Goal: Task Accomplishment & Management: Complete application form

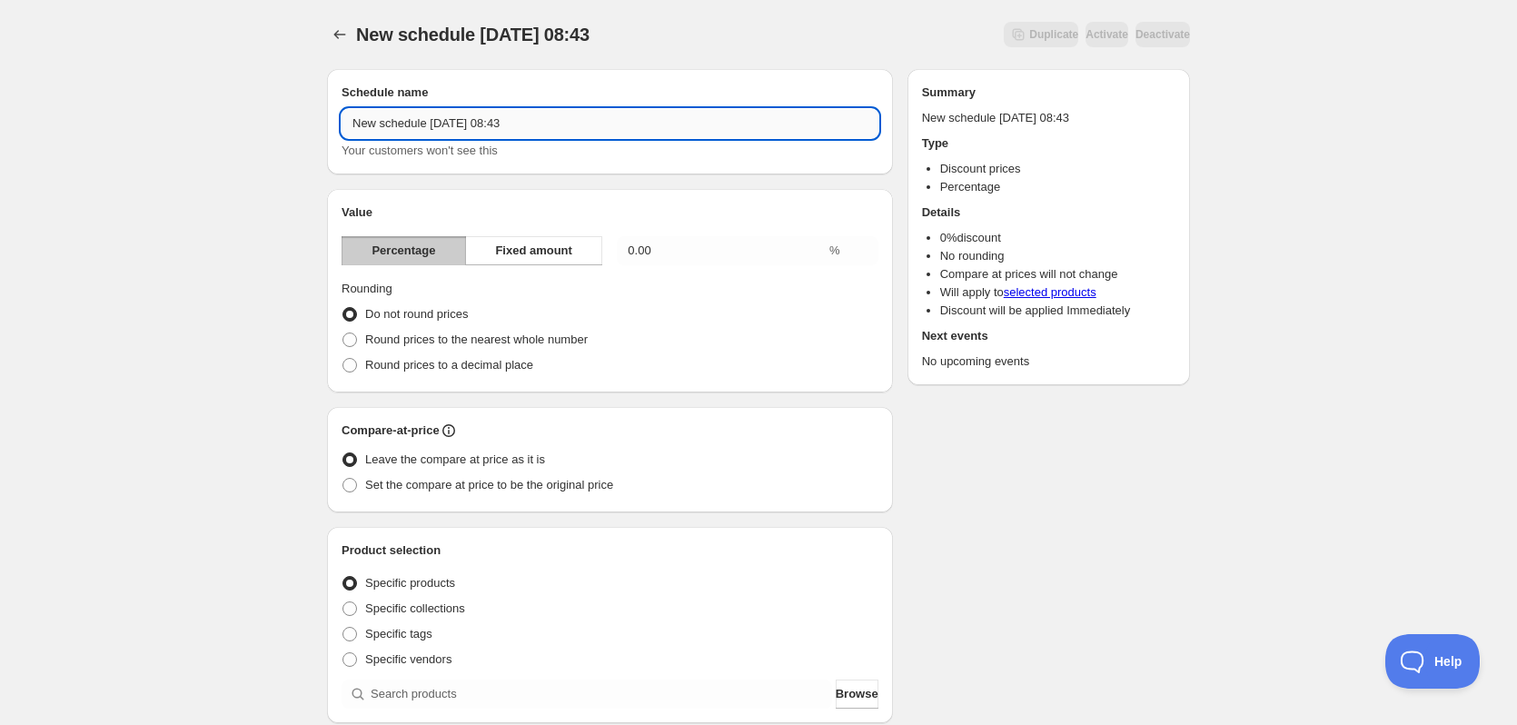
click at [475, 126] on input "New schedule Sep 01 2025 08:43" at bounding box center [609, 123] width 537 height 29
drag, startPoint x: 428, startPoint y: 124, endPoint x: 335, endPoint y: 127, distance: 92.7
click at [335, 127] on div "Schedule name Efterårstilbud - Kobra S1 til 3.749,- Your customers won't see th…" at bounding box center [610, 121] width 566 height 105
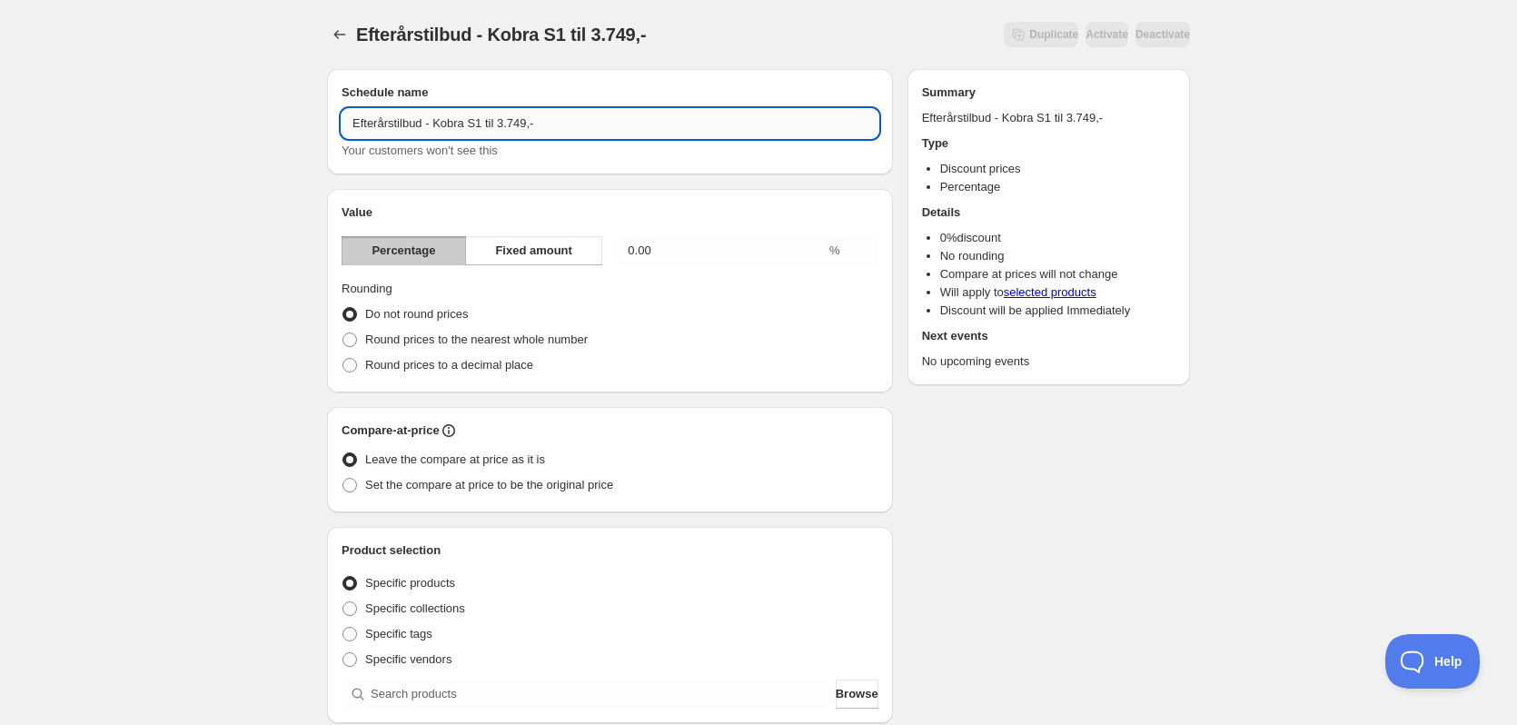
click at [570, 114] on input "Efterårstilbud - Kobra S1 til 3.749,-" at bounding box center [609, 123] width 537 height 29
type input "Efterårstilbud - Kobra S1 til 3.749,-"
click at [520, 250] on span "Fixed amount" at bounding box center [533, 251] width 77 height 18
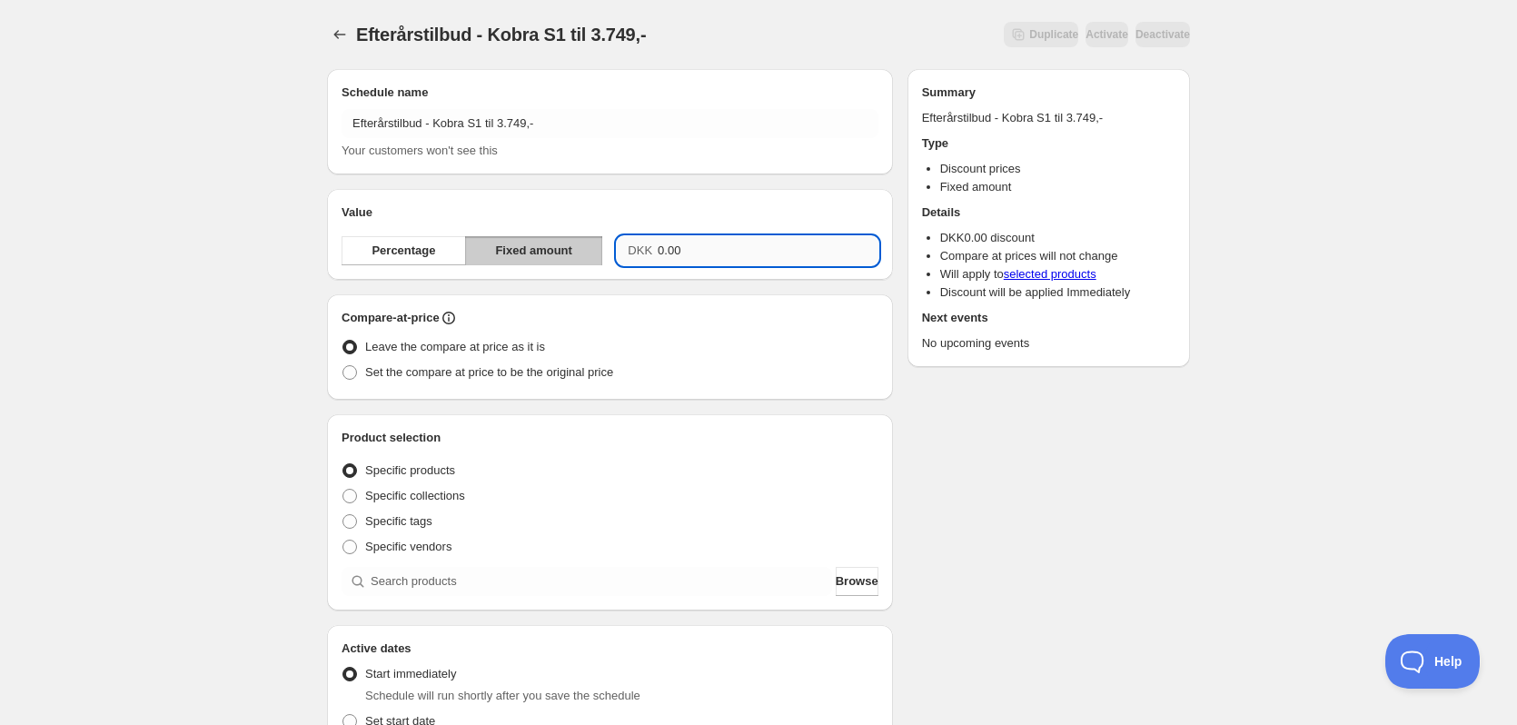
click at [732, 256] on input "0.00" at bounding box center [768, 250] width 221 height 29
type input "846.00"
click at [1233, 438] on div "Efterårstilbud - Kobra S1 til 3.749,-. This page is ready Efterårstilbud - Kobr…" at bounding box center [758, 616] width 1517 height 1232
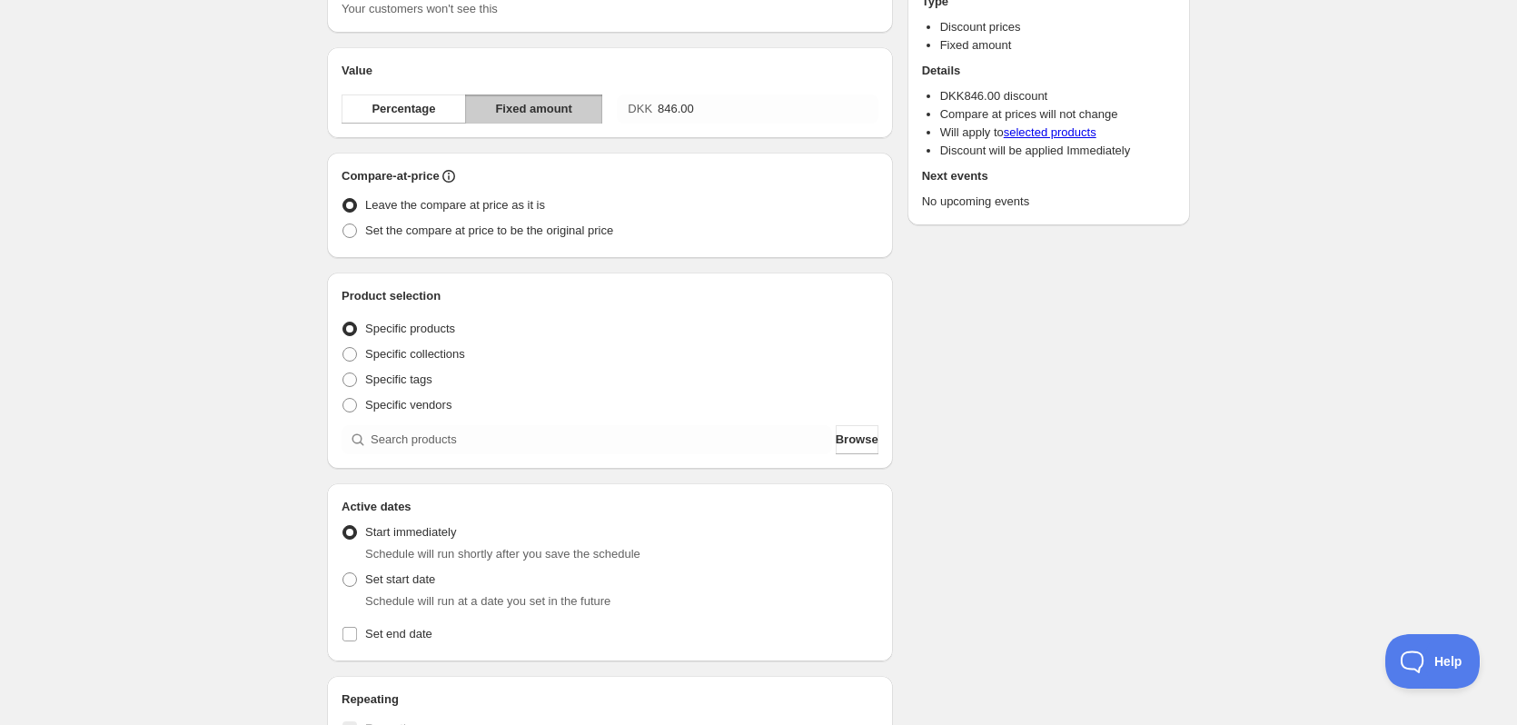
scroll to position [182, 0]
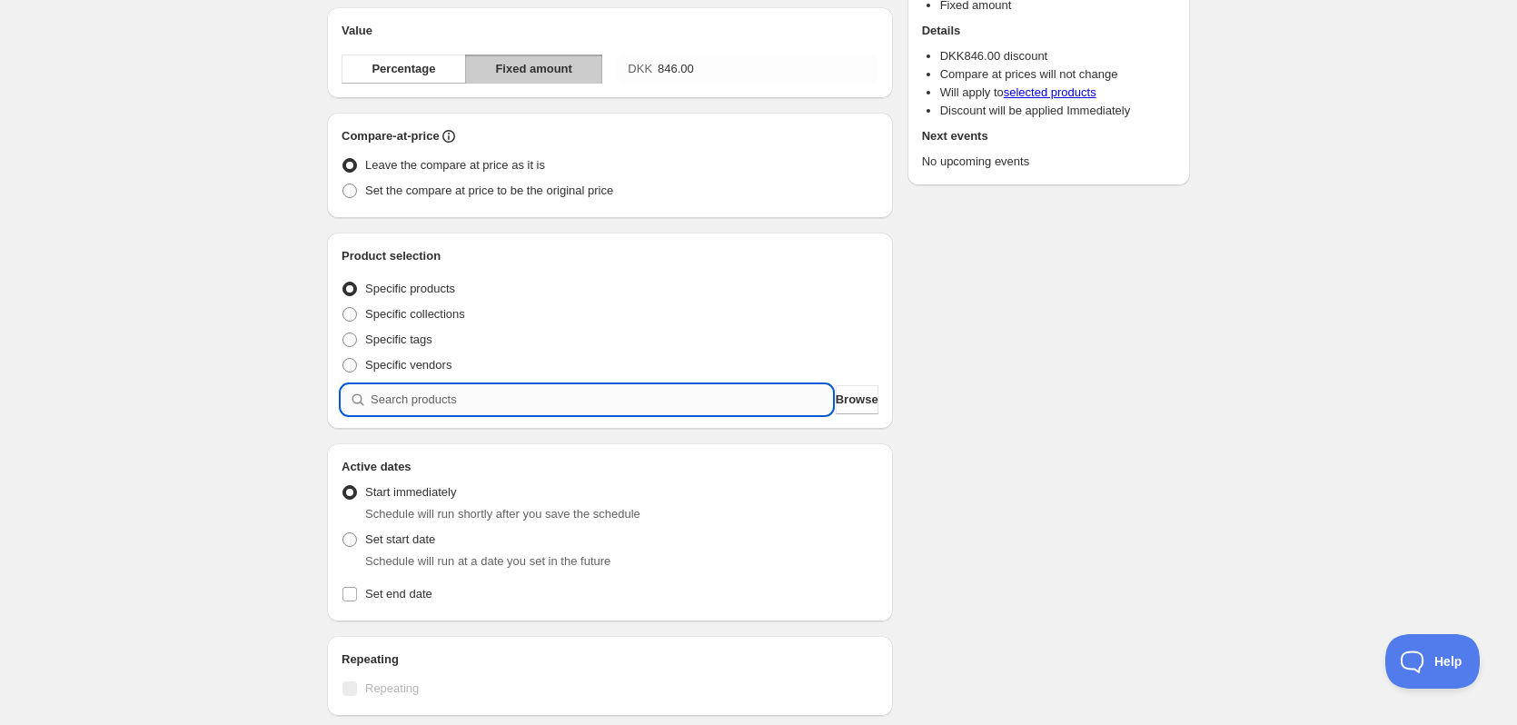
click at [608, 406] on input "search" at bounding box center [601, 399] width 461 height 29
type input "K"
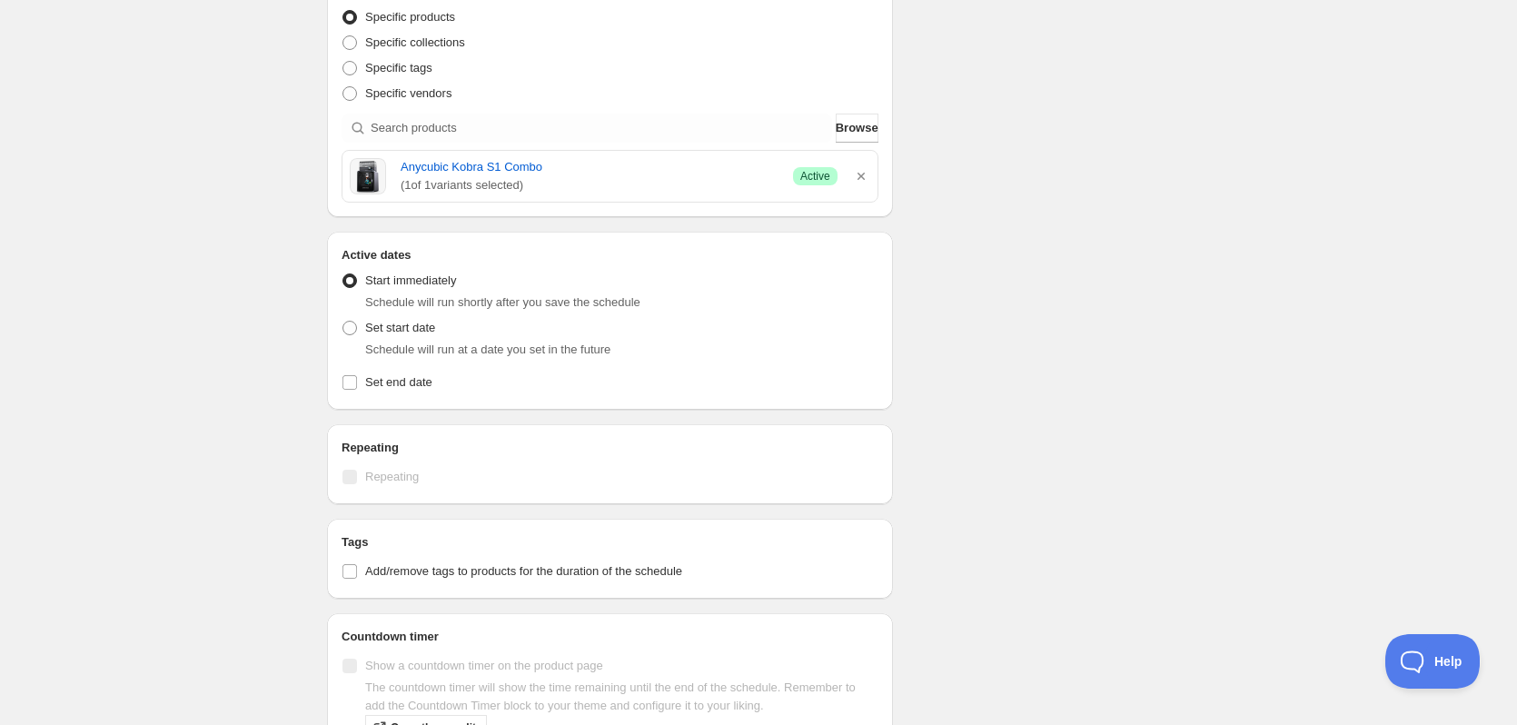
scroll to position [454, 0]
click at [349, 387] on input "Set end date" at bounding box center [349, 381] width 15 height 15
checkbox input "true"
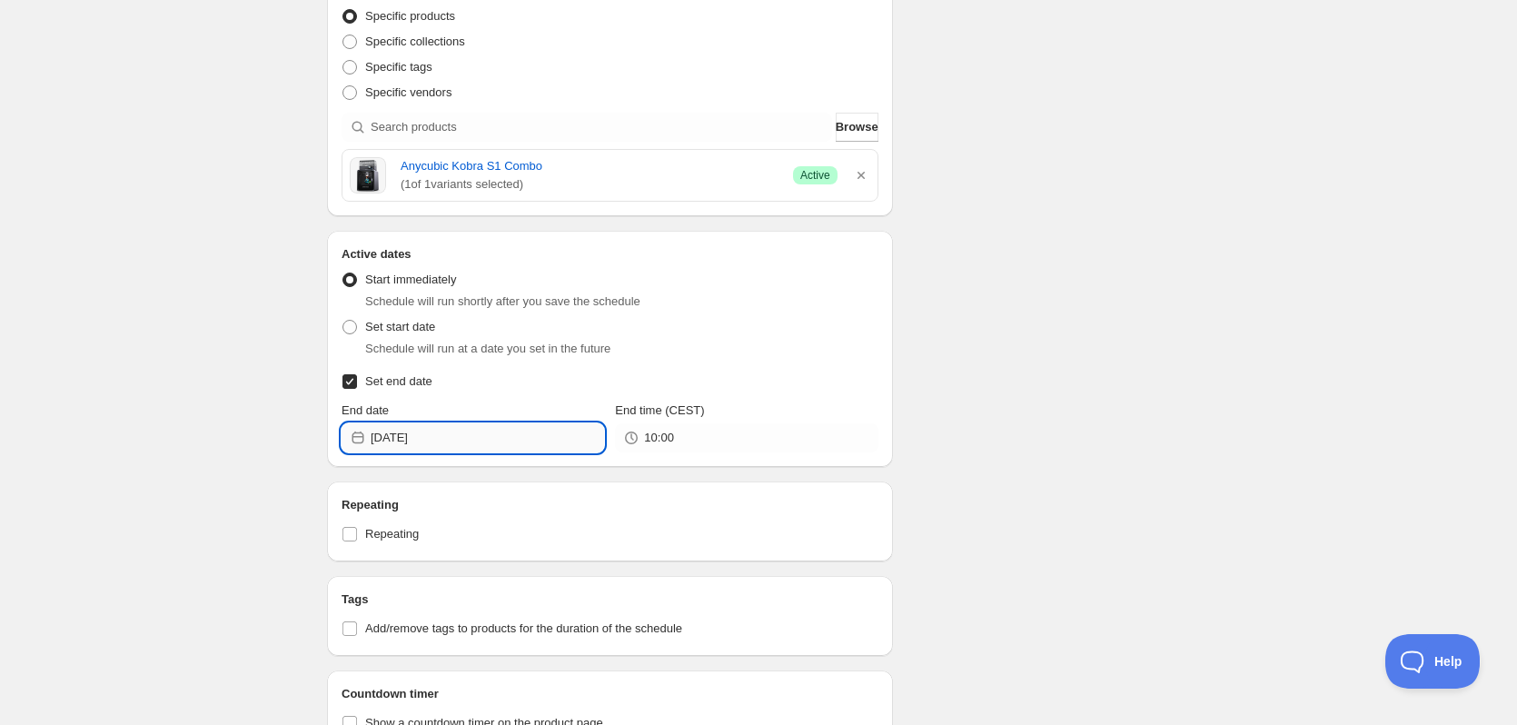
click at [495, 436] on input "2025-09-01" at bounding box center [487, 437] width 233 height 29
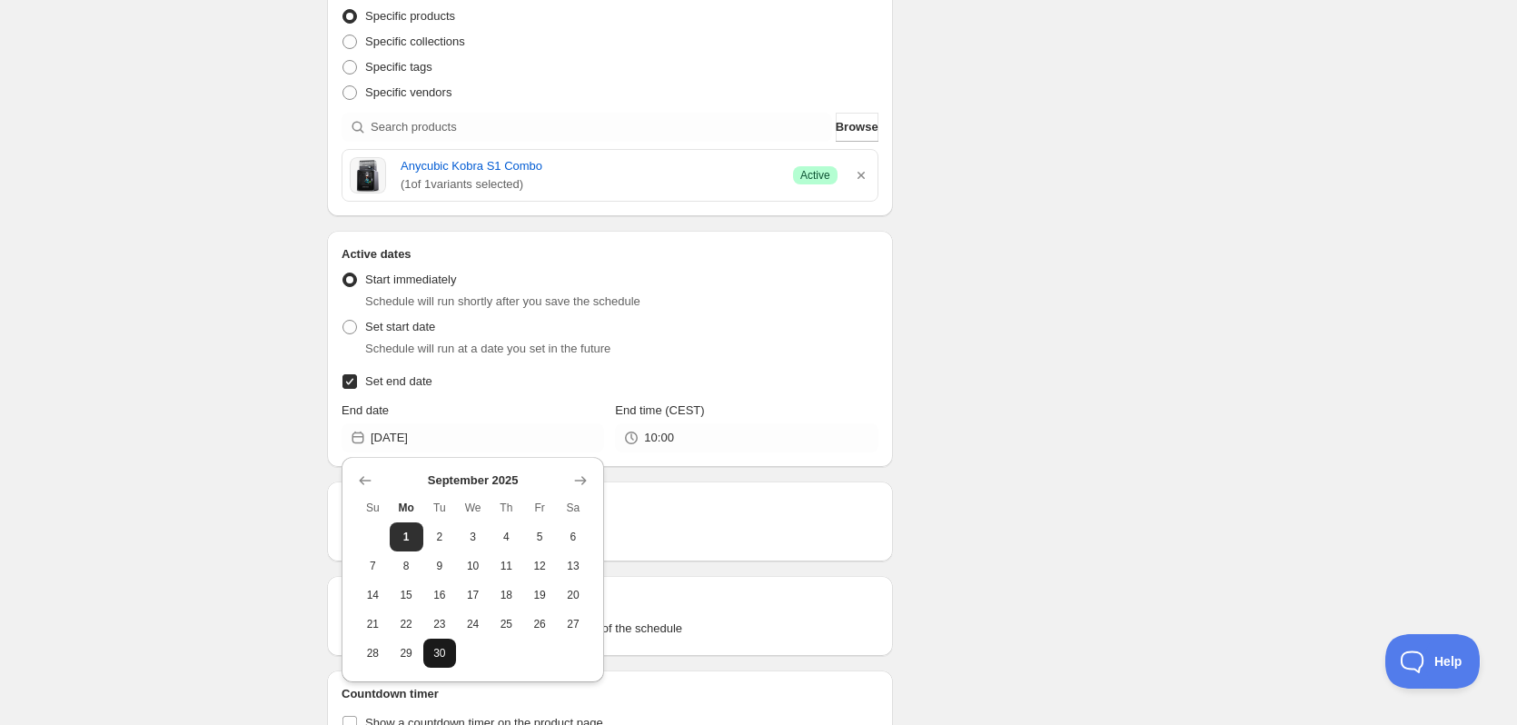
click at [450, 655] on button "30" at bounding box center [440, 652] width 34 height 29
type input "2025-09-30"
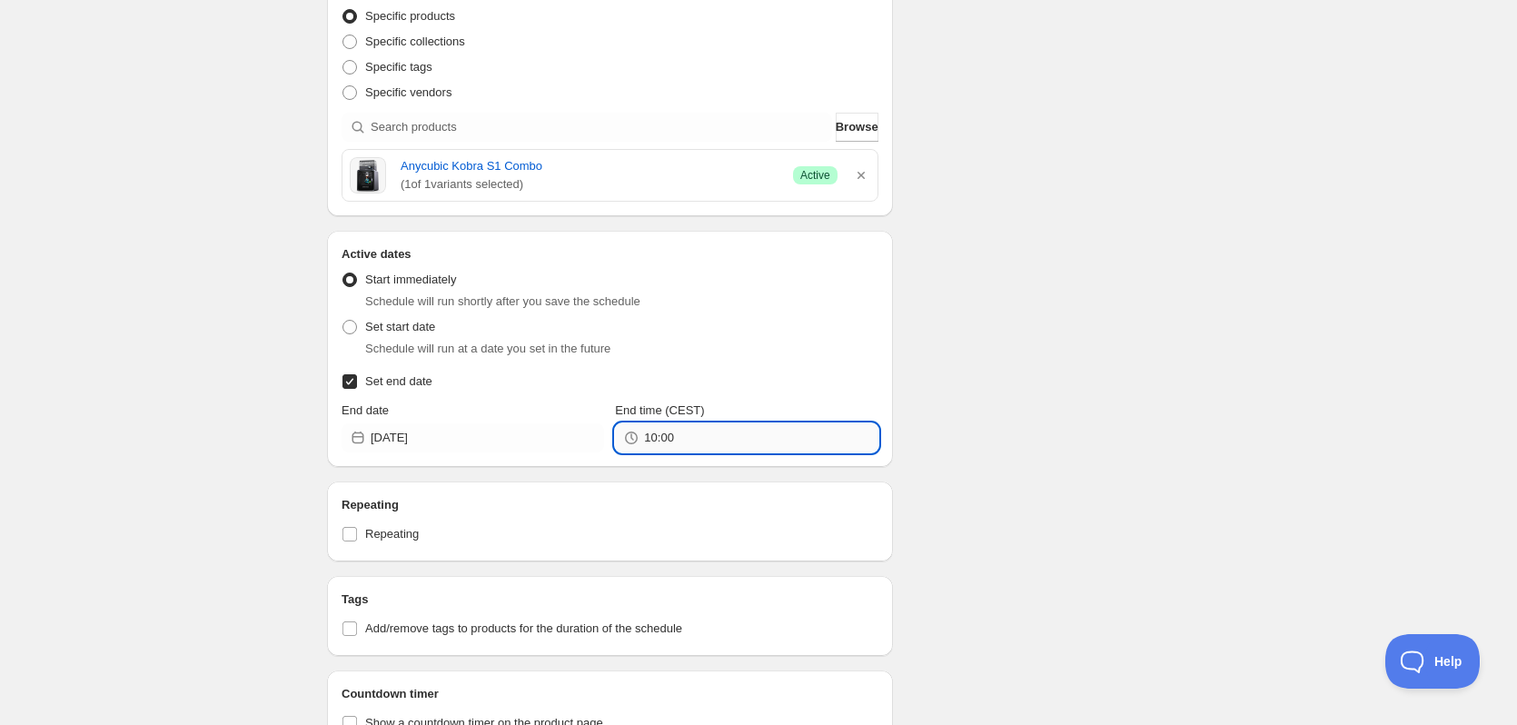
click at [694, 440] on input "10:00" at bounding box center [760, 437] width 233 height 29
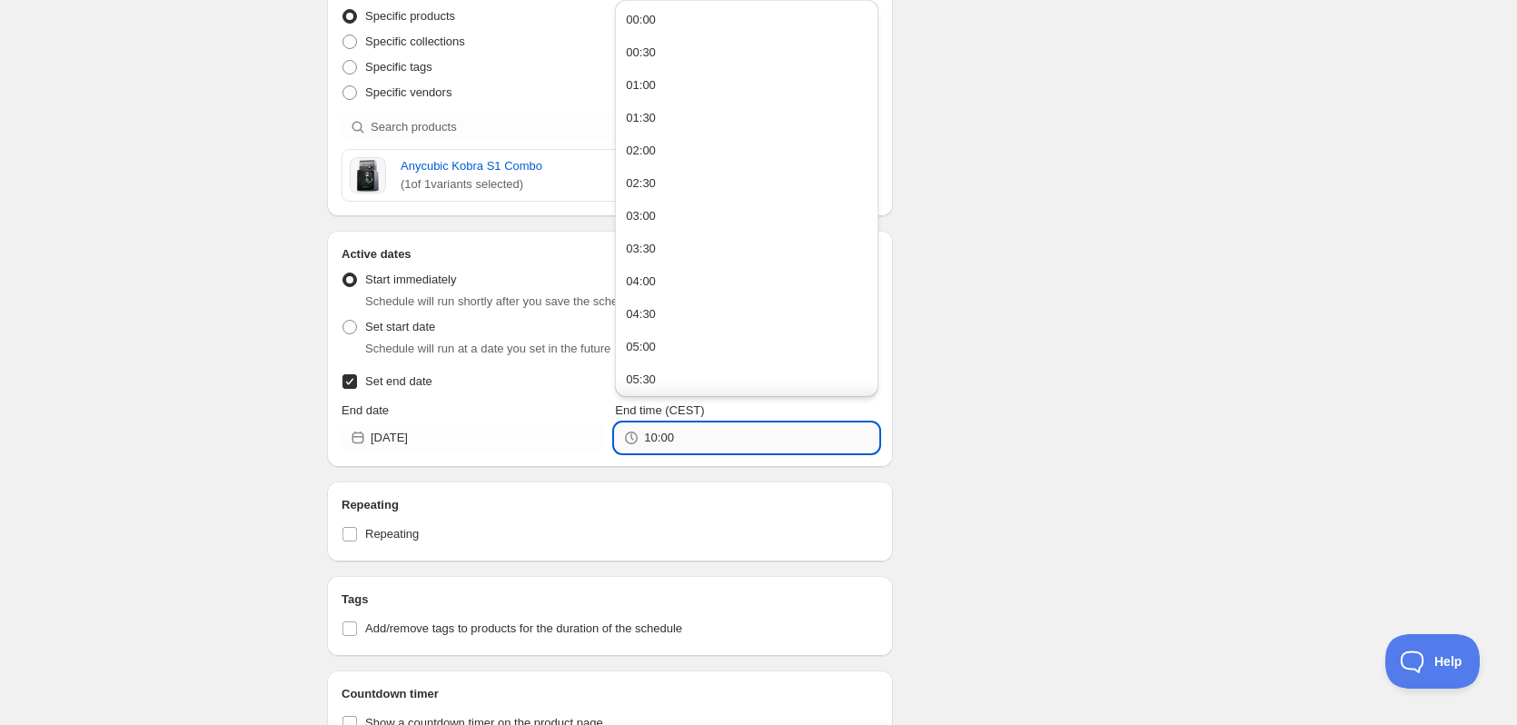
click at [694, 440] on input "10:00" at bounding box center [760, 437] width 233 height 29
type input "23:59"
click at [1024, 359] on div "Schedule name Efterårstilbud - Kobra S1 til 3.749,- Your customers won't see th…" at bounding box center [750, 229] width 877 height 1259
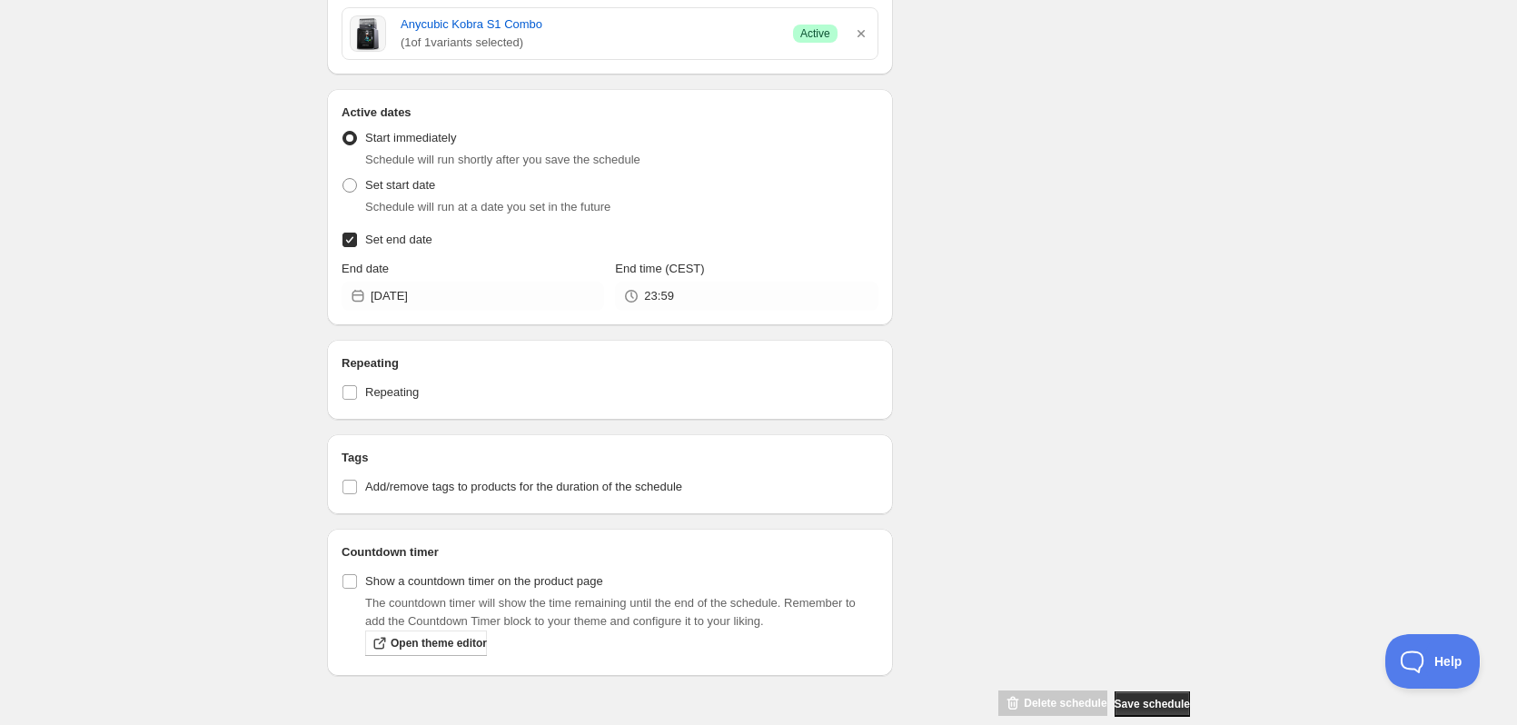
scroll to position [623, 0]
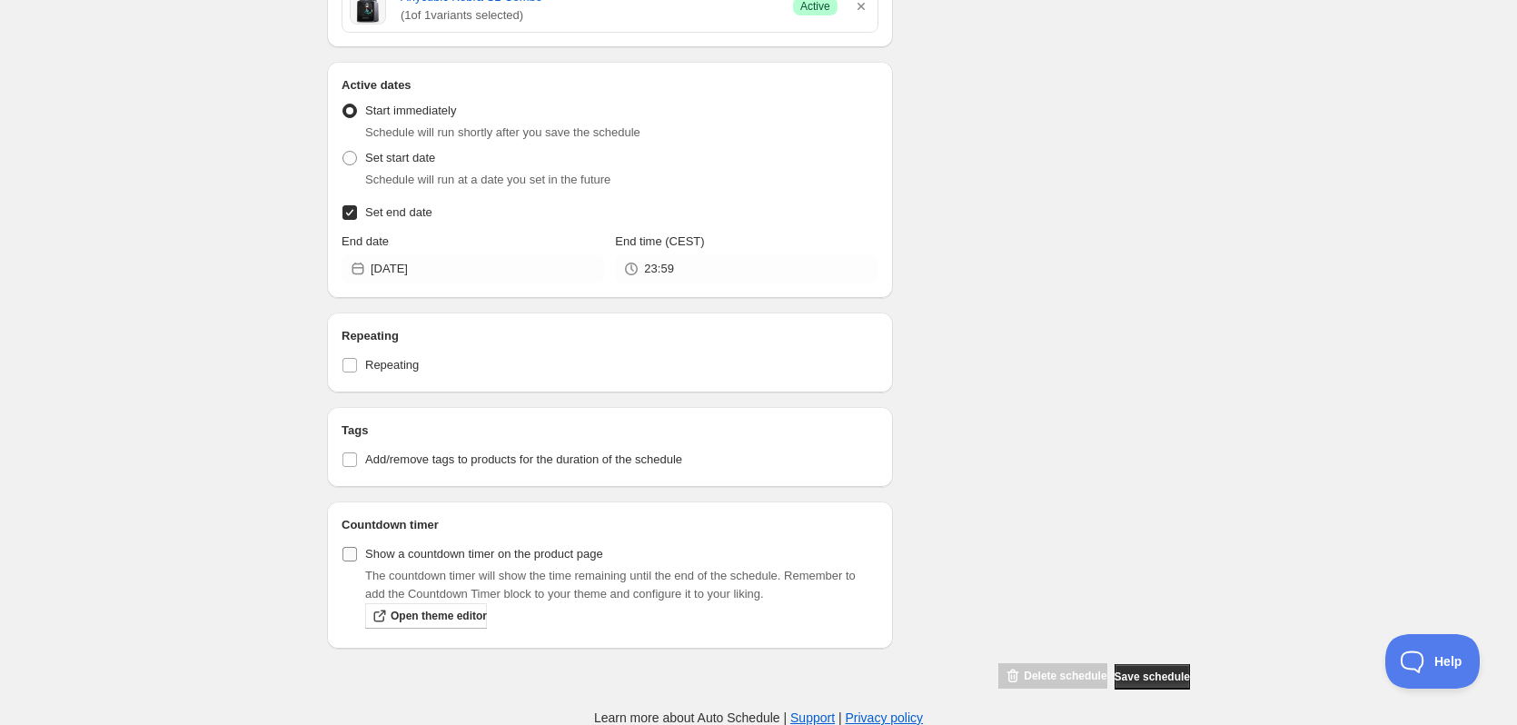
click at [350, 551] on input "Show a countdown timer on the product page" at bounding box center [349, 554] width 15 height 15
checkbox input "true"
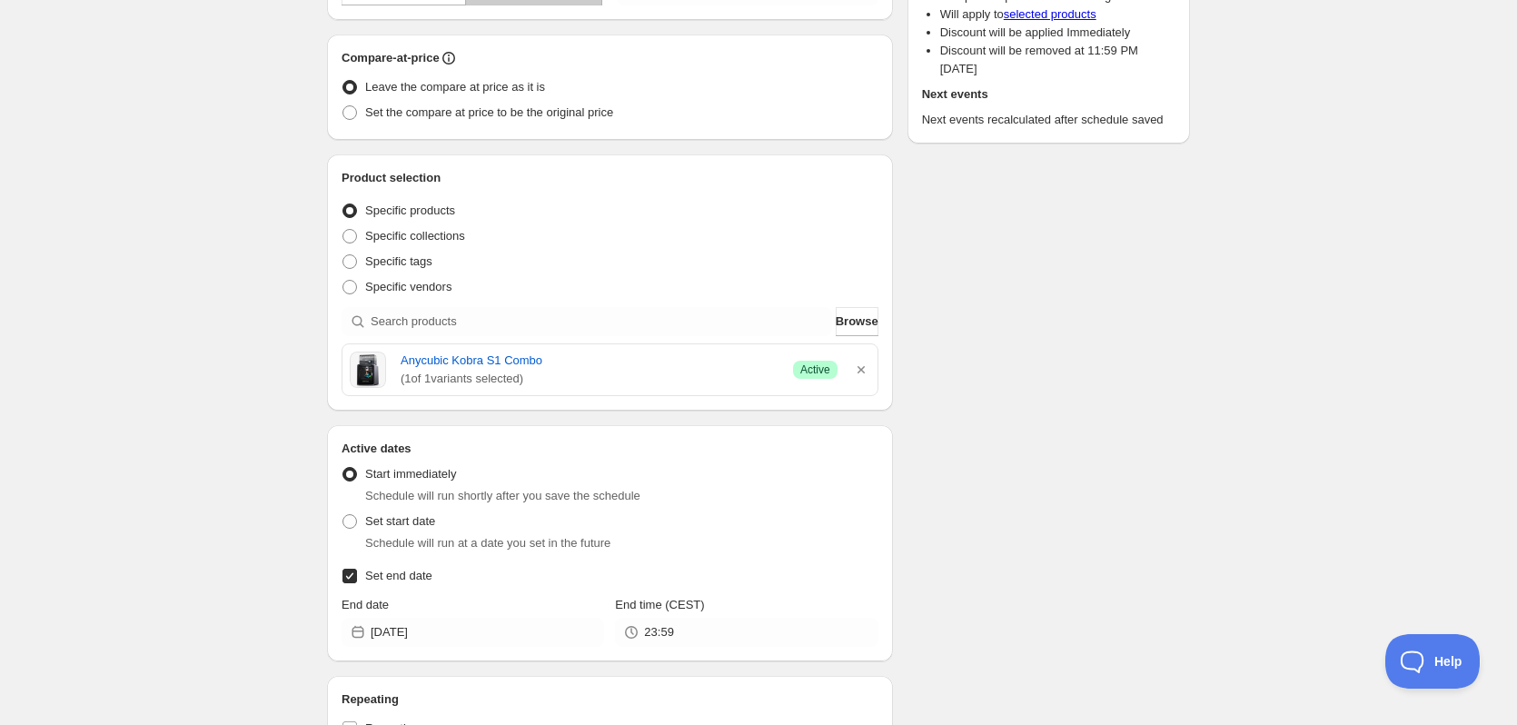
scroll to position [0, 0]
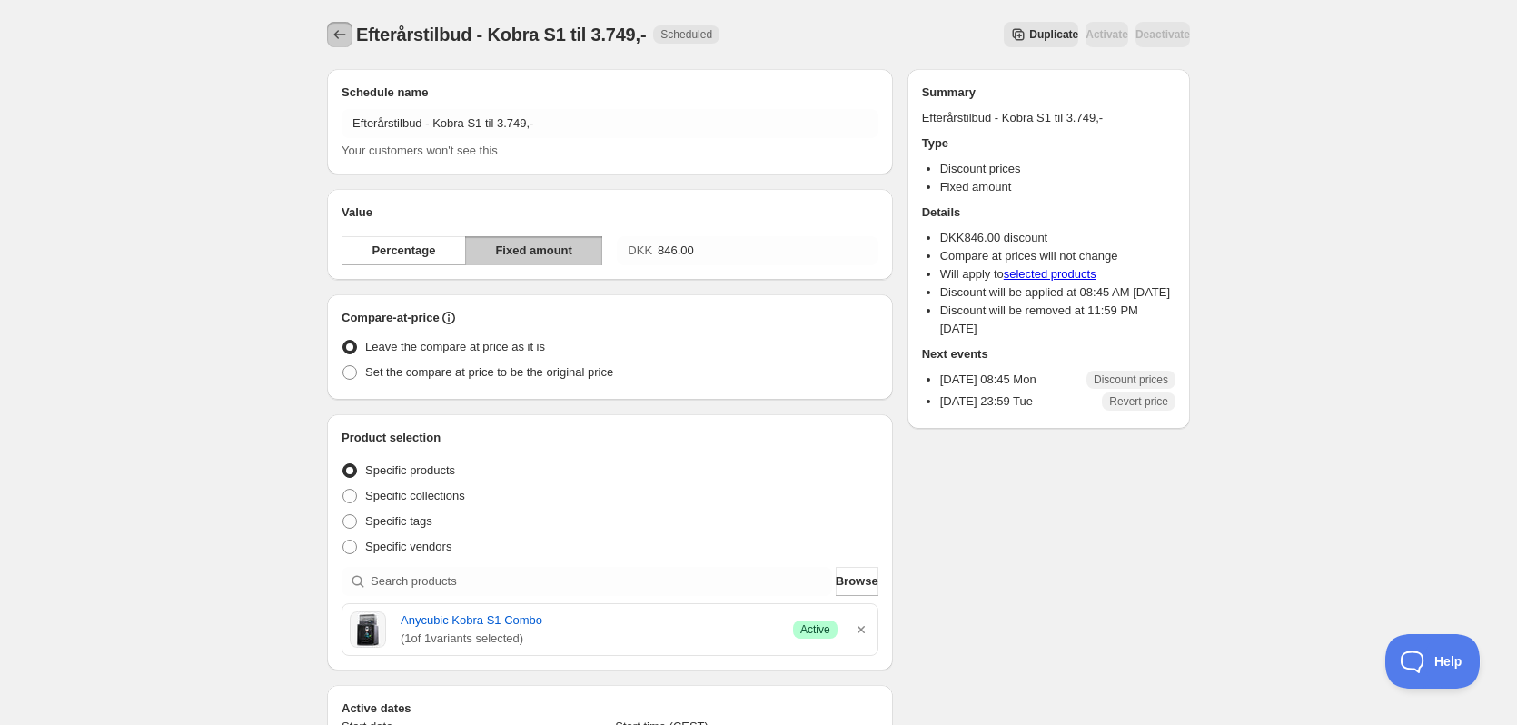
click at [343, 31] on icon "Schedules" at bounding box center [340, 34] width 18 height 18
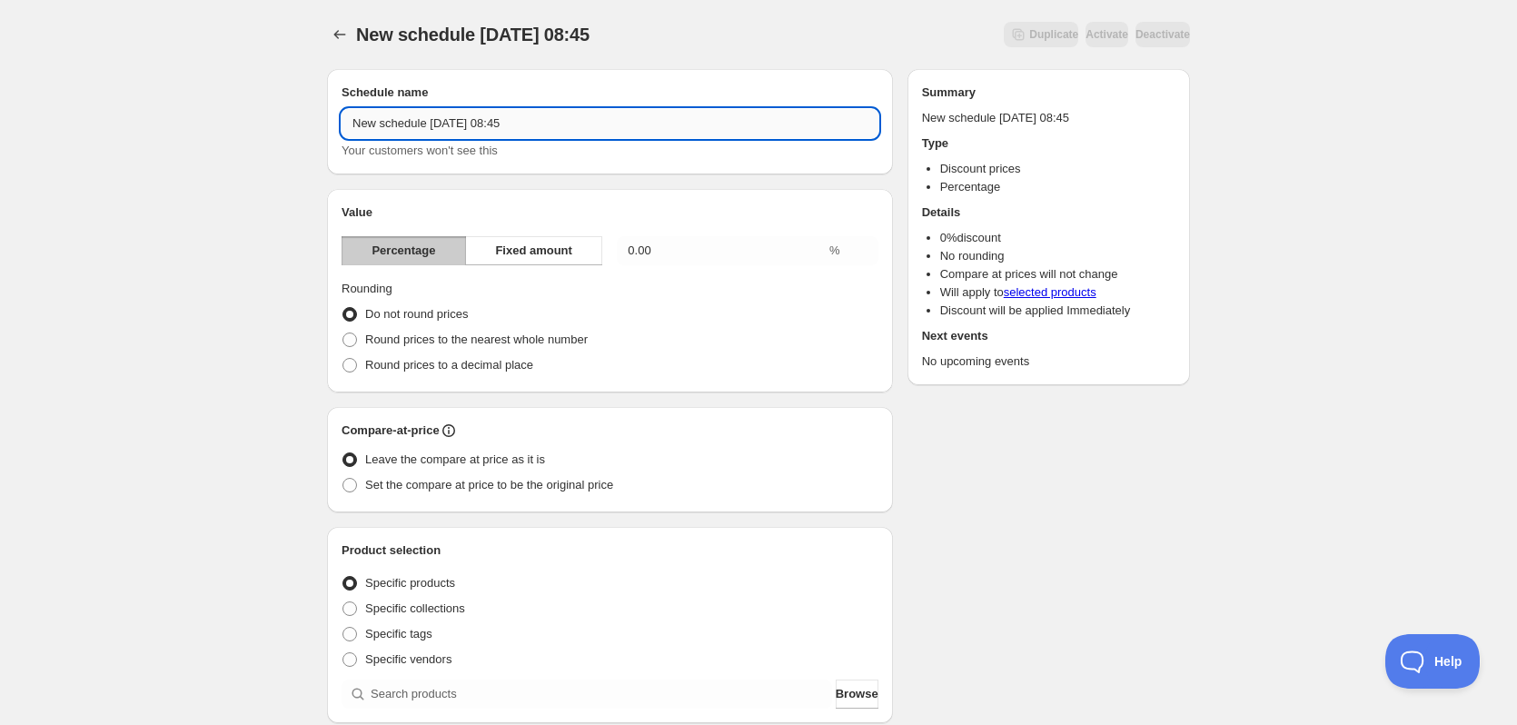
click at [572, 123] on input "New schedule Sep 01 2025 08:45" at bounding box center [609, 123] width 537 height 29
paste input "Efterårstilbud -"
type input "Efterårstilbud - Kobra 3 Max til 3349,-"
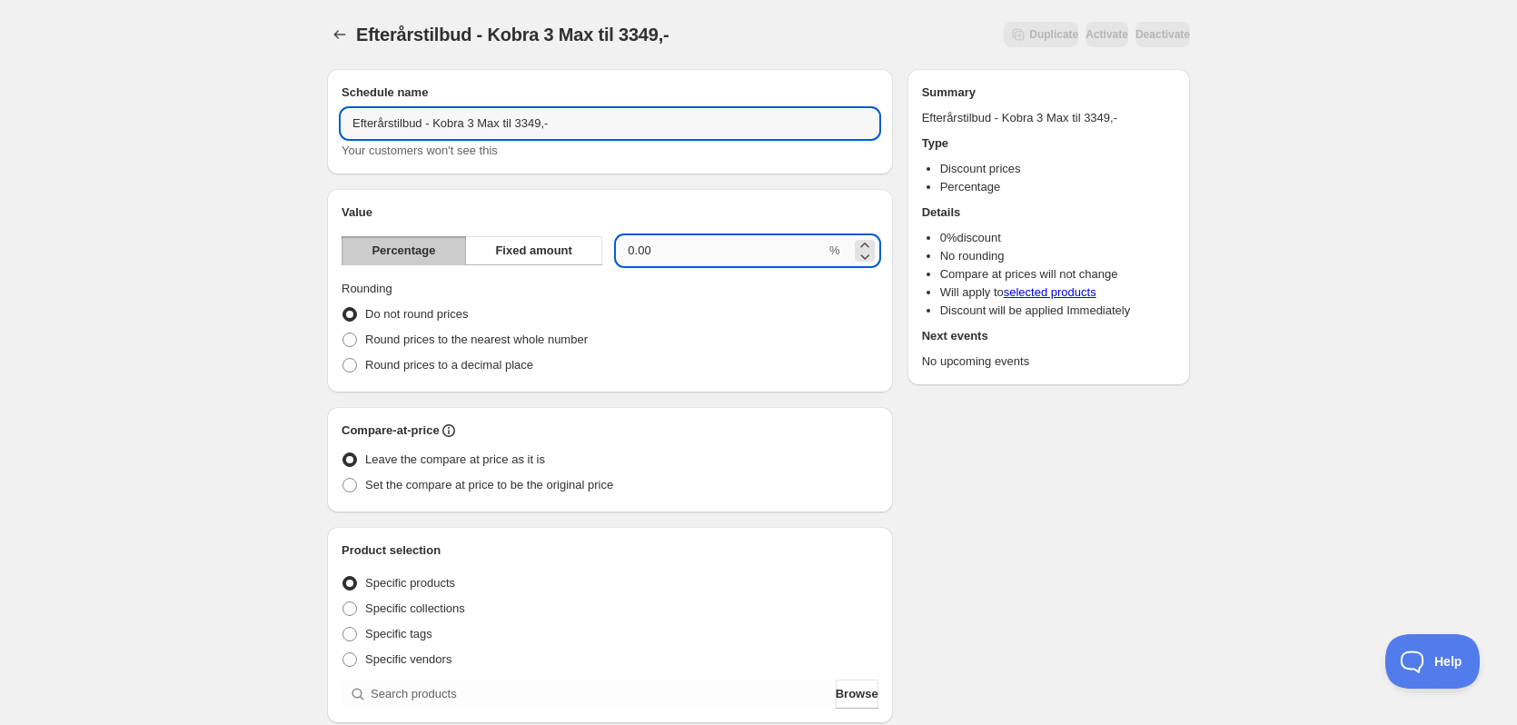
click at [717, 249] on input "0.00" at bounding box center [721, 250] width 209 height 29
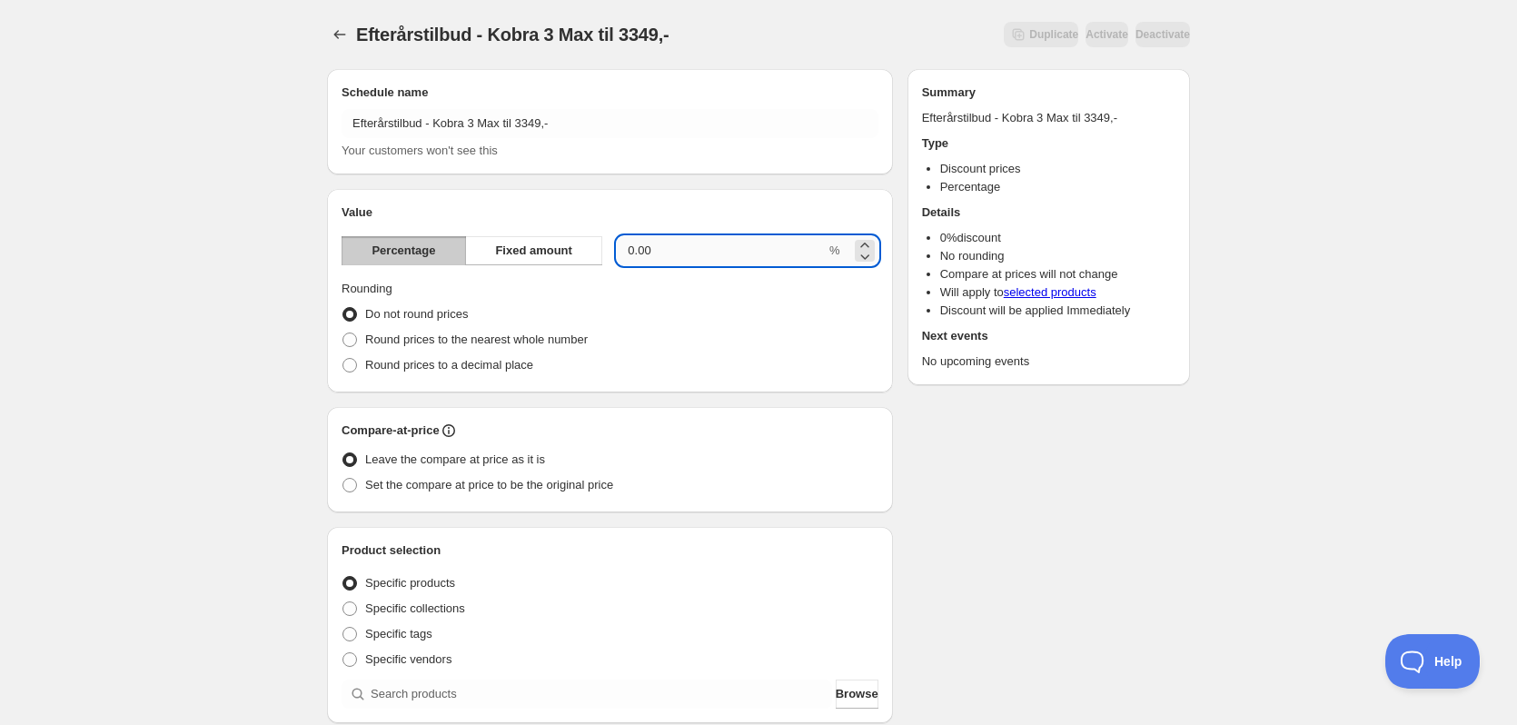
click at [717, 249] on input "0.00" at bounding box center [721, 250] width 209 height 29
click at [570, 250] on button "Fixed amount" at bounding box center [533, 250] width 137 height 29
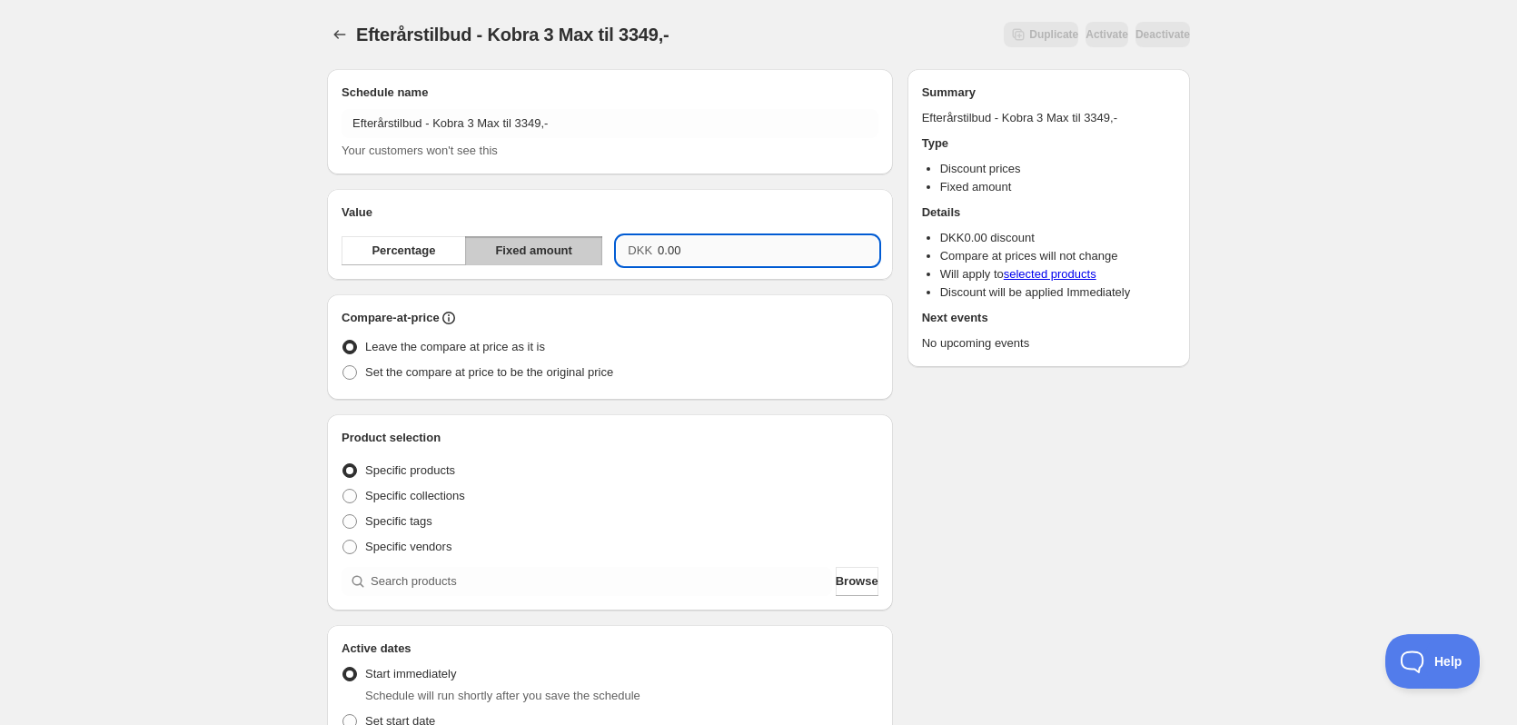
click at [697, 250] on input "0.00" at bounding box center [768, 250] width 221 height 29
type input "946.00"
click at [1096, 470] on div "Schedule name Efterårstilbud - Kobra 3 Max til 3349,- Your customers won't see …" at bounding box center [750, 624] width 877 height 1141
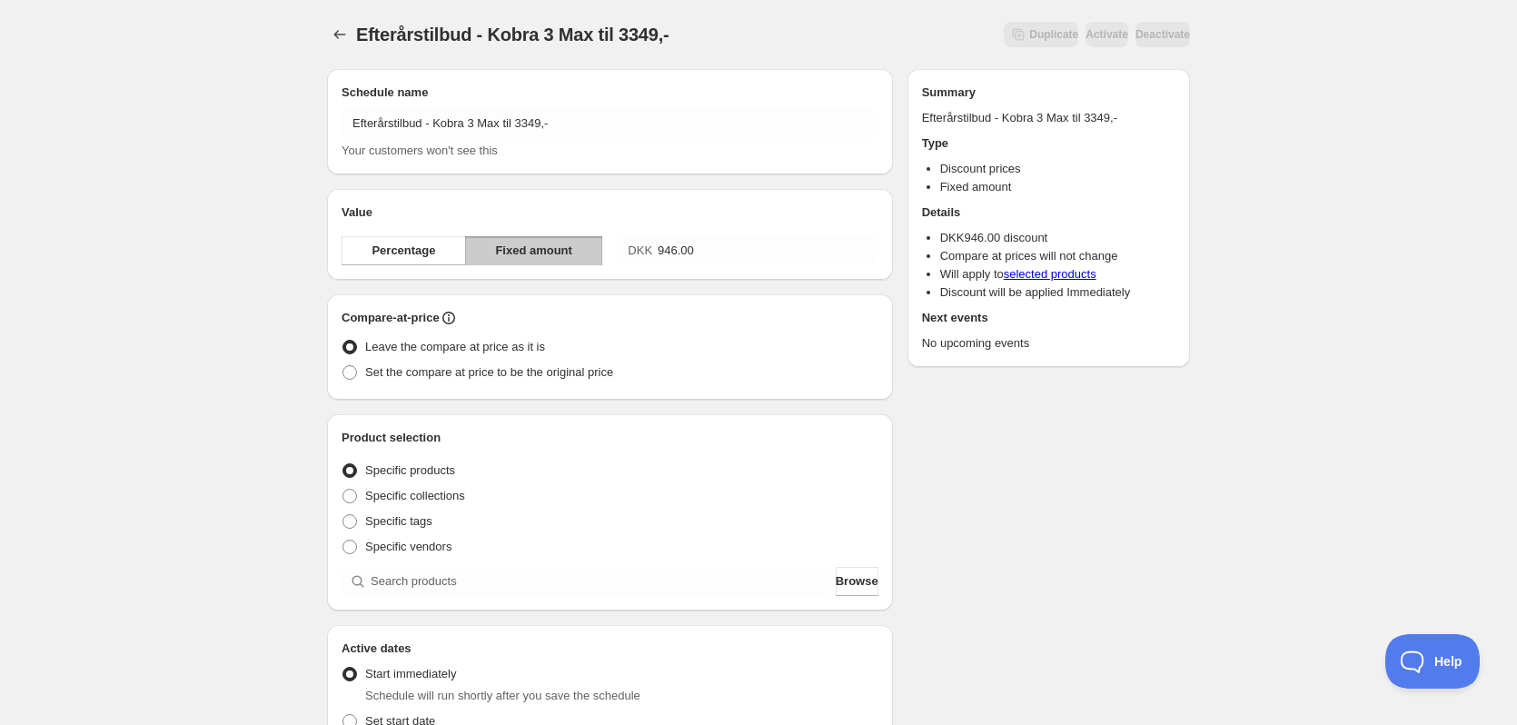
scroll to position [182, 0]
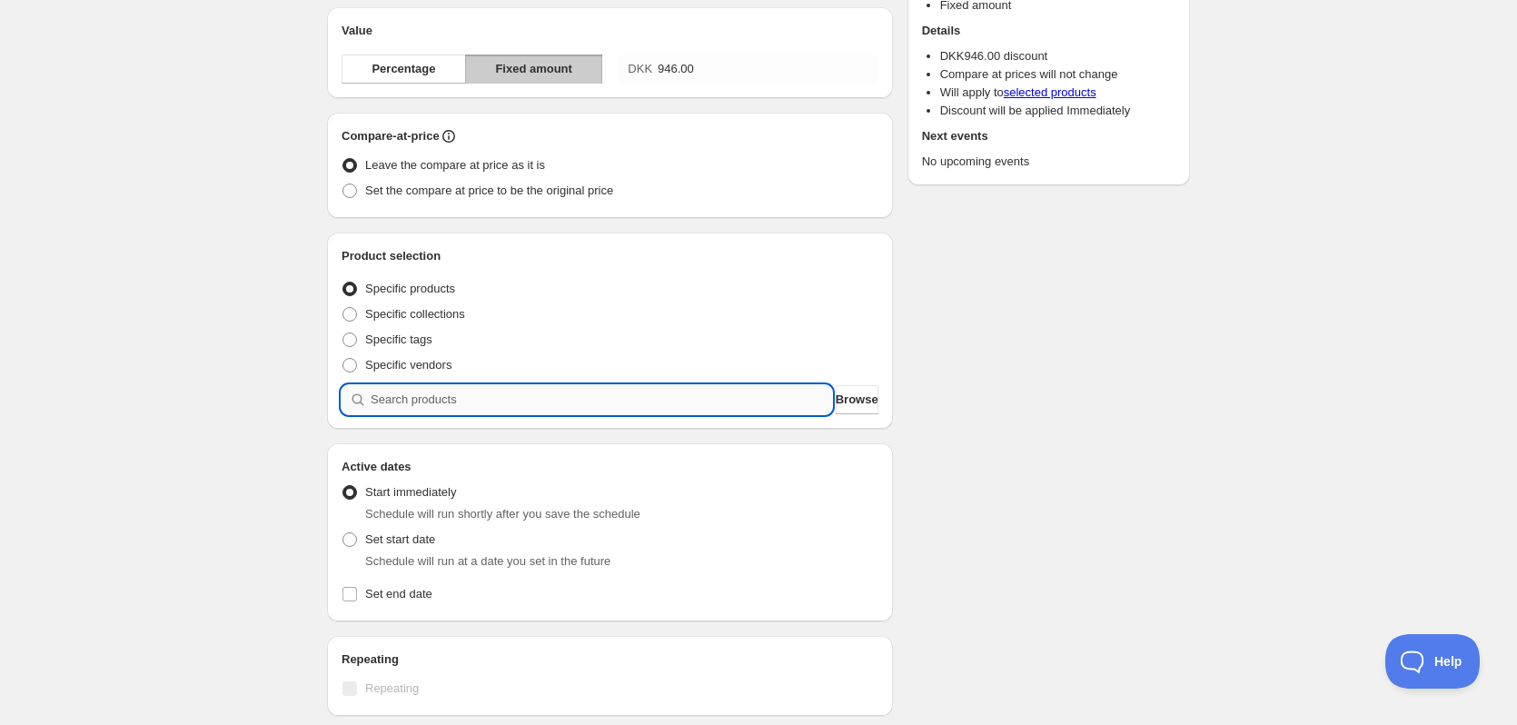
click at [515, 396] on input "search" at bounding box center [601, 399] width 461 height 29
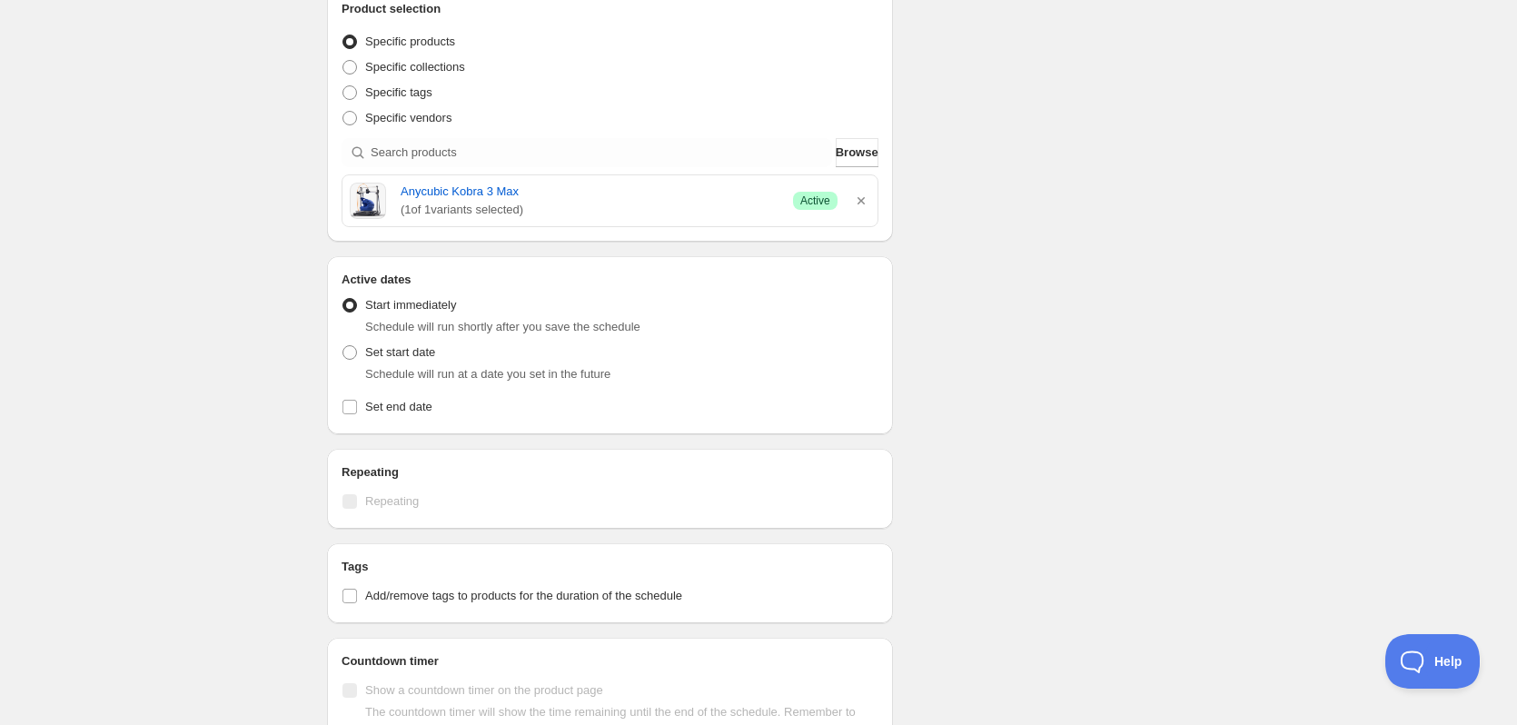
scroll to position [454, 0]
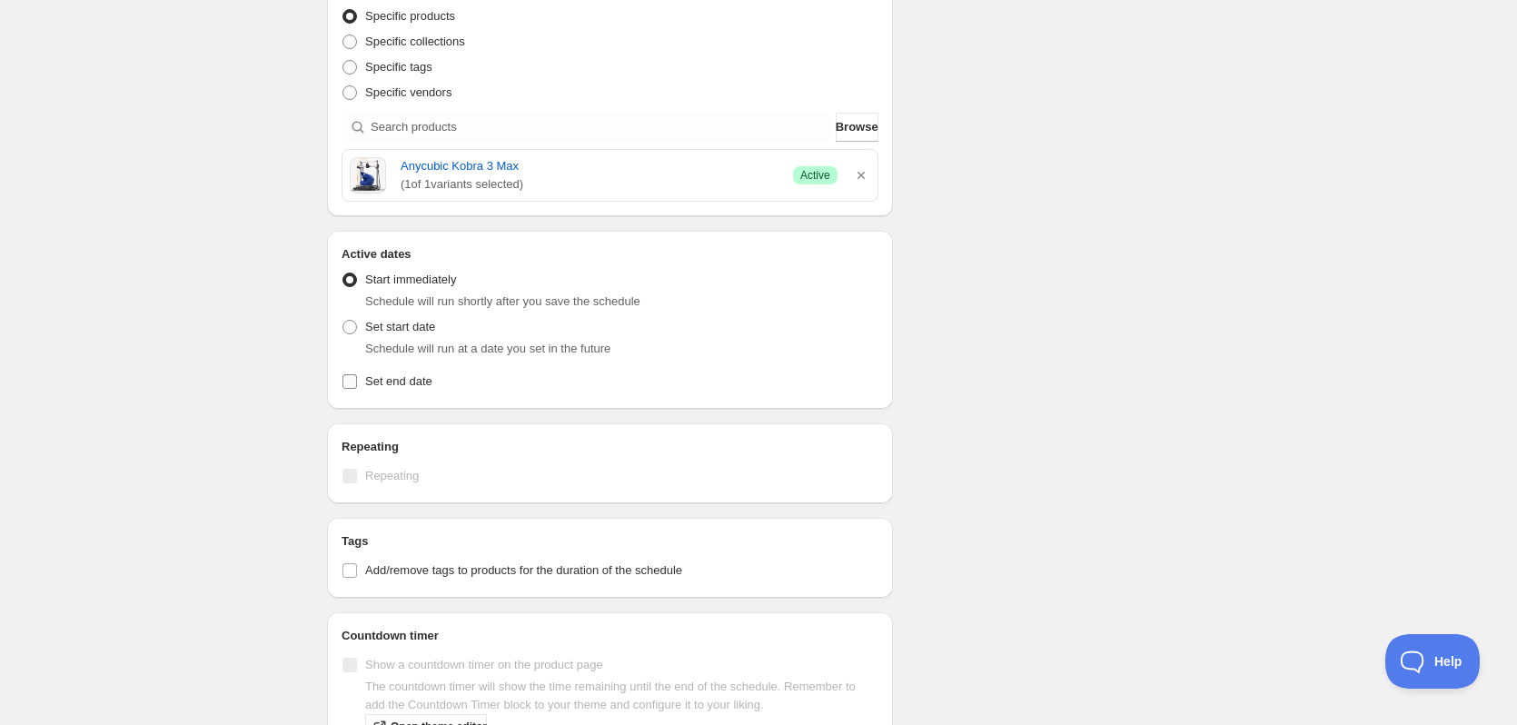
click at [350, 386] on input "Set end date" at bounding box center [349, 381] width 15 height 15
checkbox input "true"
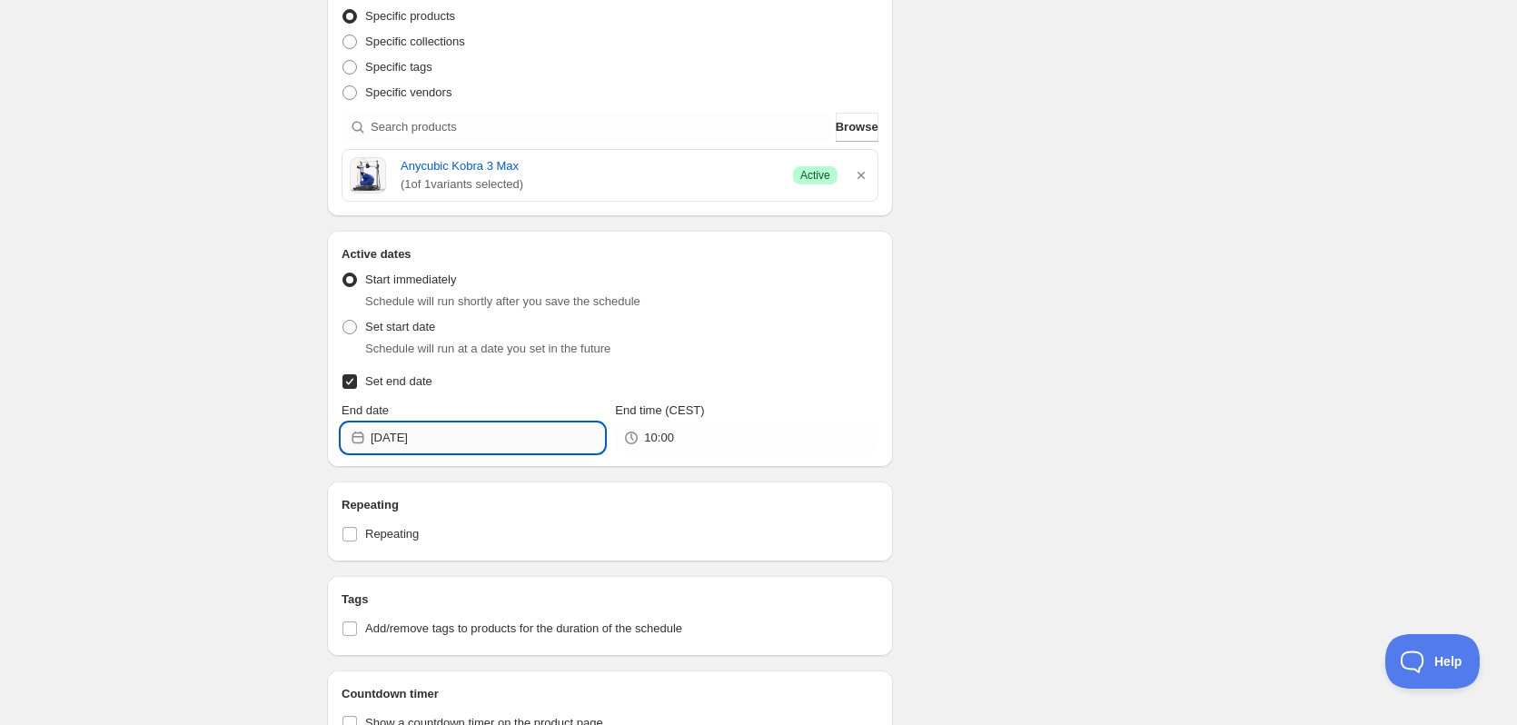
click at [497, 440] on input "2025-09-01" at bounding box center [487, 437] width 233 height 29
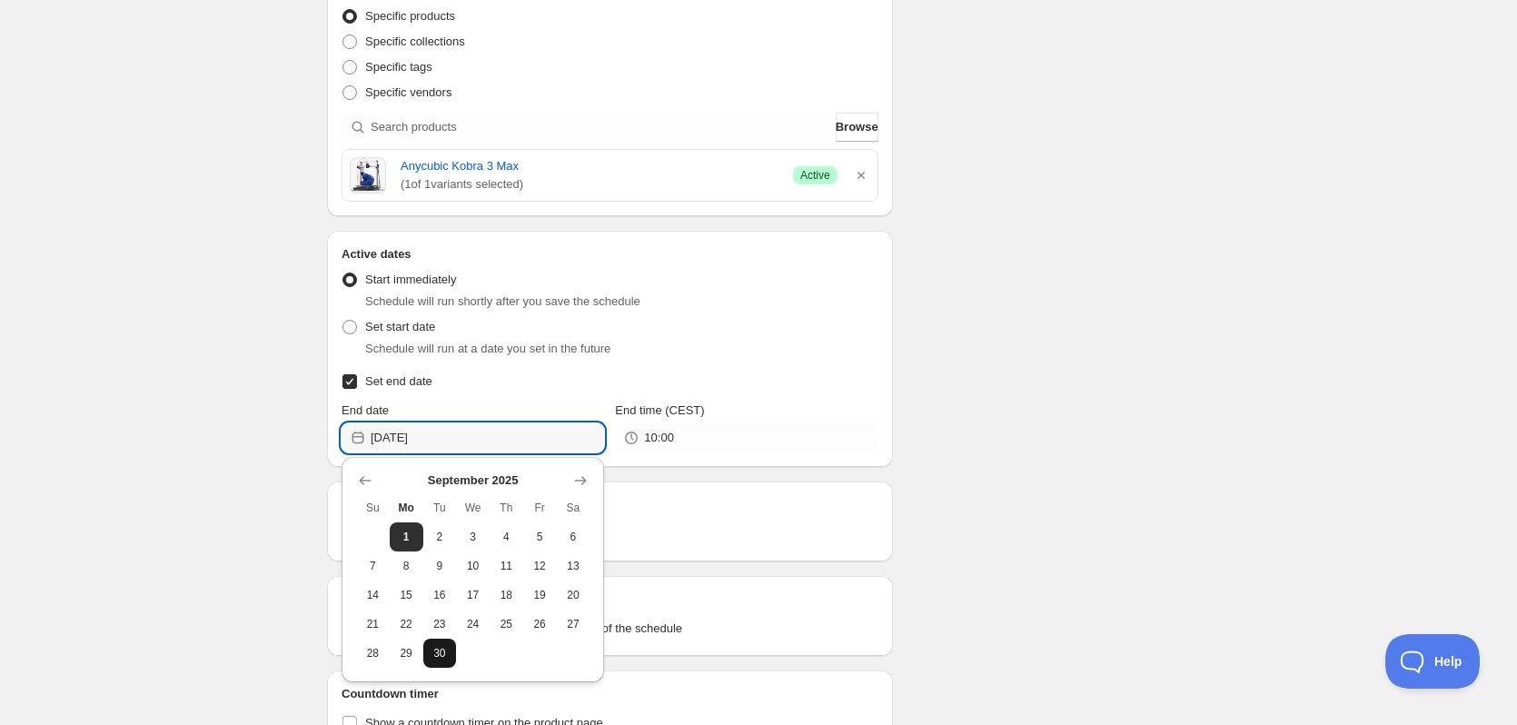
click at [442, 653] on span "30" at bounding box center [440, 653] width 19 height 15
type input "2025-09-30"
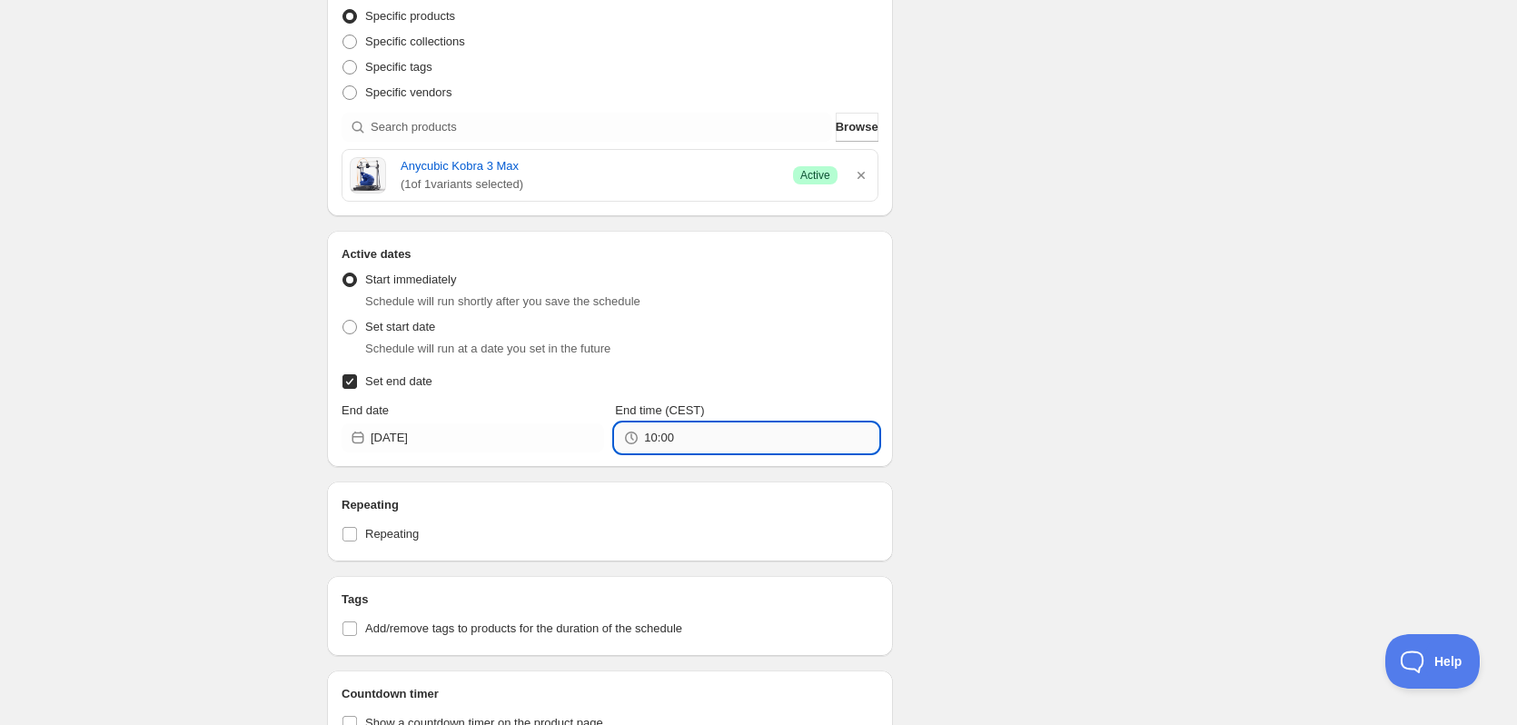
click at [689, 439] on input "10:00" at bounding box center [760, 437] width 233 height 29
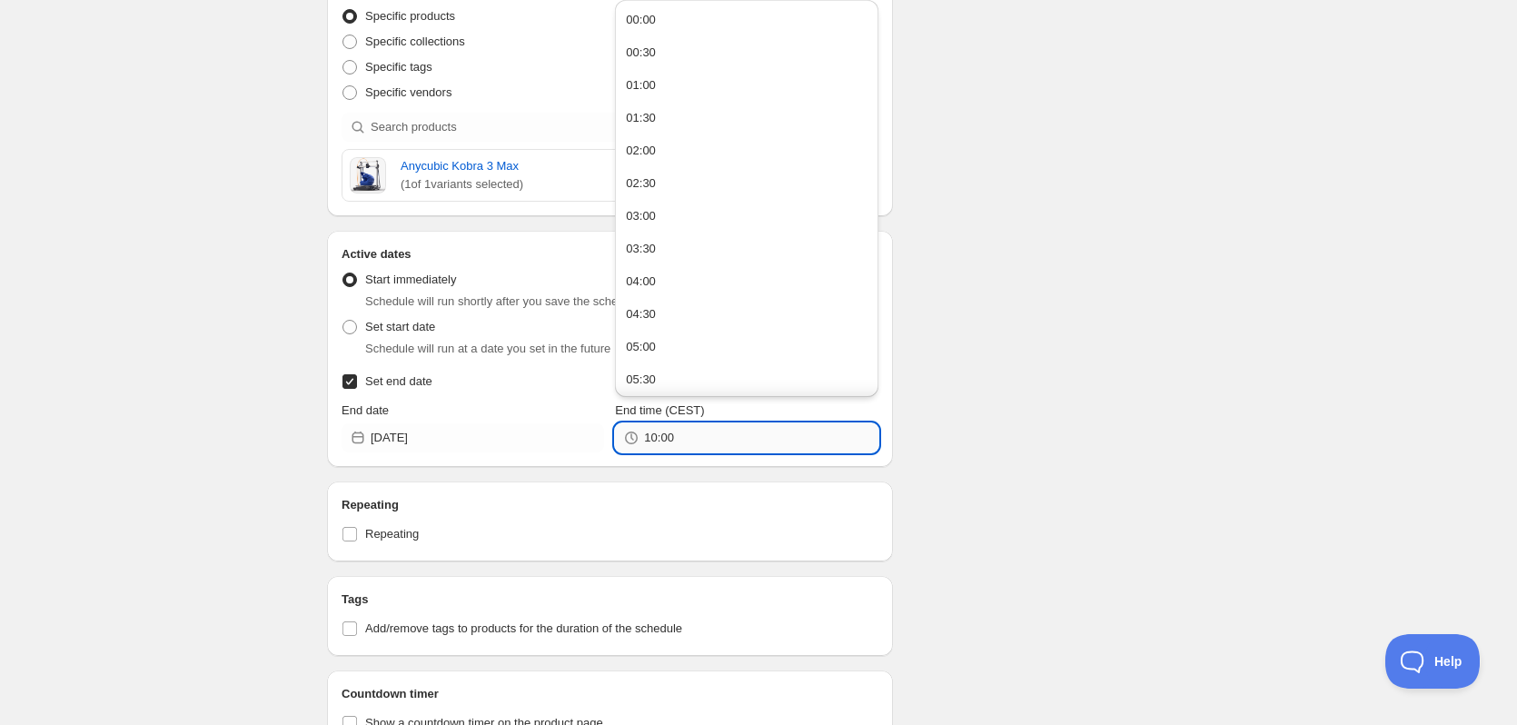
click at [689, 439] on input "10:00" at bounding box center [760, 437] width 233 height 29
type input "23:59"
click at [1119, 464] on div "Schedule name Efterårstilbud - Kobra 3 Max til 3349,- Your customers won't see …" at bounding box center [750, 229] width 877 height 1259
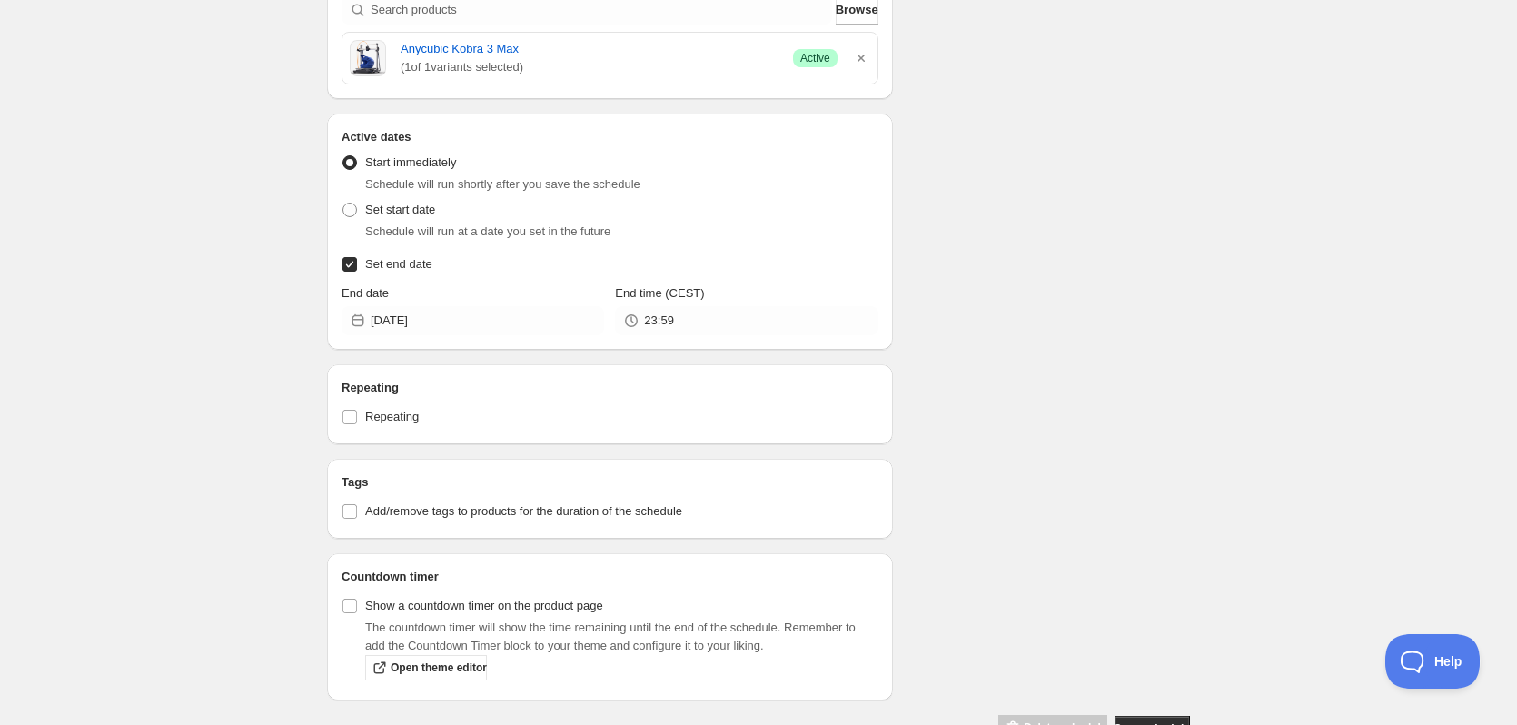
scroll to position [623, 0]
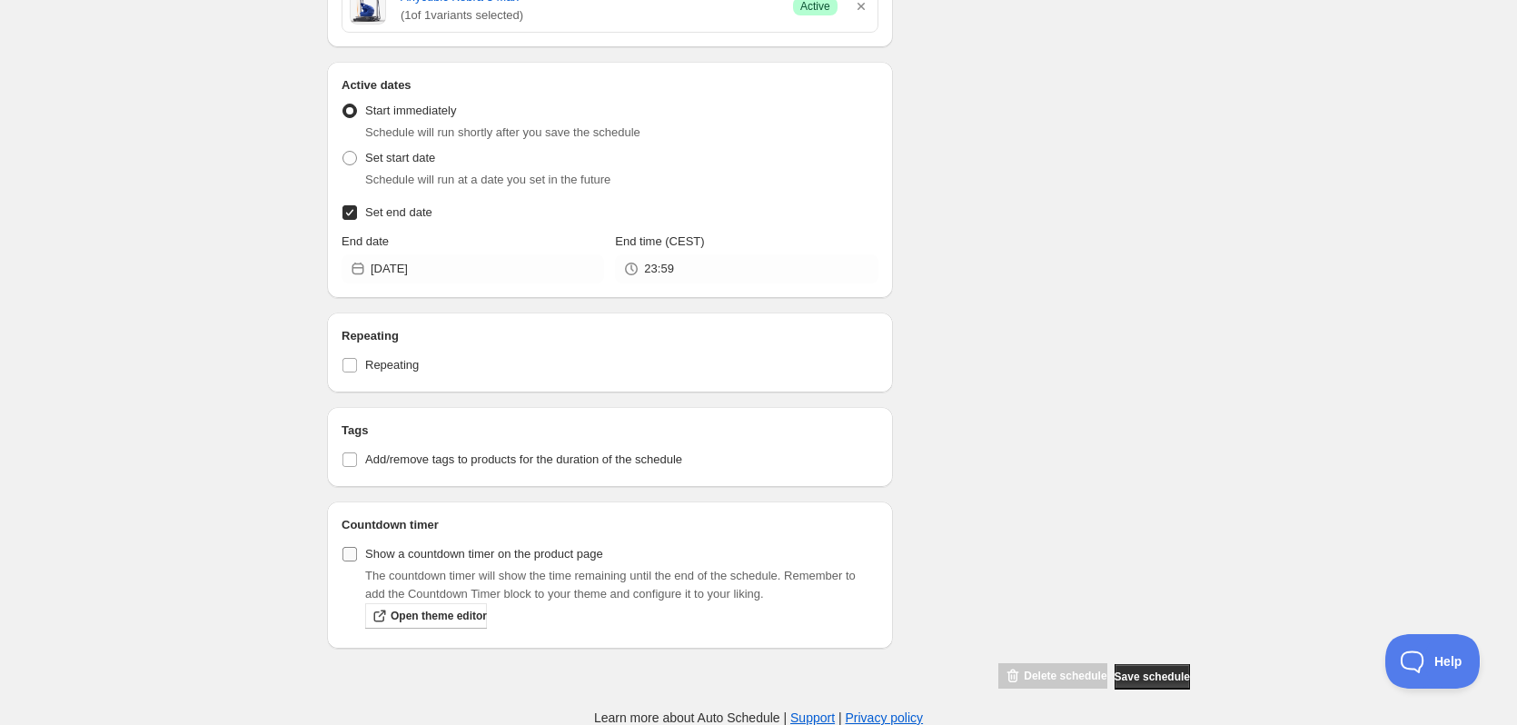
click at [355, 560] on input "Show a countdown timer on the product page" at bounding box center [349, 554] width 15 height 15
checkbox input "true"
click at [1143, 679] on span "Save schedule" at bounding box center [1151, 676] width 75 height 15
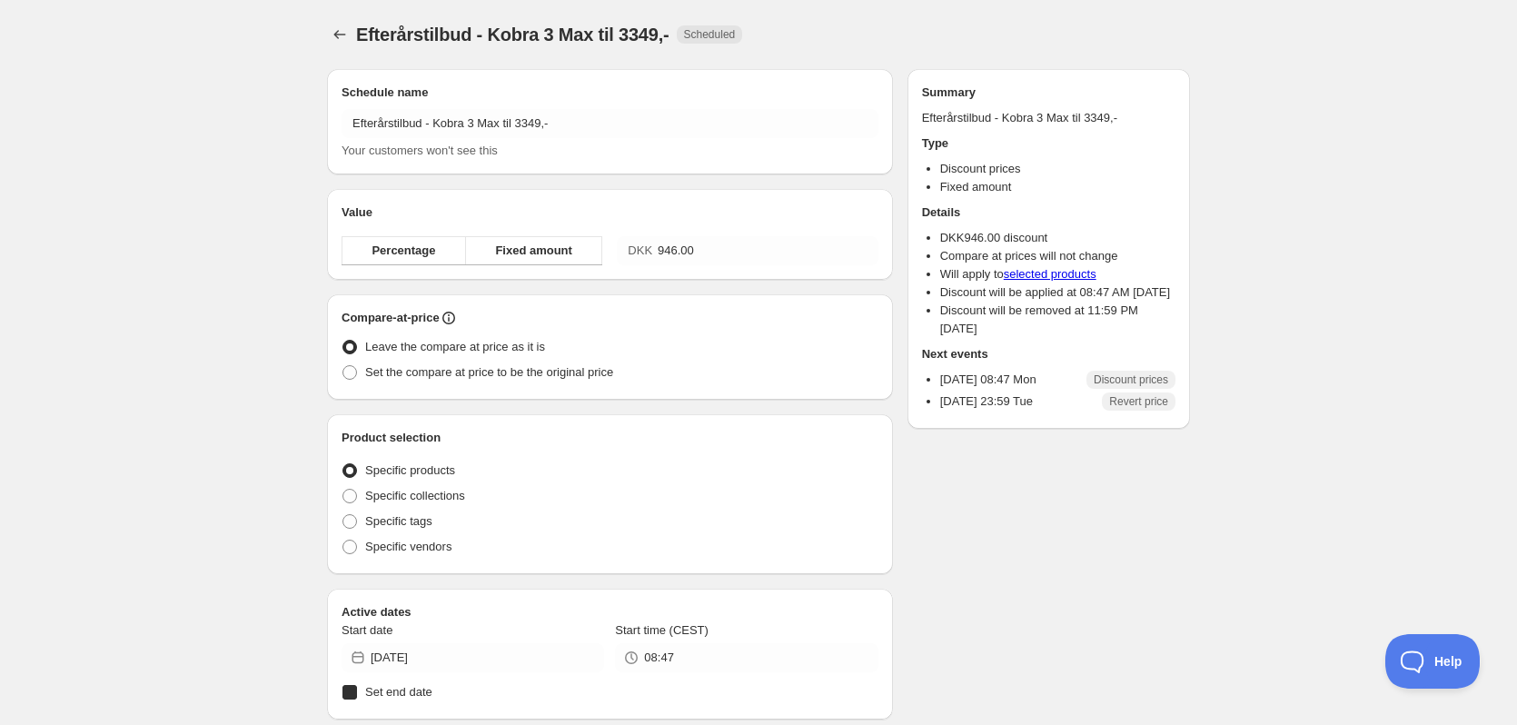
radio input "true"
checkbox input "true"
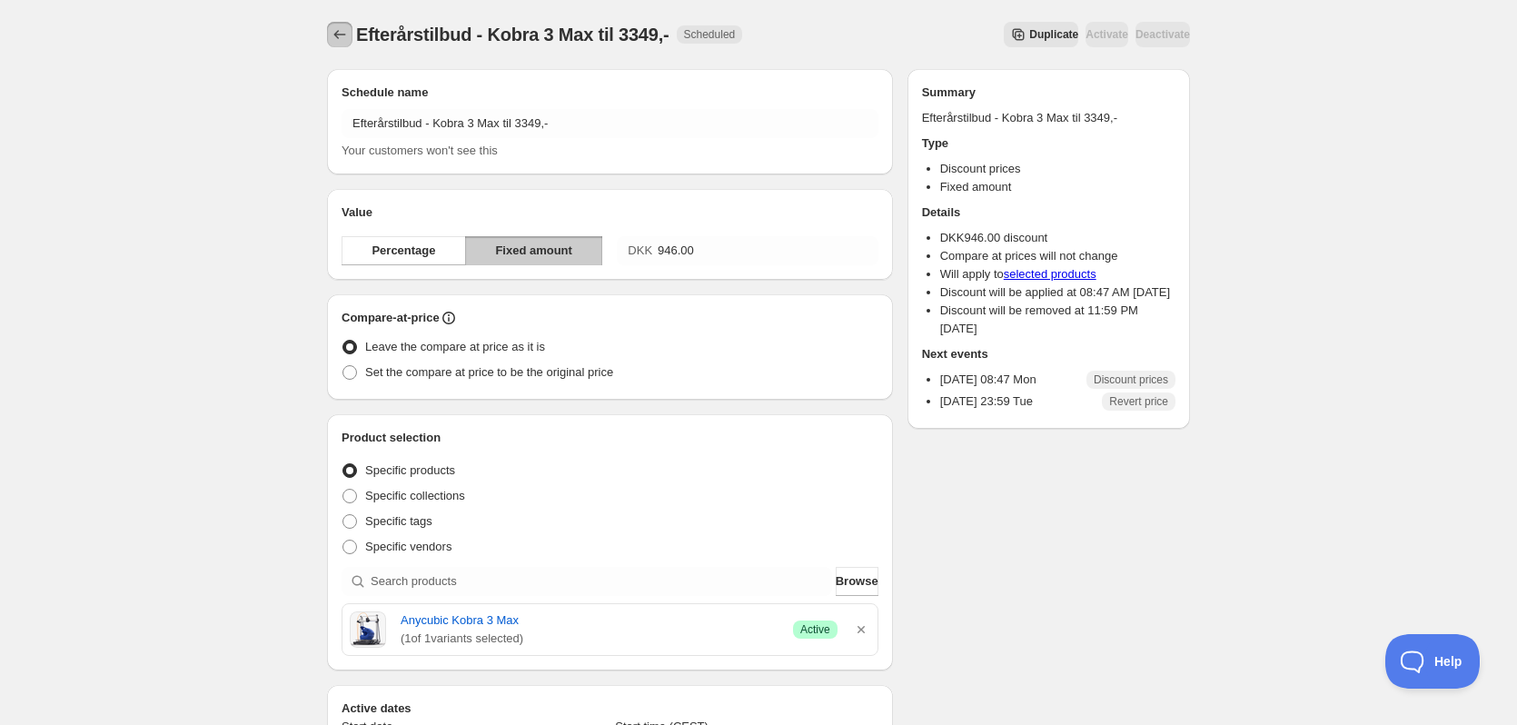
click at [337, 36] on icon "Schedules" at bounding box center [340, 34] width 18 height 18
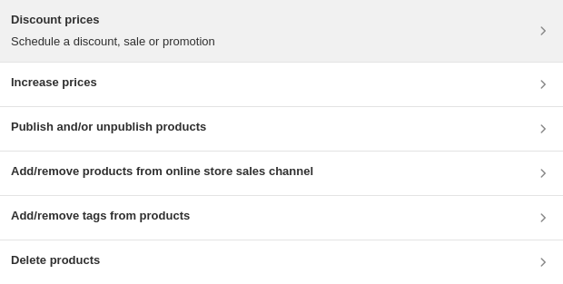
click at [276, 27] on div "Discount prices Schedule a discount, sale or promotion" at bounding box center [281, 31] width 541 height 40
click at [198, 27] on h3 "Discount prices" at bounding box center [113, 20] width 204 height 18
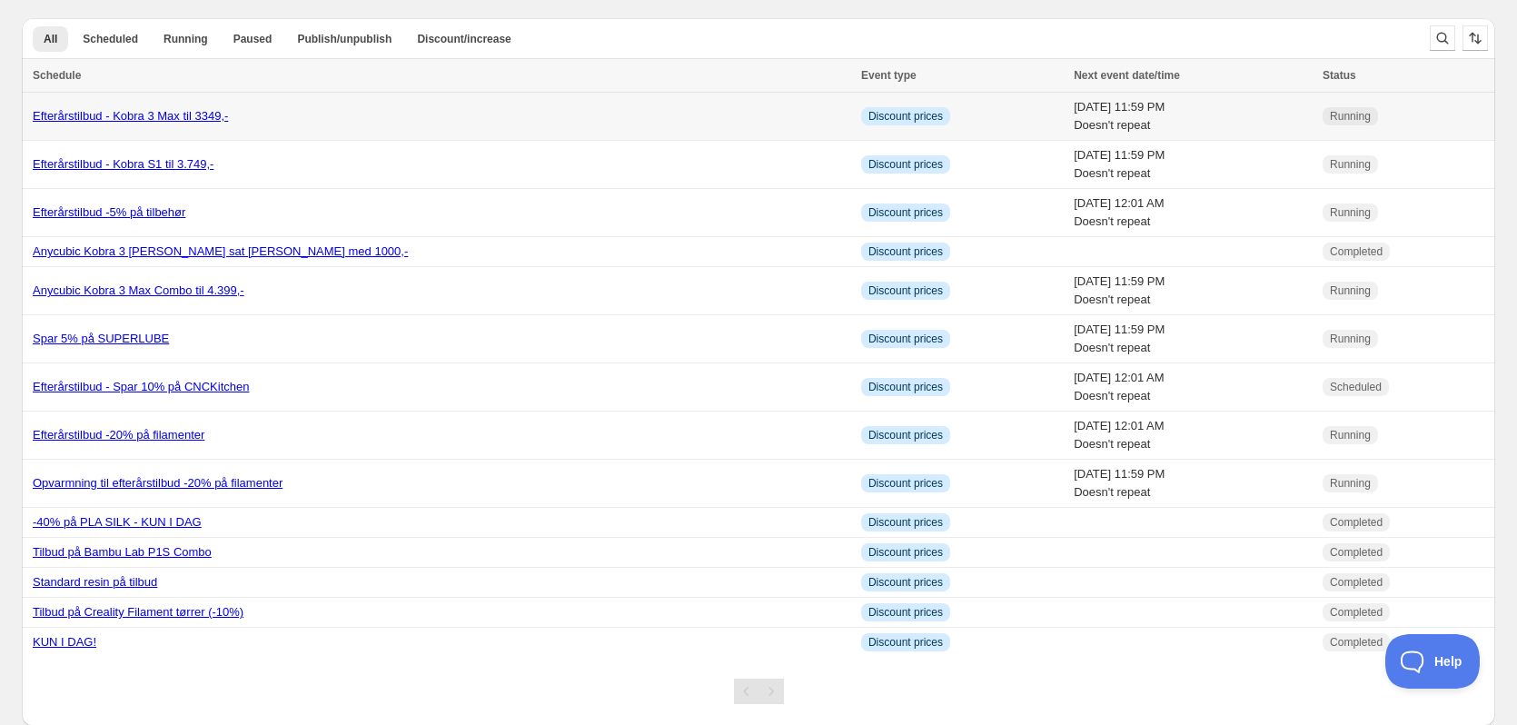
click at [325, 113] on div "Efterårstilbud - Kobra 3 Max til 3349,-" at bounding box center [441, 116] width 817 height 18
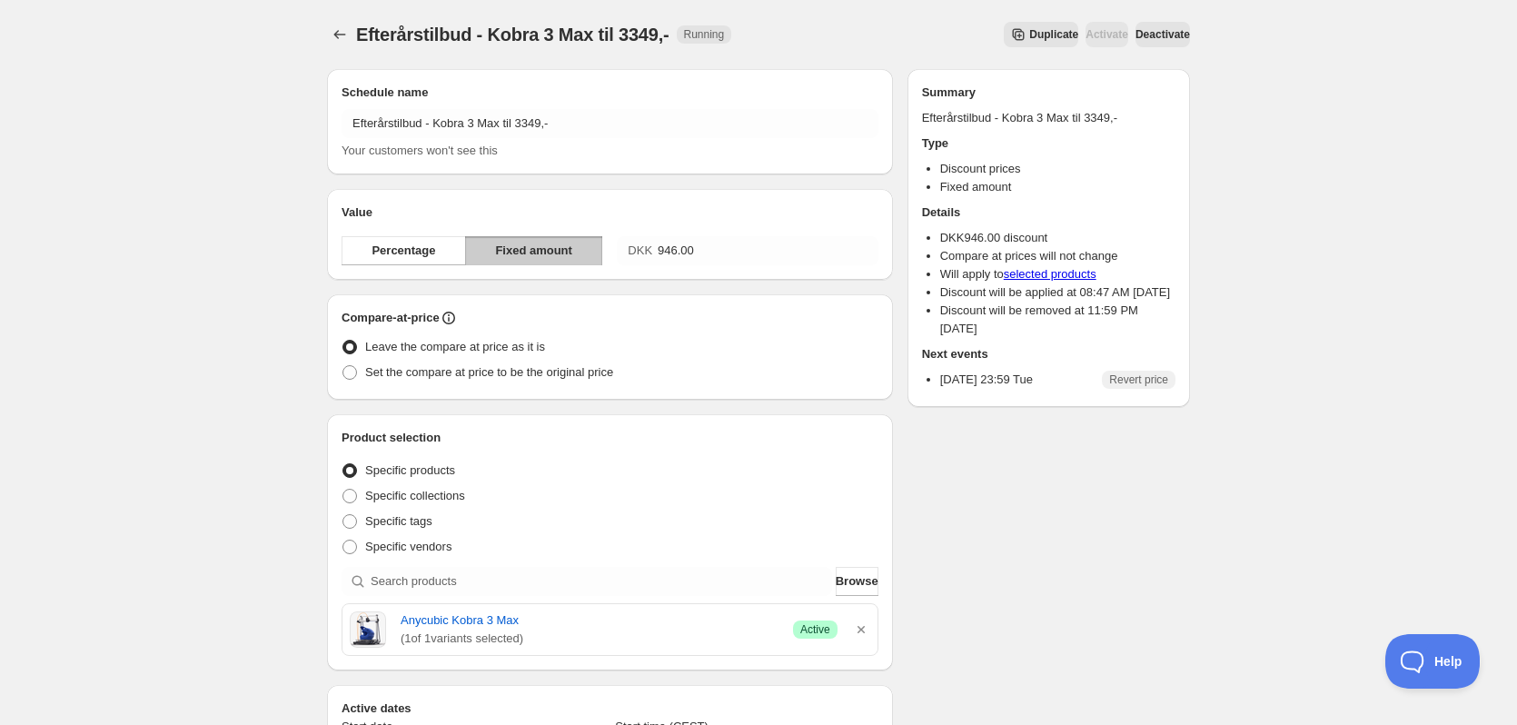
click at [1029, 36] on span "Duplicate" at bounding box center [1053, 34] width 49 height 15
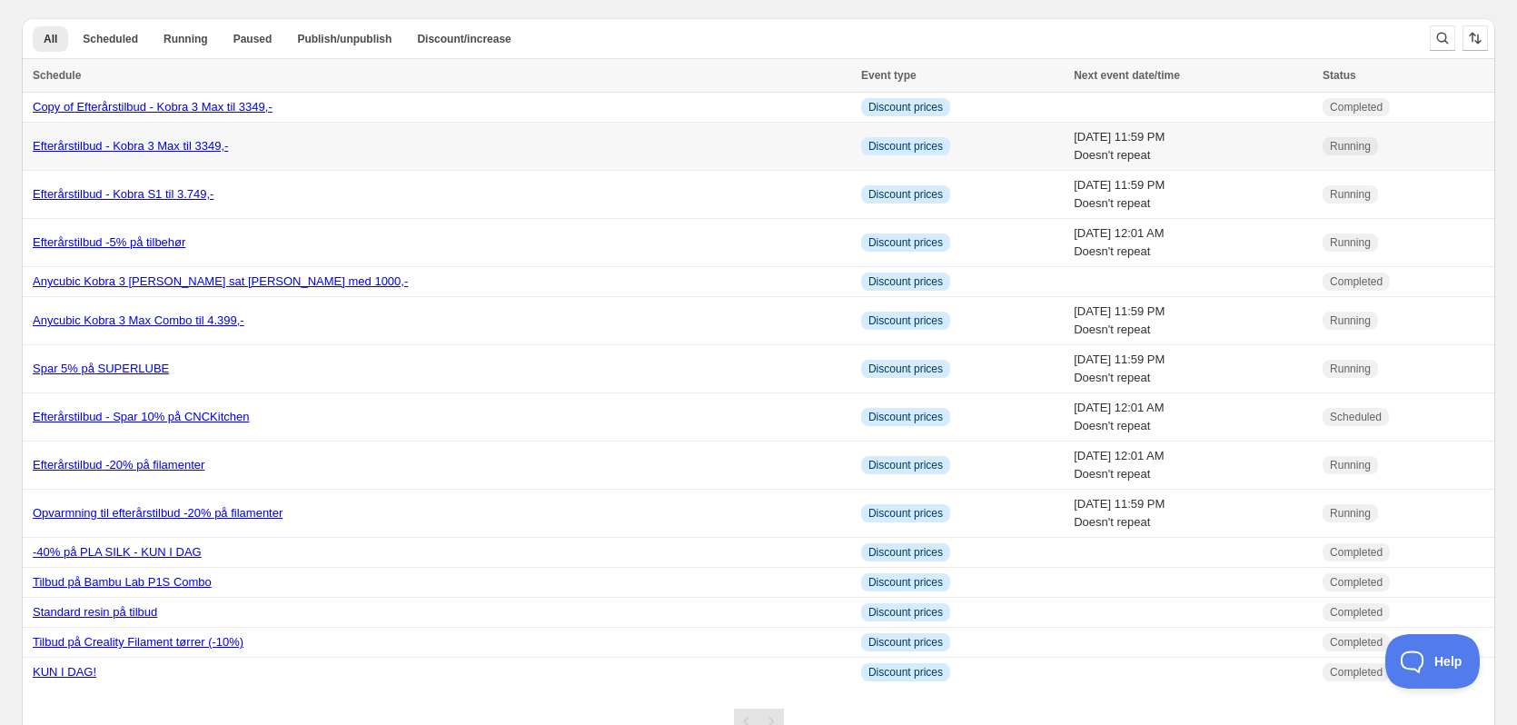
click at [115, 146] on link "Efterårstilbud - Kobra 3 Max til 3349,-" at bounding box center [130, 146] width 195 height 14
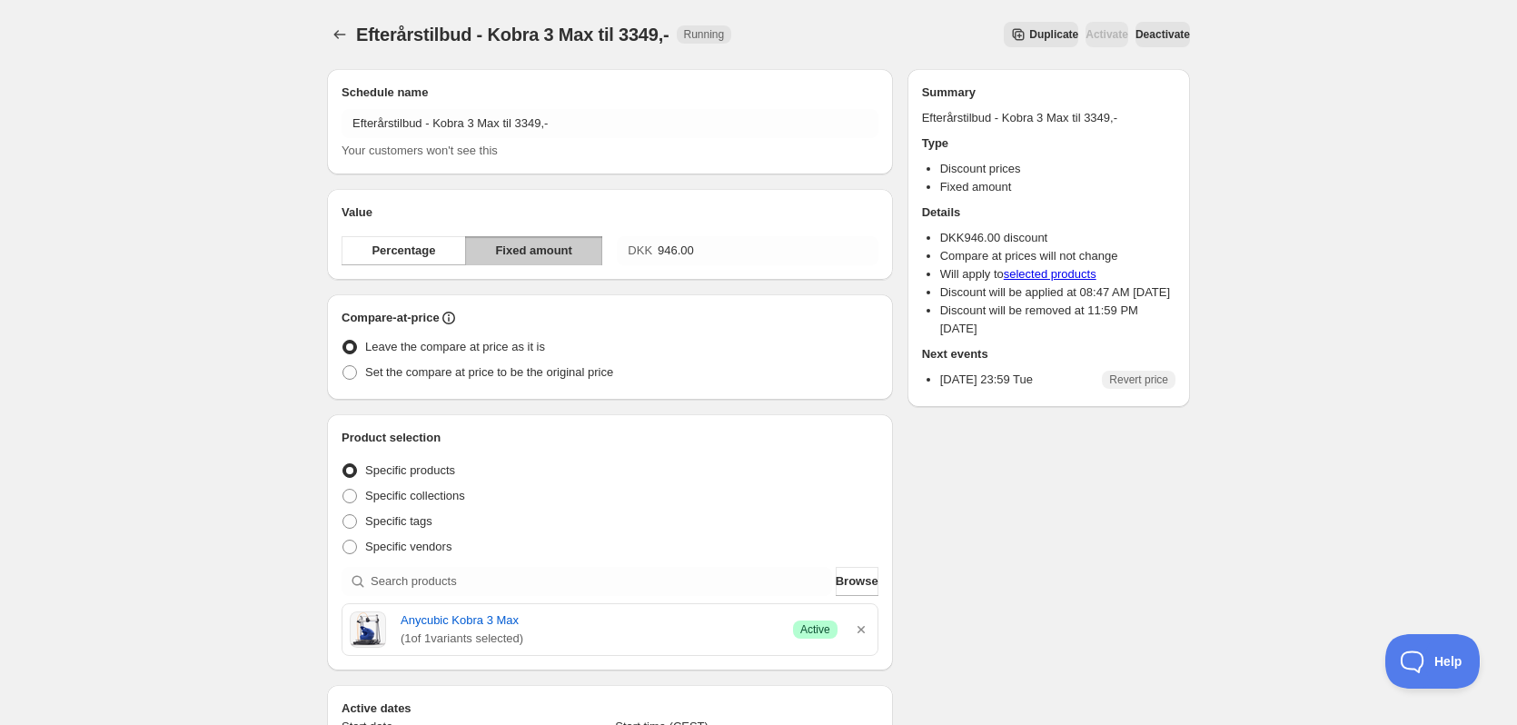
click at [1144, 41] on span "Deactivate" at bounding box center [1162, 34] width 54 height 15
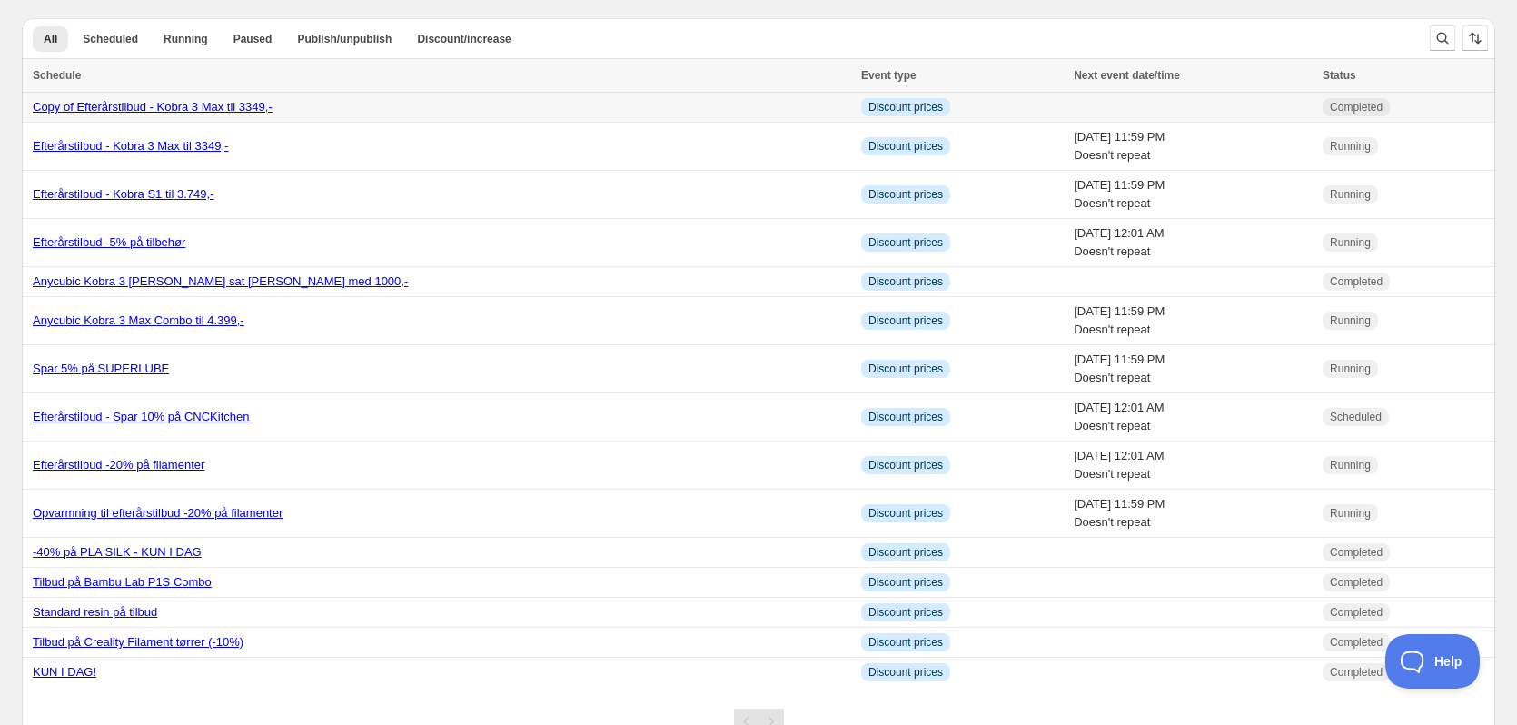
click at [215, 107] on link "Copy of Efterårstilbud - Kobra 3 Max til 3349,-" at bounding box center [153, 107] width 240 height 14
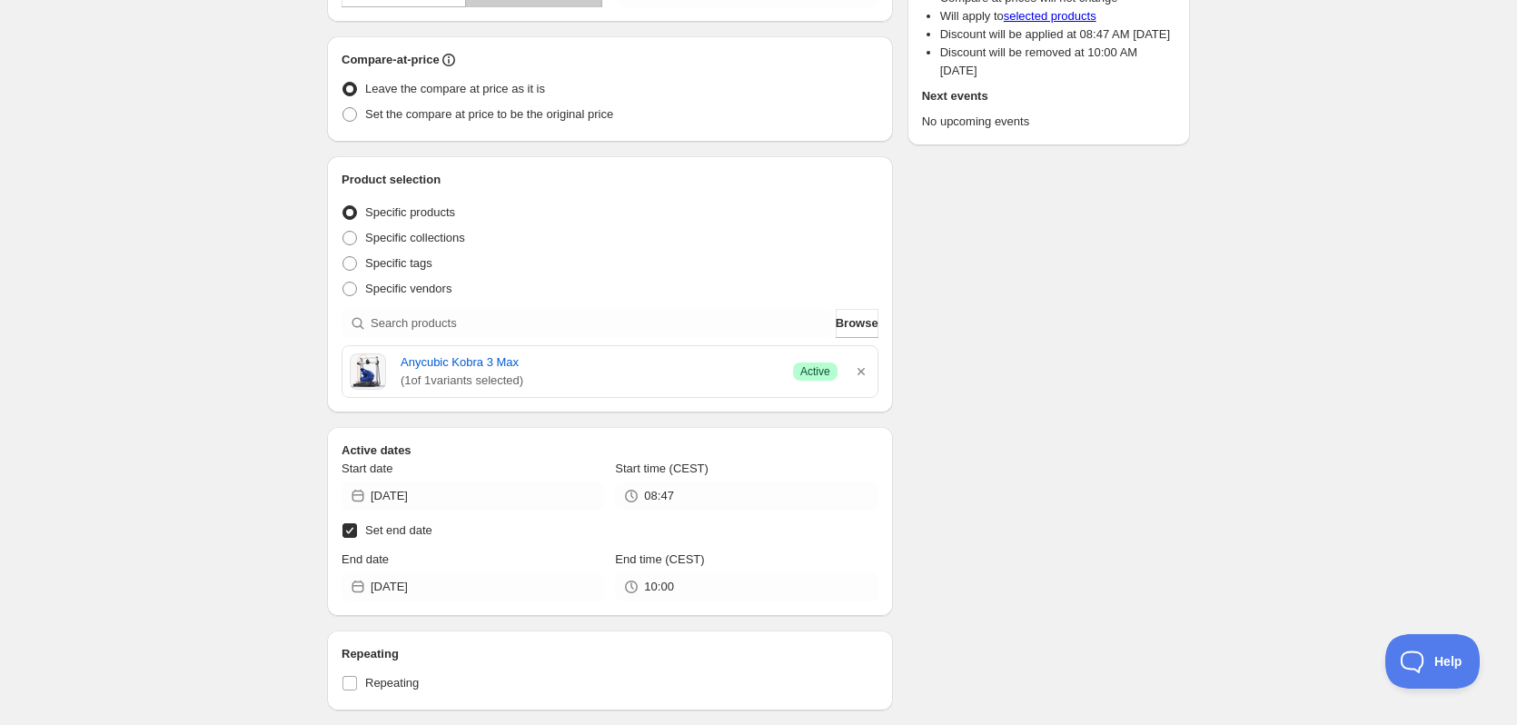
scroll to position [576, 0]
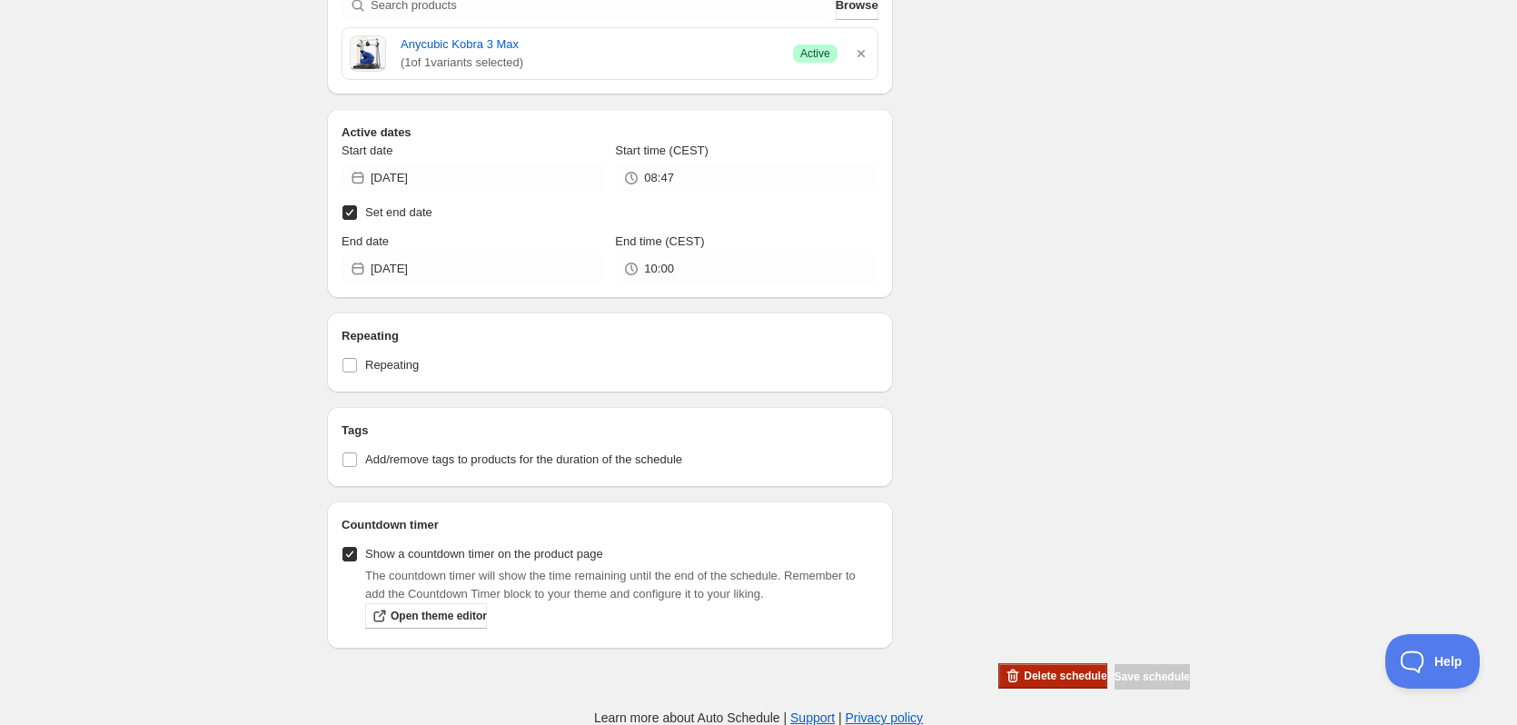
click at [1031, 676] on span "Delete schedule" at bounding box center [1065, 675] width 83 height 15
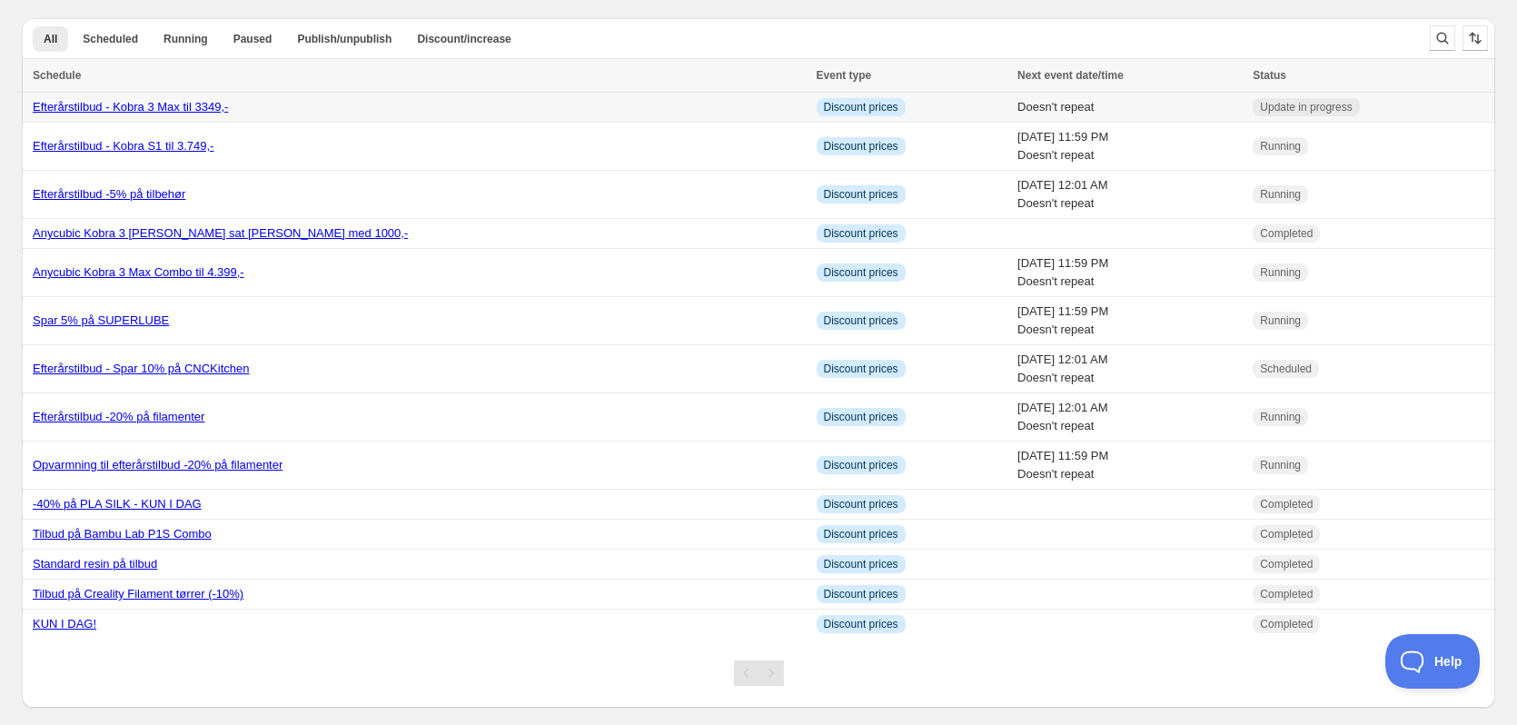
click at [186, 104] on link "Efterårstilbud - Kobra 3 Max til 3349,-" at bounding box center [130, 107] width 195 height 14
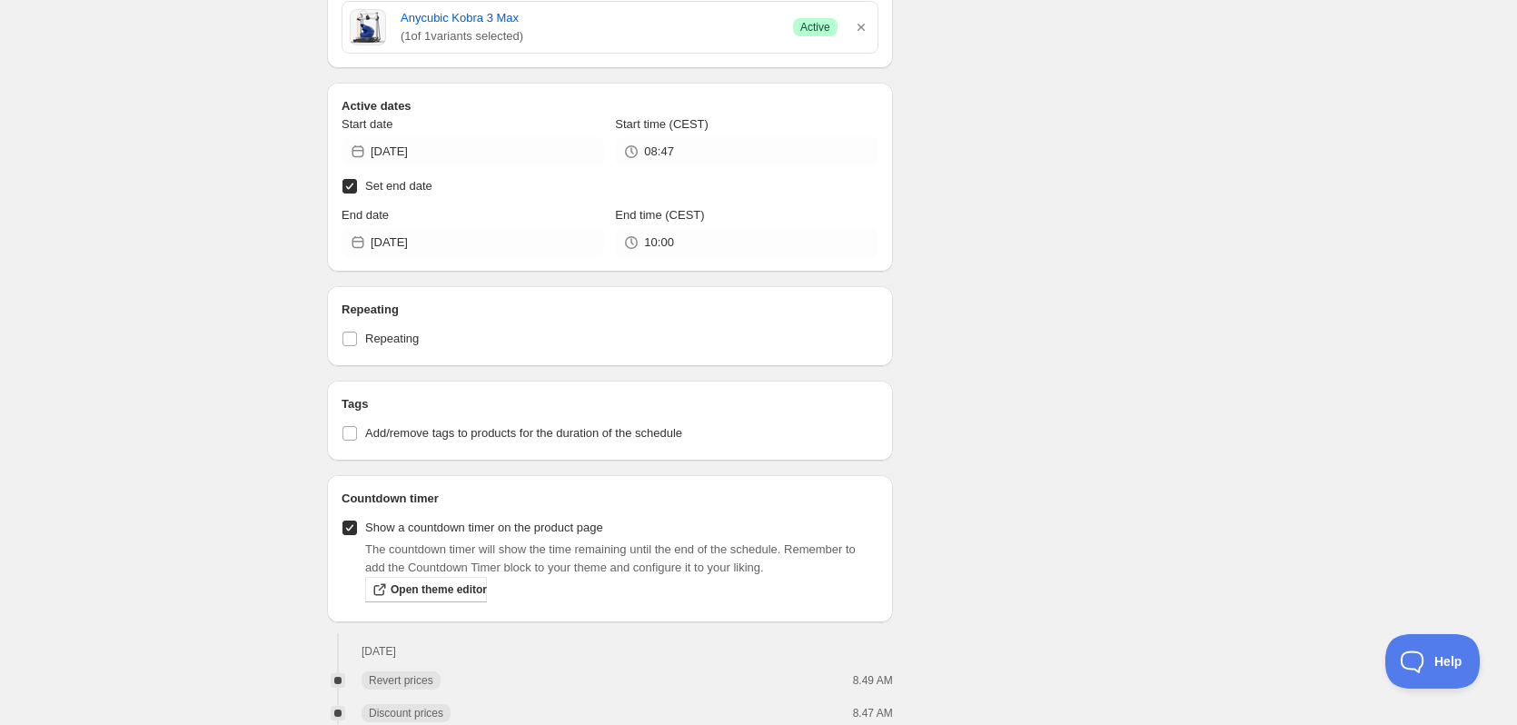
scroll to position [678, 0]
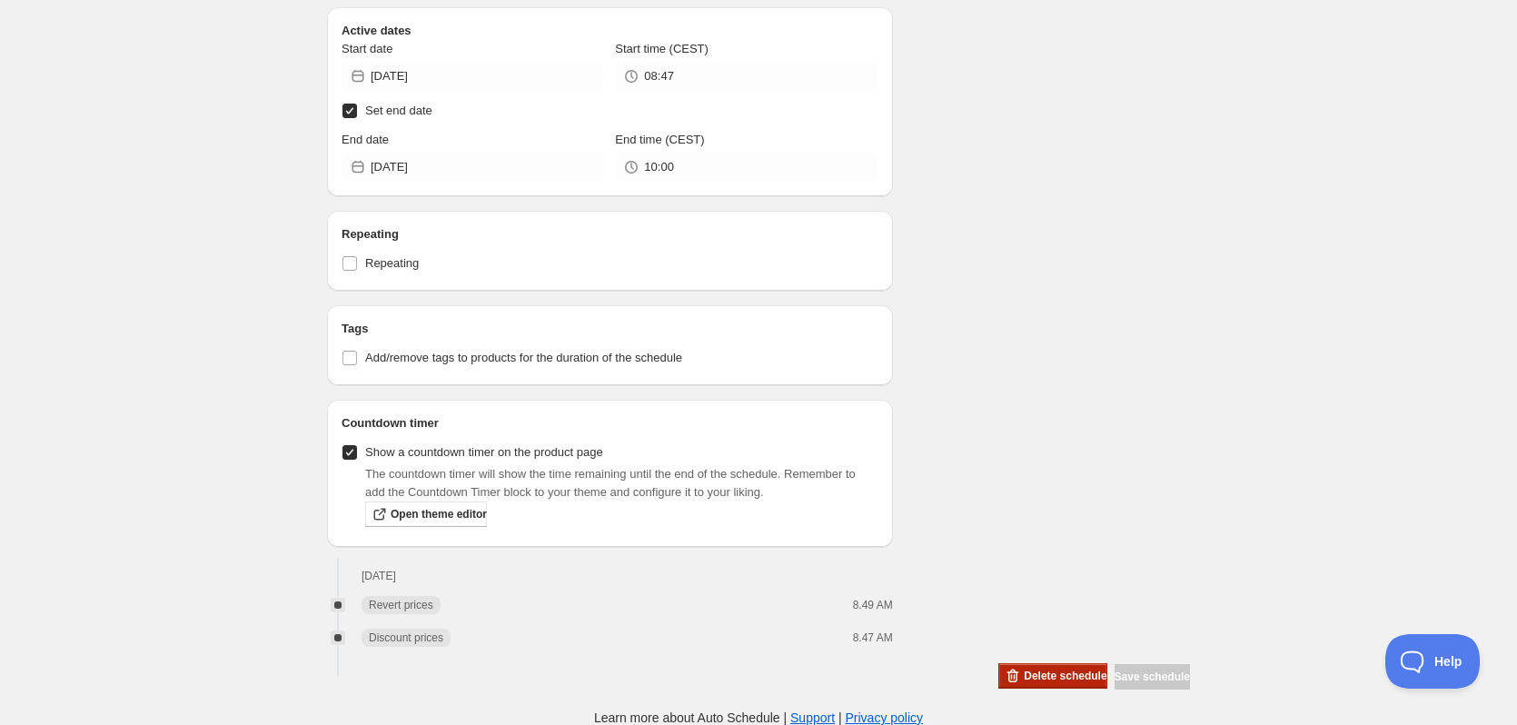
click at [1028, 679] on span "Delete schedule" at bounding box center [1065, 675] width 83 height 15
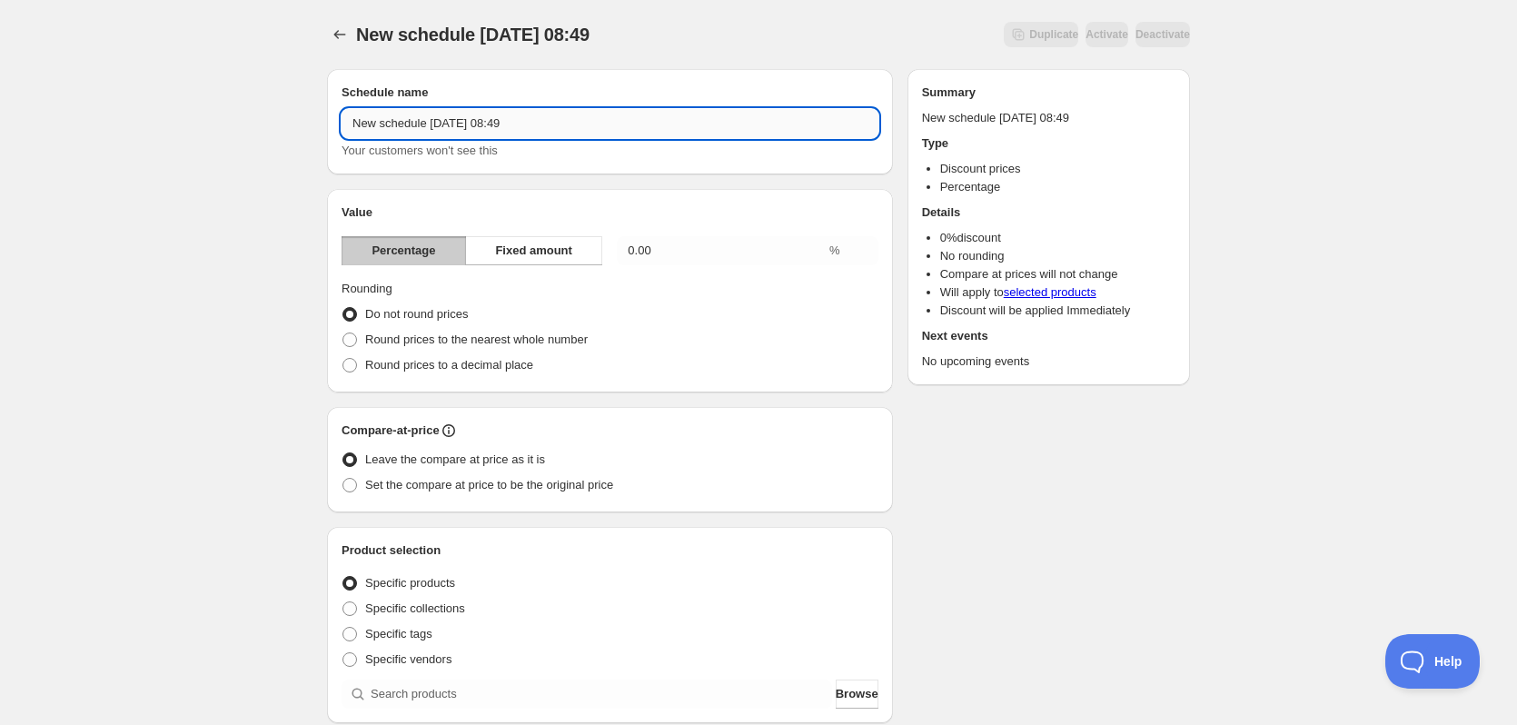
click at [559, 121] on input "New schedule Sep 01 2025 08:49" at bounding box center [609, 123] width 537 height 29
paste input "Efterårstilbud -"
type input "Efterårstilbud - Kobra 3 Max til 3349,-"
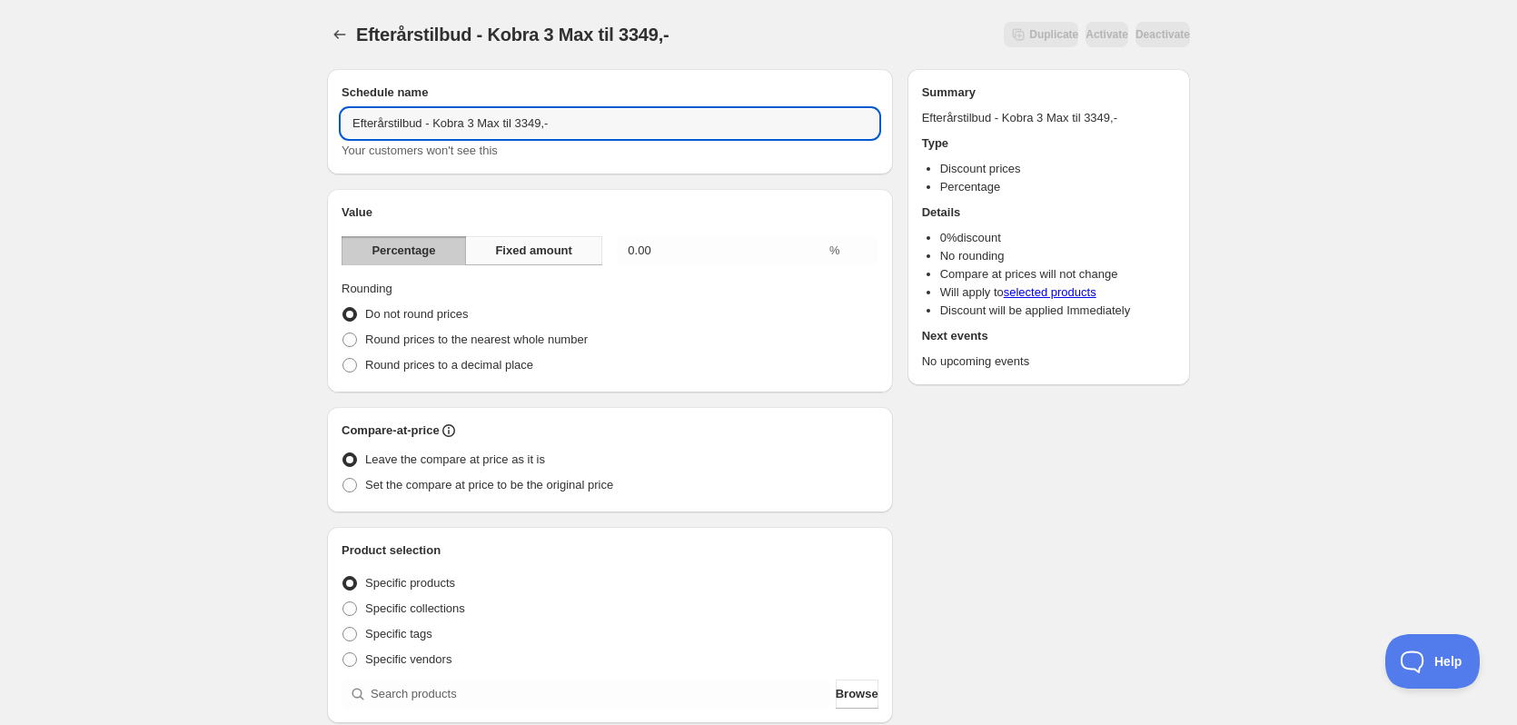
click at [562, 250] on span "Fixed amount" at bounding box center [533, 251] width 77 height 18
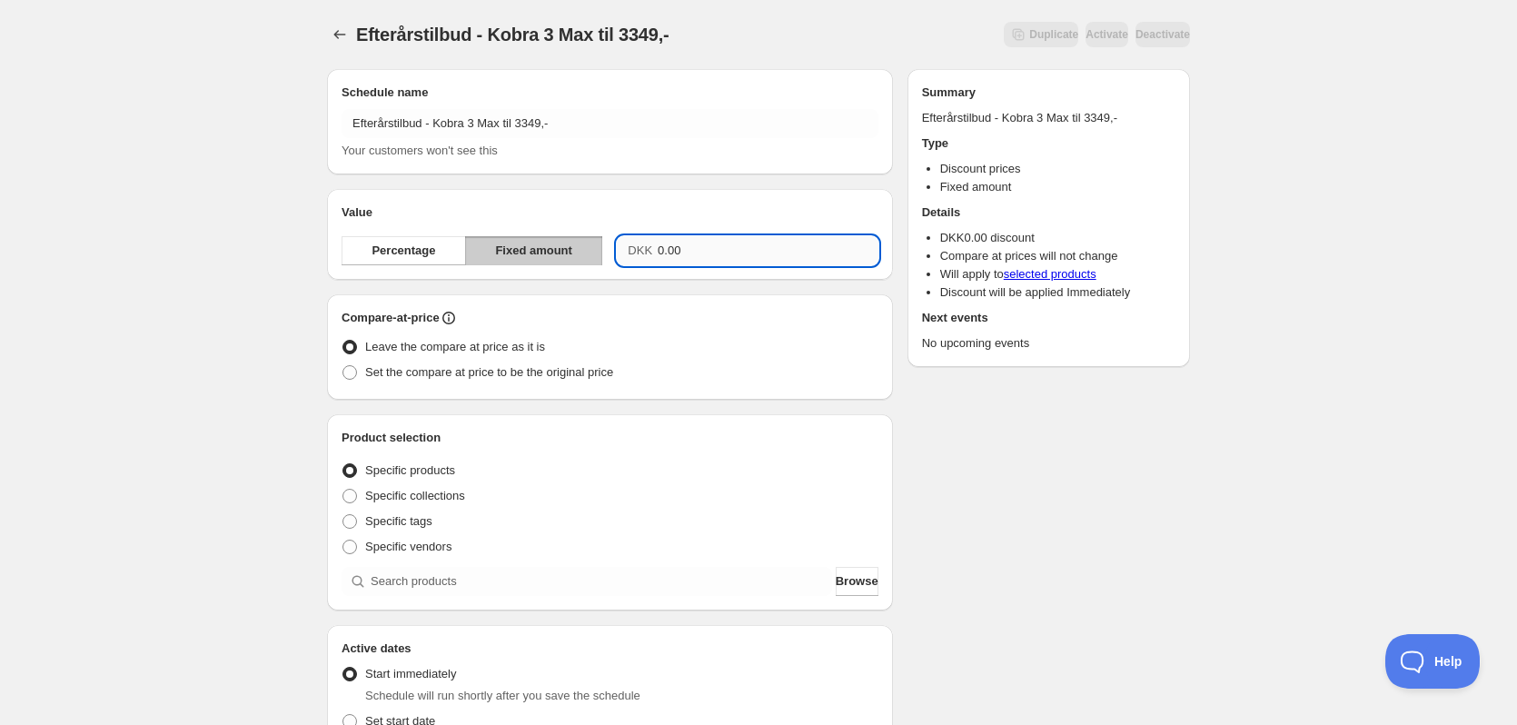
click at [678, 248] on input "0.00" at bounding box center [768, 250] width 221 height 29
type input "946.00"
click at [1098, 445] on div "Schedule name Efterårstilbud - Kobra 3 Max til 3349,- Your customers won't see …" at bounding box center [750, 624] width 877 height 1141
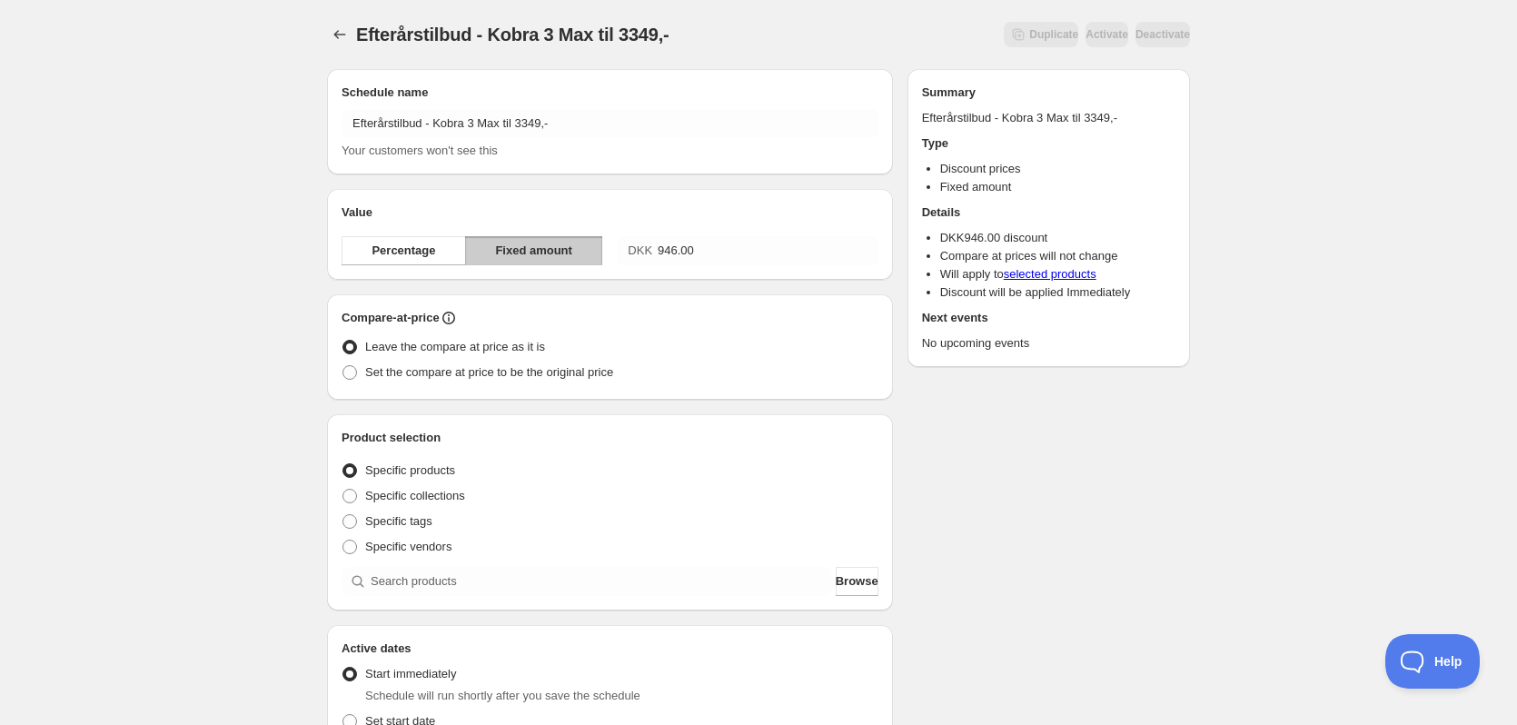
scroll to position [272, 0]
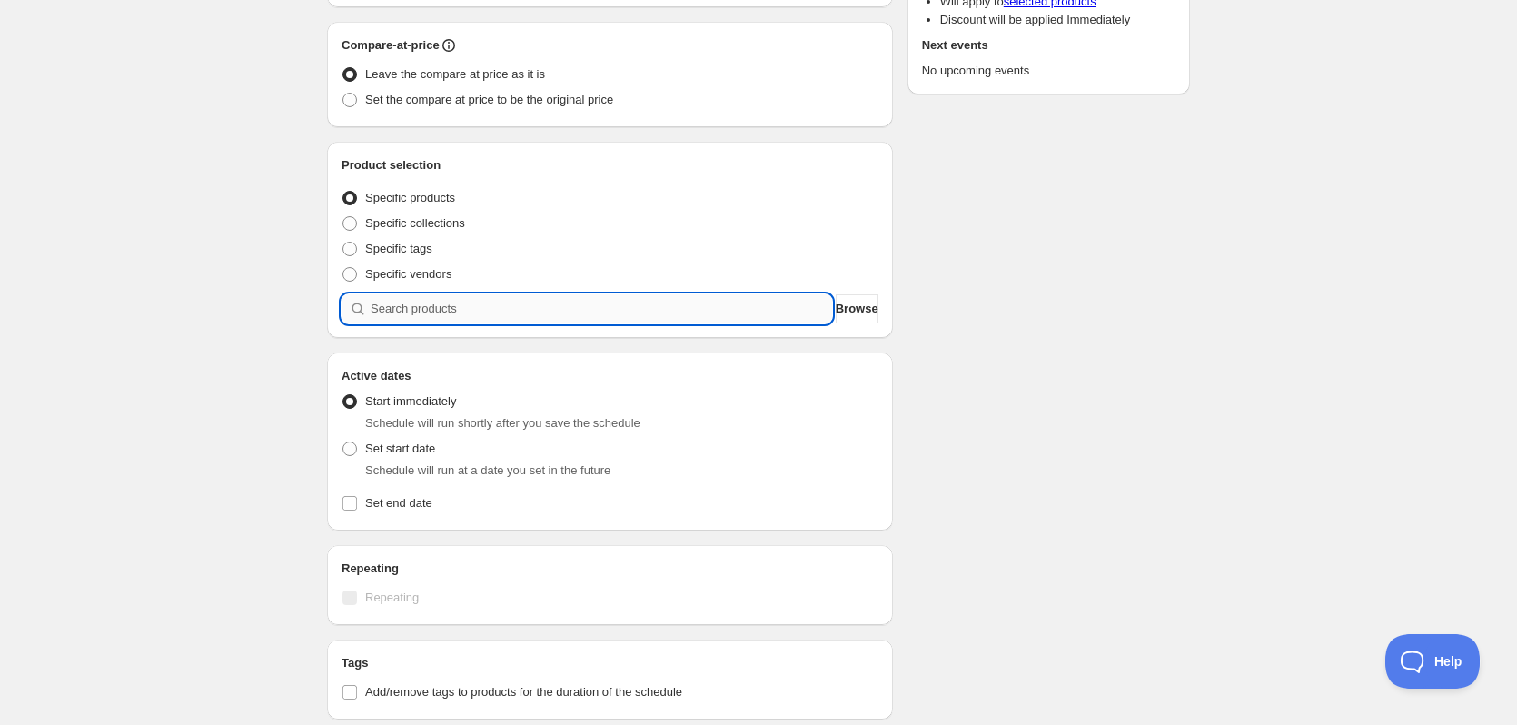
click at [523, 305] on input "search" at bounding box center [601, 308] width 461 height 29
type input "k"
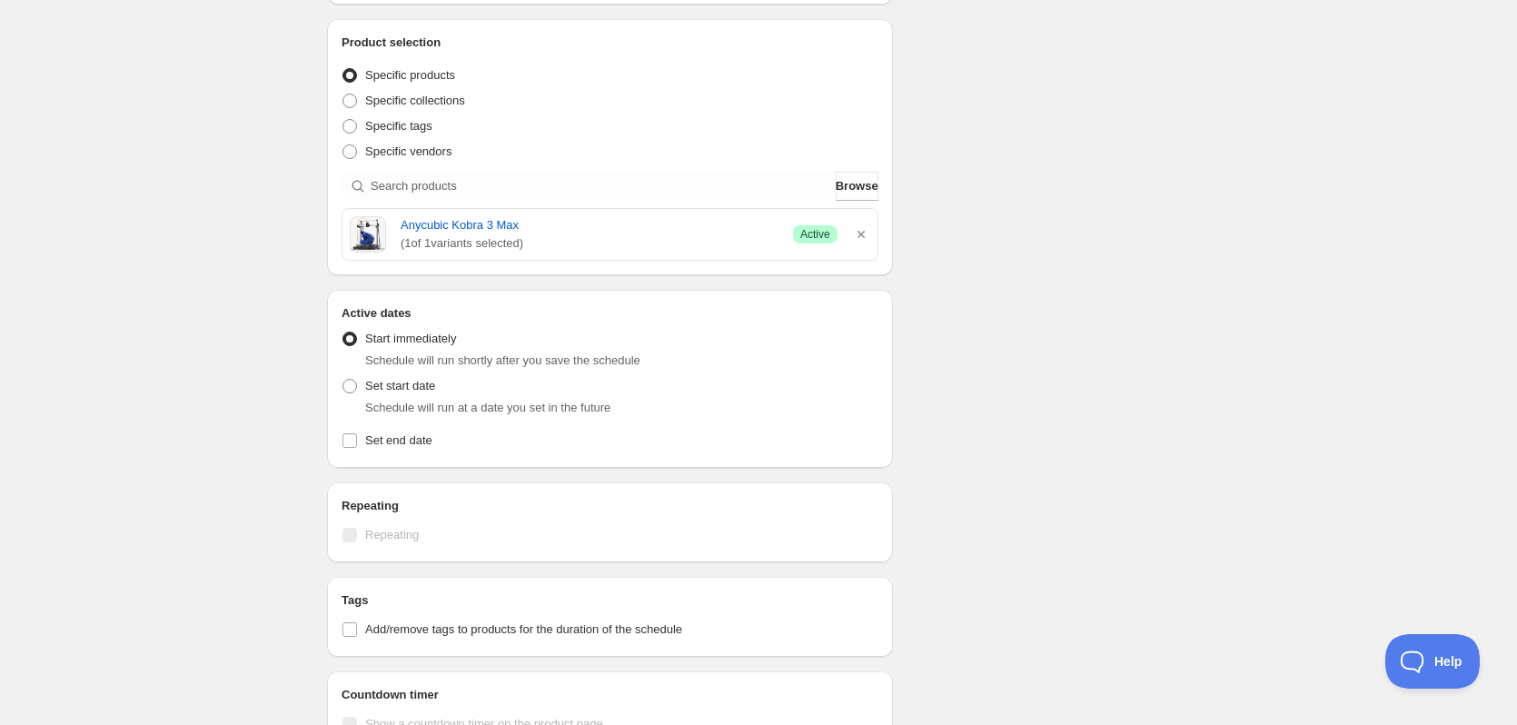
scroll to position [545, 0]
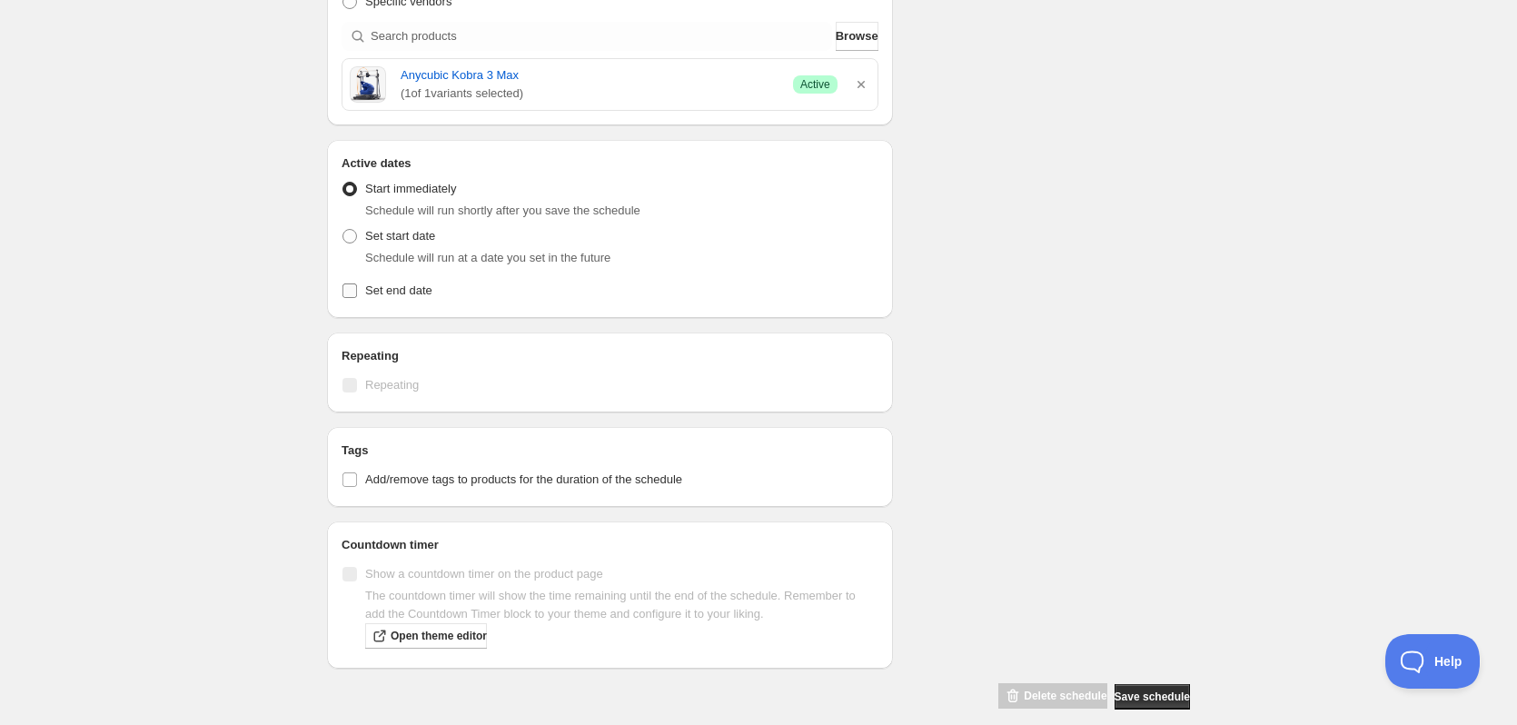
click at [365, 290] on span "Set end date" at bounding box center [398, 290] width 67 height 14
click at [357, 290] on input "Set end date" at bounding box center [349, 290] width 15 height 15
checkbox input "true"
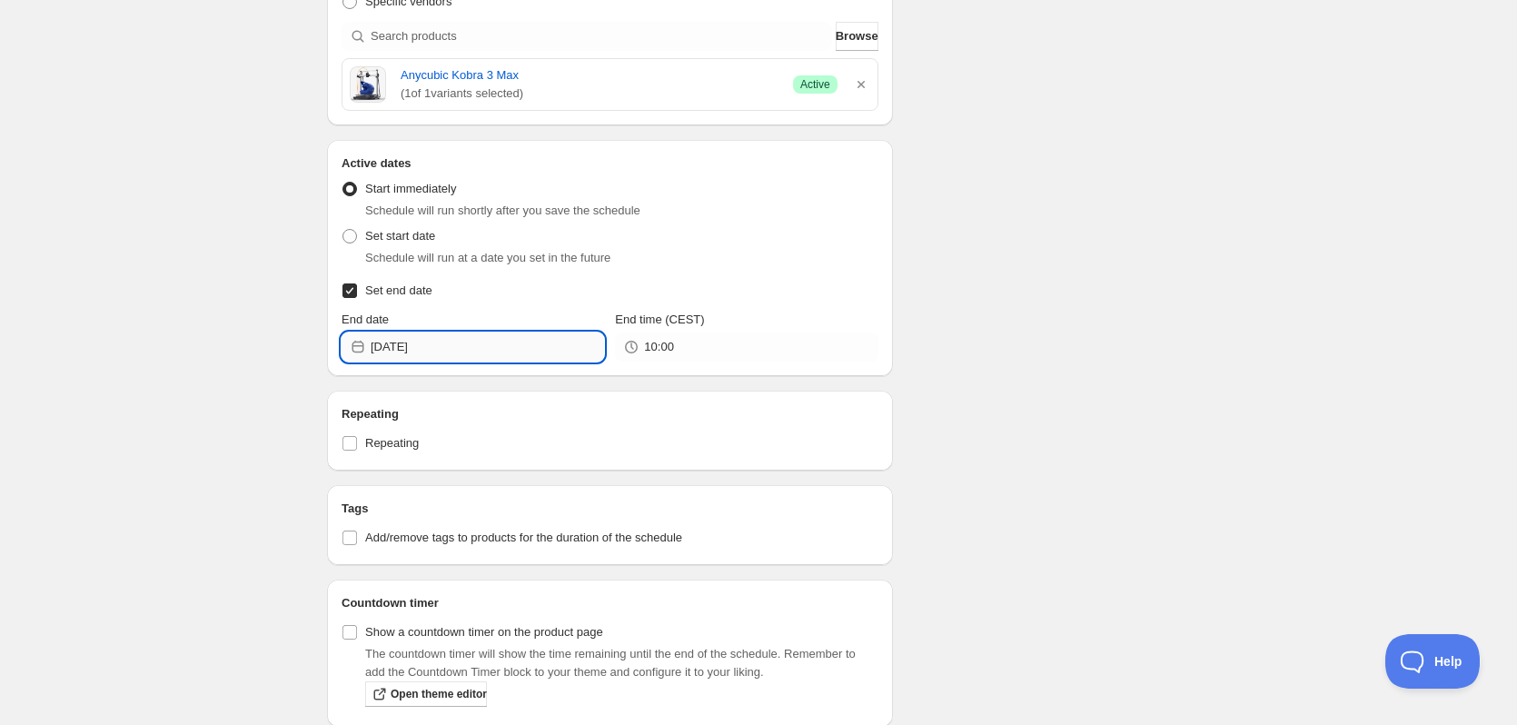
click at [490, 349] on input "2025-09-01" at bounding box center [487, 346] width 233 height 29
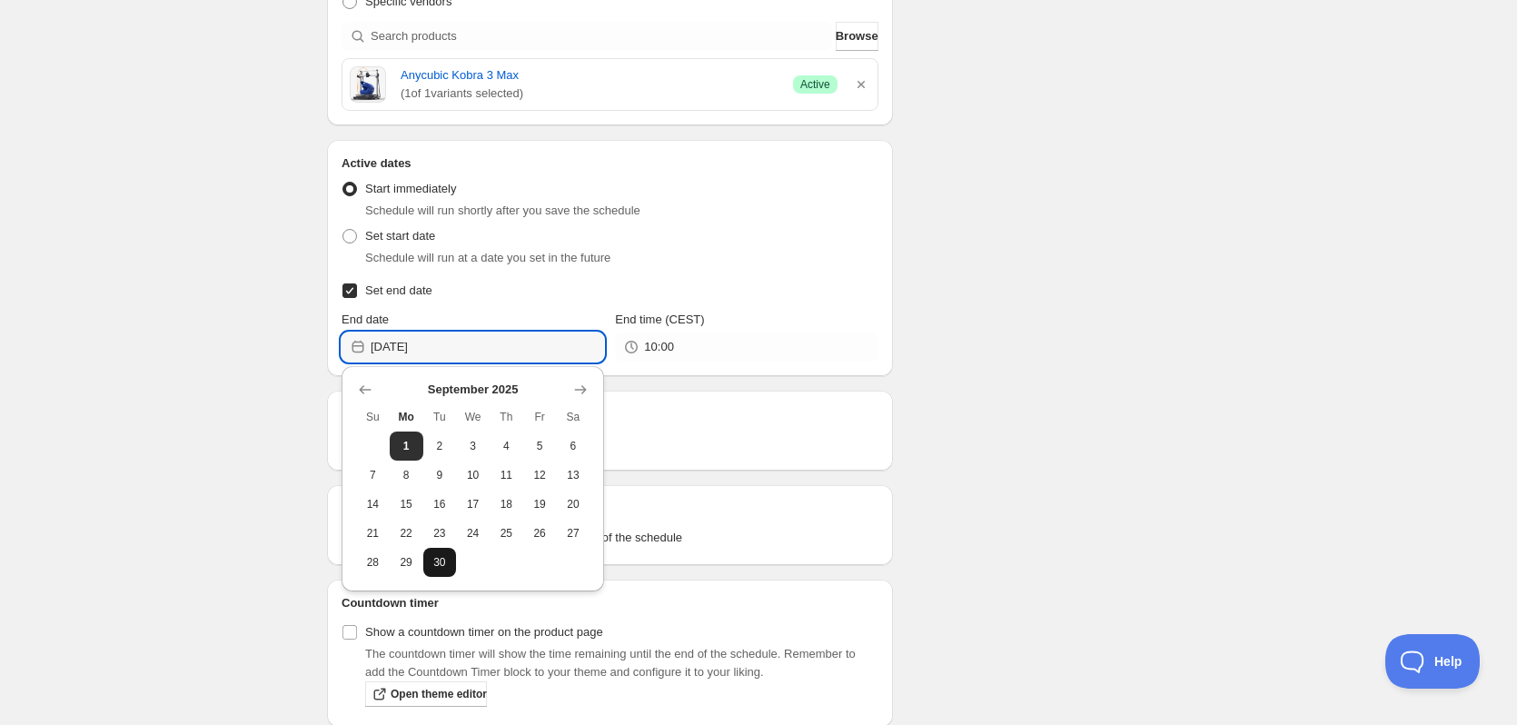
click at [443, 558] on span "30" at bounding box center [440, 562] width 19 height 15
type input "2025-09-30"
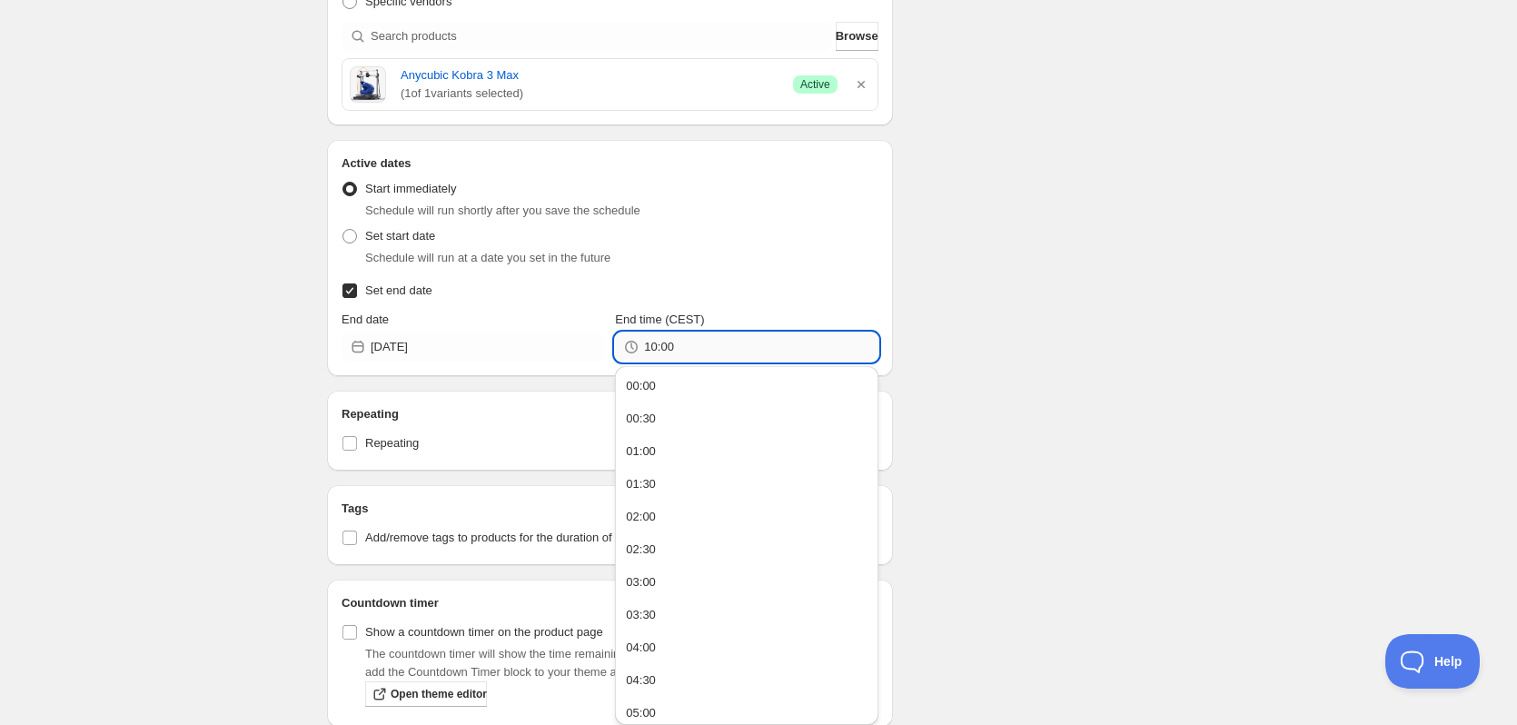
click at [718, 349] on input "10:00" at bounding box center [760, 346] width 233 height 29
type input "1"
type input "23:59"
click at [1069, 261] on div "Schedule name Efterårstilbud - Kobra 3 Max til 3349,- Your customers won't see …" at bounding box center [750, 139] width 877 height 1259
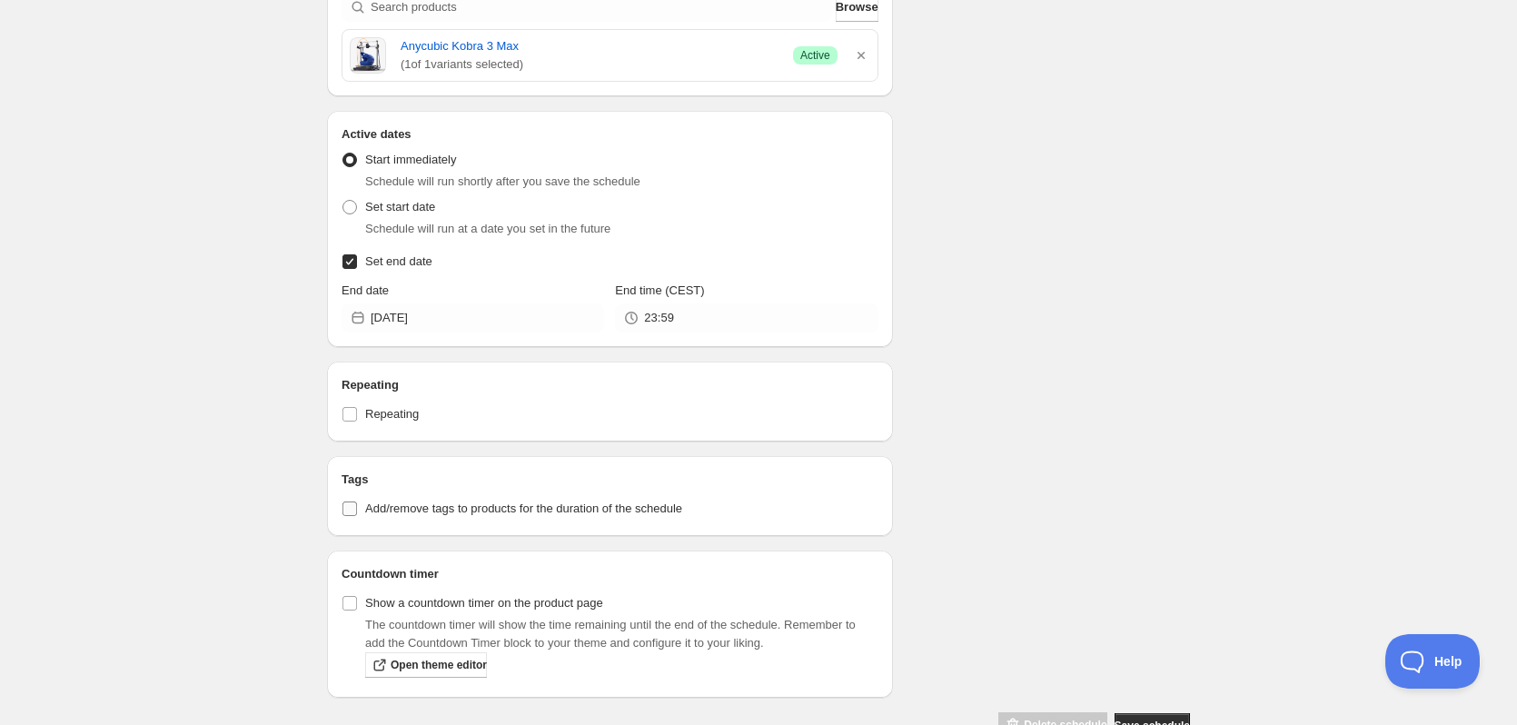
scroll to position [623, 0]
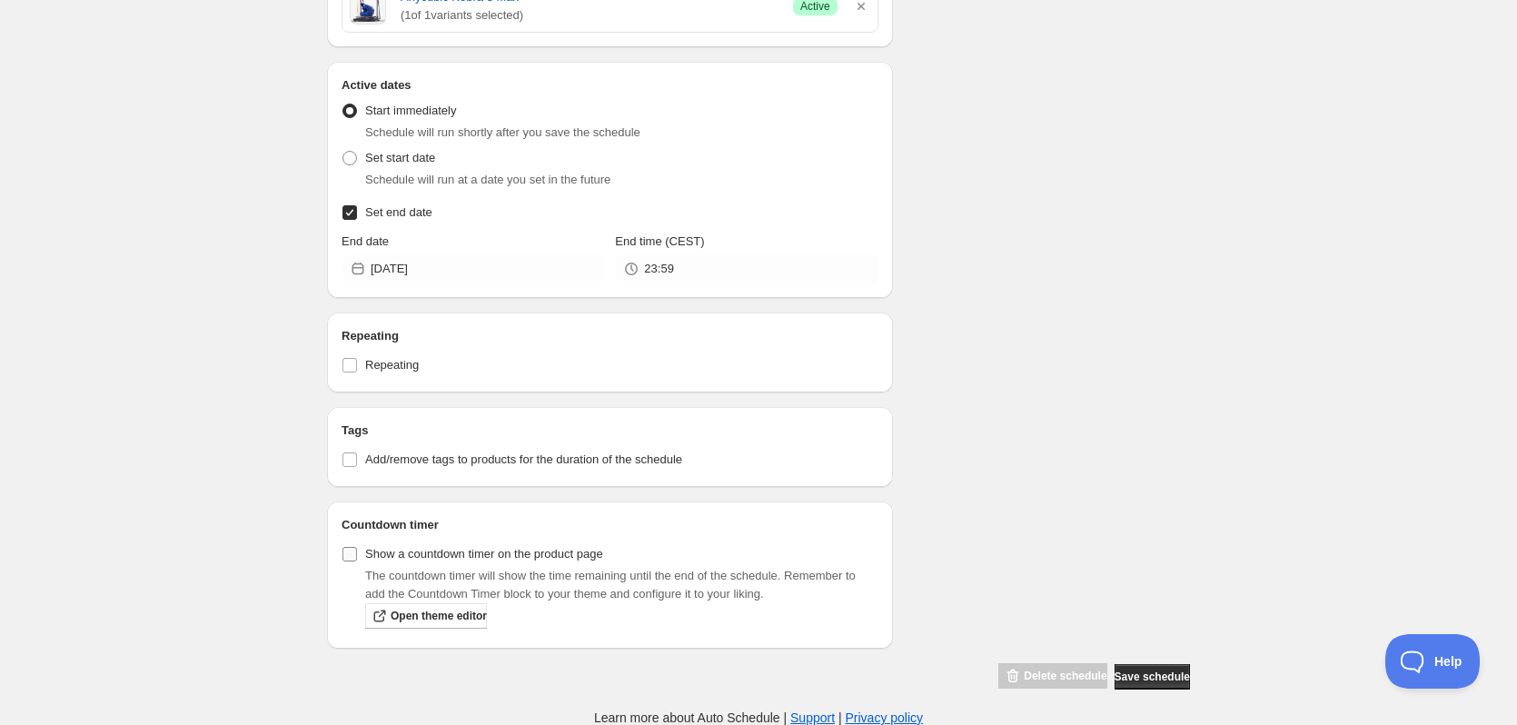
click at [356, 551] on input "Show a countdown timer on the product page" at bounding box center [349, 554] width 15 height 15
checkbox input "true"
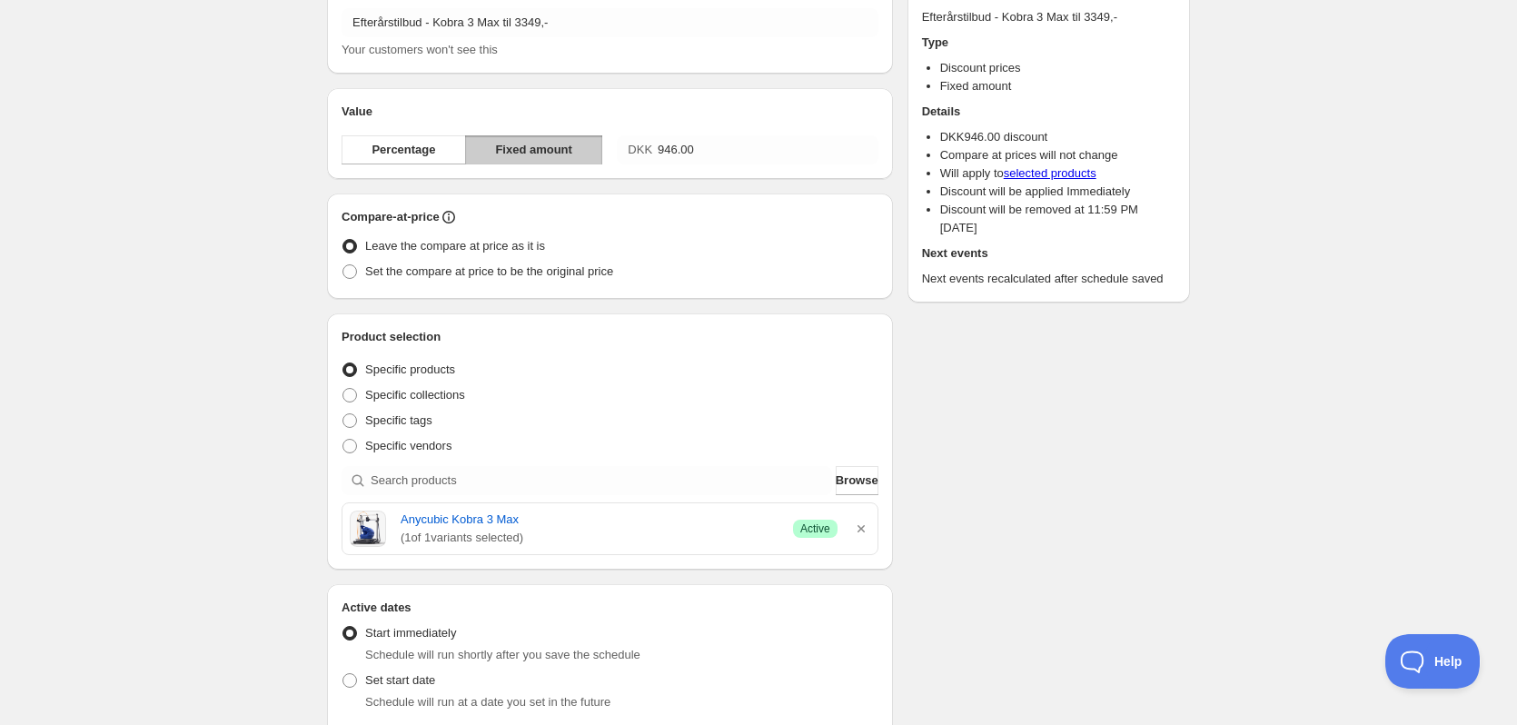
scroll to position [0, 0]
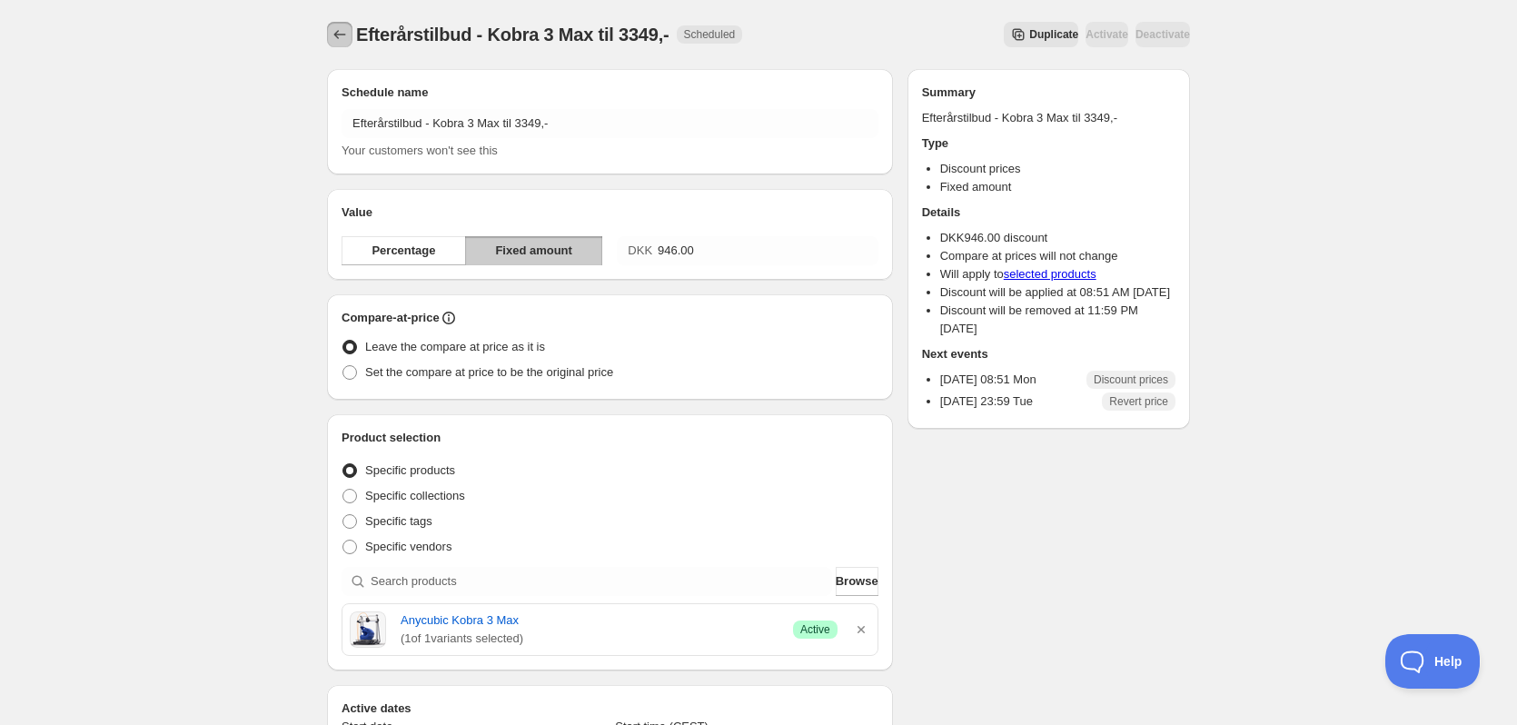
click at [339, 30] on icon "Schedules" at bounding box center [340, 34] width 18 height 18
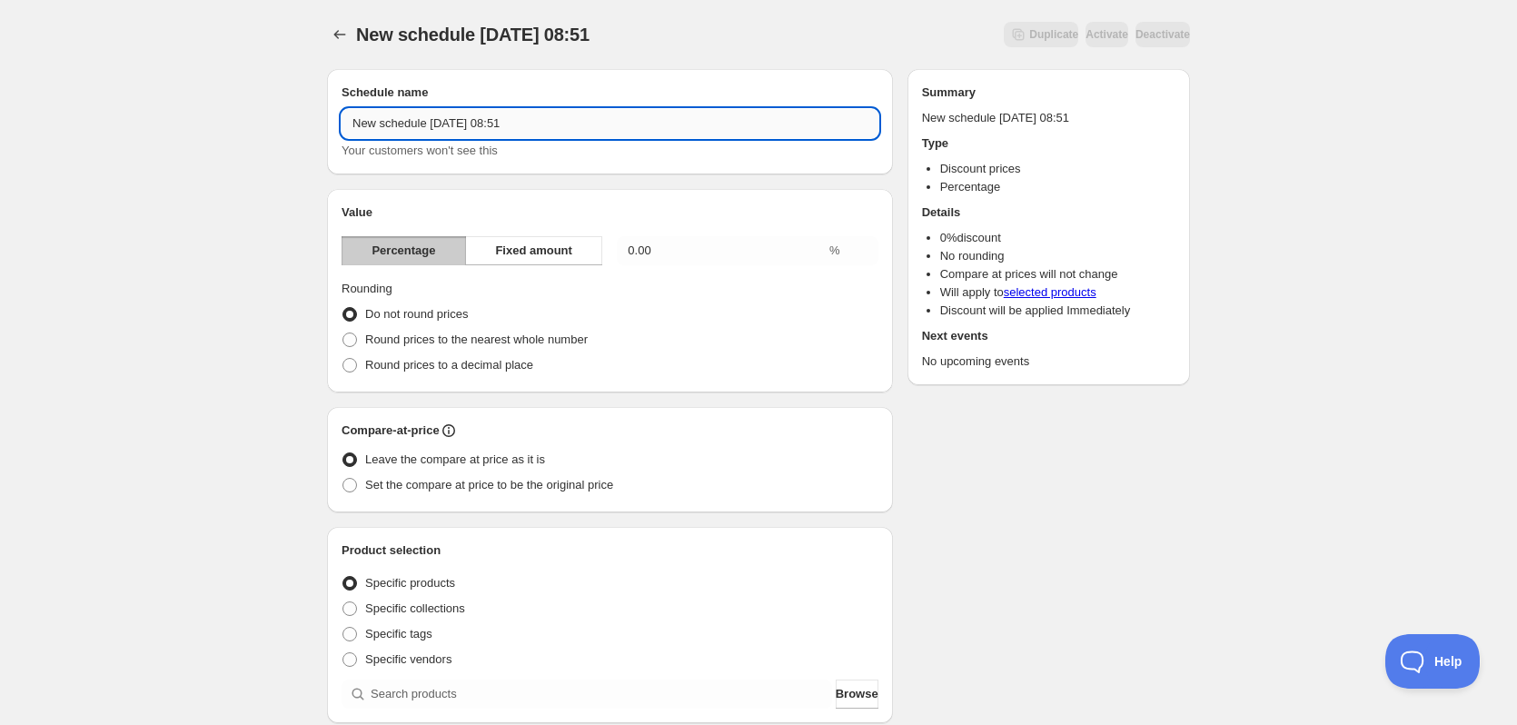
click at [555, 115] on input "New schedule Sep 01 2025 08:51" at bounding box center [609, 123] width 537 height 29
click at [554, 115] on input "New schedule Sep 01 2025 08:51" at bounding box center [609, 123] width 537 height 29
paste input "Efterårstilbud -"
type input "Efterårstilbud - Kobra 3 Combo til 2449,-"
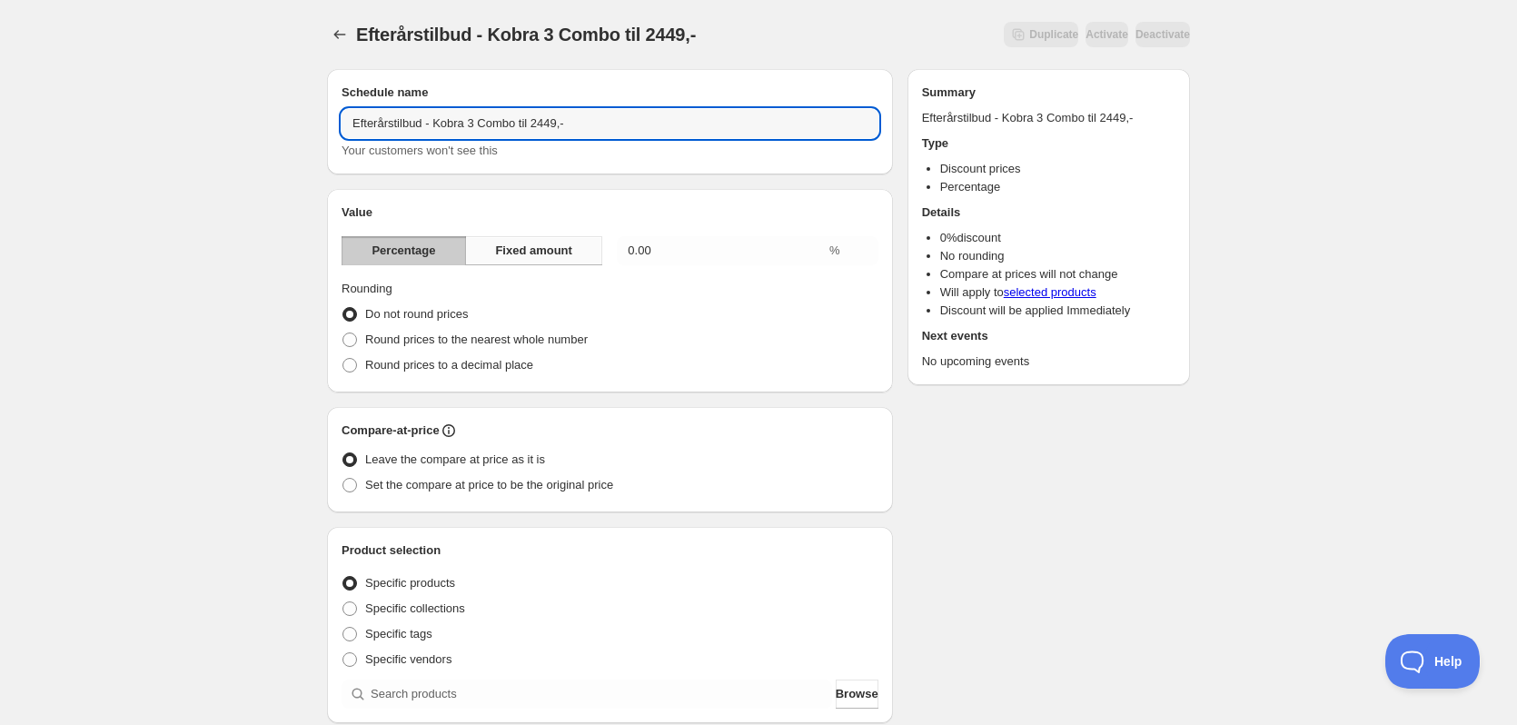
click at [557, 246] on span "Fixed amount" at bounding box center [533, 251] width 77 height 18
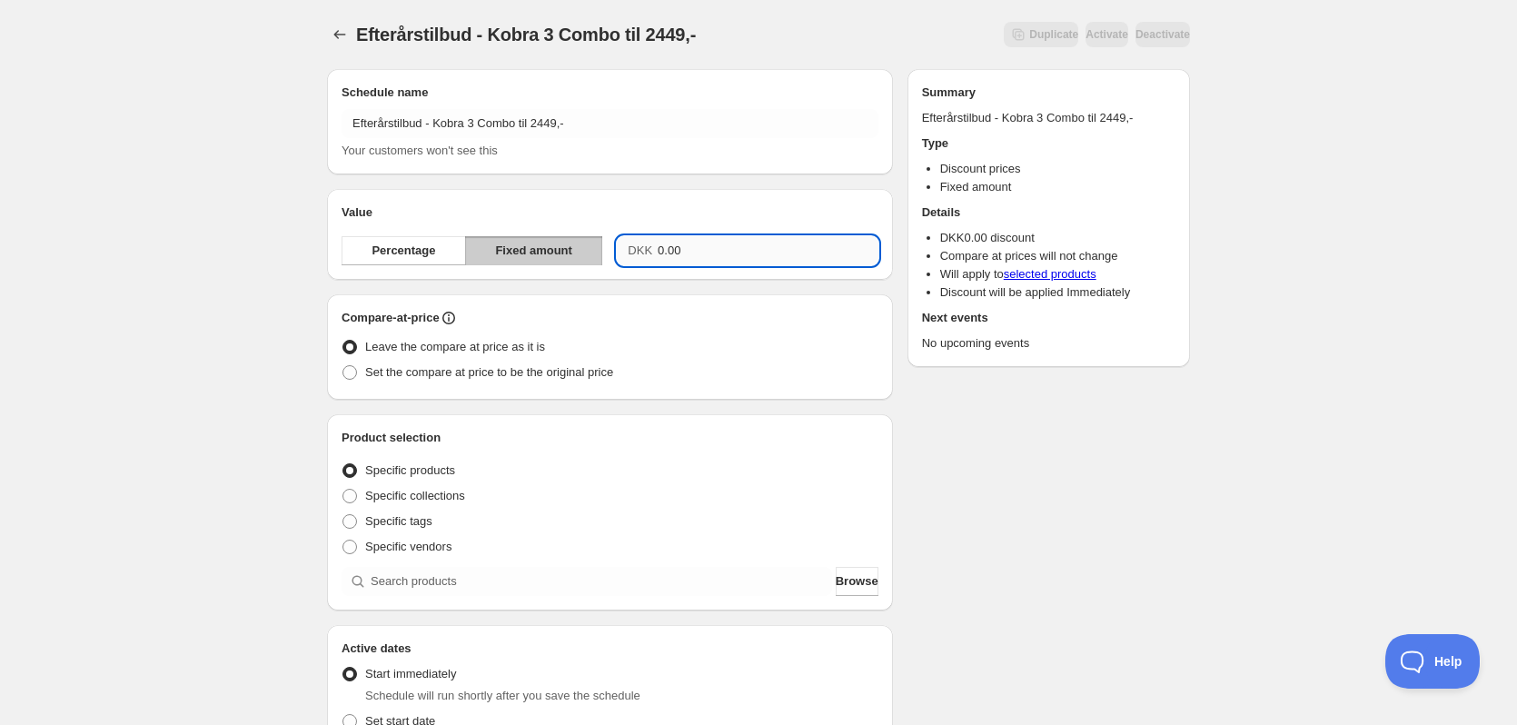
click at [775, 257] on input "0.00" at bounding box center [768, 250] width 221 height 29
type input "646.00"
click at [1158, 460] on div "Schedule name Efterårstilbud - Kobra 3 Combo til 2449,- Your customers won't se…" at bounding box center [750, 624] width 877 height 1141
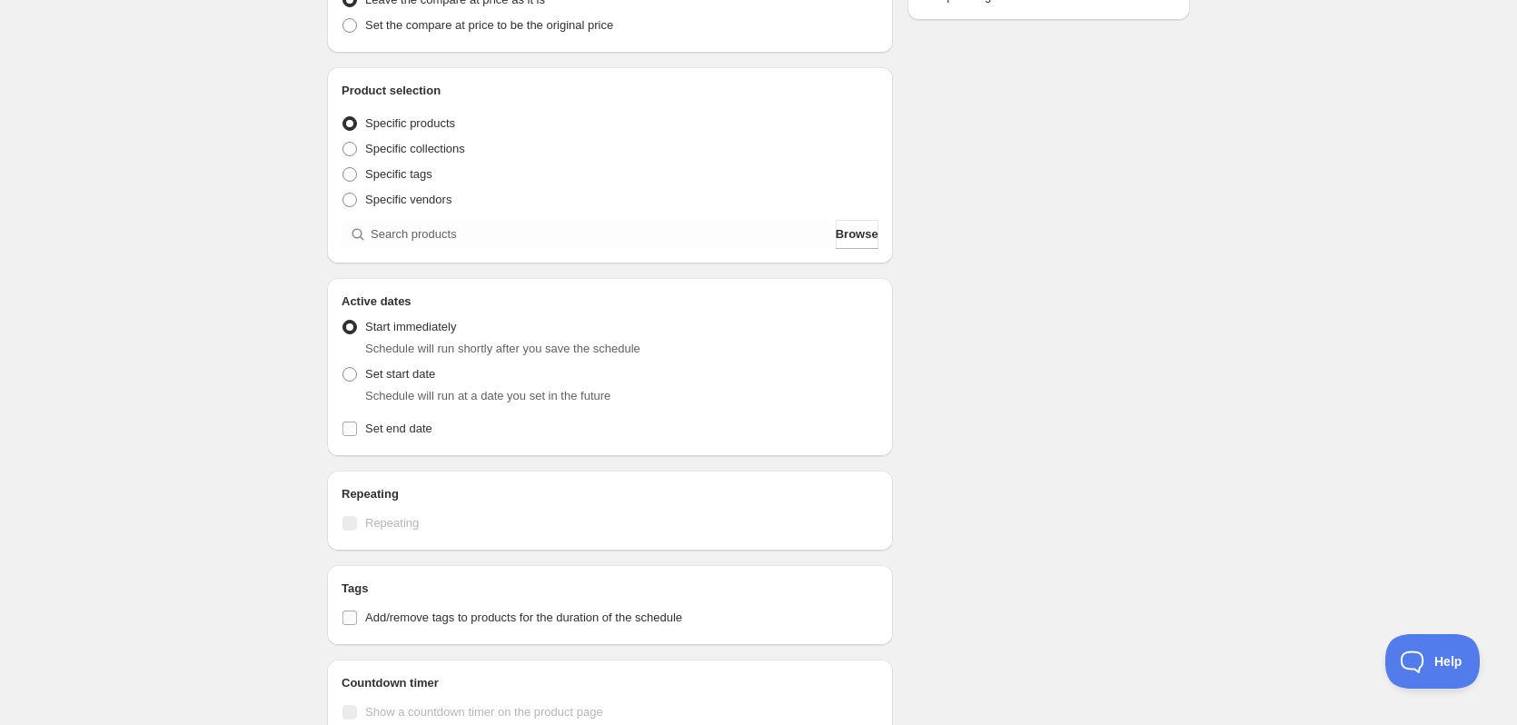
scroll to position [363, 0]
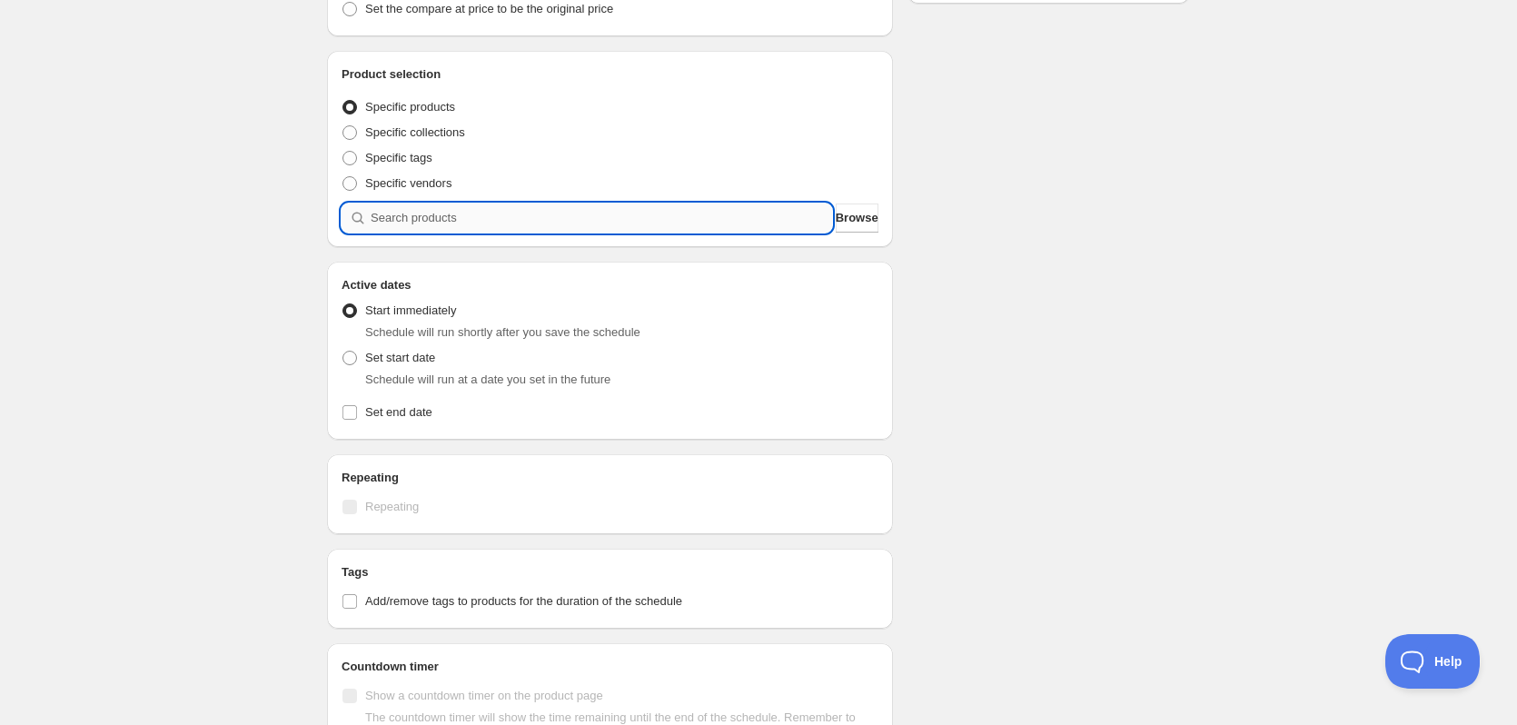
click at [554, 229] on input "search" at bounding box center [601, 217] width 461 height 29
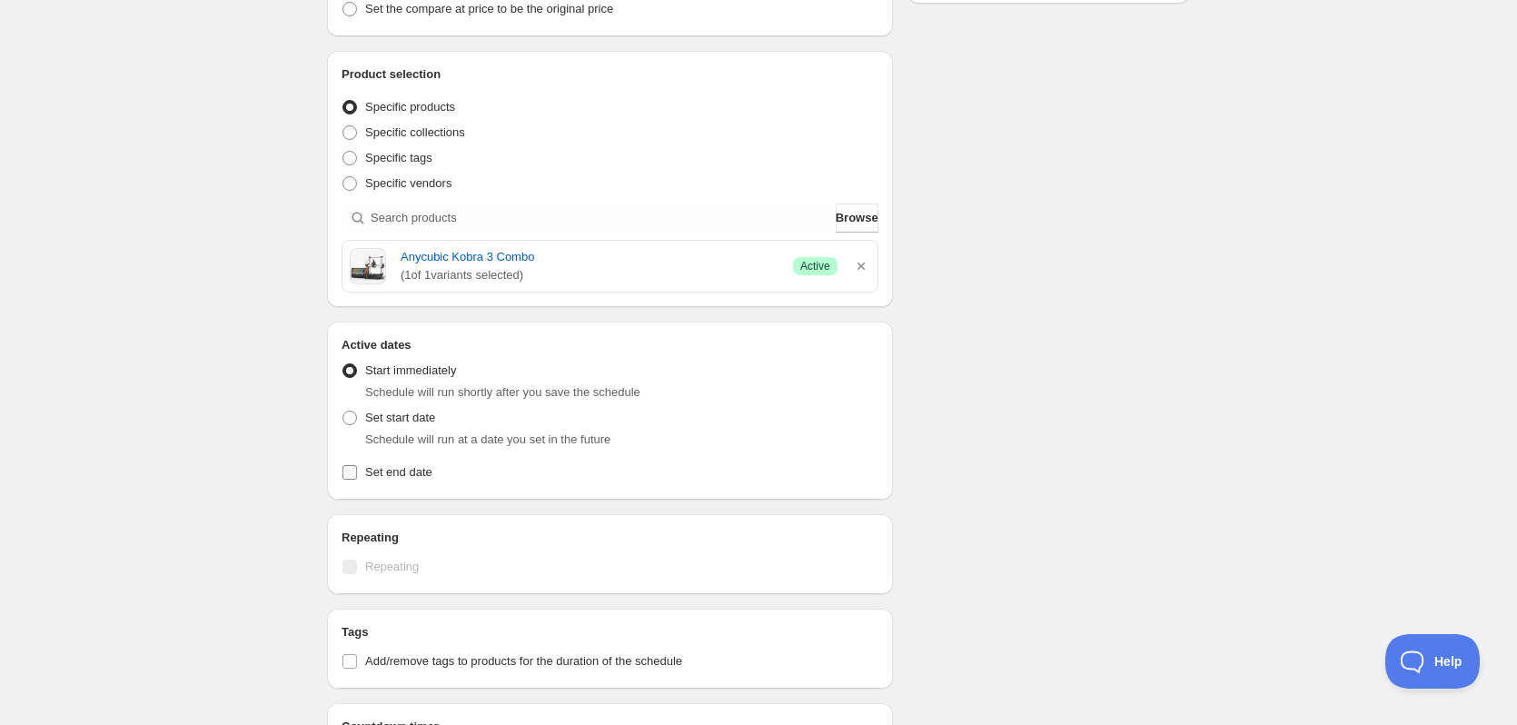
click at [350, 475] on input "Set end date" at bounding box center [349, 472] width 15 height 15
checkbox input "true"
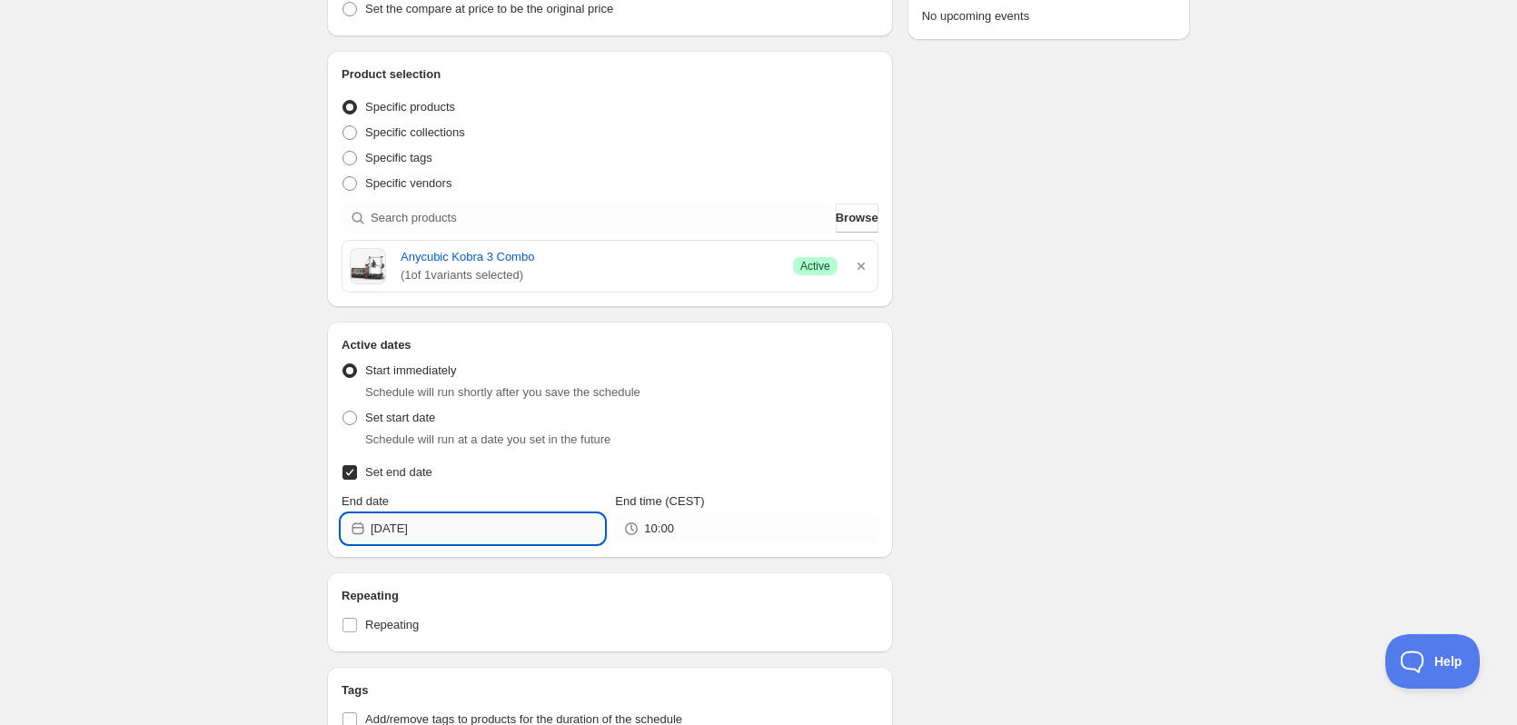
click at [470, 527] on input "2025-09-01" at bounding box center [487, 528] width 233 height 29
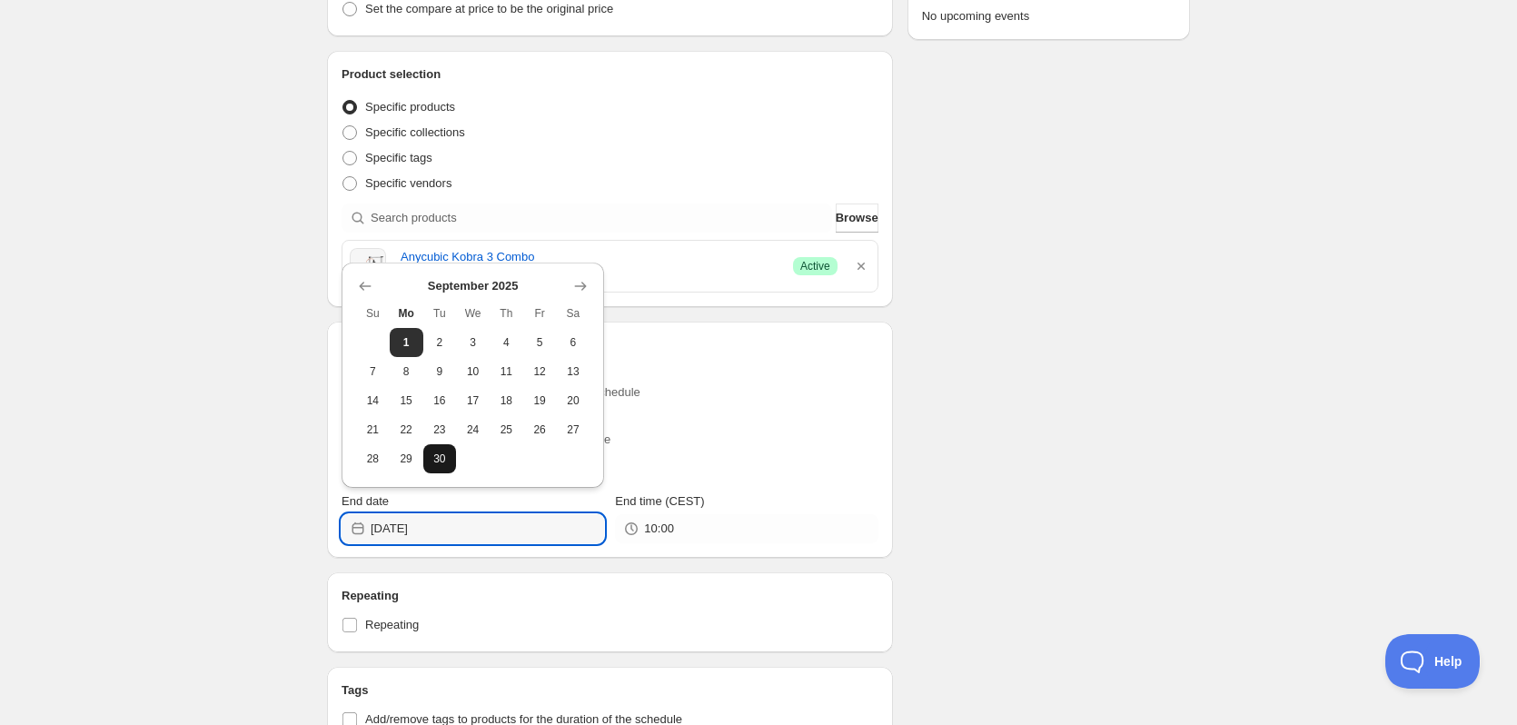
click at [433, 454] on span "30" at bounding box center [440, 458] width 19 height 15
type input "2025-09-30"
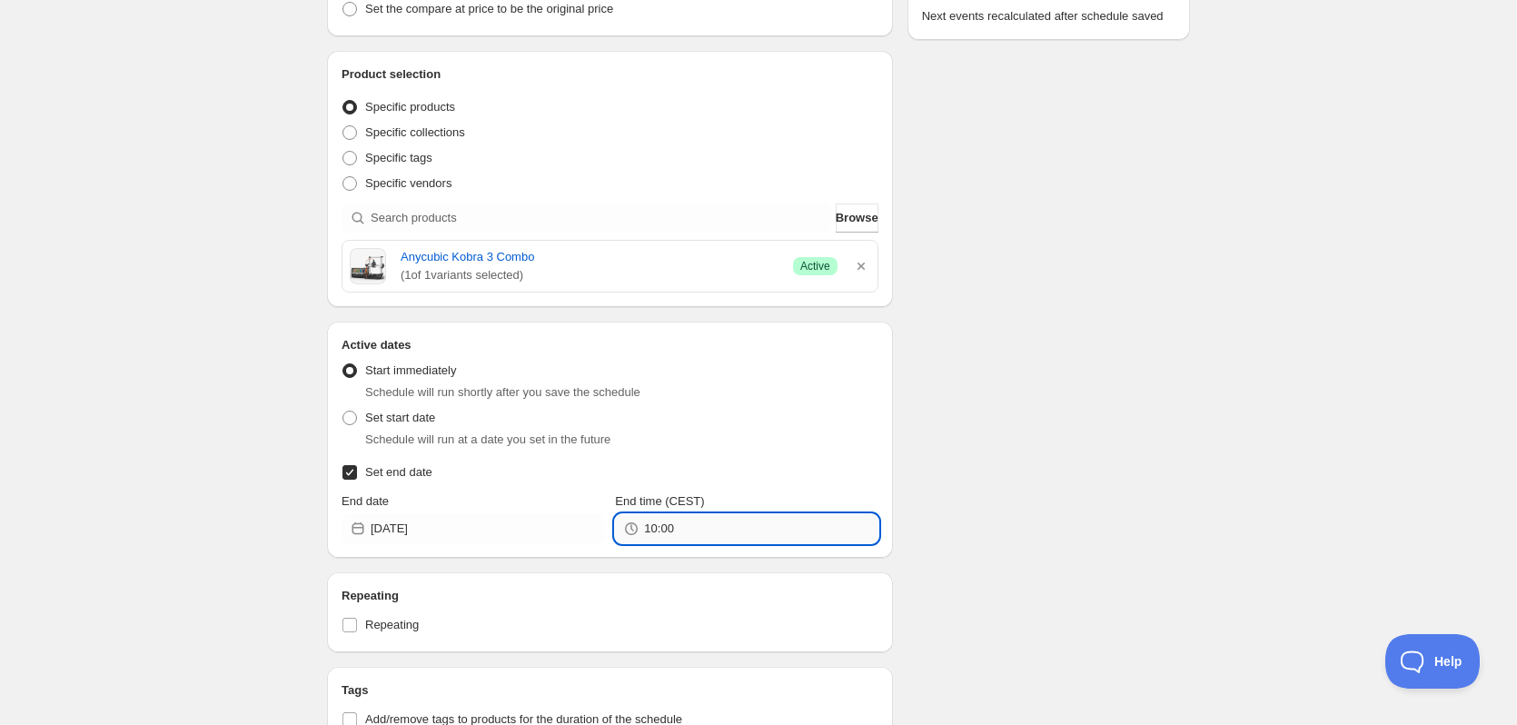
click at [679, 530] on input "10:00" at bounding box center [760, 528] width 233 height 29
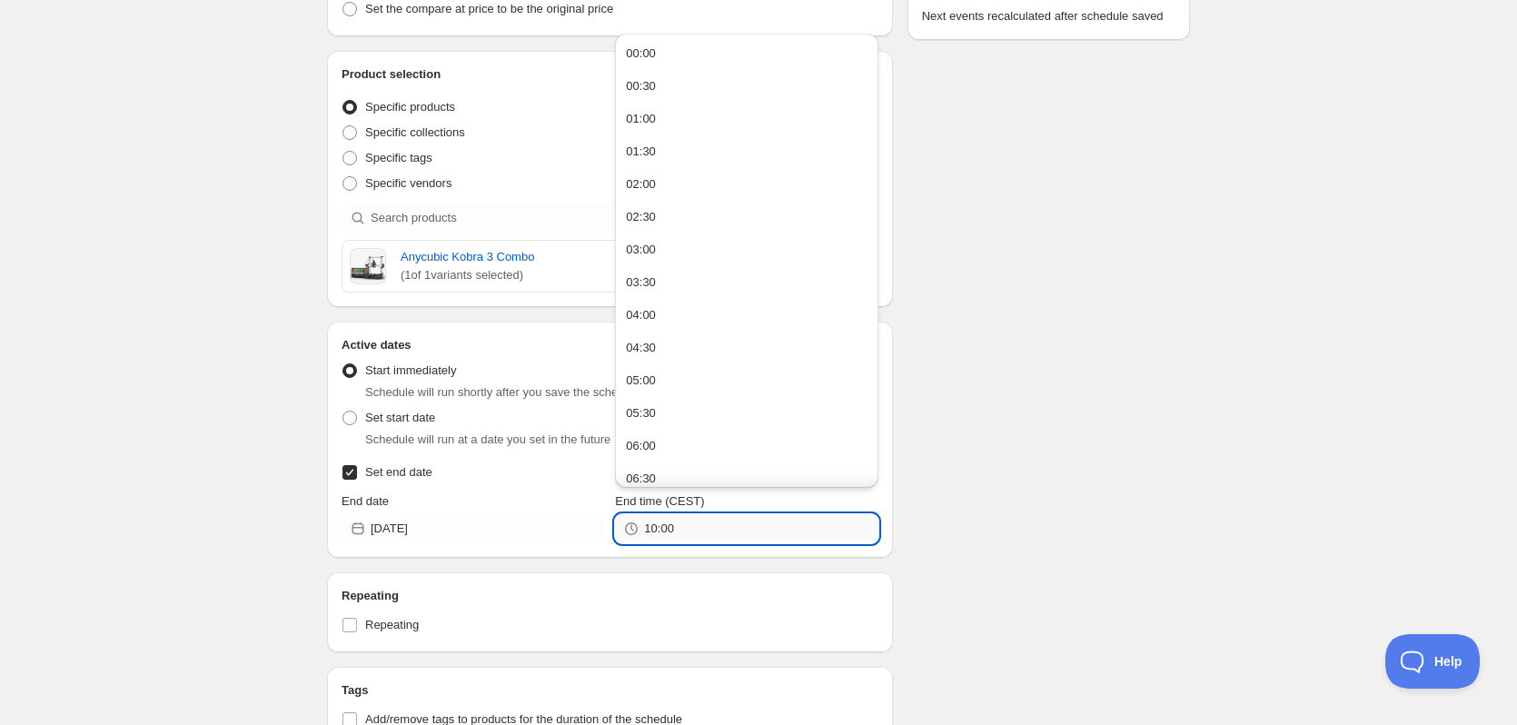
click at [679, 530] on input "10:00" at bounding box center [760, 528] width 233 height 29
type input "23:59"
click at [1222, 397] on div "Efterårstilbud - Kobra 3 Combo til 2449,-. This page is ready Efterårstilbud - …" at bounding box center [758, 312] width 1517 height 1350
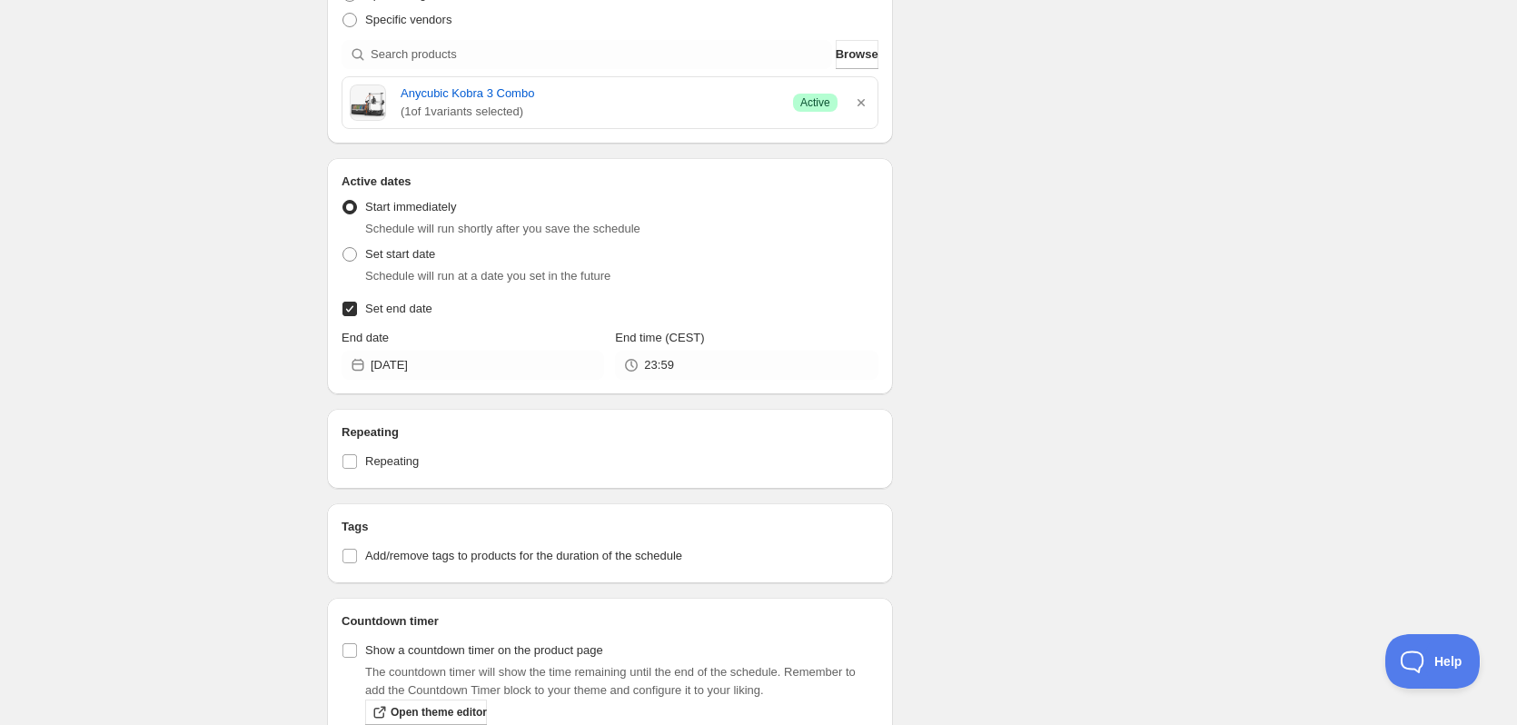
scroll to position [623, 0]
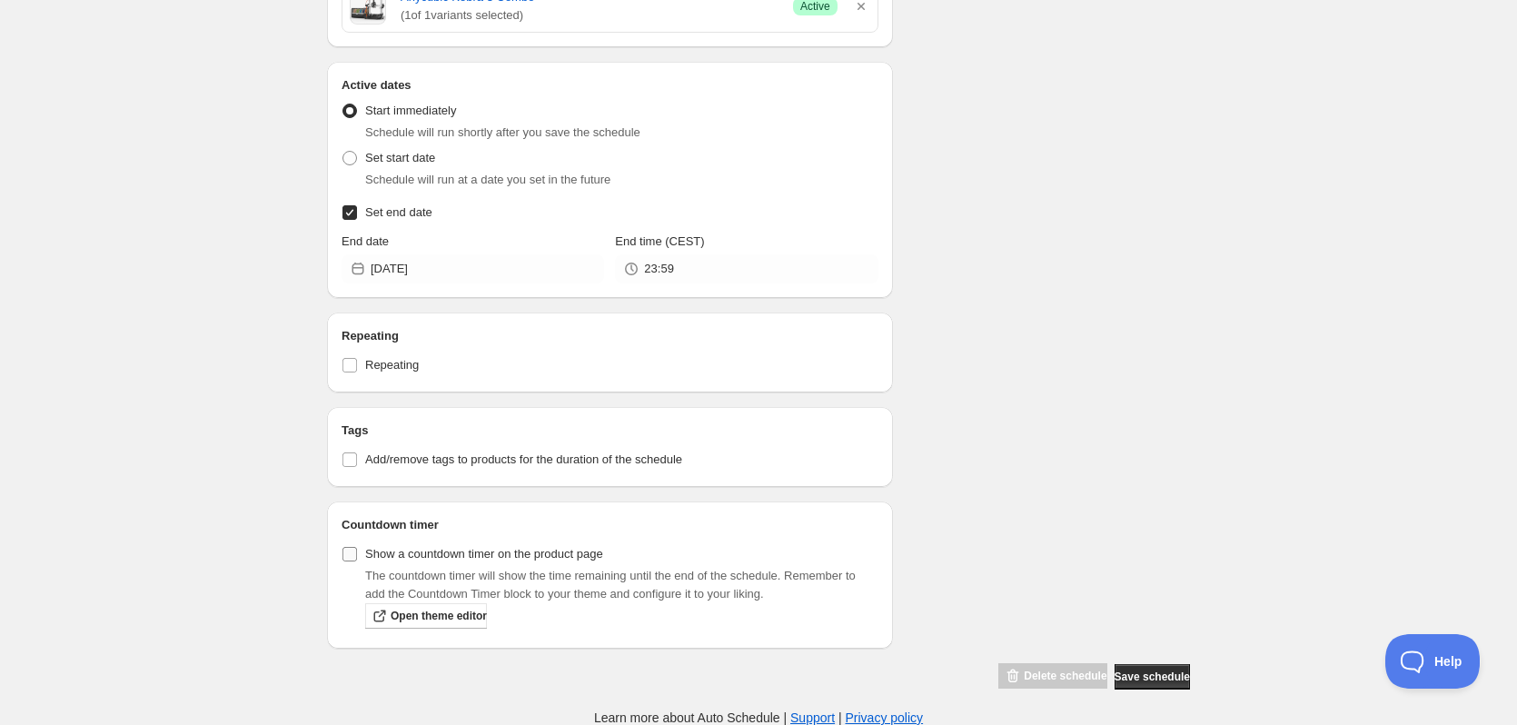
click at [392, 546] on label "Show a countdown timer on the product page" at bounding box center [472, 553] width 262 height 25
click at [357, 547] on input "Show a countdown timer on the product page" at bounding box center [349, 554] width 15 height 15
checkbox input "true"
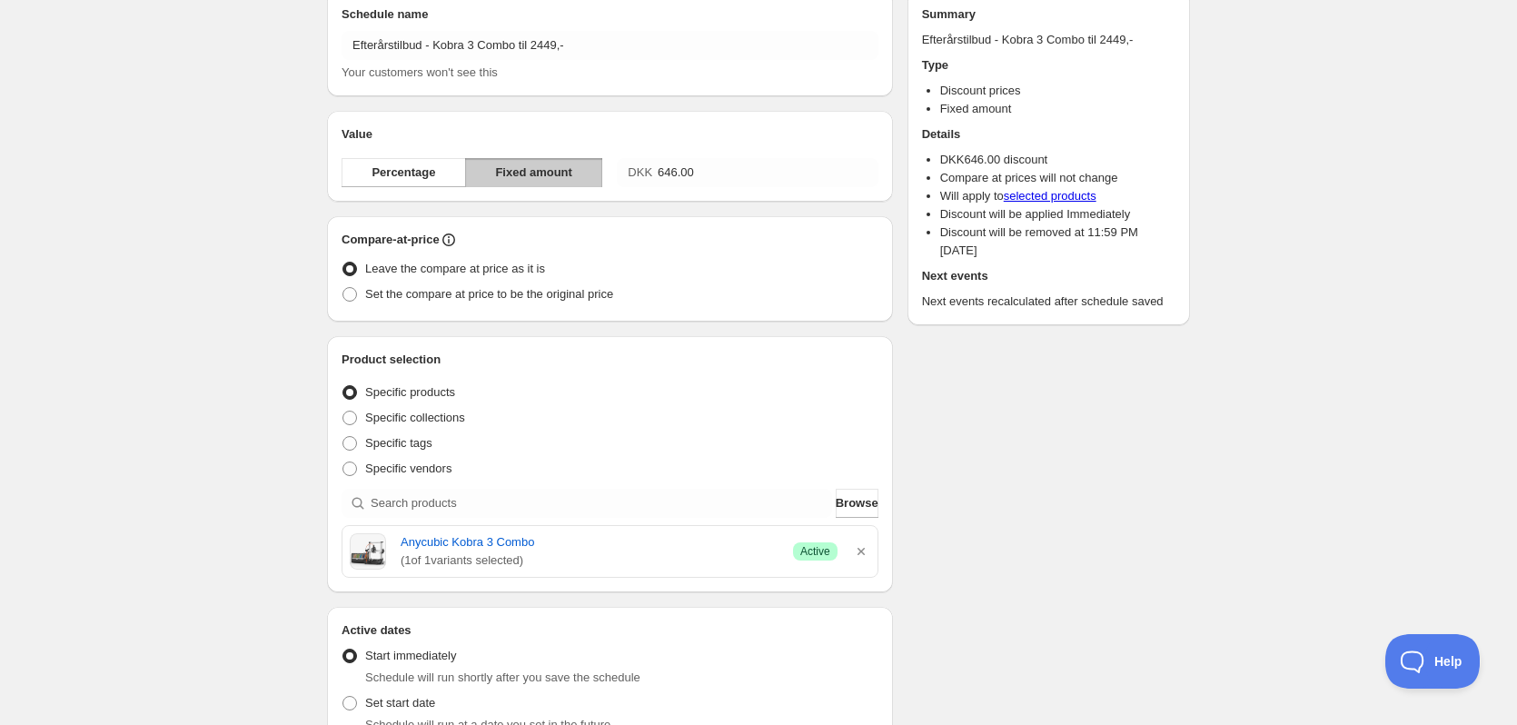
scroll to position [0, 0]
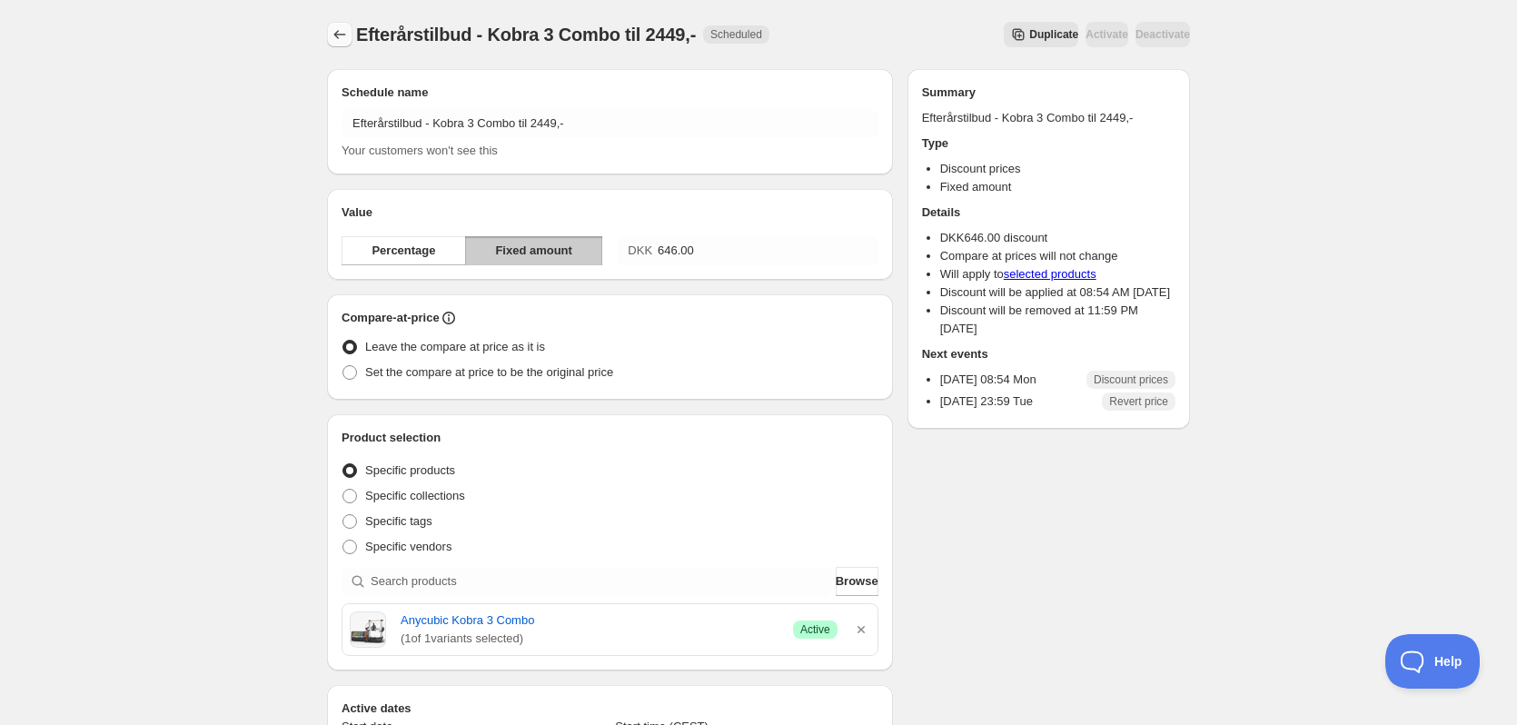
click at [332, 32] on icon "Schedules" at bounding box center [340, 34] width 18 height 18
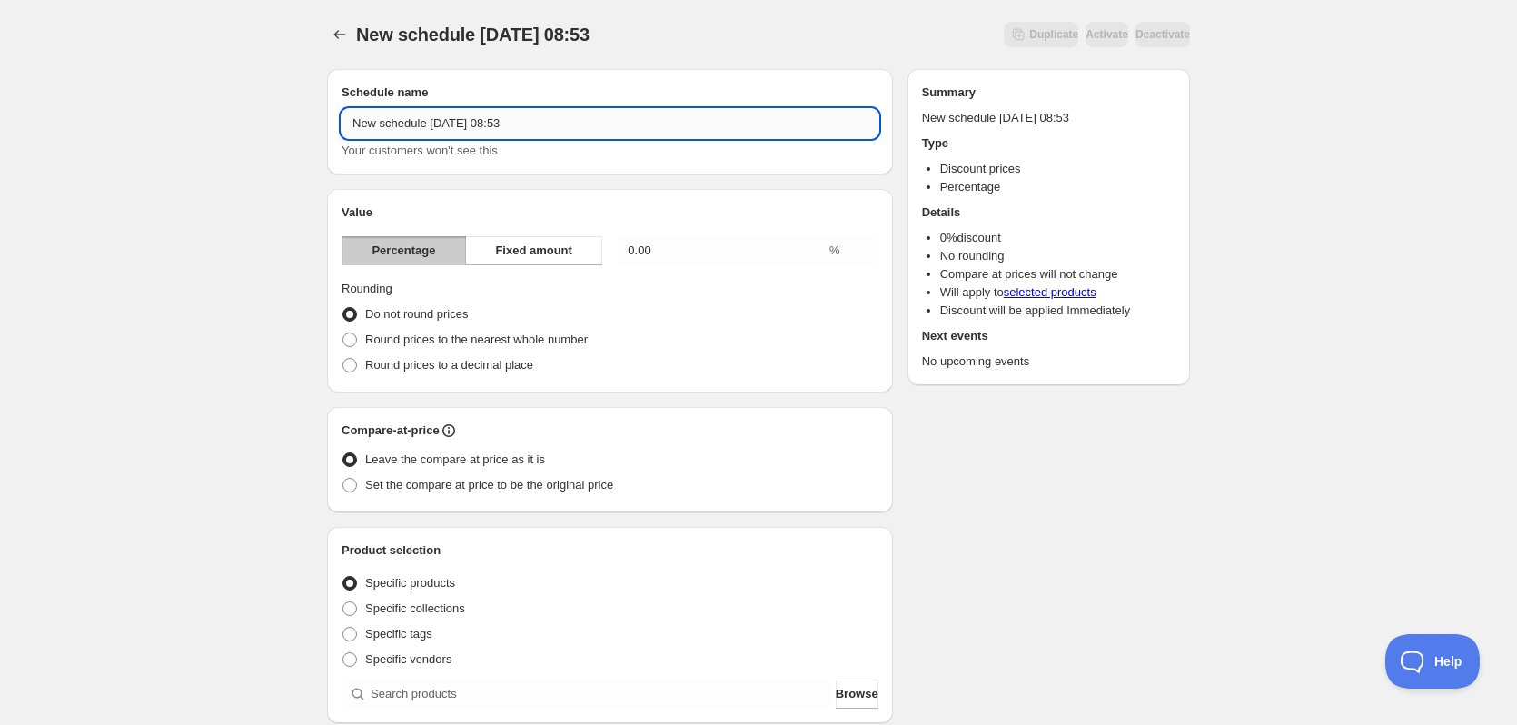
click at [580, 129] on input "New schedule Sep 01 2025 08:53" at bounding box center [609, 123] width 537 height 29
paste input "Efterårstilbud -"
type input "Efterårstilbud - Kobra 3 V2 Combo"
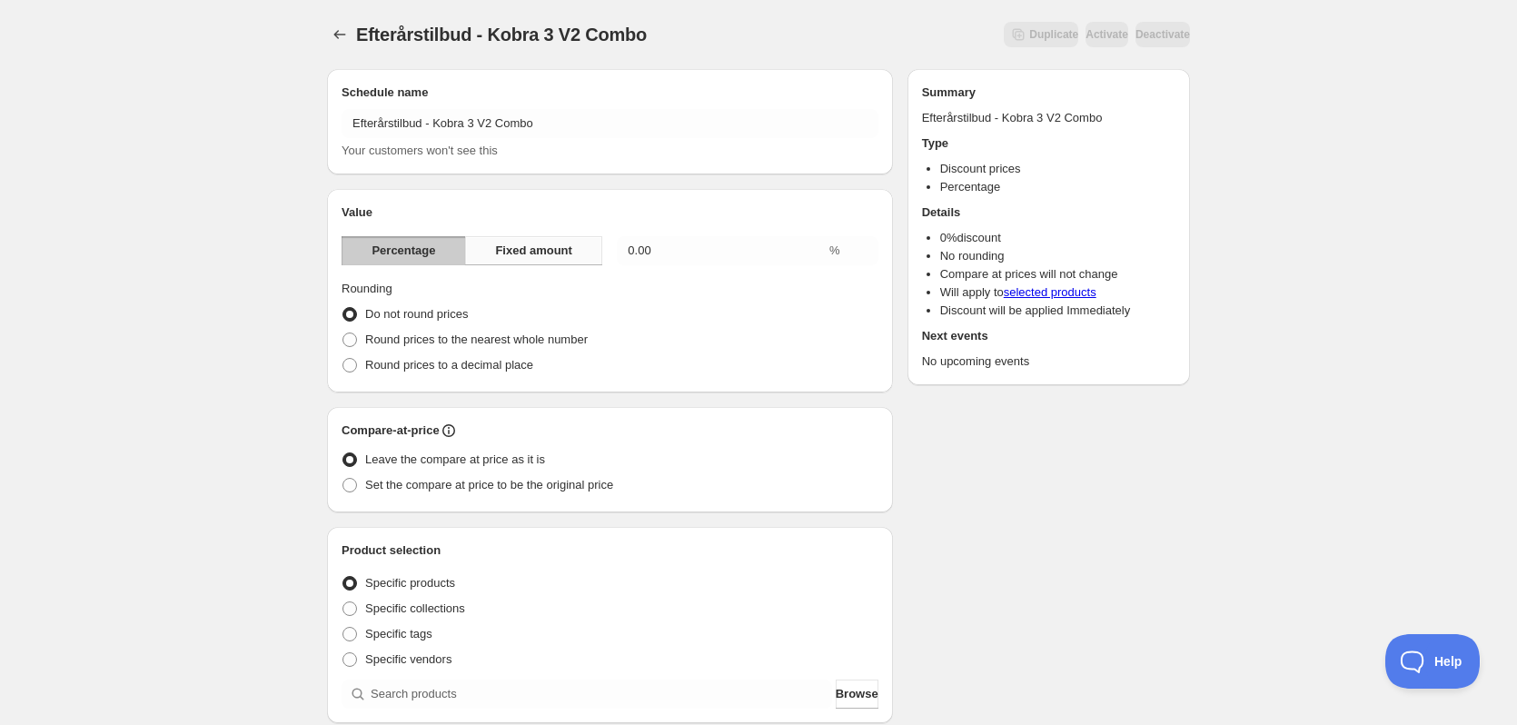
click at [557, 254] on span "Fixed amount" at bounding box center [533, 251] width 77 height 18
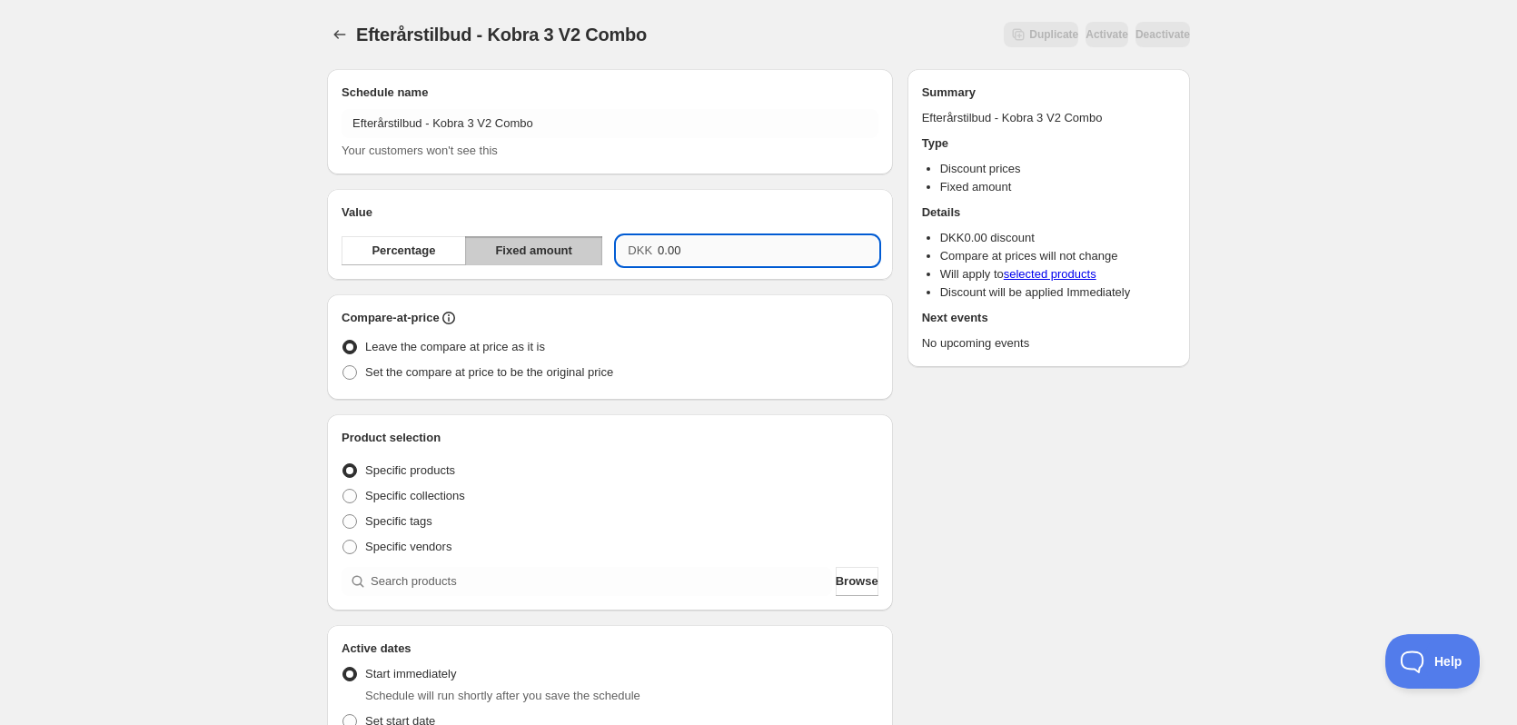
click at [695, 255] on input "0.00" at bounding box center [768, 250] width 221 height 29
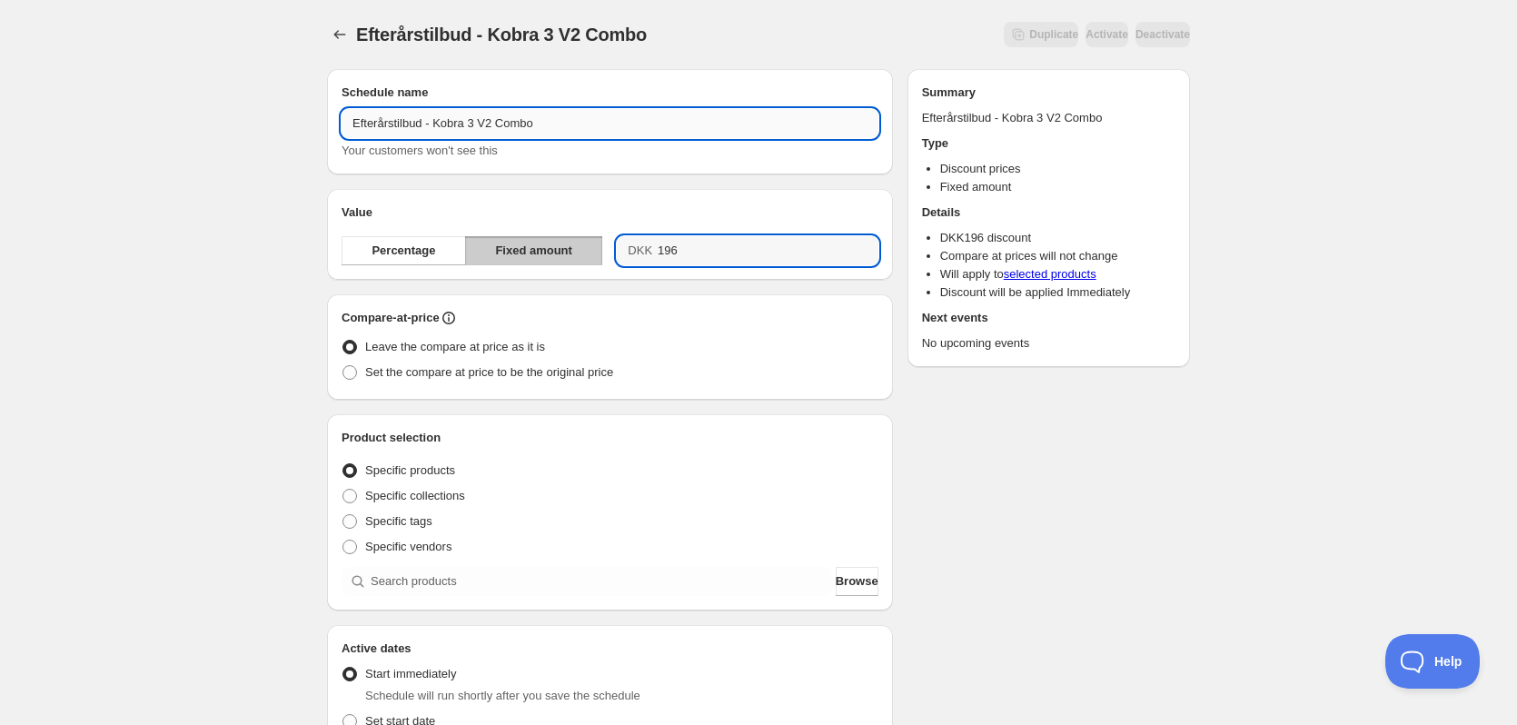
type input "196.00"
click at [621, 124] on input "Efterårstilbud - Kobra 3 V2 Combo" at bounding box center [609, 123] width 537 height 29
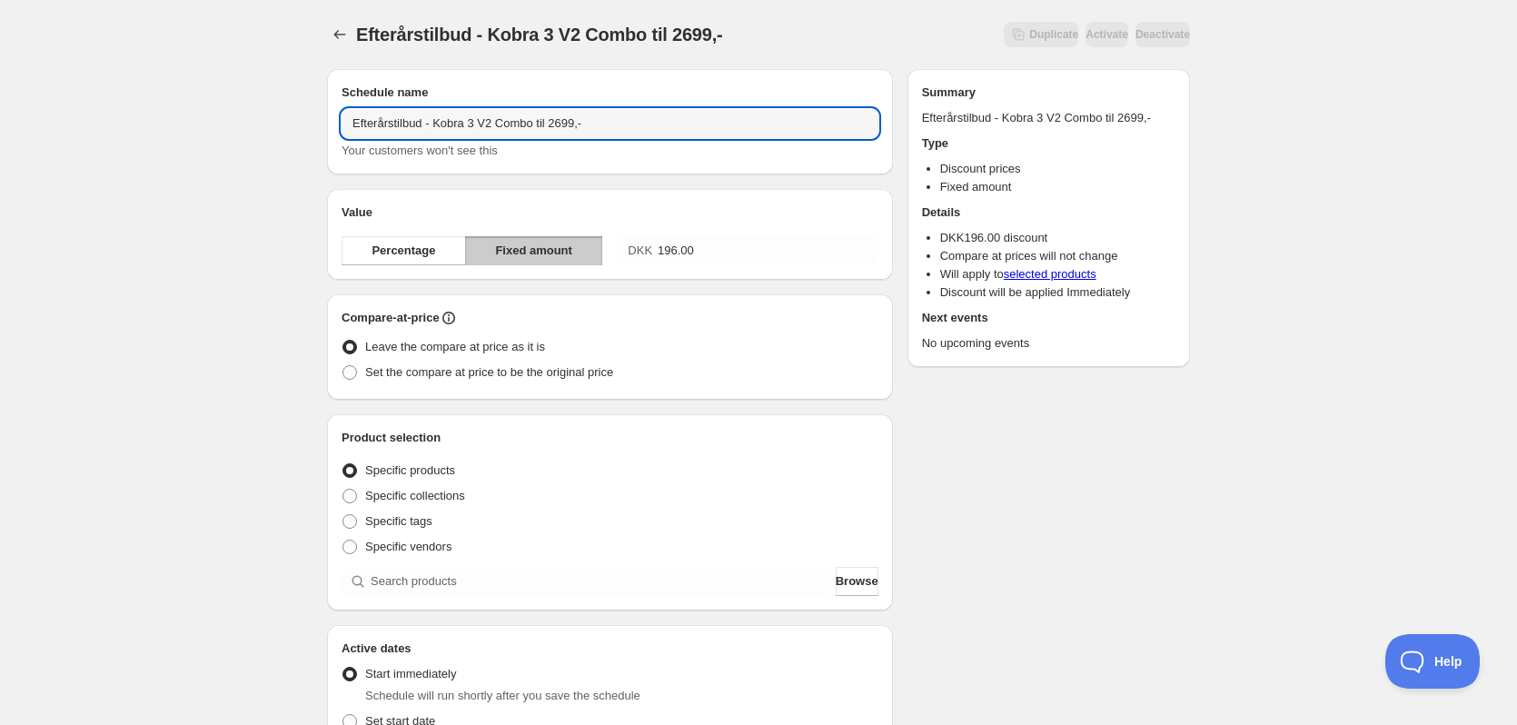
type input "Efterårstilbud - Kobra 3 V2 Combo til 2699,-"
click at [1253, 202] on div "Efterårstilbud - Kobra 3 V2 Combo til 2699,-. This page is ready Efterårstilbud…" at bounding box center [758, 616] width 1517 height 1232
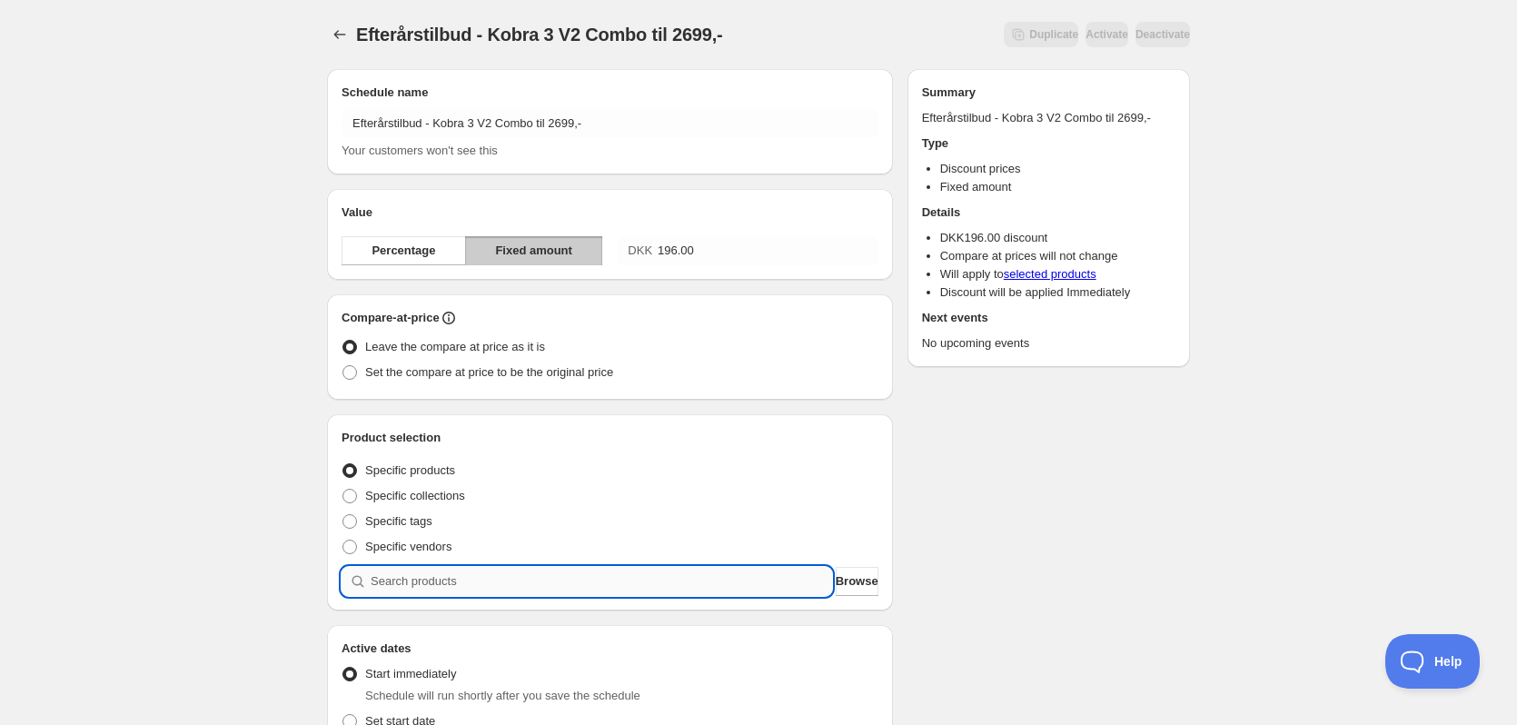
click at [421, 577] on input "search" at bounding box center [601, 581] width 461 height 29
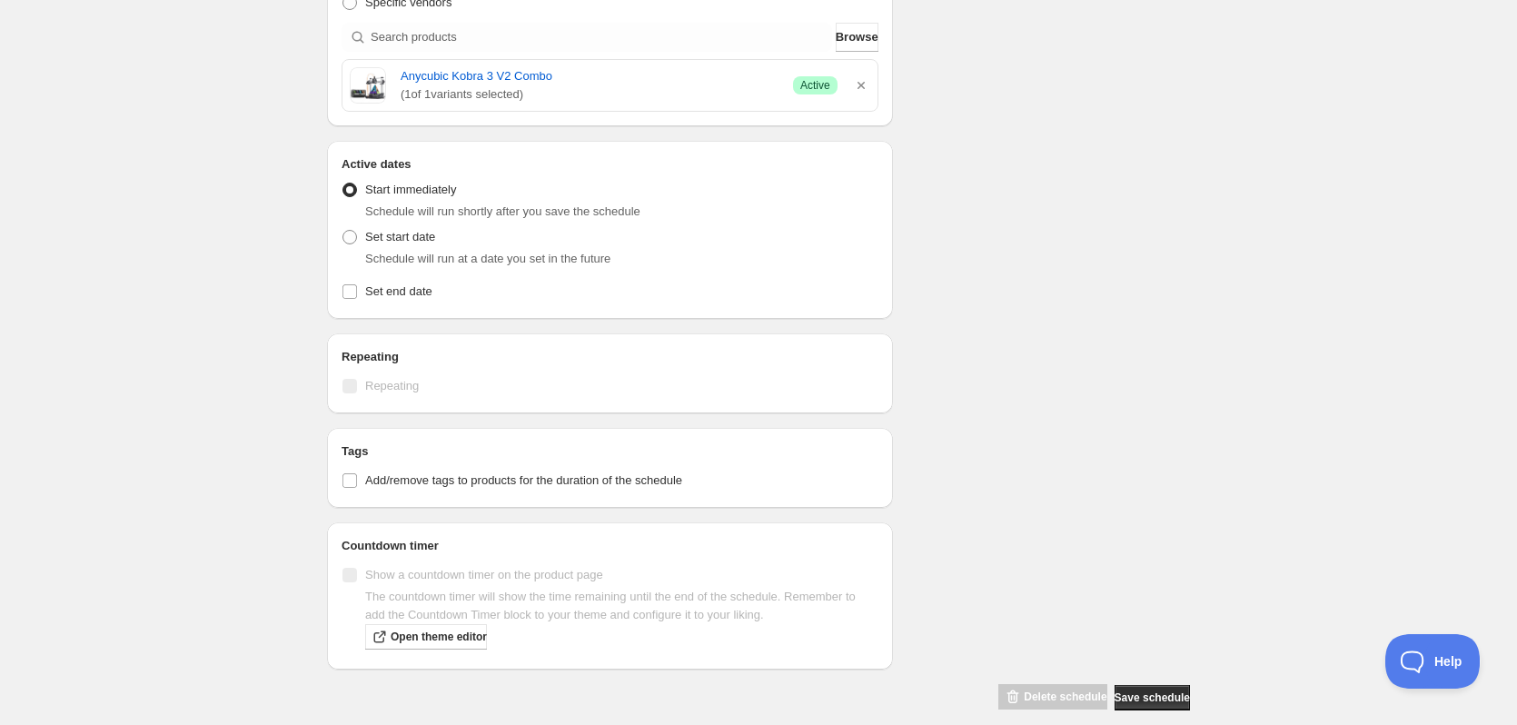
scroll to position [545, 0]
click at [385, 291] on span "Set end date" at bounding box center [398, 290] width 67 height 14
click at [357, 291] on input "Set end date" at bounding box center [349, 290] width 15 height 15
checkbox input "true"
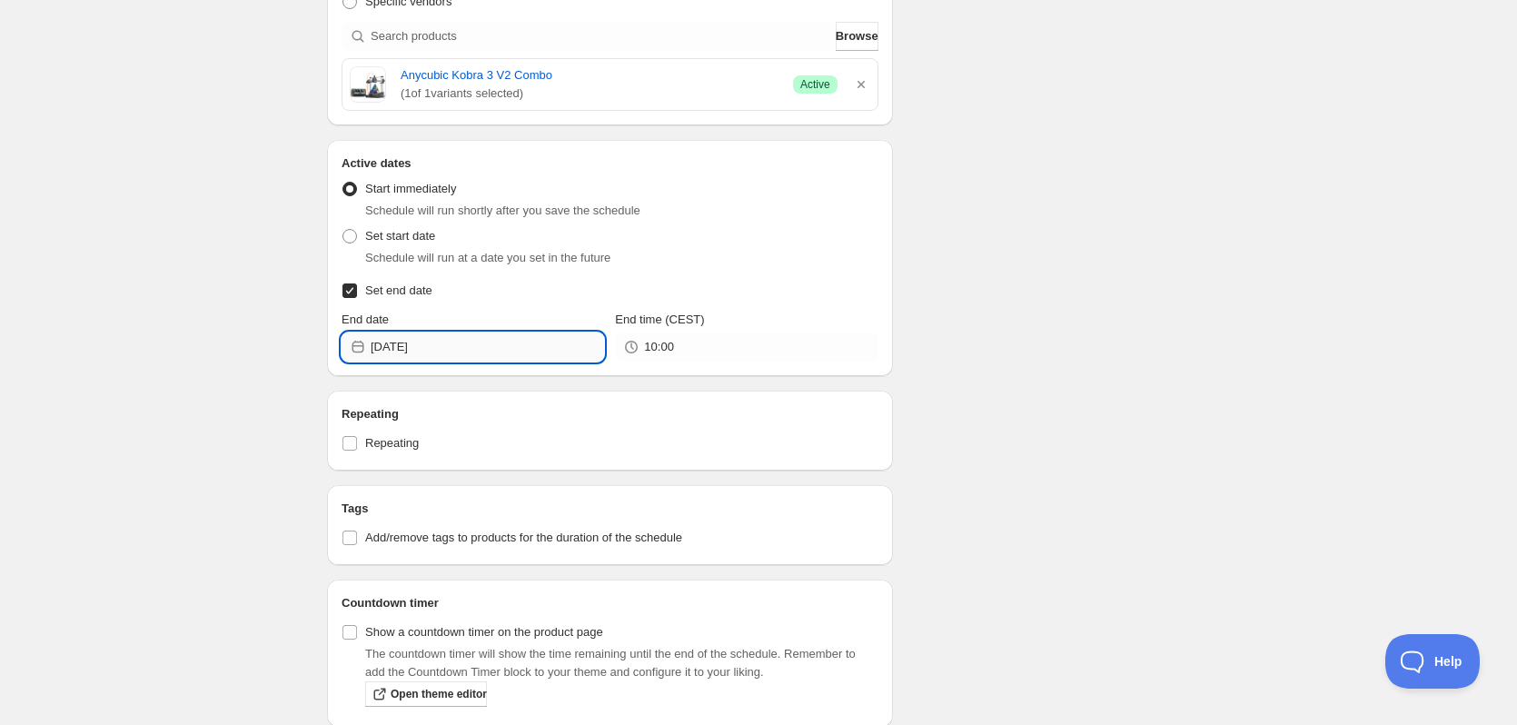
click at [506, 351] on input "2025-09-01" at bounding box center [487, 346] width 233 height 29
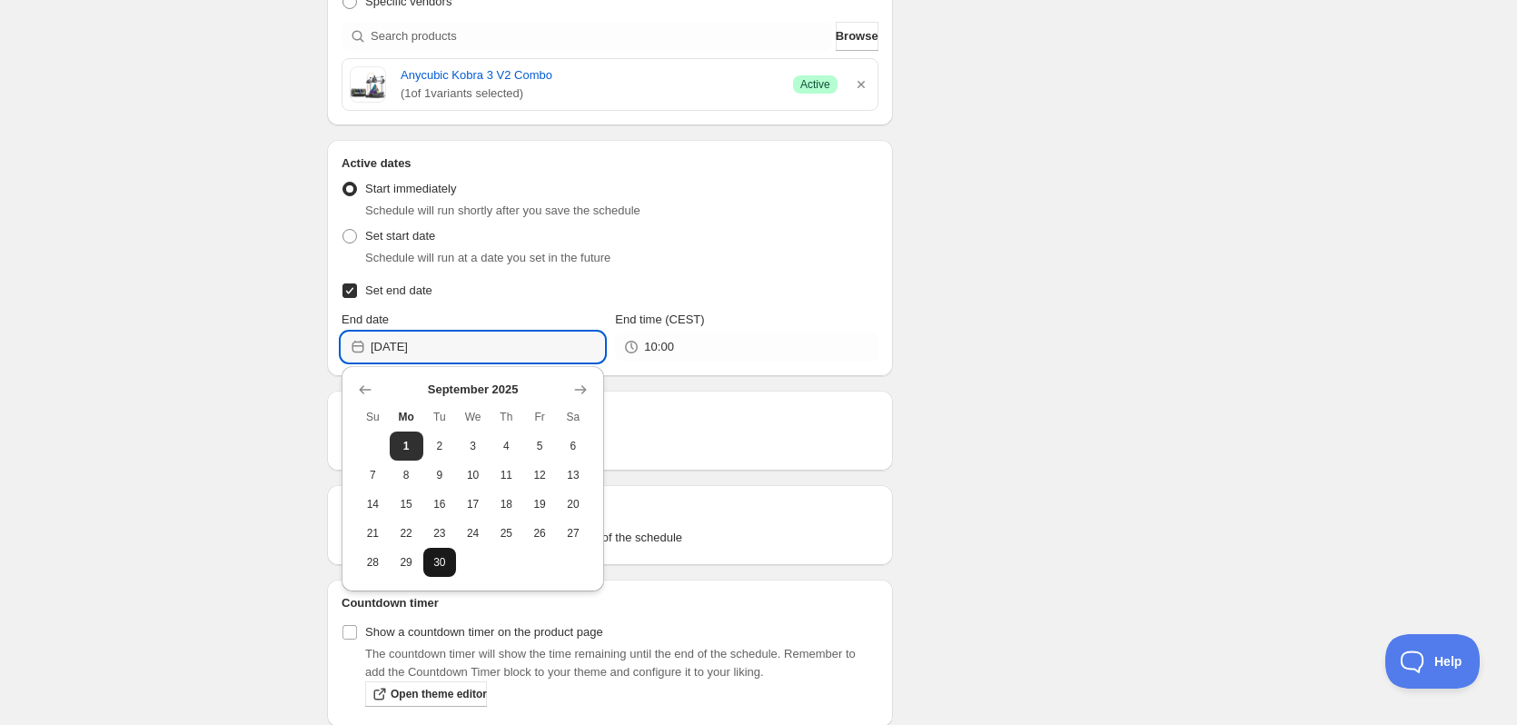
click at [442, 552] on button "30" at bounding box center [440, 562] width 34 height 29
type input "2025-09-30"
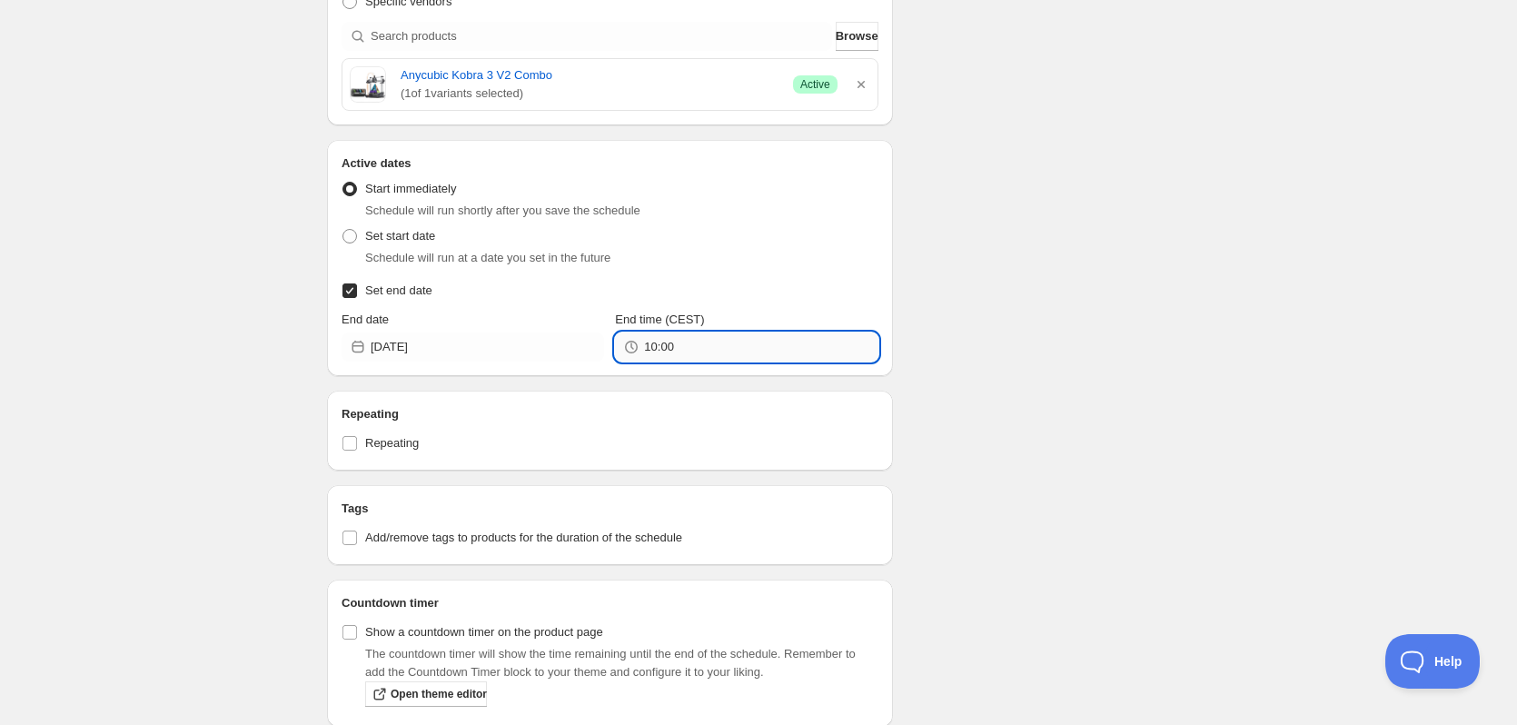
click at [732, 353] on input "10:00" at bounding box center [760, 346] width 233 height 29
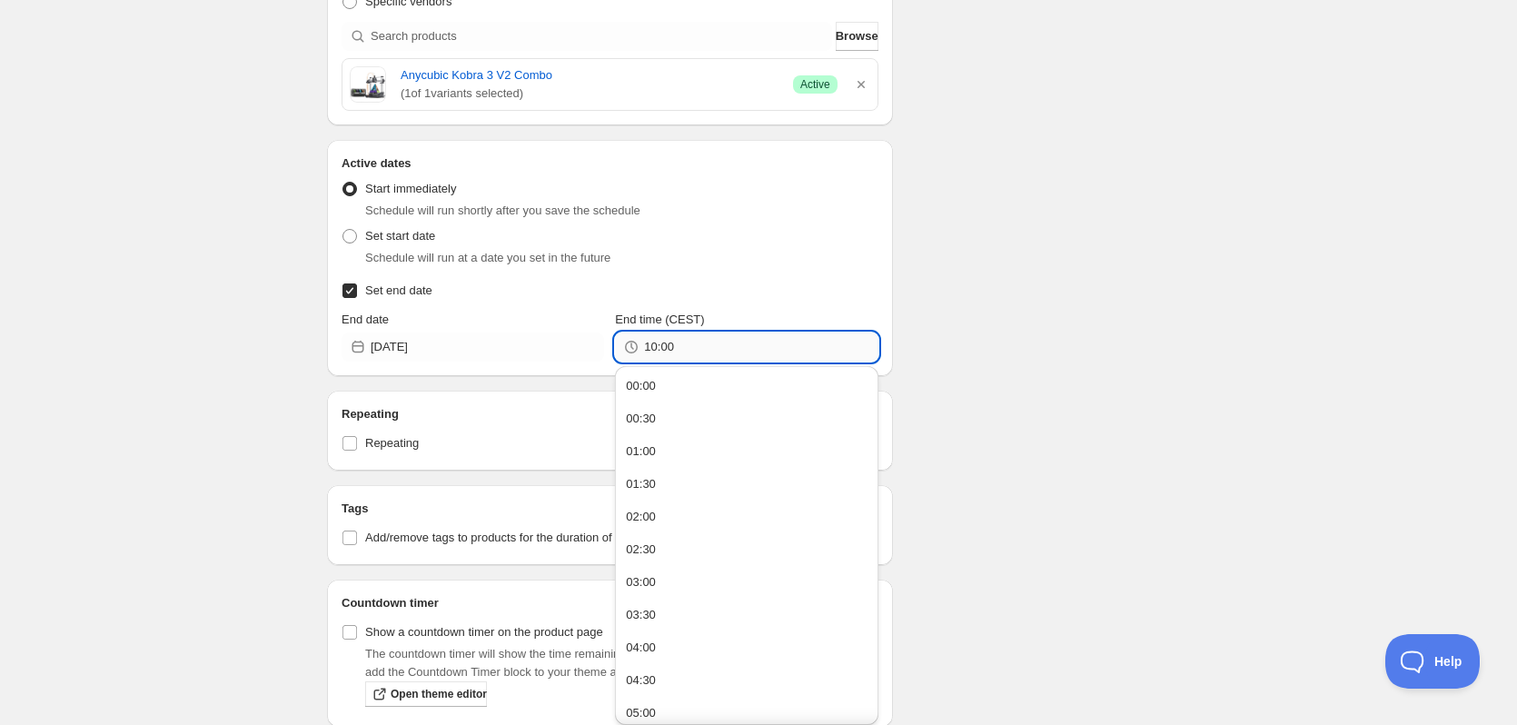
click at [732, 353] on input "10:00" at bounding box center [760, 346] width 233 height 29
click at [727, 351] on input "10:00" at bounding box center [760, 346] width 233 height 29
type input "23:59"
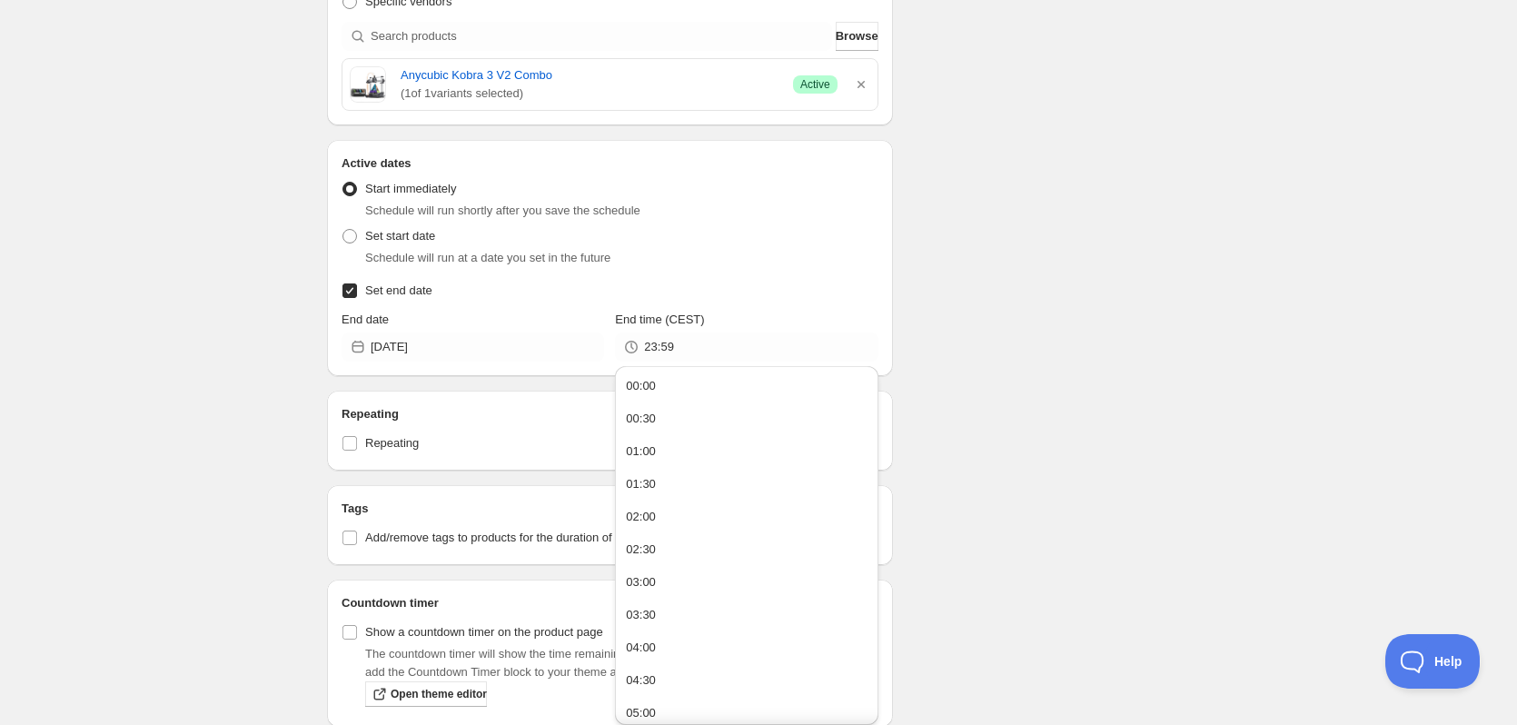
click at [1123, 240] on div "Schedule name Efterårstilbud - Kobra 3 V2 Combo til 2699,- Your customers won't…" at bounding box center [750, 139] width 877 height 1259
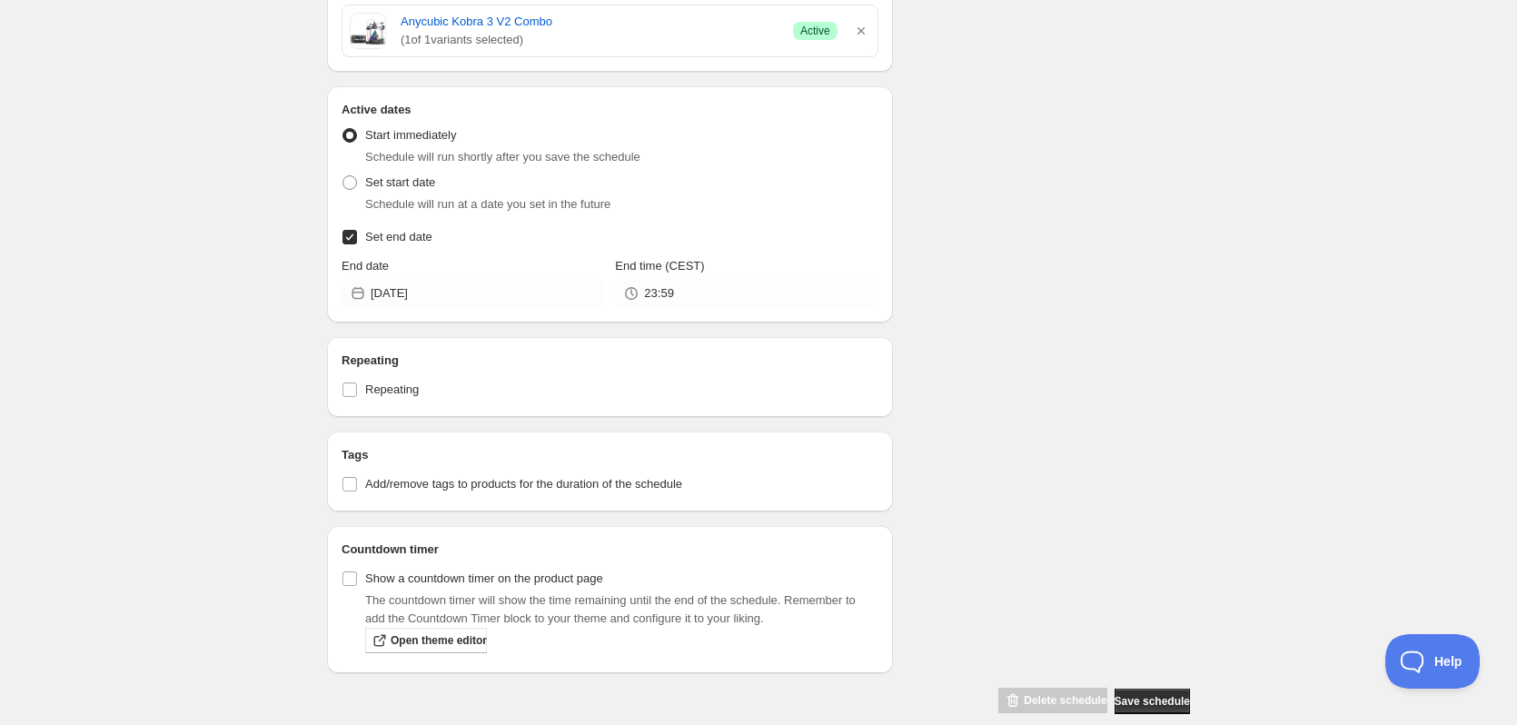
scroll to position [623, 0]
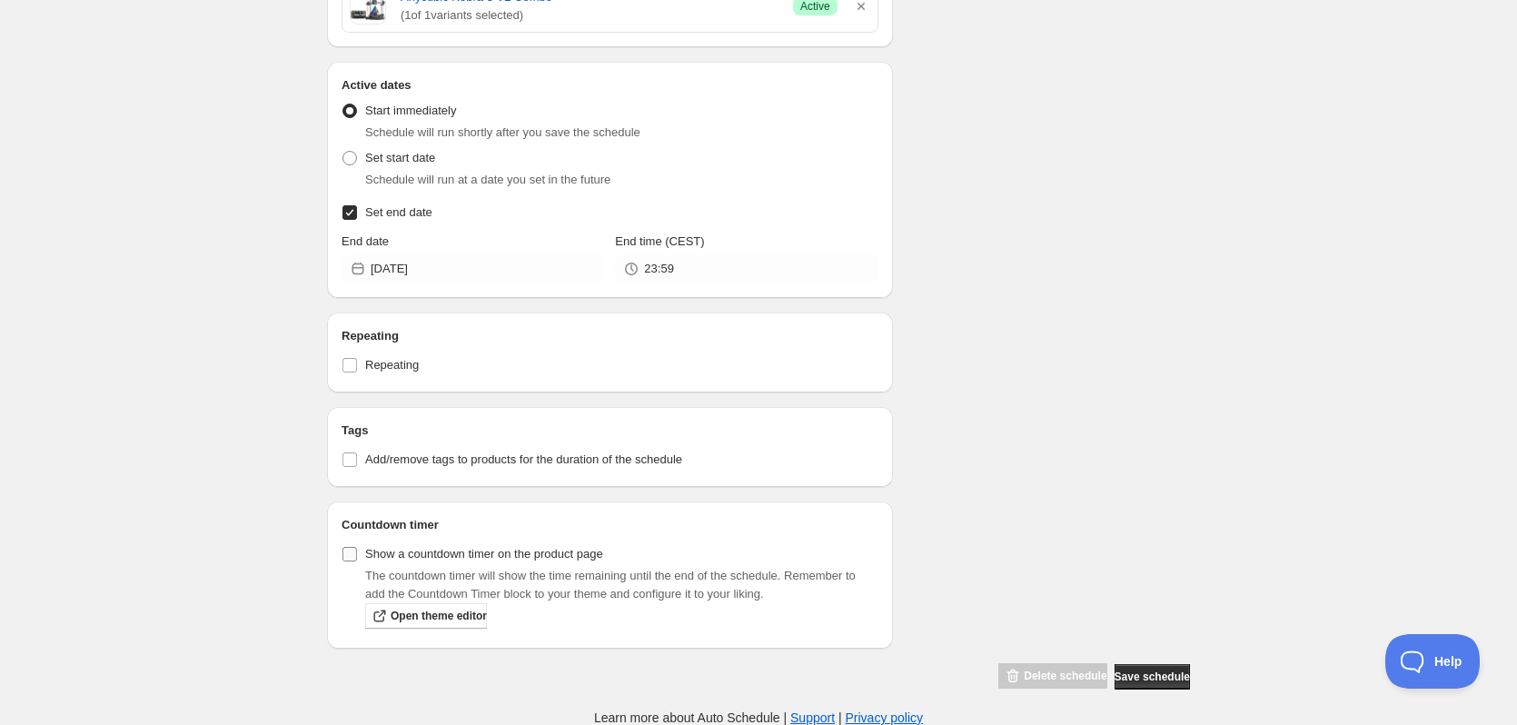
click at [354, 550] on input "Show a countdown timer on the product page" at bounding box center [349, 554] width 15 height 15
checkbox input "true"
click at [1147, 678] on span "Save schedule" at bounding box center [1151, 676] width 75 height 15
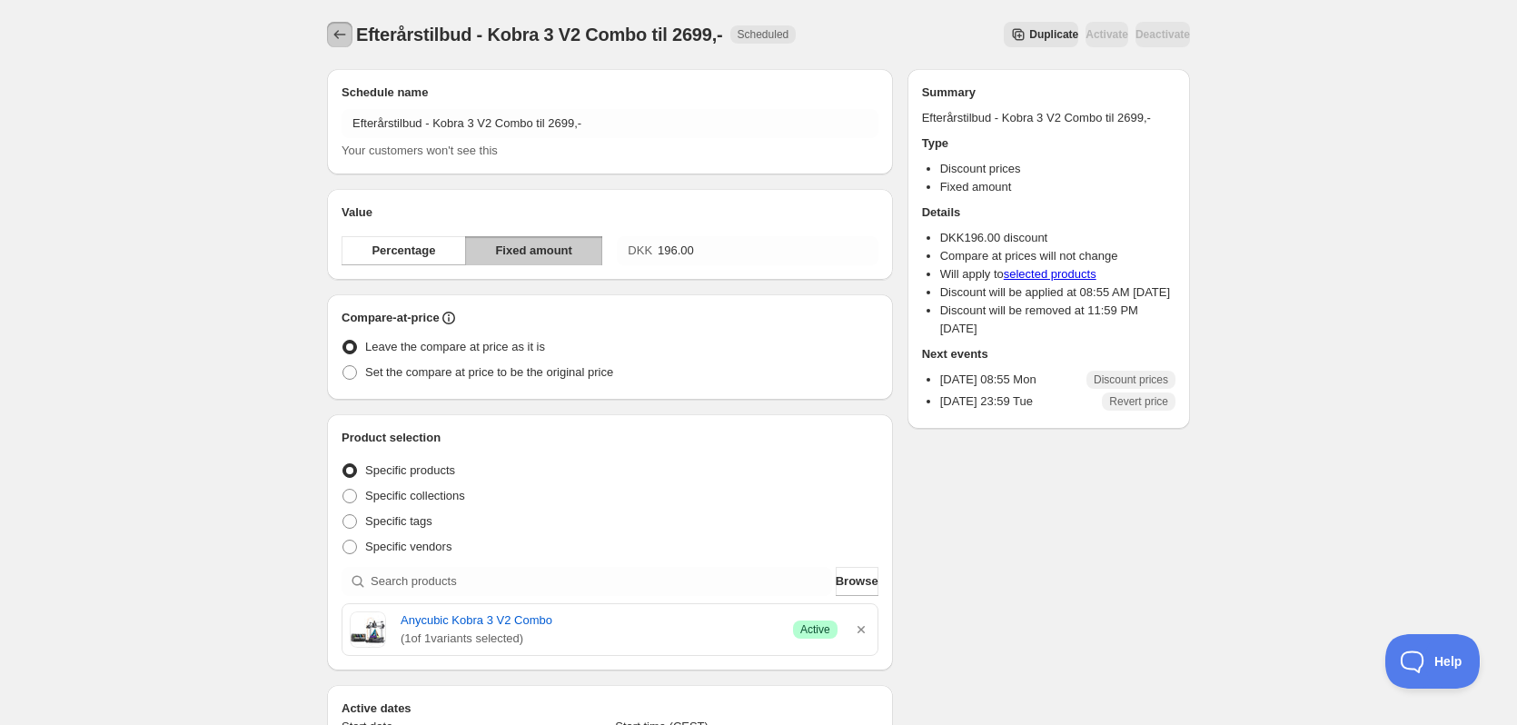
click at [341, 45] on button "Schedules" at bounding box center [339, 34] width 25 height 25
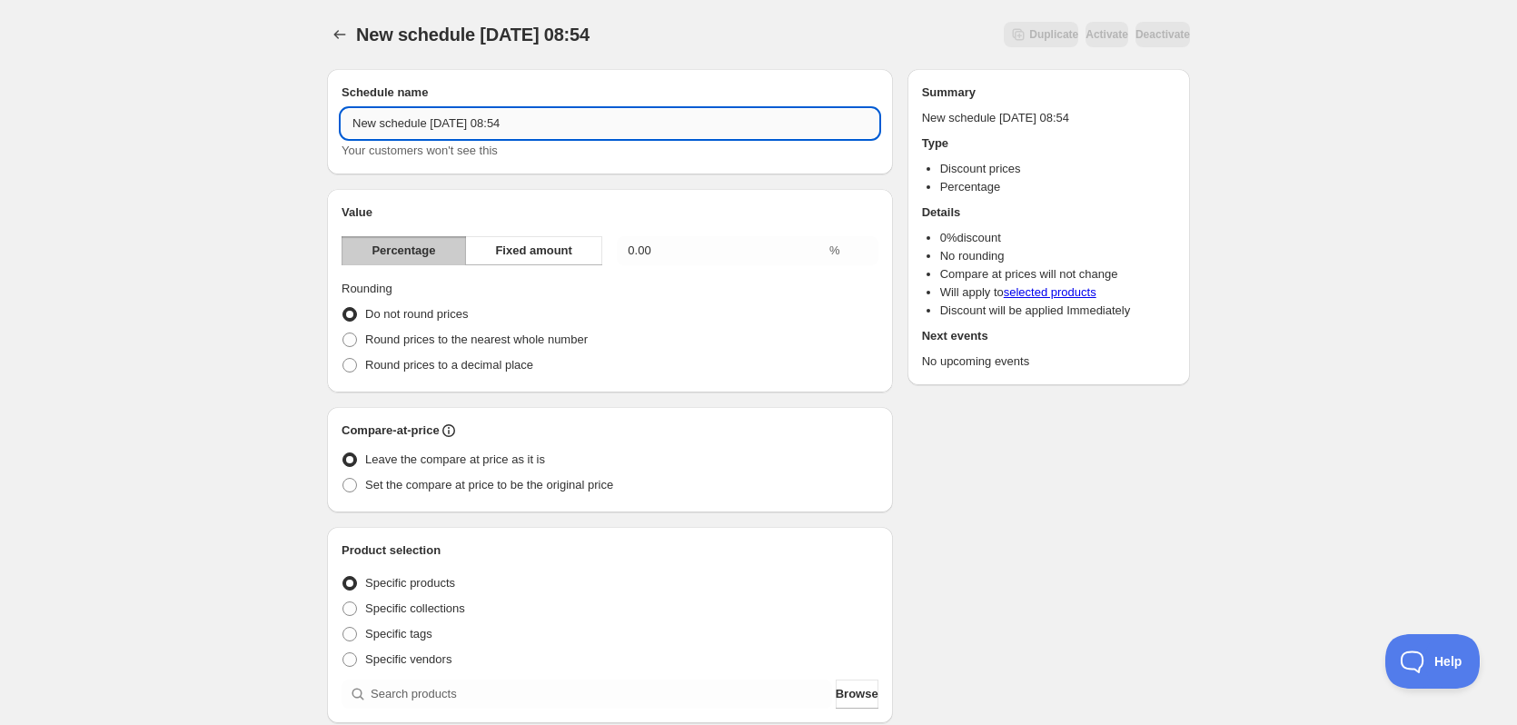
click at [543, 125] on input "New schedule Sep 01 2025 08:54" at bounding box center [609, 123] width 537 height 29
paste input "Efterårstilbud -"
type input "Efterårstilbud - Kobra 2 Neo til 1199,-"
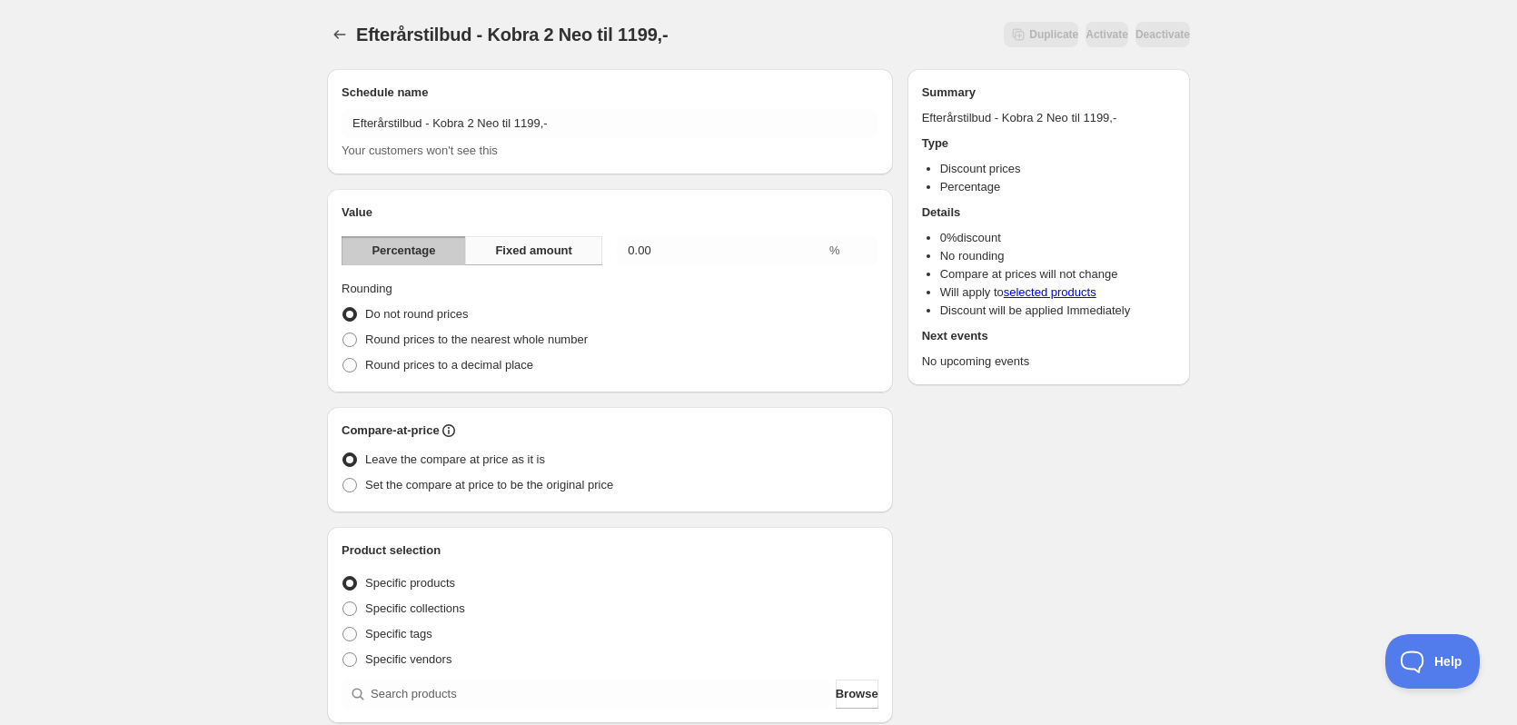
click at [509, 249] on span "Fixed amount" at bounding box center [533, 251] width 77 height 18
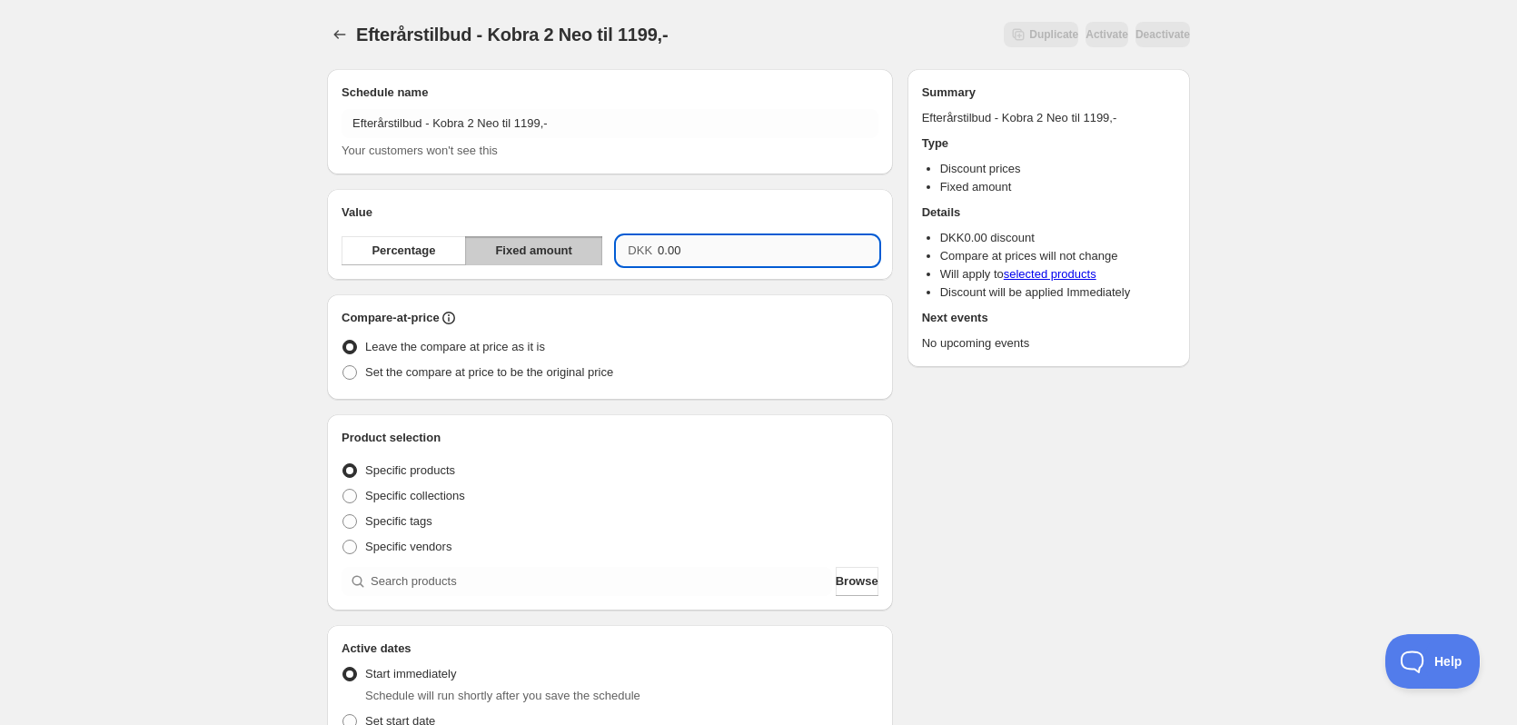
click at [713, 256] on input "0.00" at bounding box center [768, 250] width 221 height 29
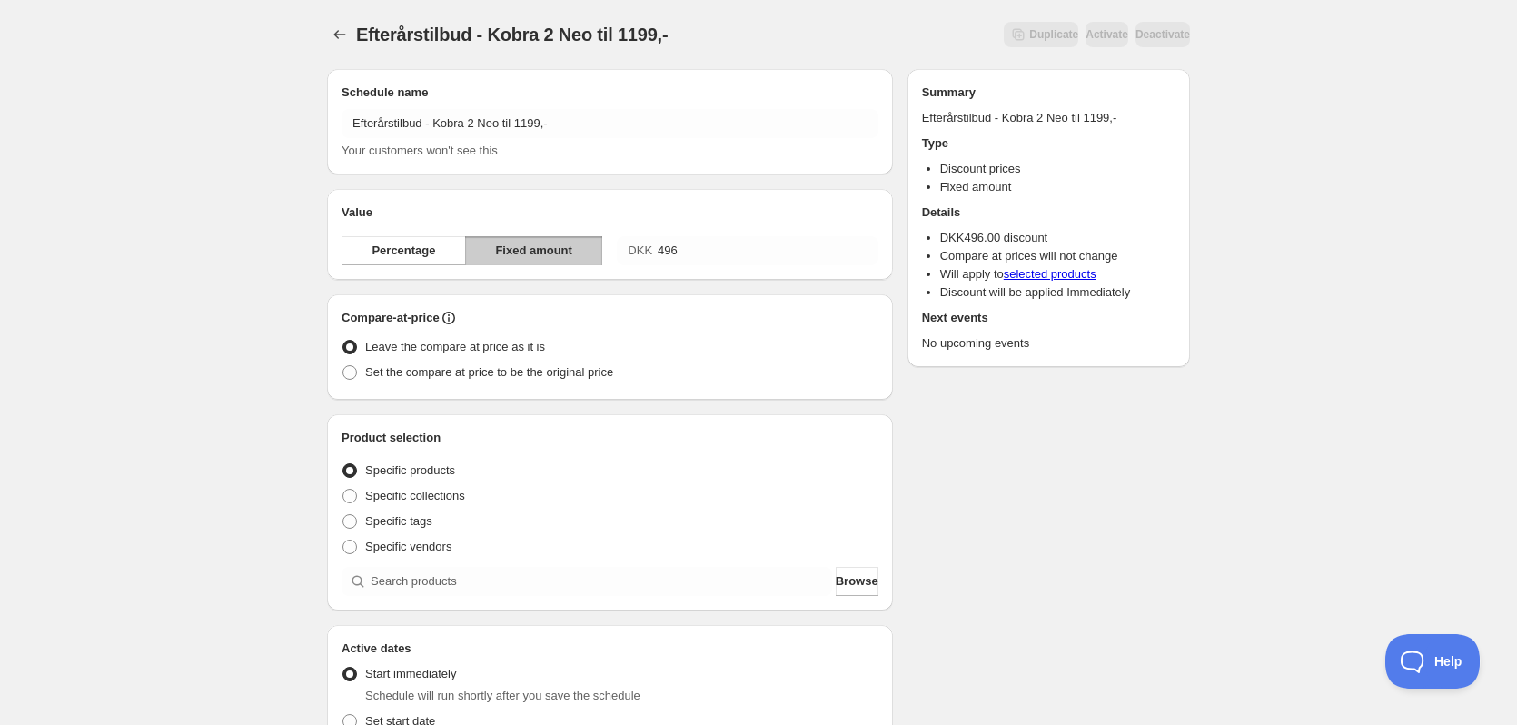
type input "496.00"
click at [1271, 460] on div "Efterårstilbud - Kobra 2 Neo til 1199,-. This page is ready Efterårstilbud - Ko…" at bounding box center [758, 616] width 1517 height 1232
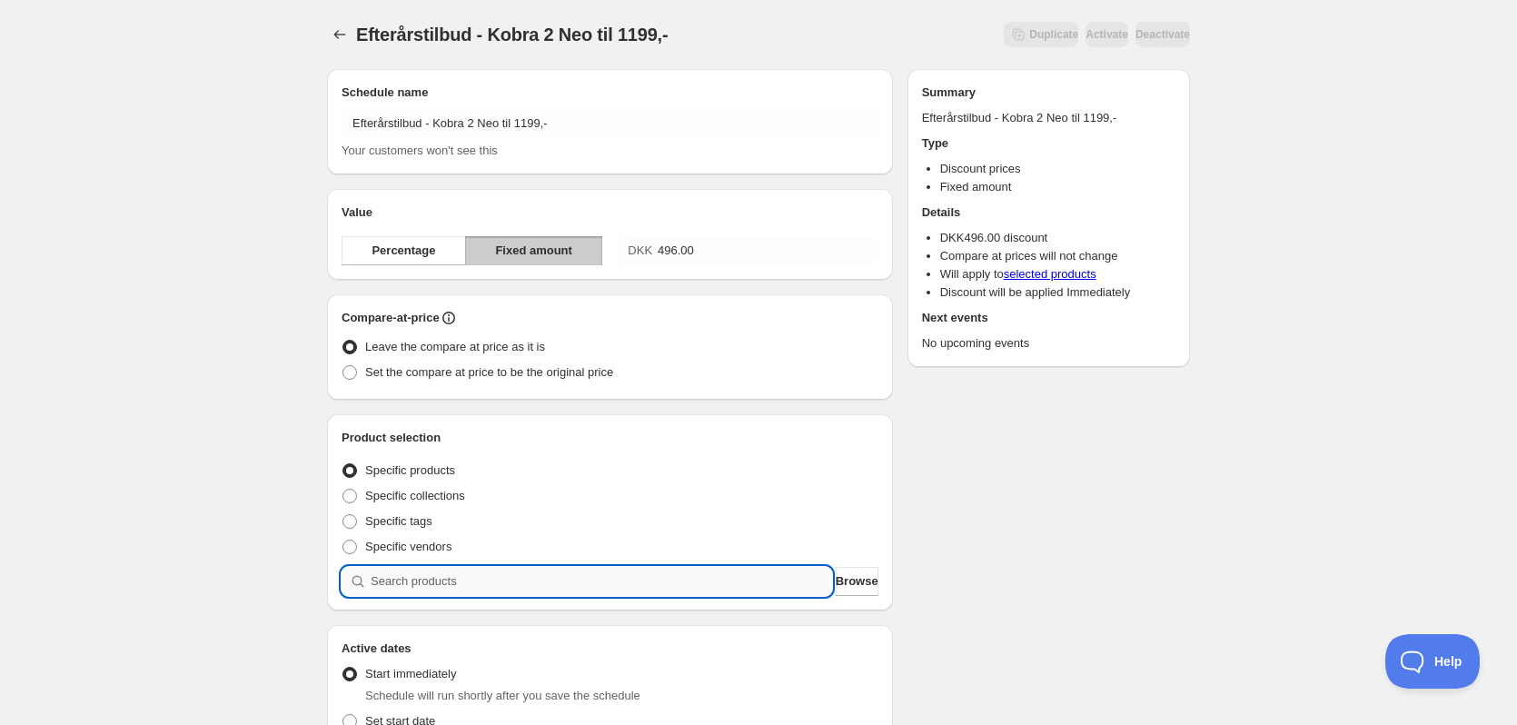
click at [502, 589] on input "search" at bounding box center [601, 581] width 461 height 29
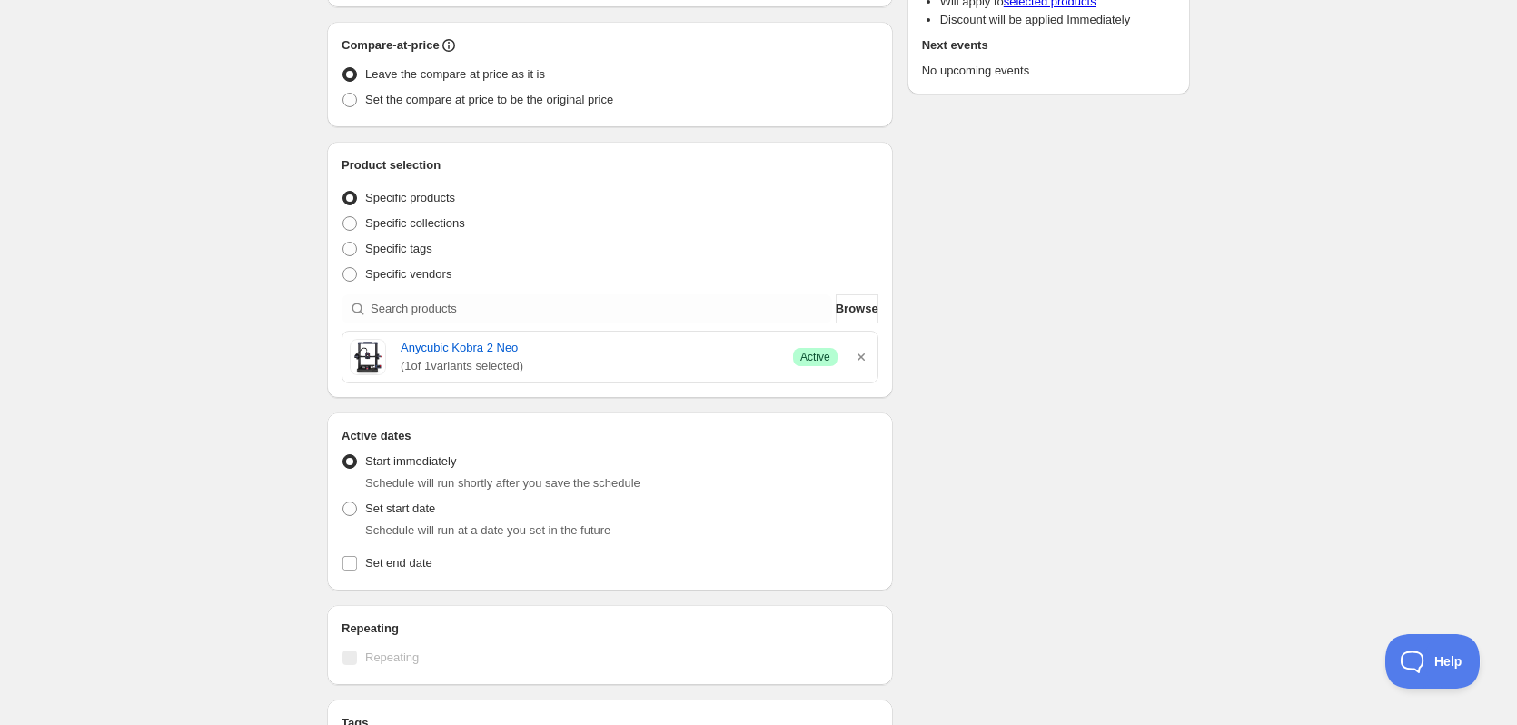
scroll to position [454, 0]
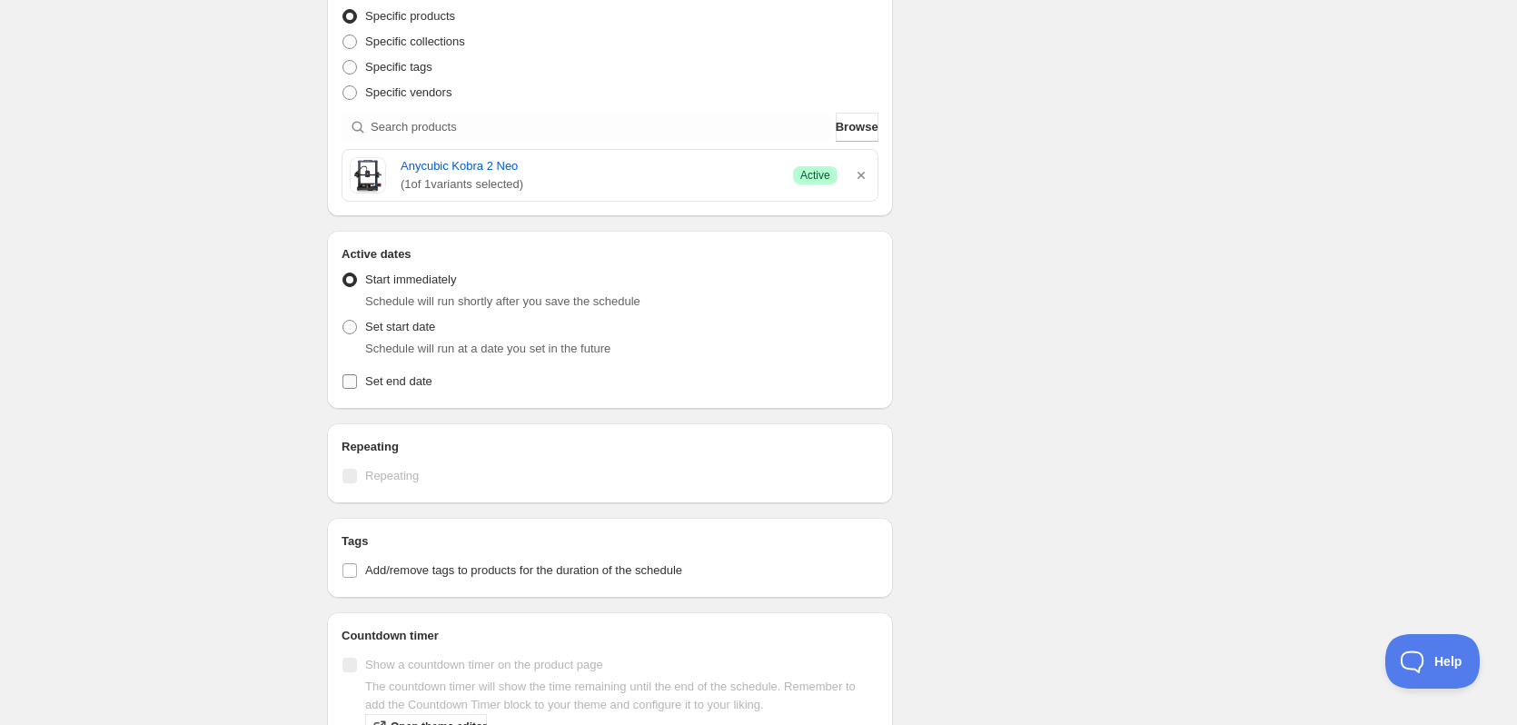
click at [352, 378] on input "Set end date" at bounding box center [349, 381] width 15 height 15
checkbox input "true"
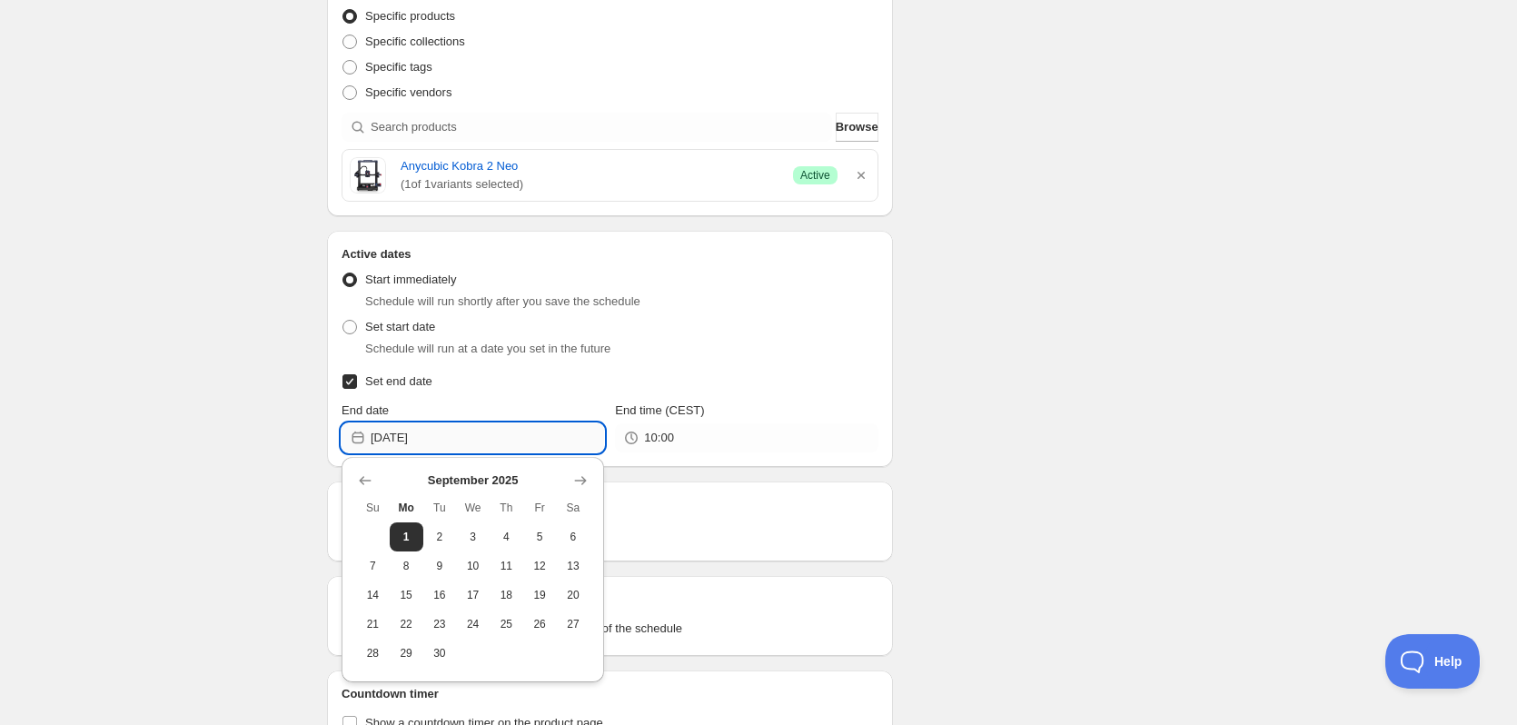
click at [422, 437] on input "2025-09-01" at bounding box center [487, 437] width 233 height 29
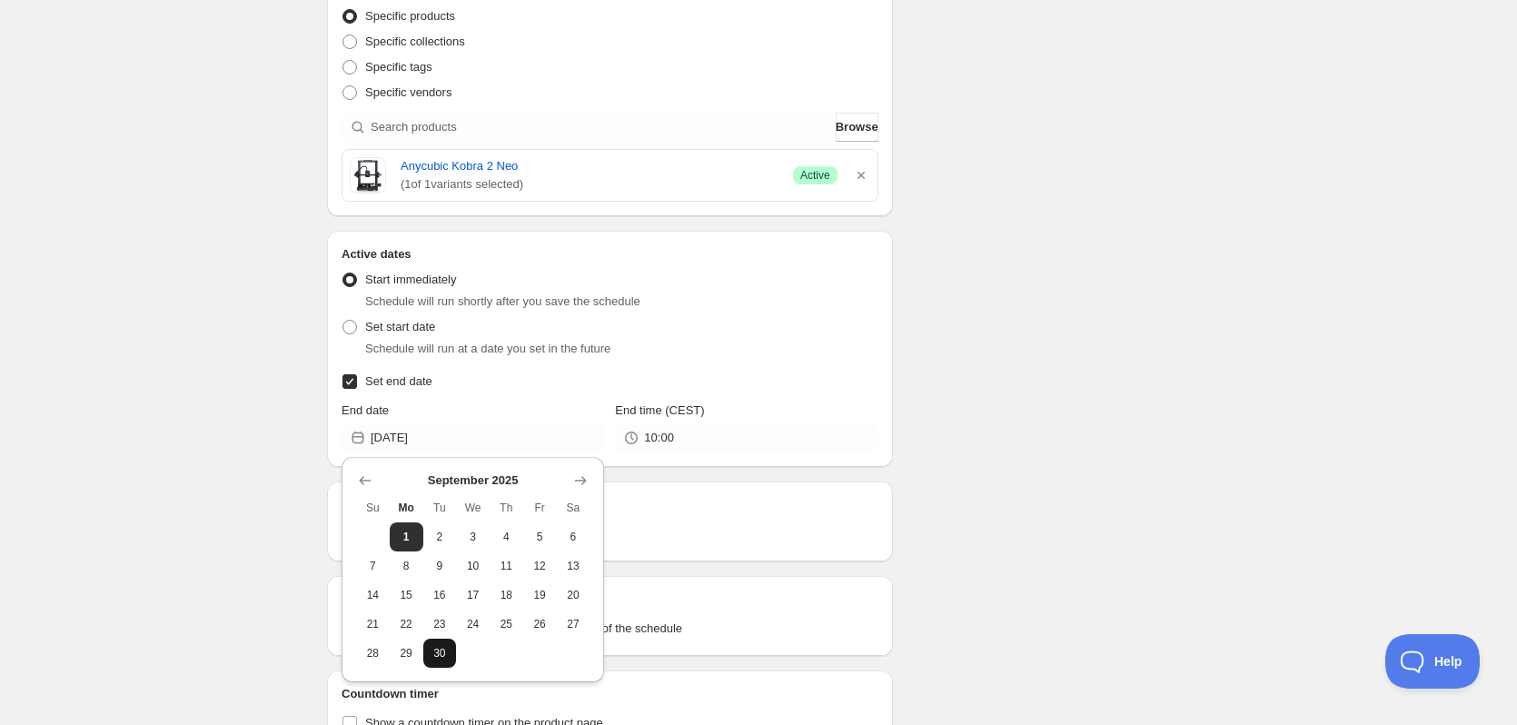
click at [450, 651] on button "30" at bounding box center [440, 652] width 34 height 29
type input "2025-09-30"
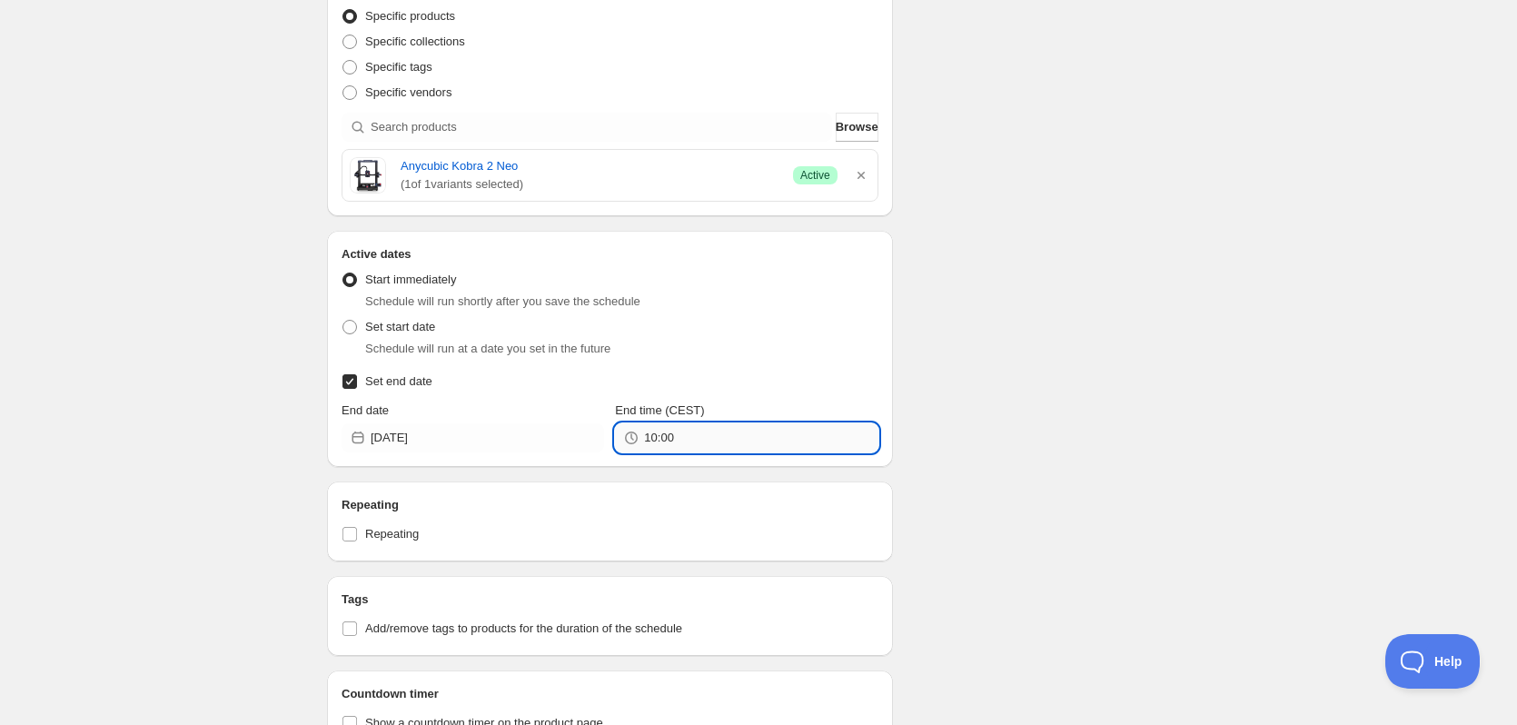
click at [748, 435] on input "10:00" at bounding box center [760, 437] width 233 height 29
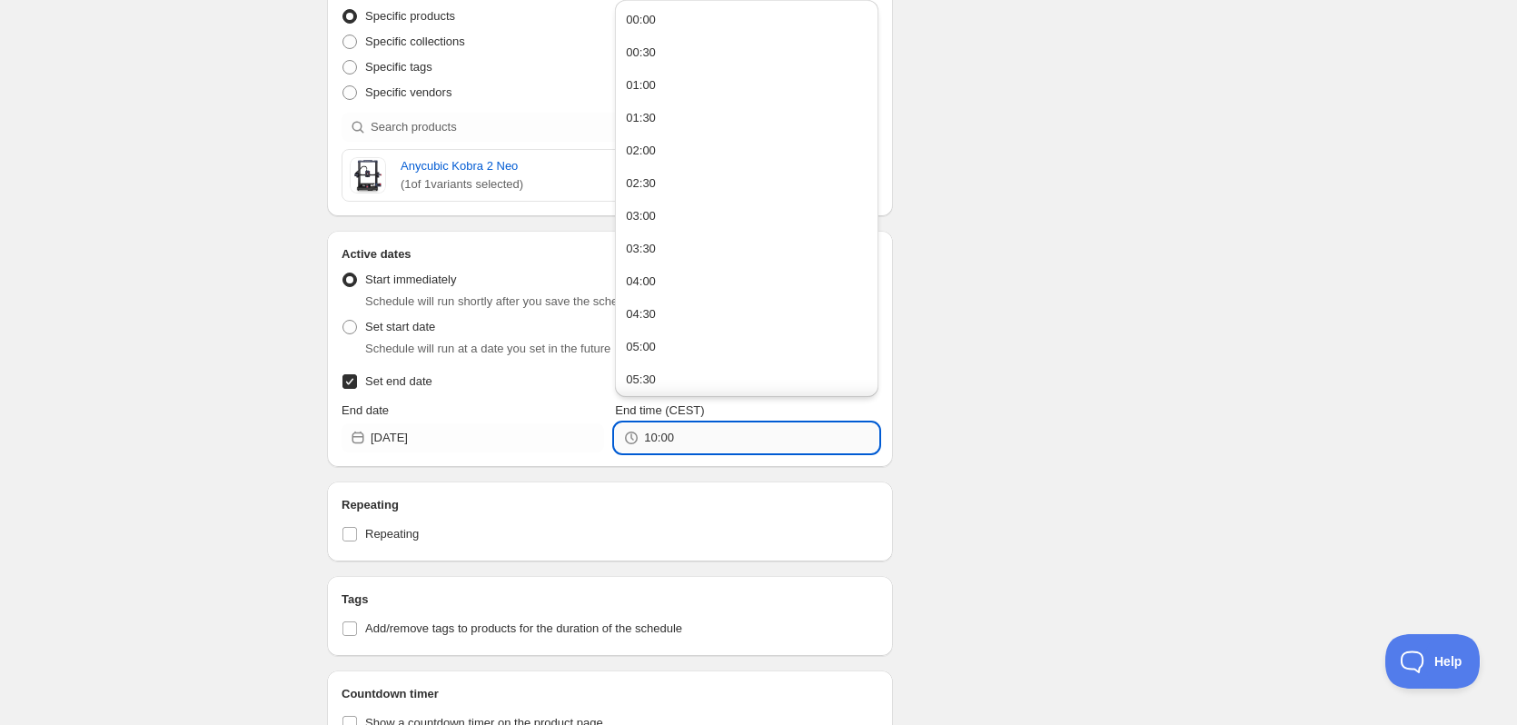
click at [748, 435] on input "10:00" at bounding box center [760, 437] width 233 height 29
type input "23:59"
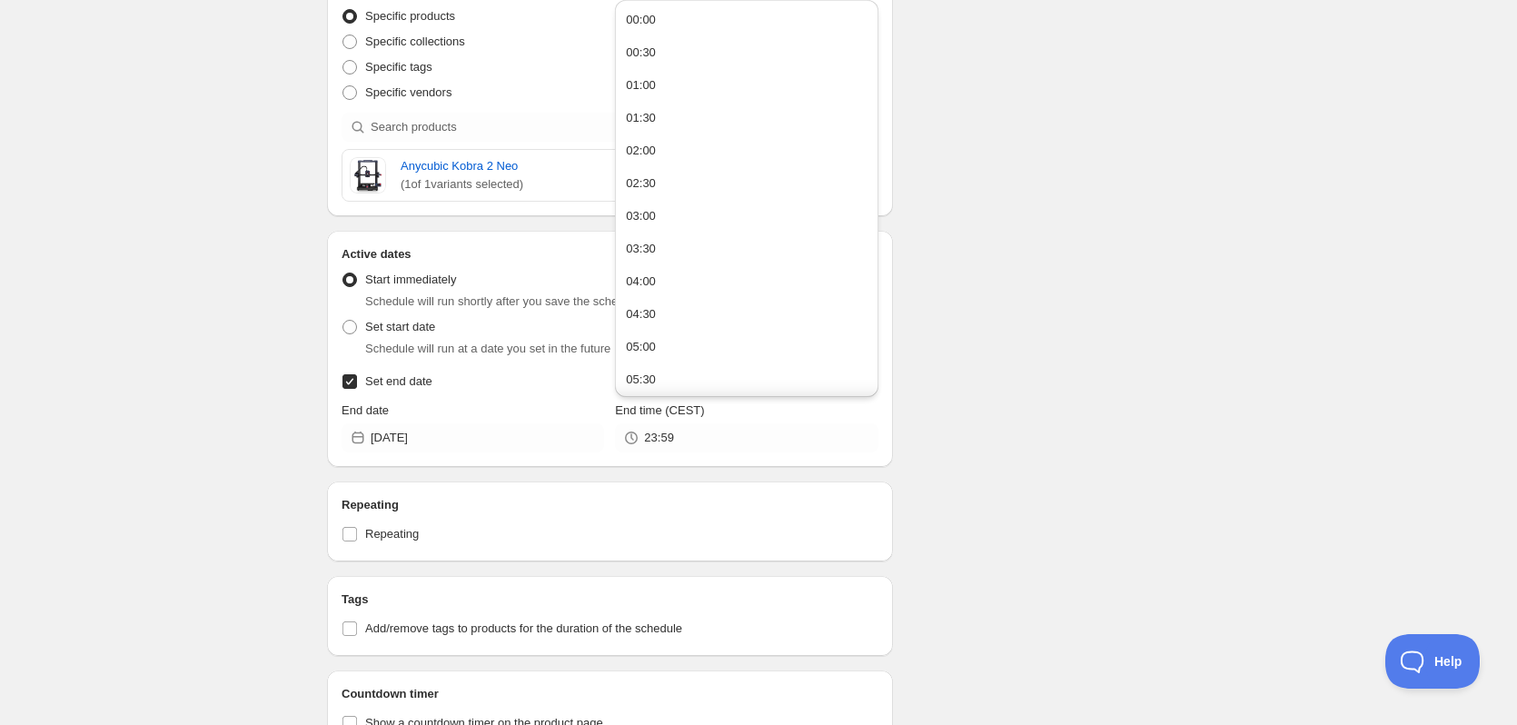
click at [1092, 413] on div "Schedule name Efterårstilbud - Kobra 2 Neo til 1199,- Your customers won't see …" at bounding box center [750, 229] width 877 height 1259
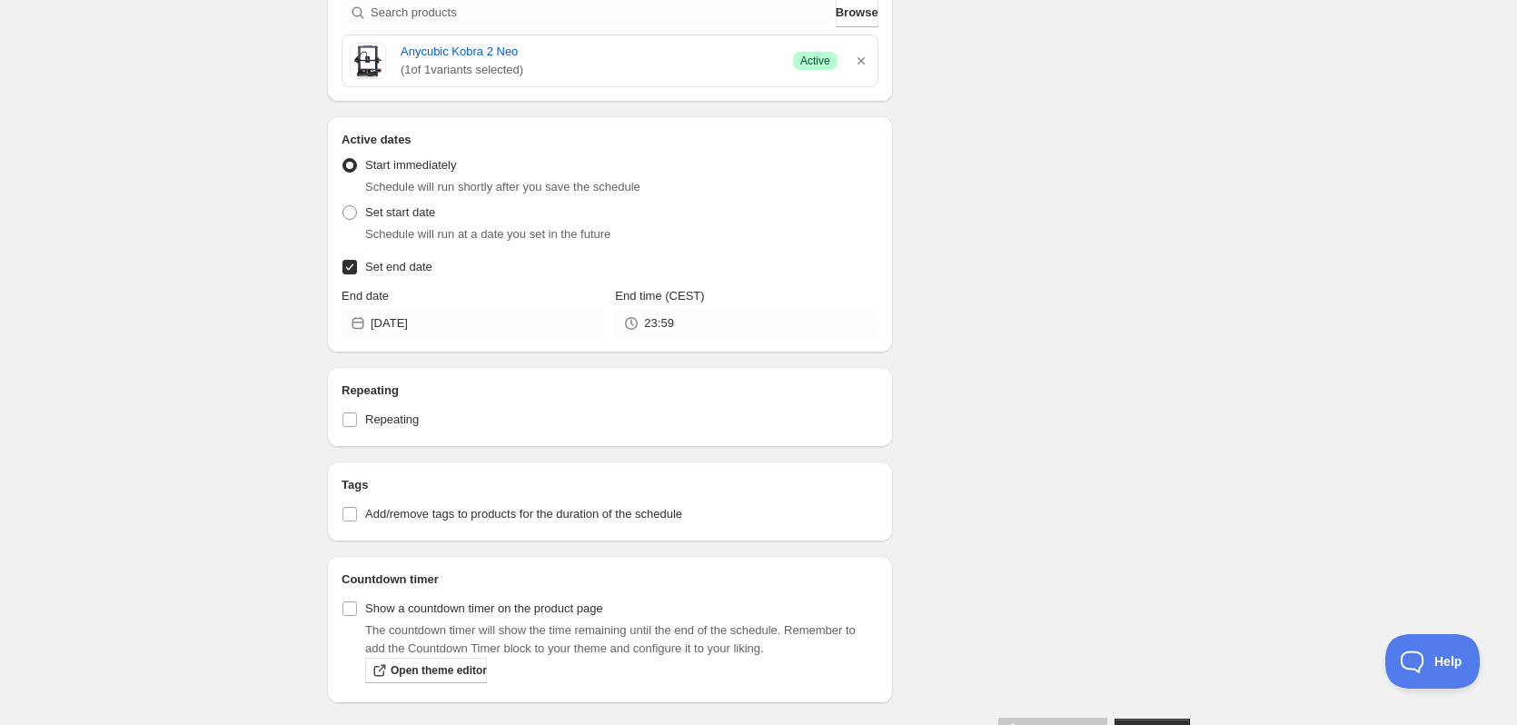
scroll to position [623, 0]
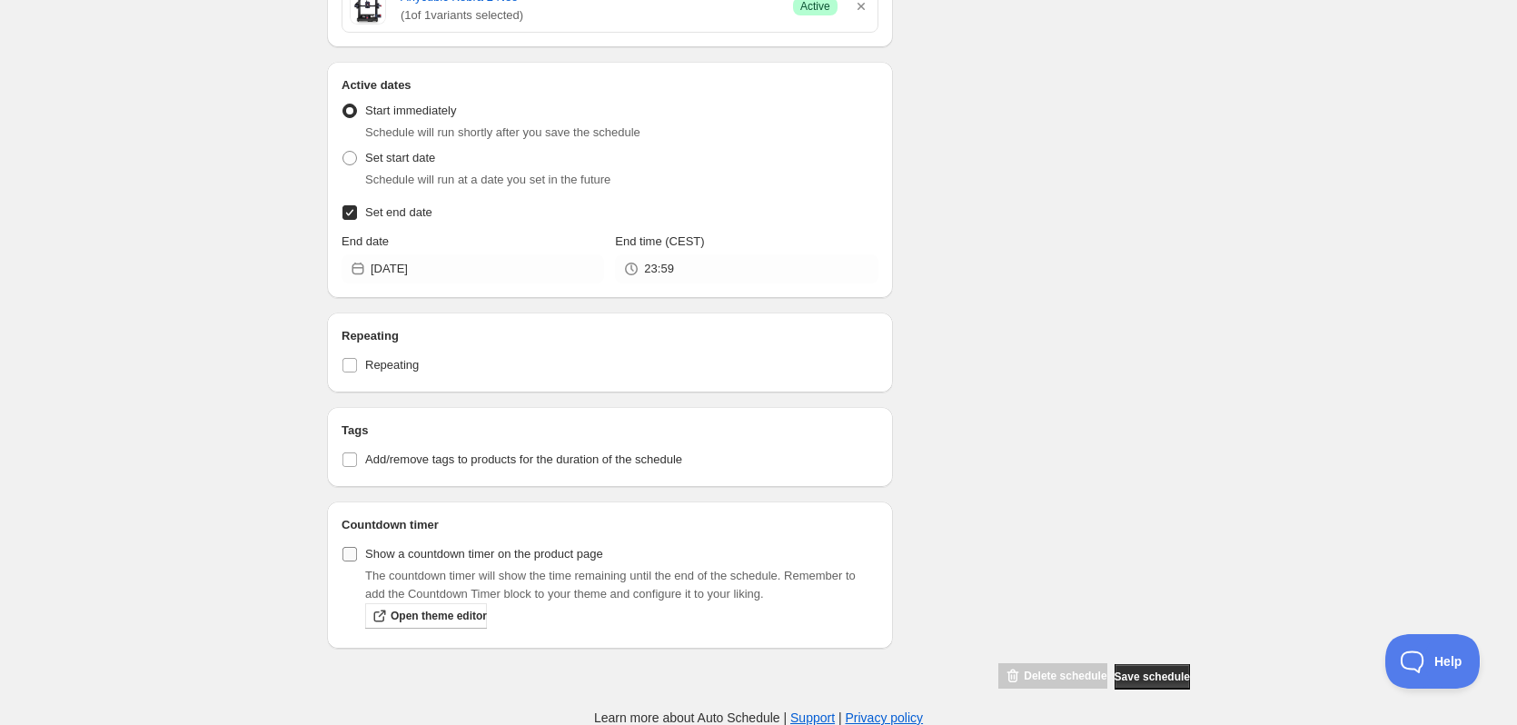
click at [351, 557] on input "Show a countdown timer on the product page" at bounding box center [349, 554] width 15 height 15
checkbox input "true"
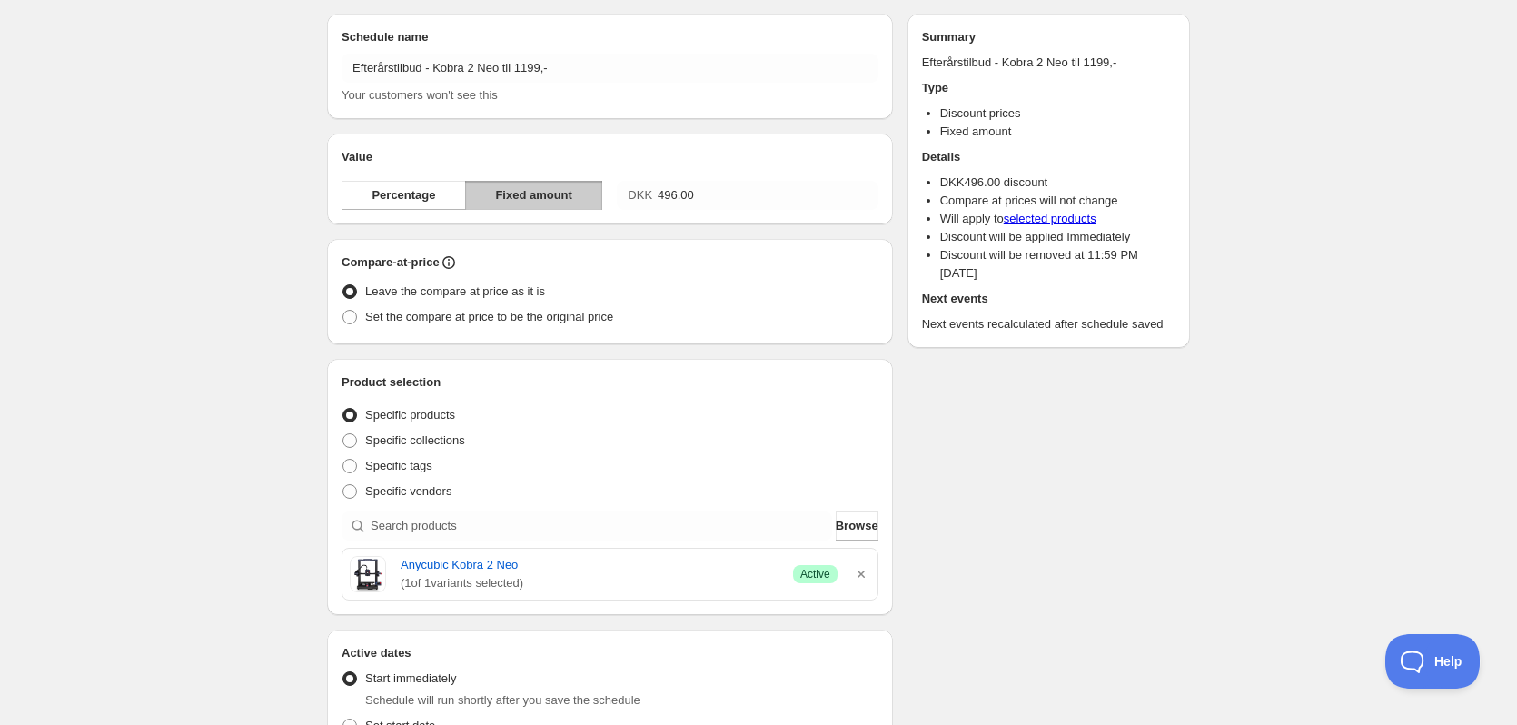
scroll to position [0, 0]
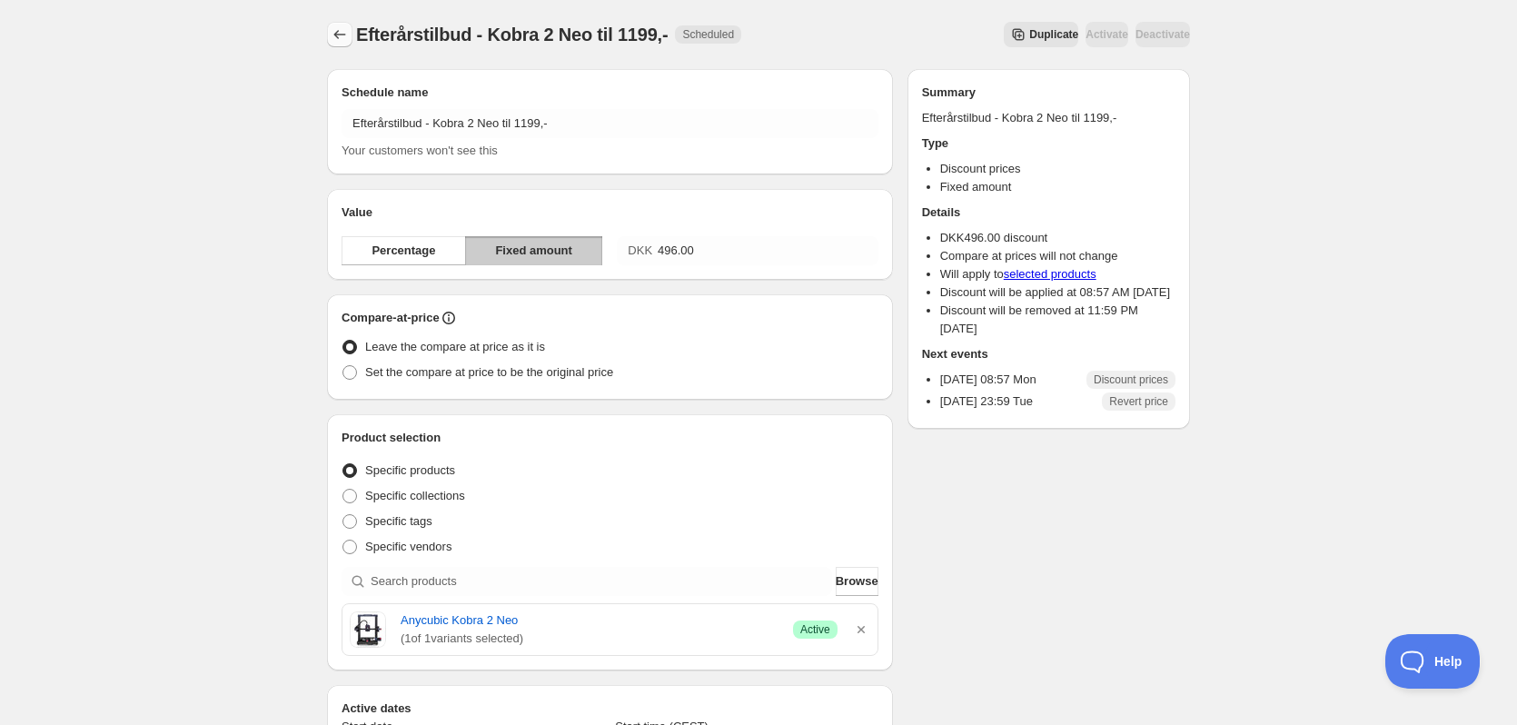
click at [340, 31] on icon "Schedules" at bounding box center [340, 34] width 18 height 18
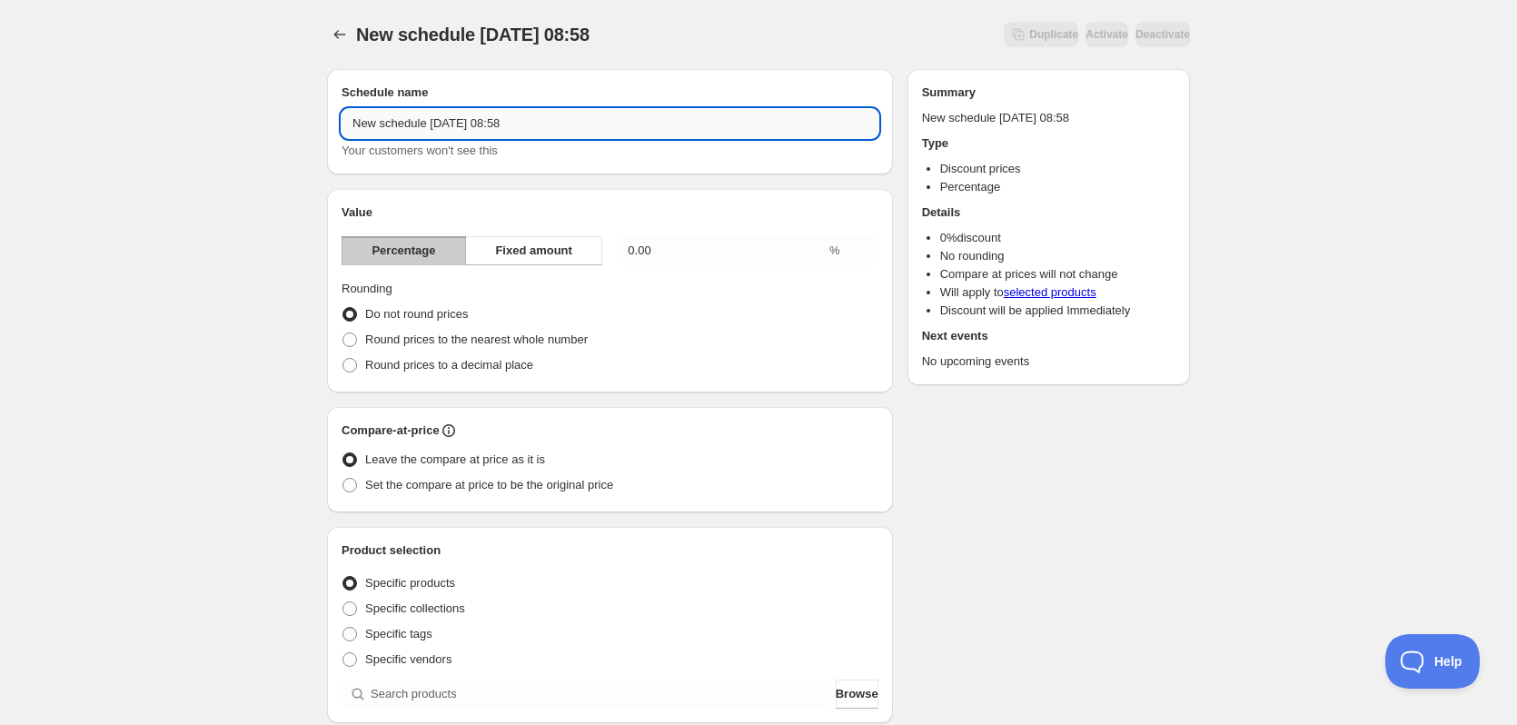
click at [562, 112] on input "New schedule Sep 01 2025 08:58" at bounding box center [609, 123] width 537 height 29
paste input "text"
click at [488, 122] on input "Efterårstilbud -" at bounding box center [609, 123] width 537 height 29
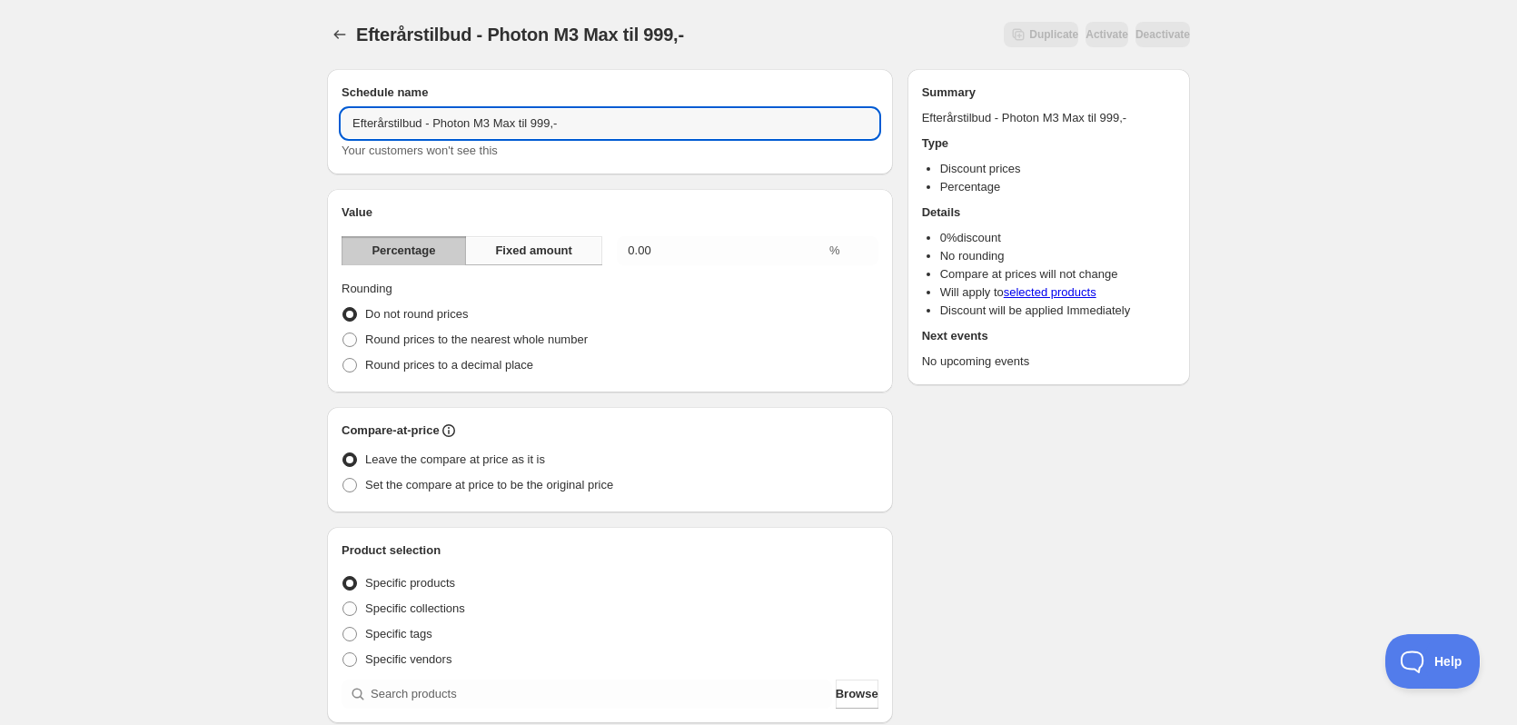
type input "Efterårstilbud - Photon M3 Max til 999,-"
click at [564, 260] on button "Fixed amount" at bounding box center [533, 250] width 137 height 29
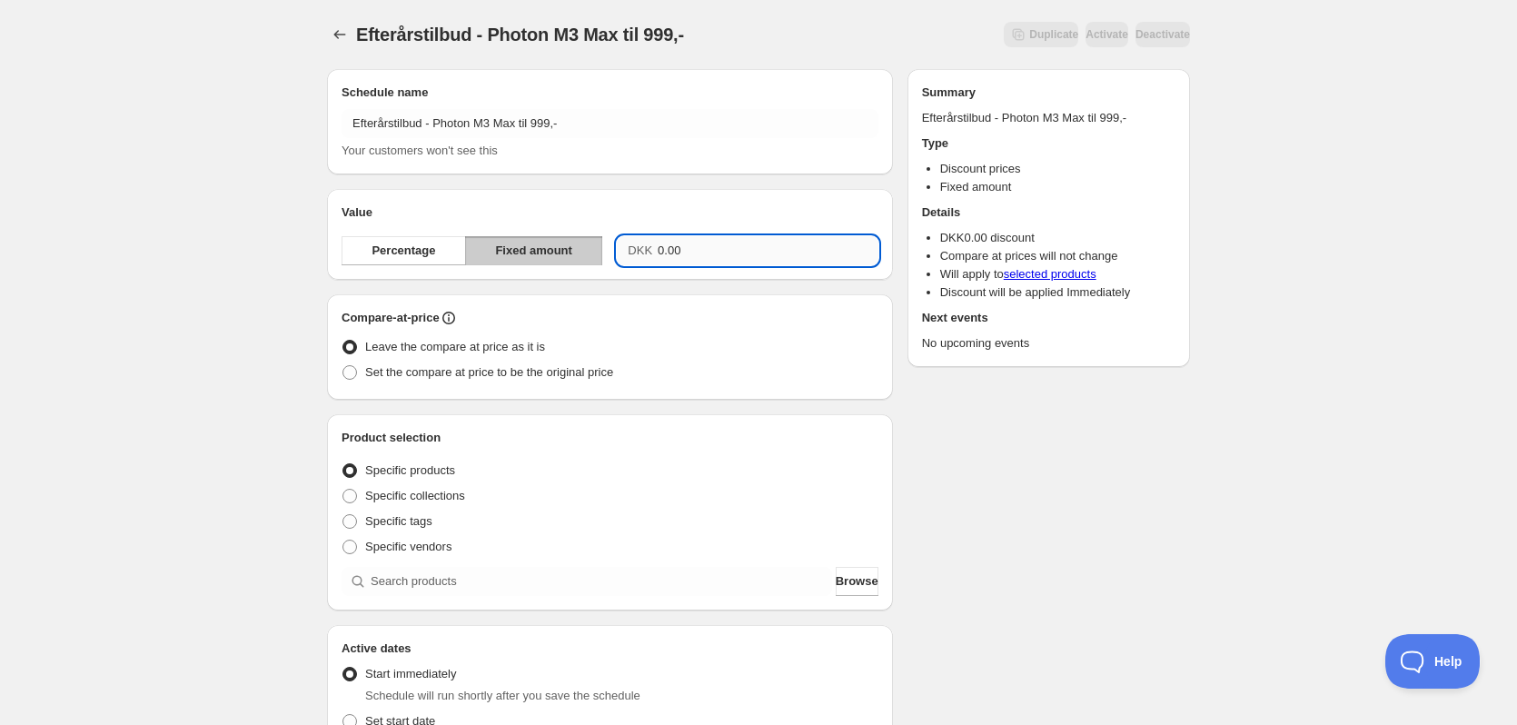
click at [705, 249] on input "0.00" at bounding box center [768, 250] width 221 height 29
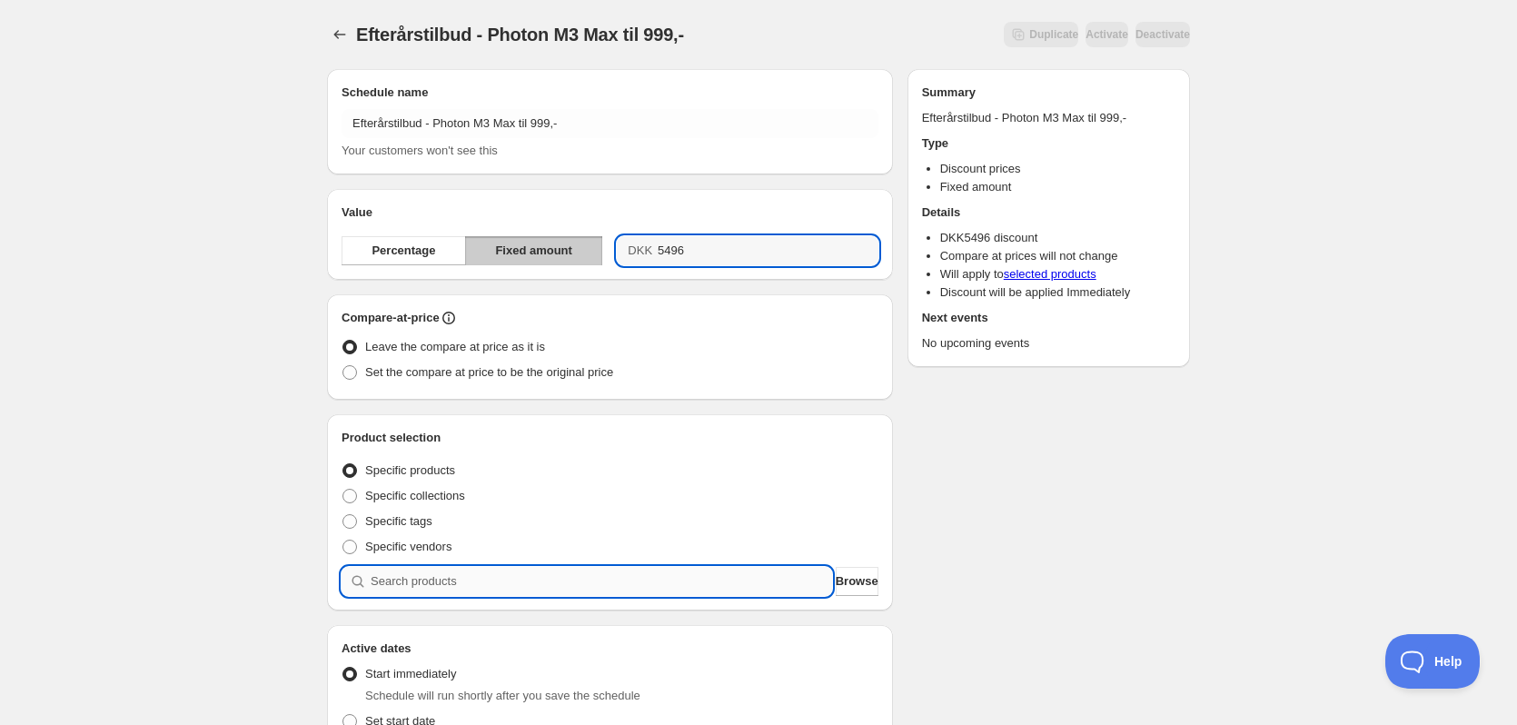
type input "5496.00"
click at [440, 587] on input "search" at bounding box center [601, 581] width 461 height 29
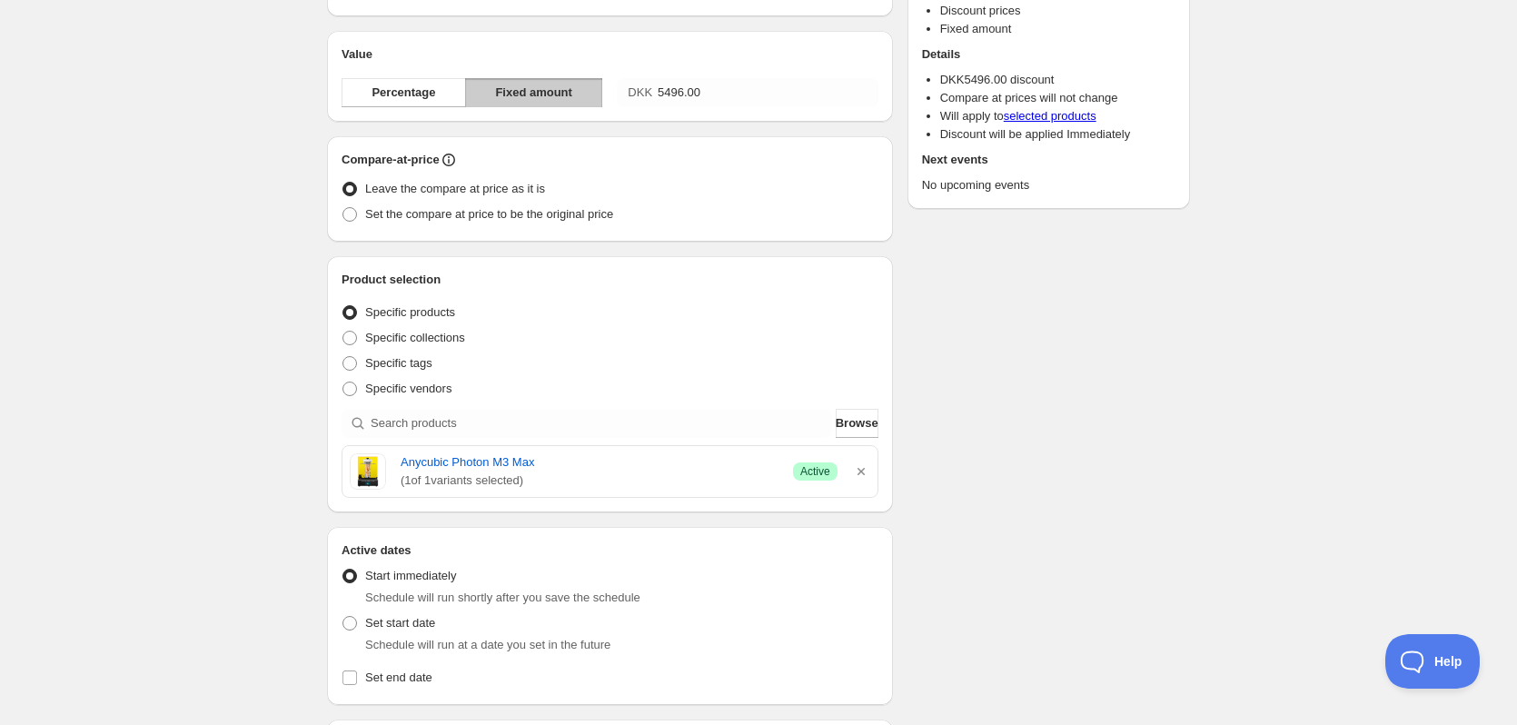
scroll to position [454, 0]
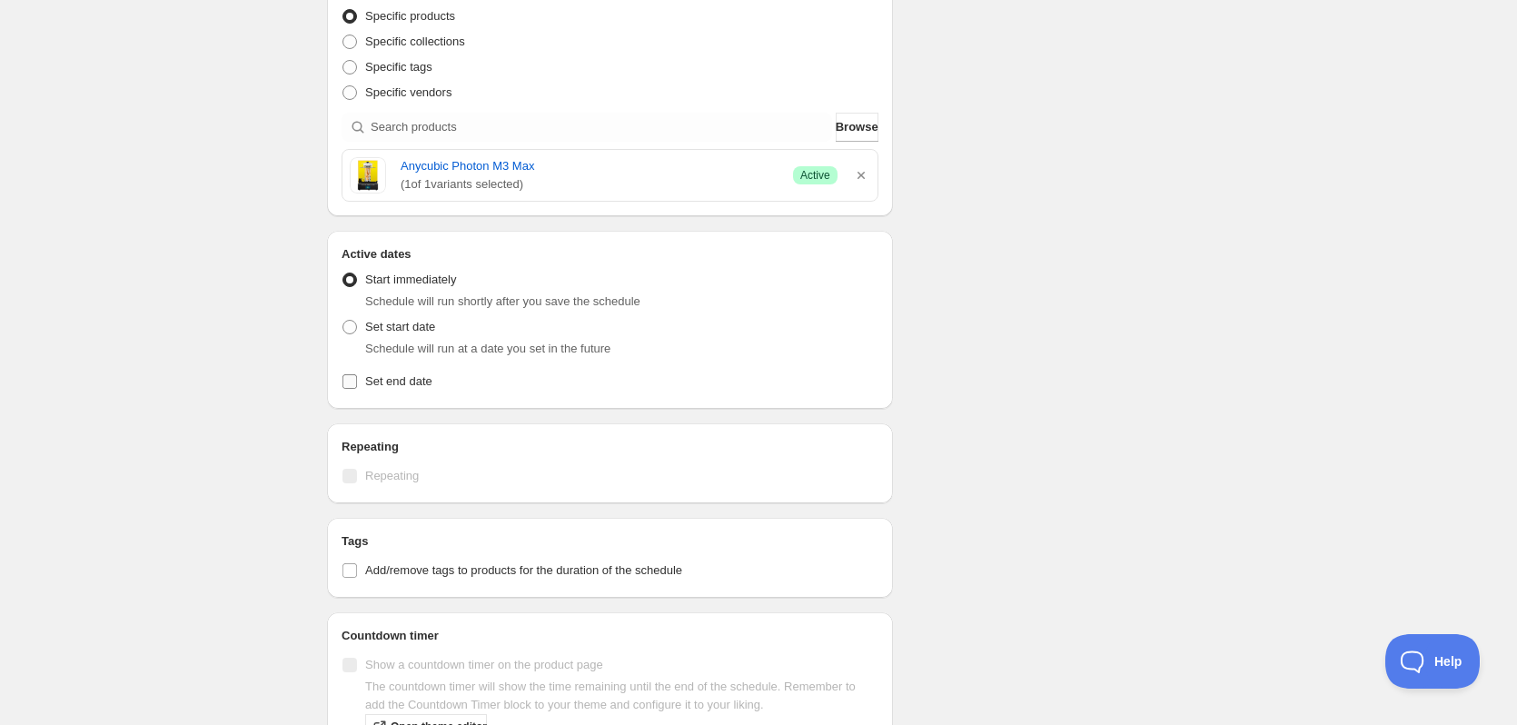
click at [378, 383] on span "Set end date" at bounding box center [398, 381] width 67 height 14
click at [357, 383] on input "Set end date" at bounding box center [349, 381] width 15 height 15
checkbox input "true"
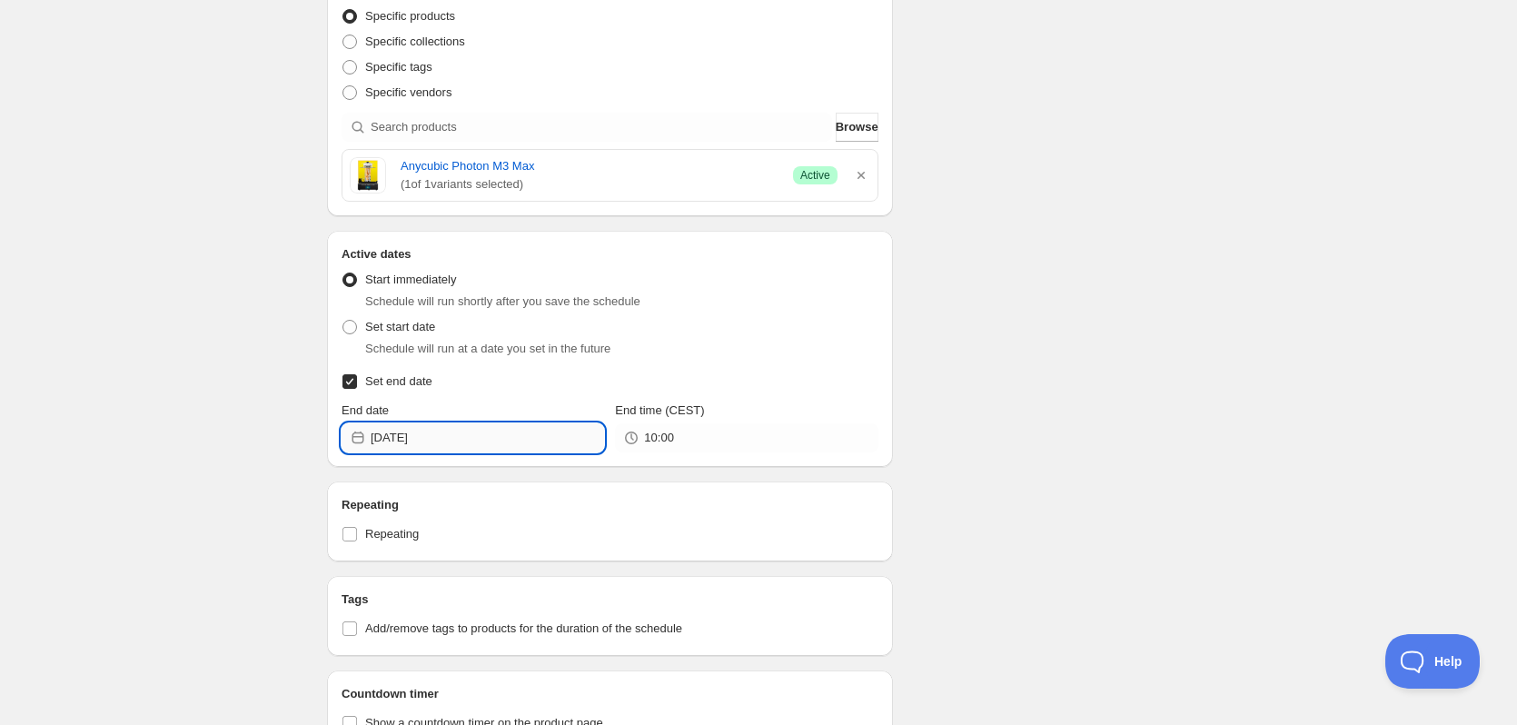
click at [460, 429] on input "2025-09-01" at bounding box center [487, 437] width 233 height 29
click at [580, 486] on icon "Show next month, October 2025" at bounding box center [580, 480] width 18 height 18
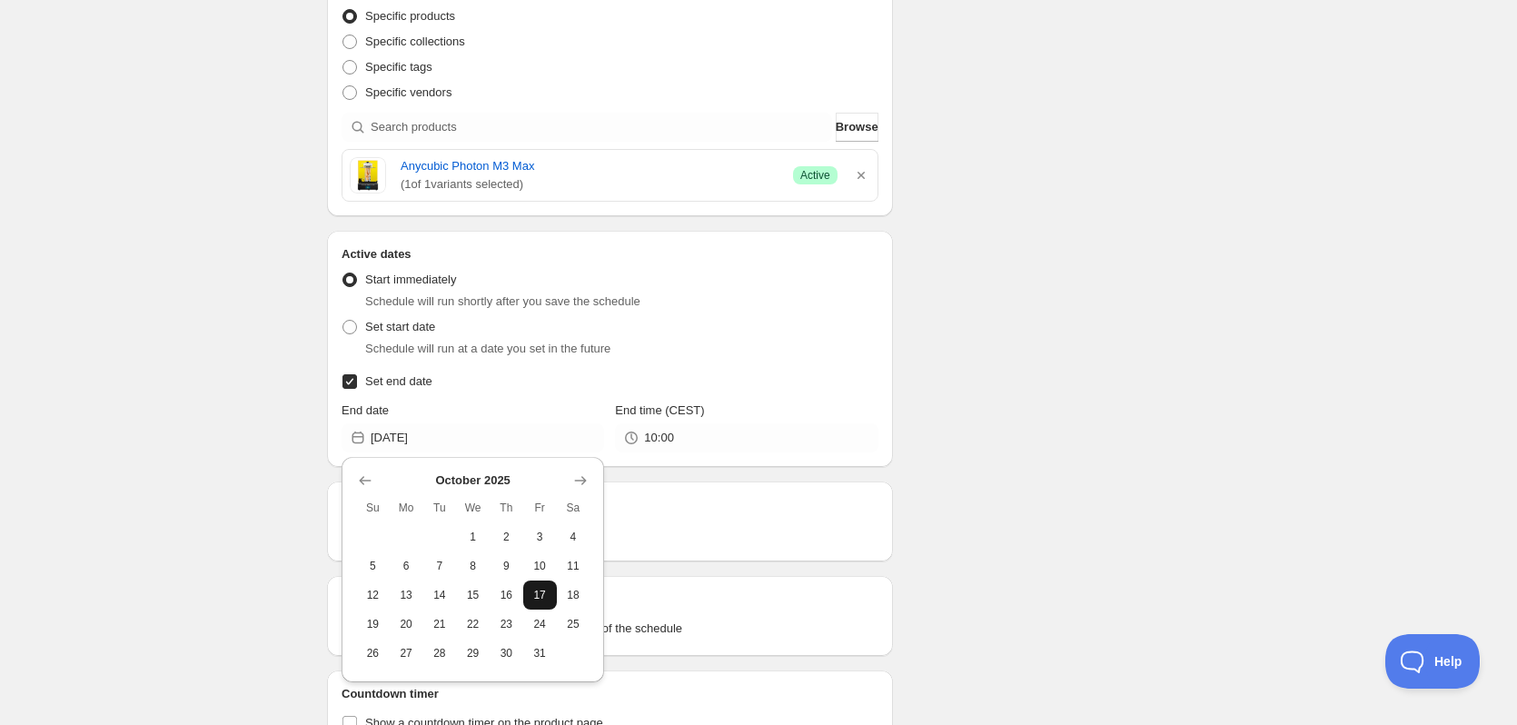
click at [535, 594] on span "17" at bounding box center [539, 595] width 19 height 15
type input "2025-10-17"
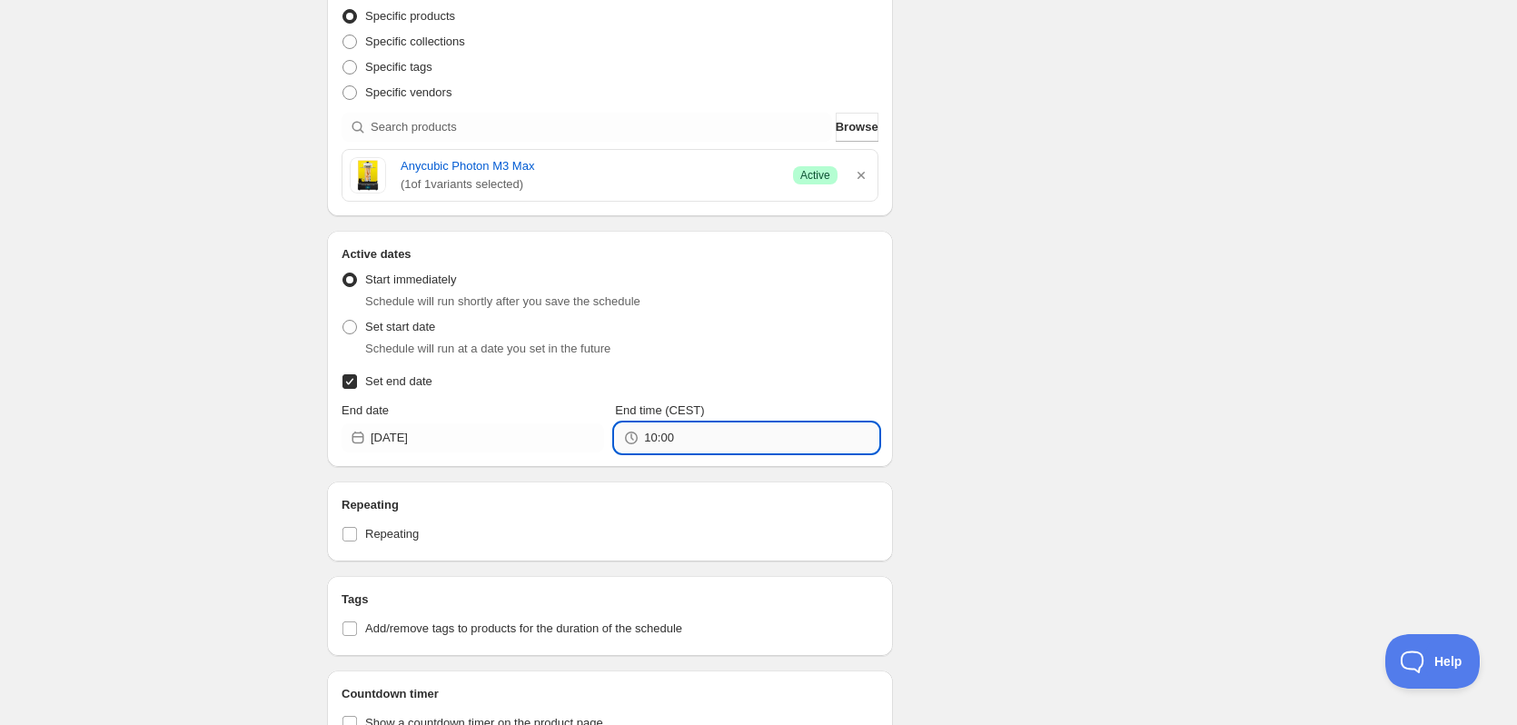
click at [686, 442] on input "10:00" at bounding box center [760, 437] width 233 height 29
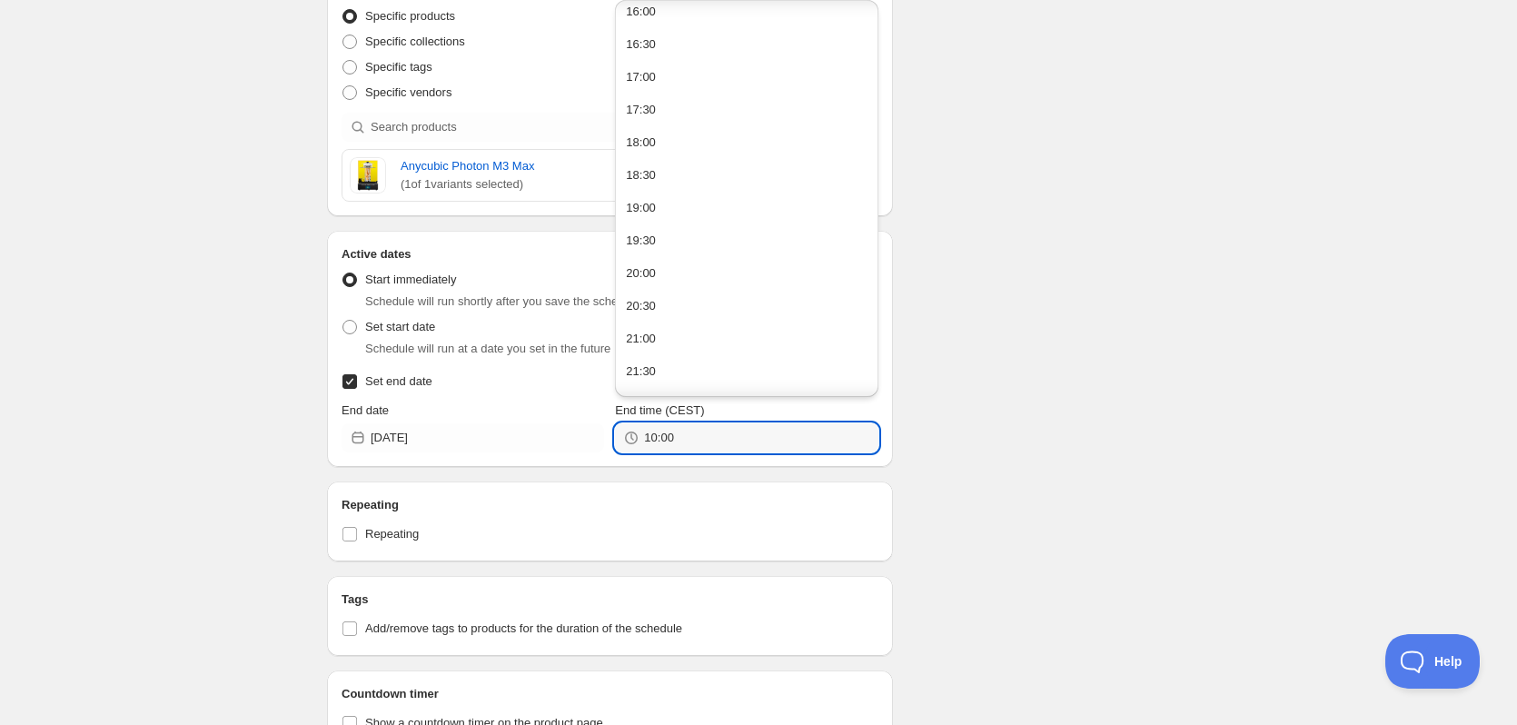
scroll to position [1180, 0]
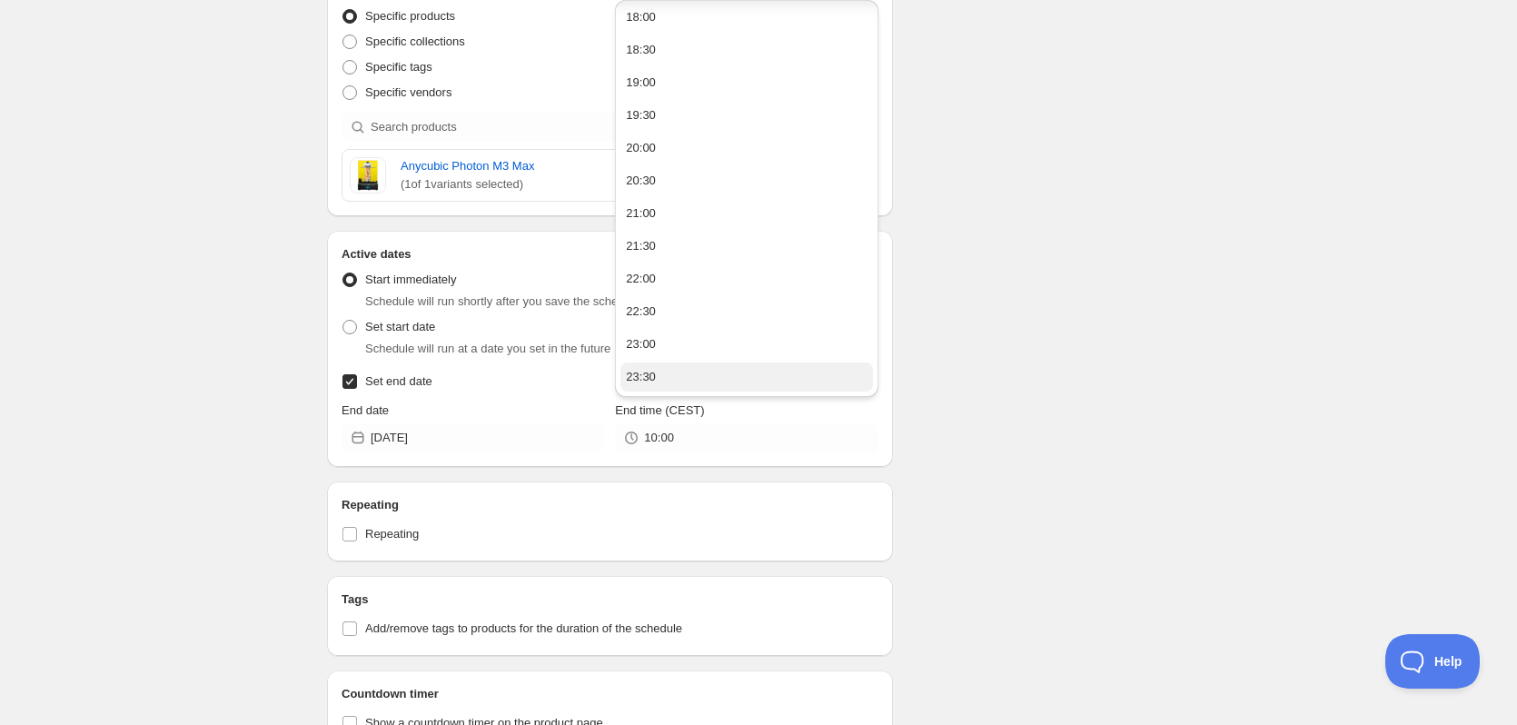
click at [709, 374] on button "23:30" at bounding box center [746, 376] width 252 height 29
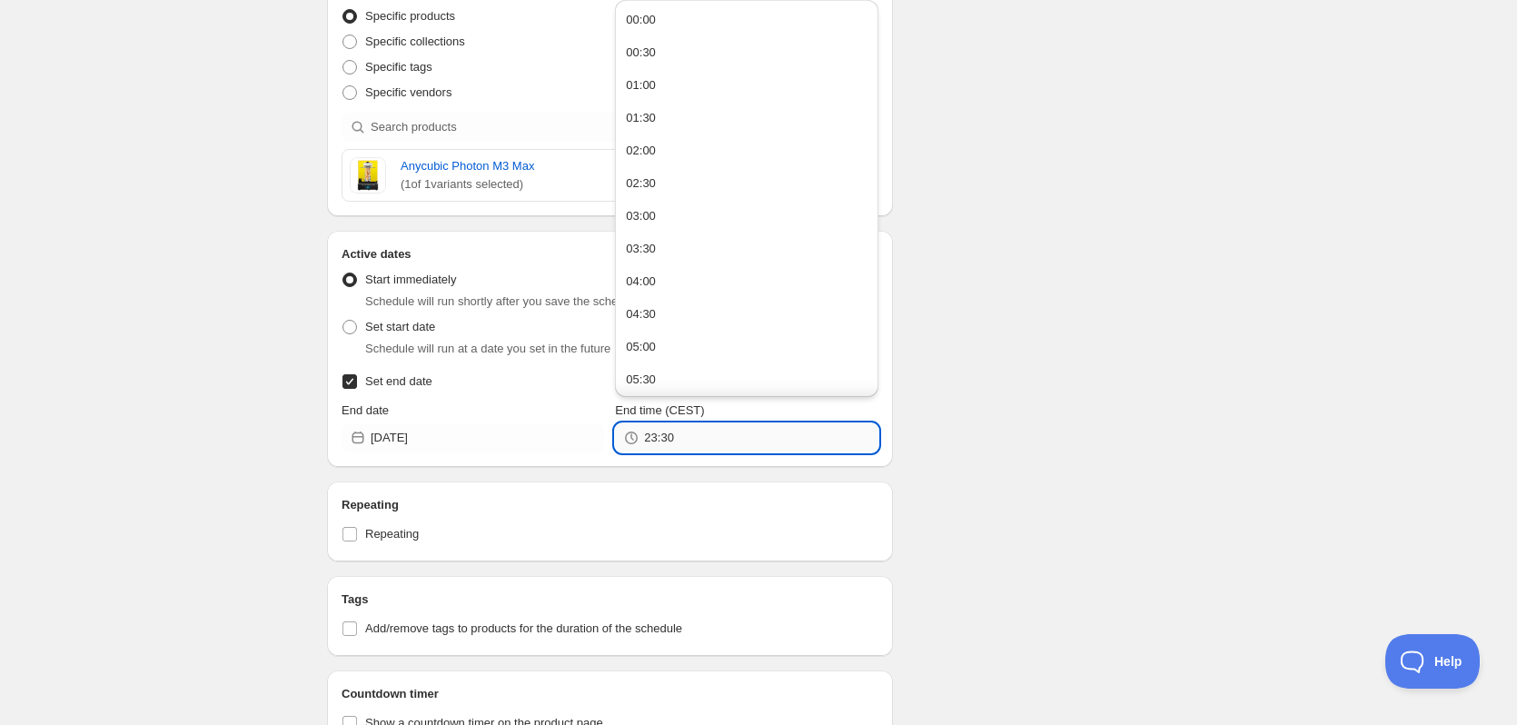
click at [666, 438] on input "23:30" at bounding box center [760, 437] width 233 height 29
type input "23:59"
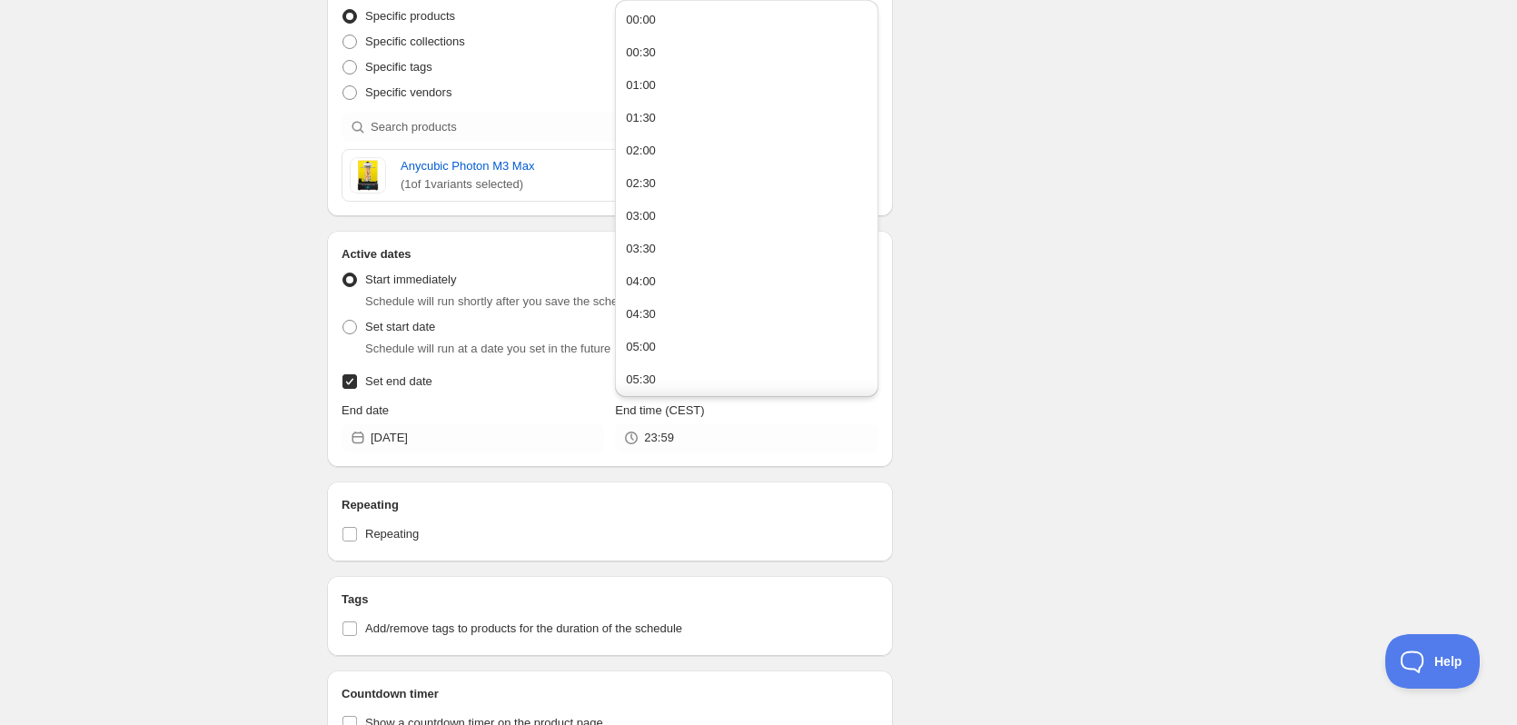
click at [1099, 353] on div "Schedule name Efterårstilbud - Photon M3 Max til 999,- Your customers won't see…" at bounding box center [750, 229] width 877 height 1259
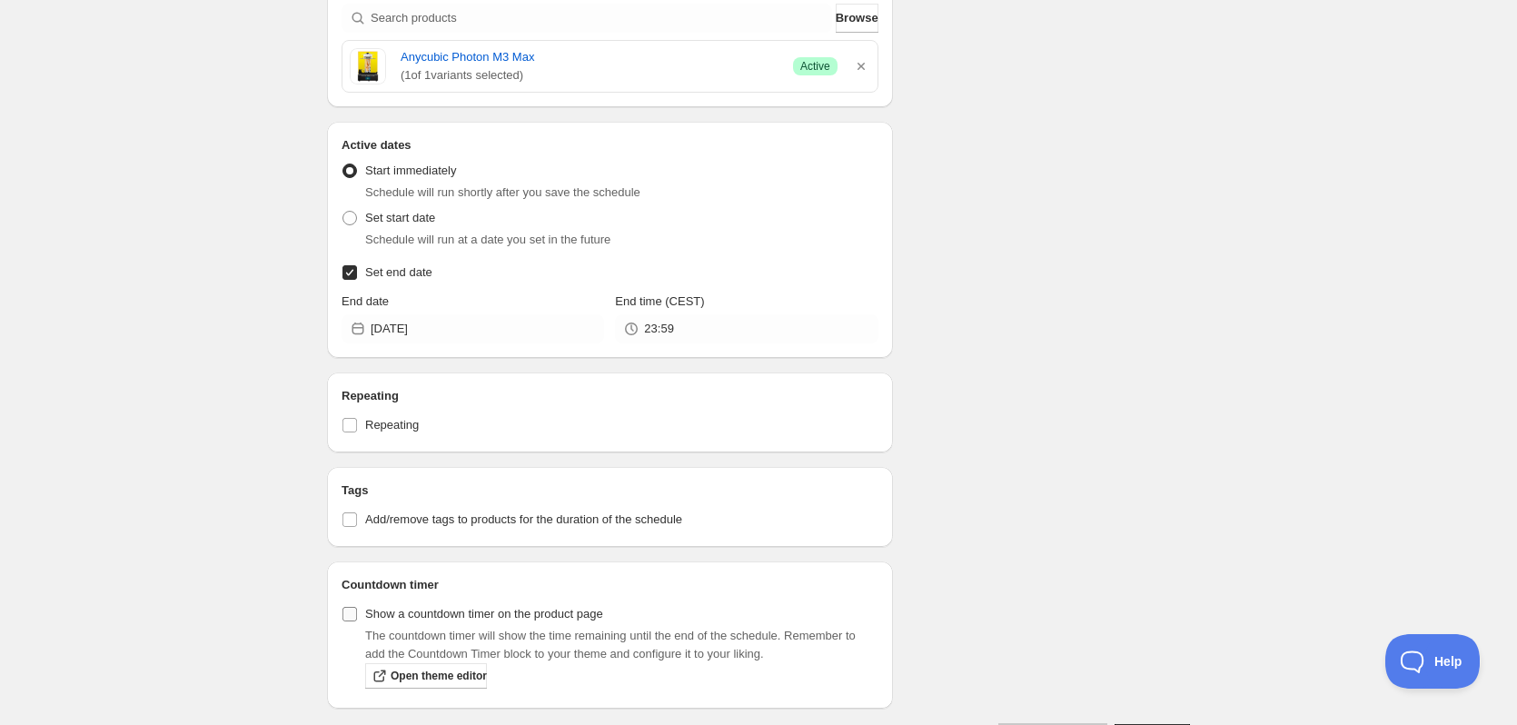
scroll to position [623, 0]
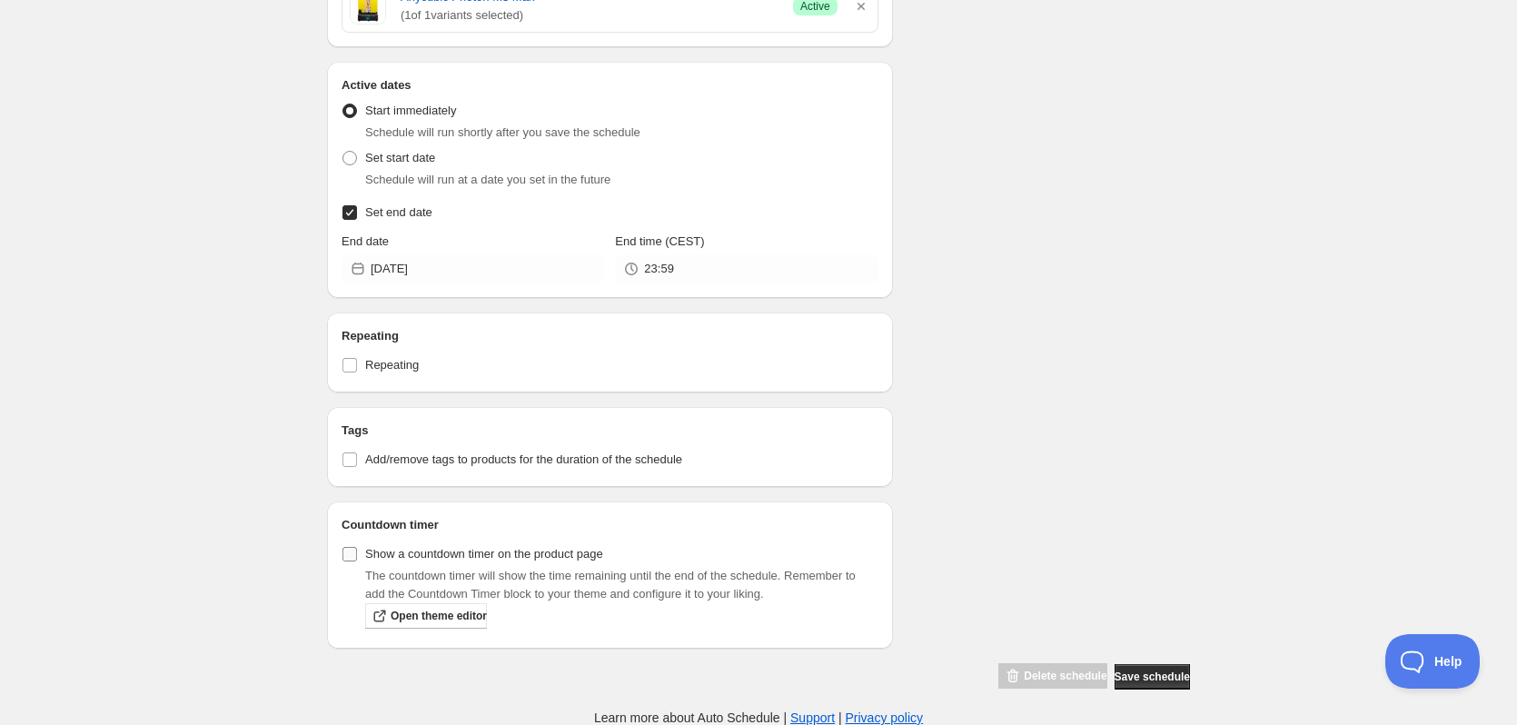
click at [355, 554] on input "Show a countdown timer on the product page" at bounding box center [349, 554] width 15 height 15
checkbox input "true"
click at [1142, 672] on span "Save schedule" at bounding box center [1151, 676] width 75 height 15
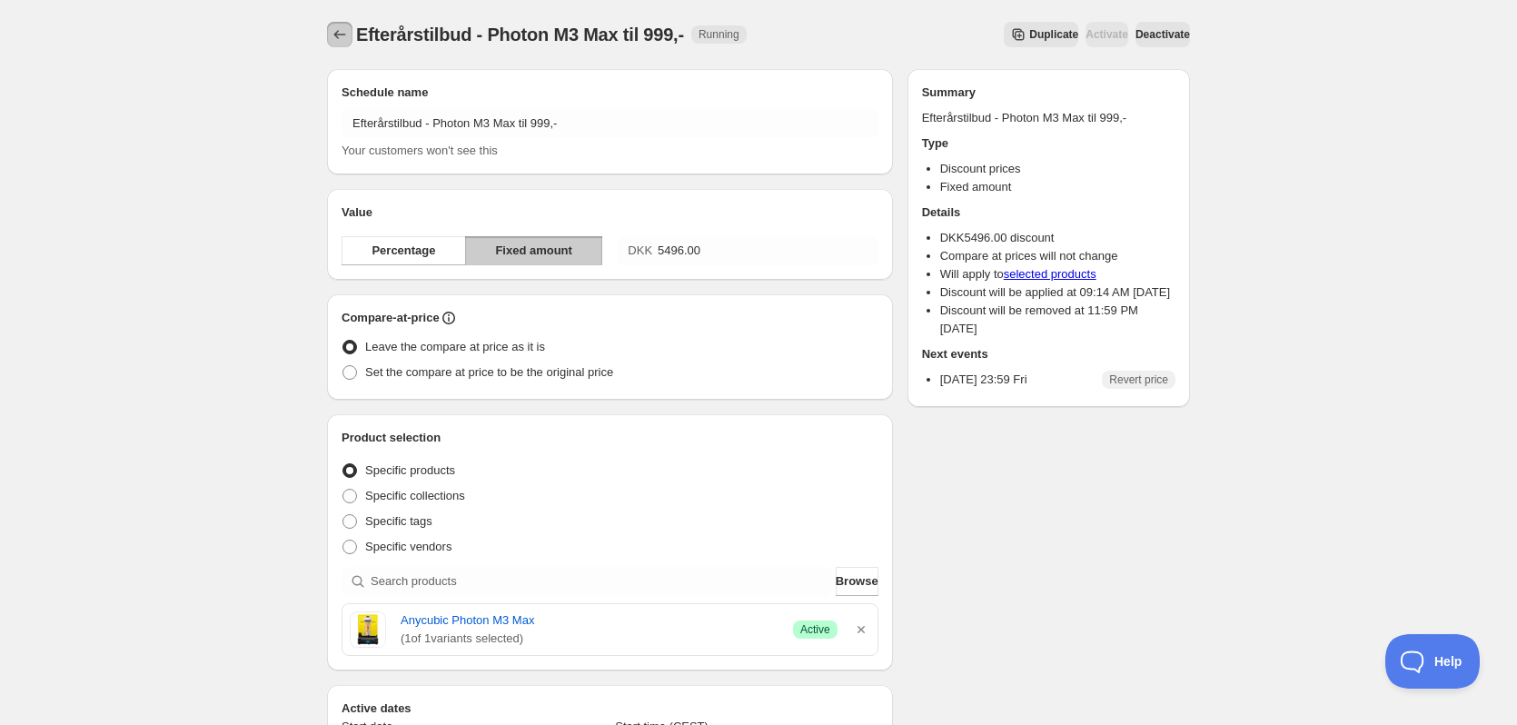
click at [340, 31] on icon "Schedules" at bounding box center [340, 34] width 18 height 18
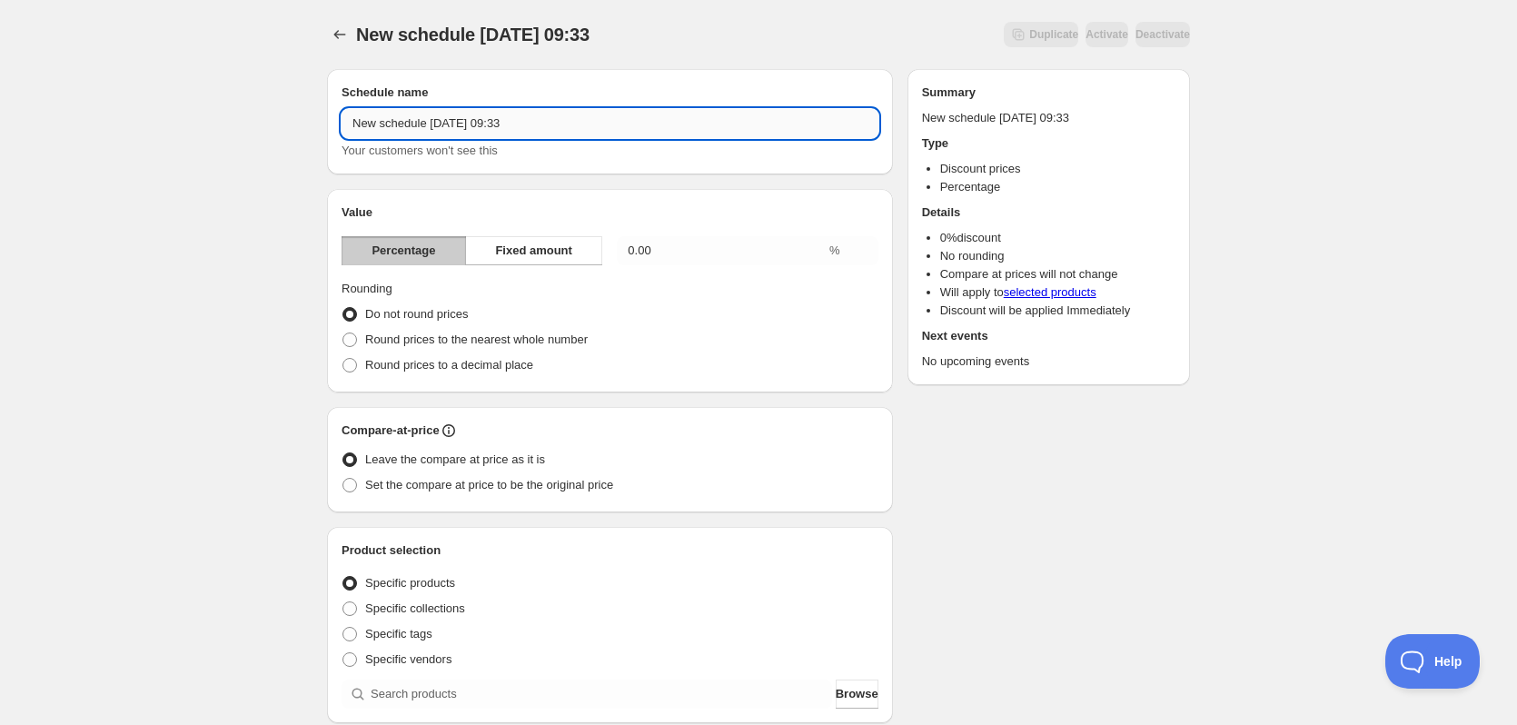
click at [549, 123] on input "New schedule Sep 01 2025 09:33" at bounding box center [609, 123] width 537 height 29
paste input "Efterårstilbud -"
click at [583, 120] on input "Efterårstilbud - Photon M3 Plus til" at bounding box center [609, 123] width 537 height 29
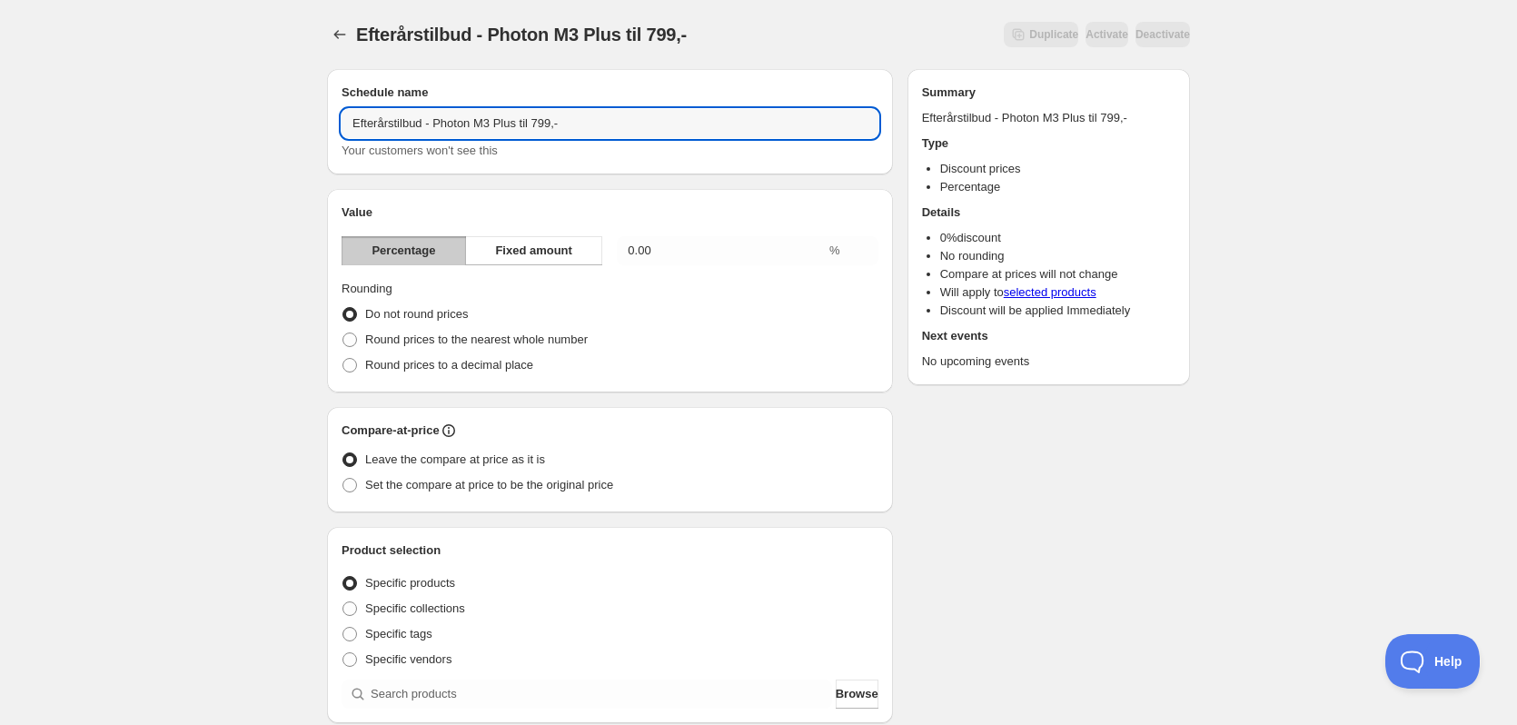
type input "Efterårstilbud - Photon M3 Plus til 799,-"
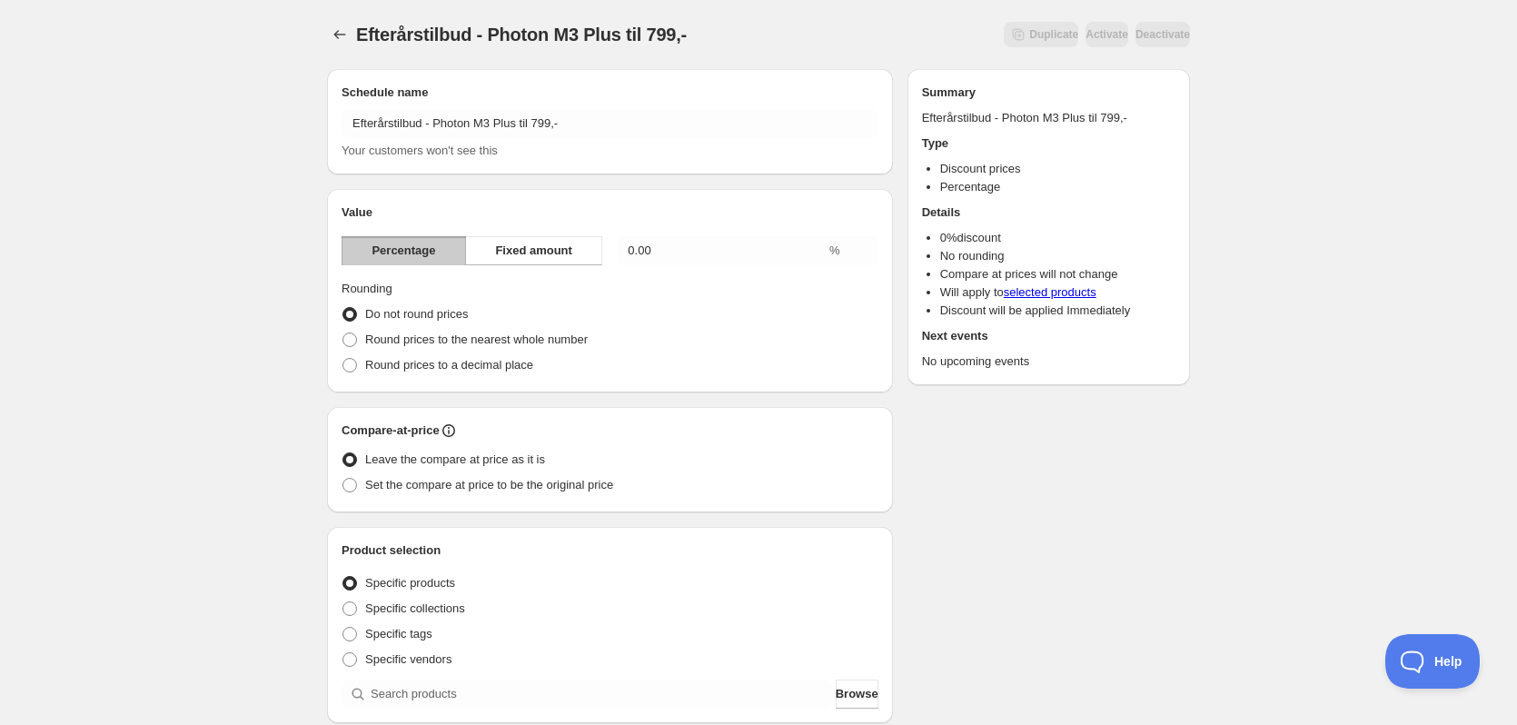
click at [1276, 141] on div "Efterårstilbud - Photon M3 Plus til 799,-. This page is ready Efterårstilbud - …" at bounding box center [758, 672] width 1517 height 1344
click at [559, 244] on span "Fixed amount" at bounding box center [533, 251] width 77 height 18
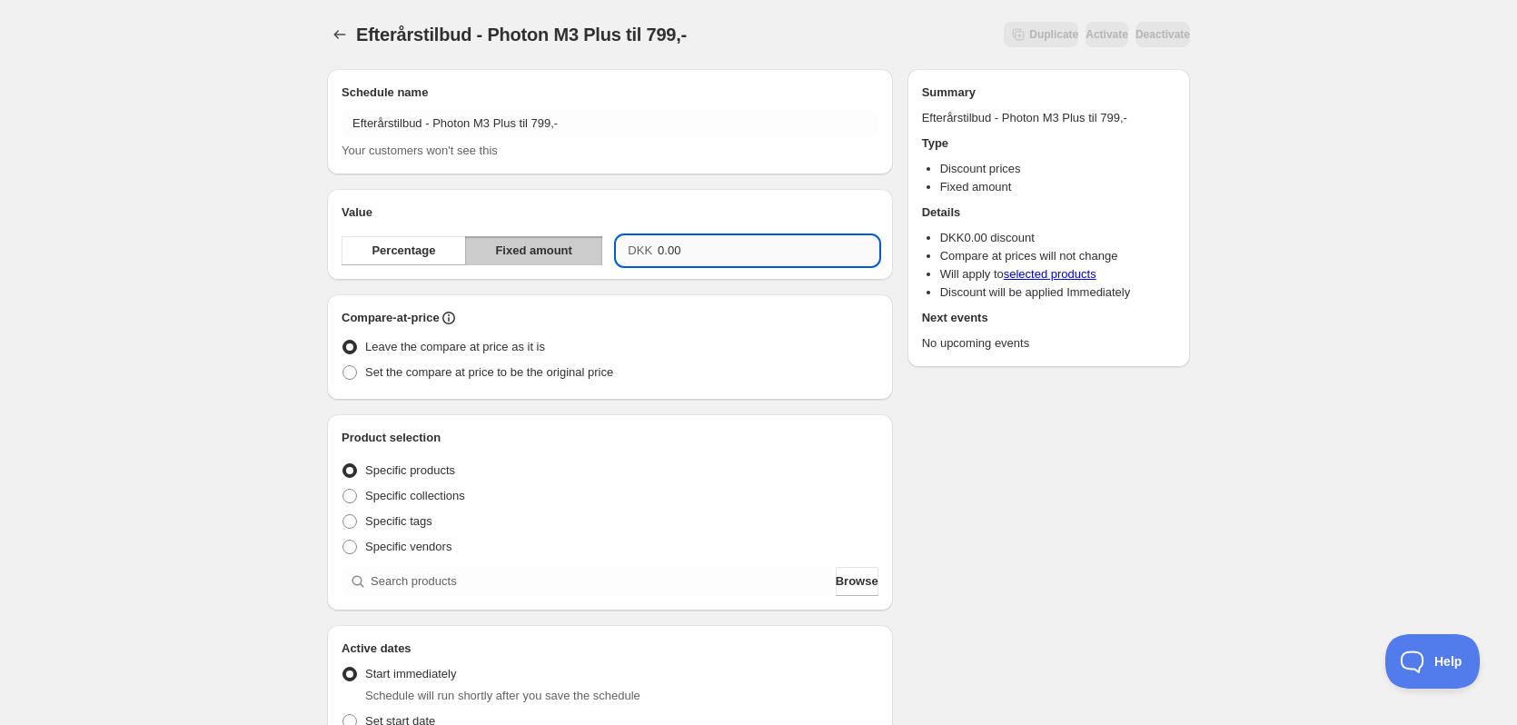
click at [737, 257] on input "0.00" at bounding box center [768, 250] width 221 height 29
type input "4196.00"
click at [1181, 412] on div "Schedule name Efterårstilbud - Photon M3 Plus til 799,- Your customers won't se…" at bounding box center [750, 624] width 877 height 1141
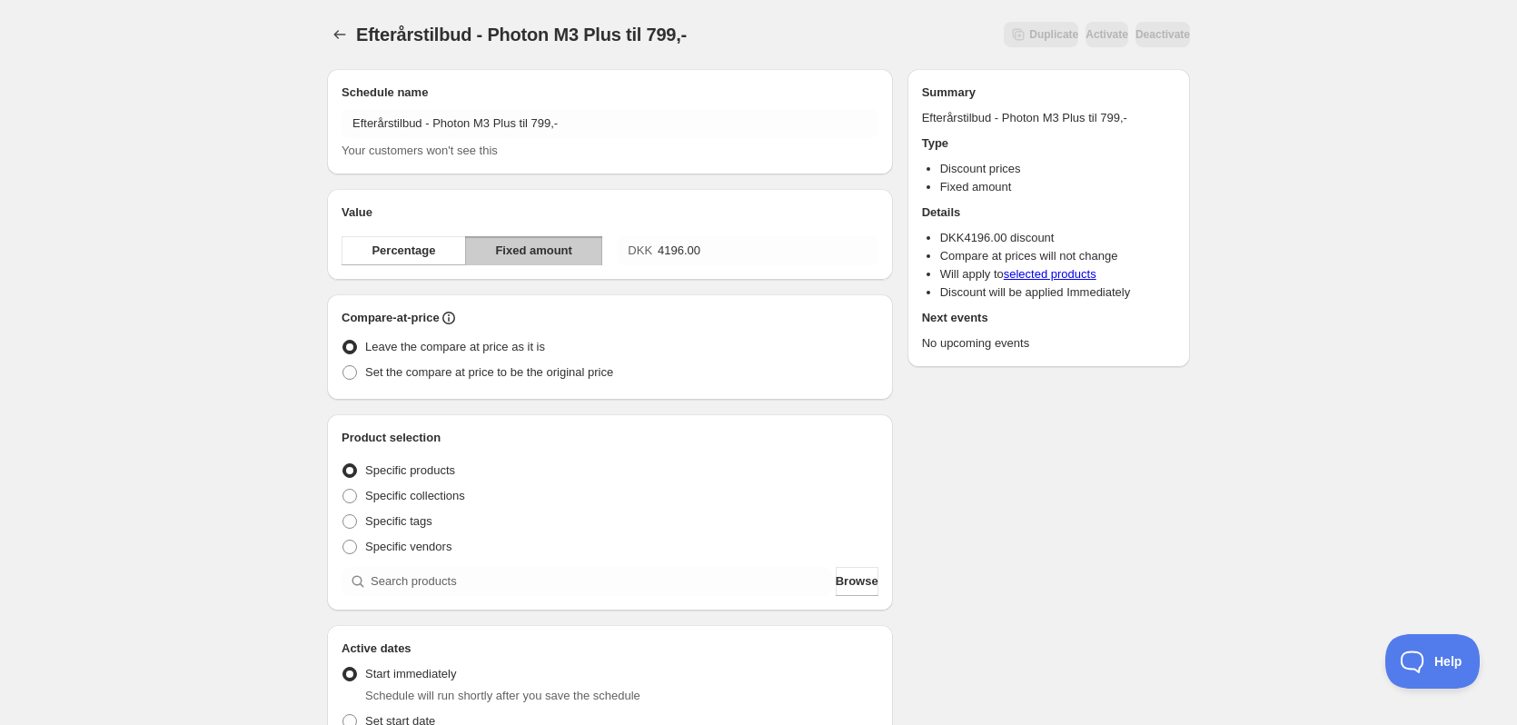
scroll to position [182, 0]
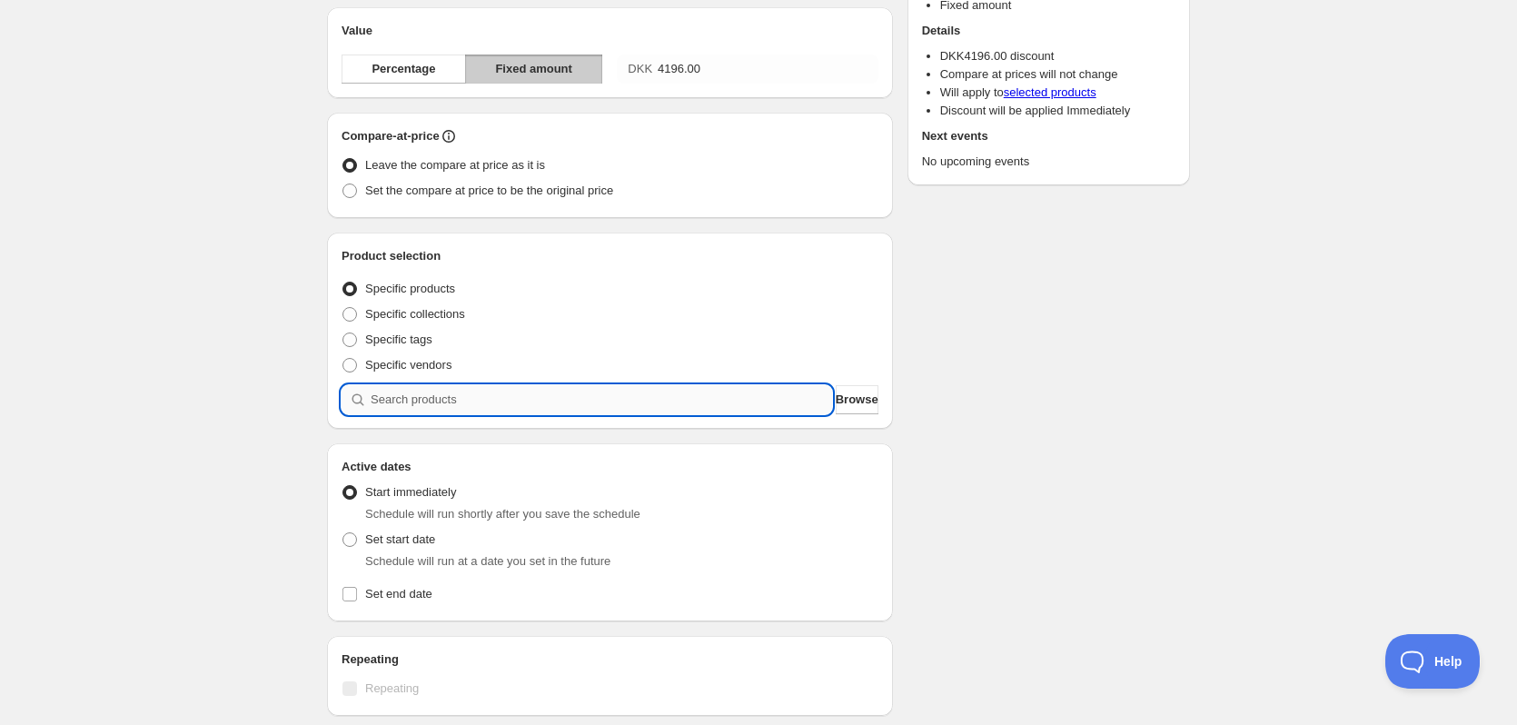
click at [666, 389] on input "search" at bounding box center [601, 399] width 461 height 29
type input "P"
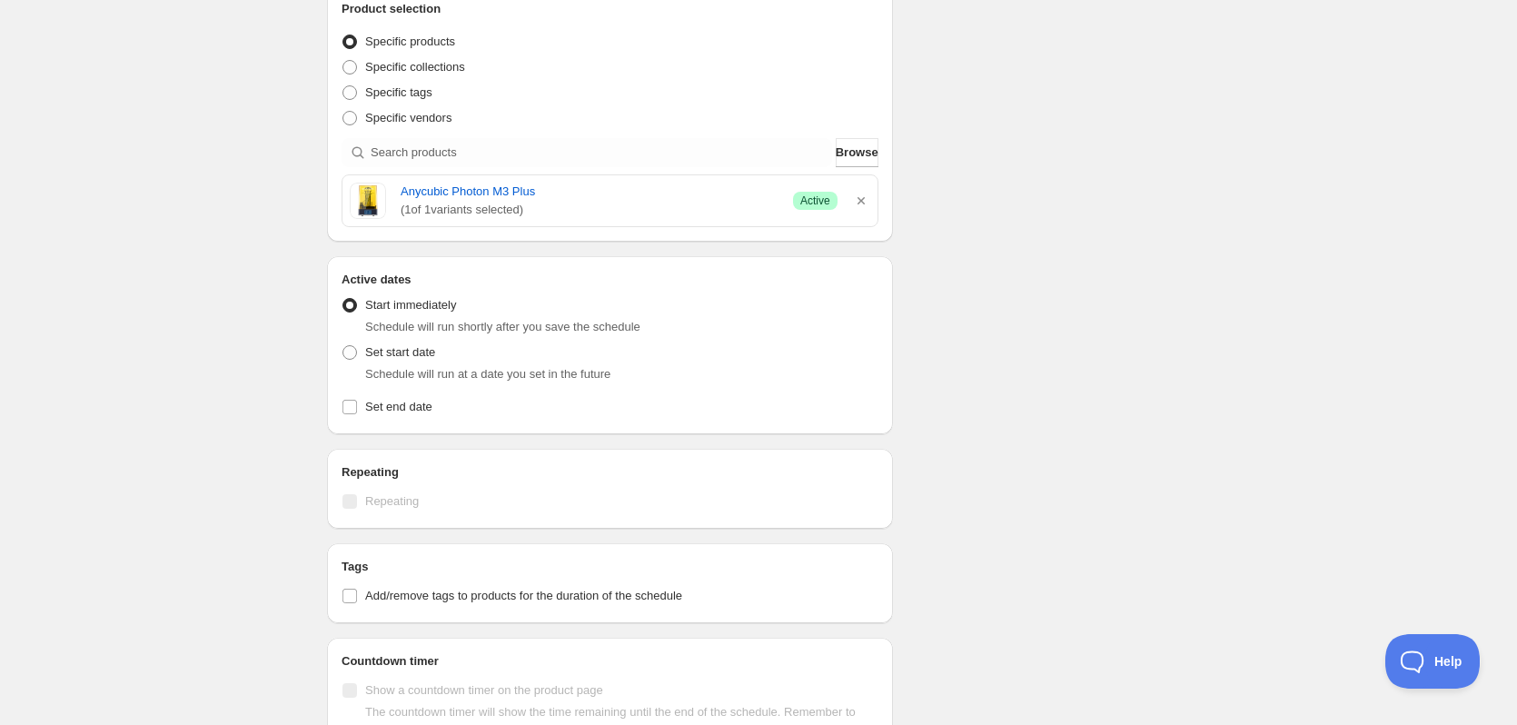
scroll to position [454, 0]
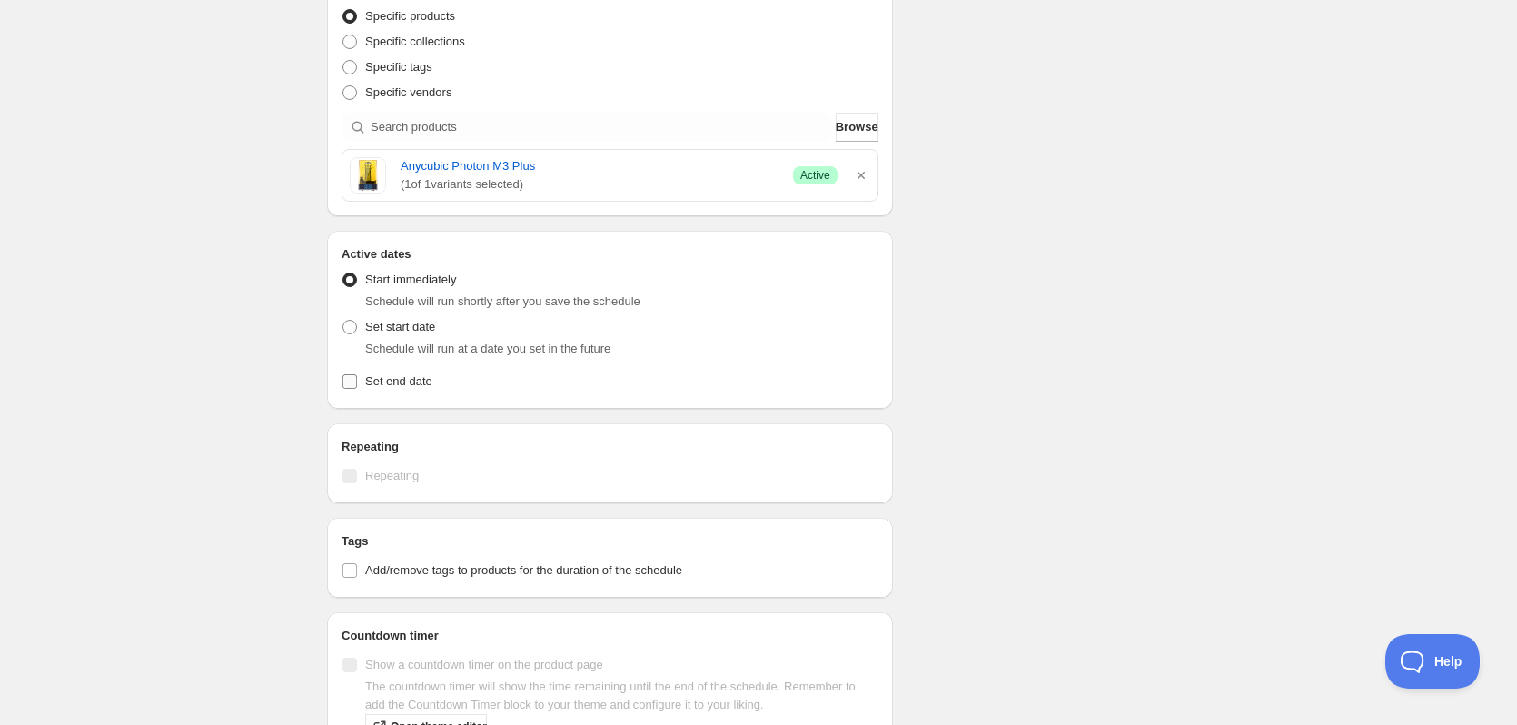
click at [350, 379] on input "Set end date" at bounding box center [349, 381] width 15 height 15
checkbox input "true"
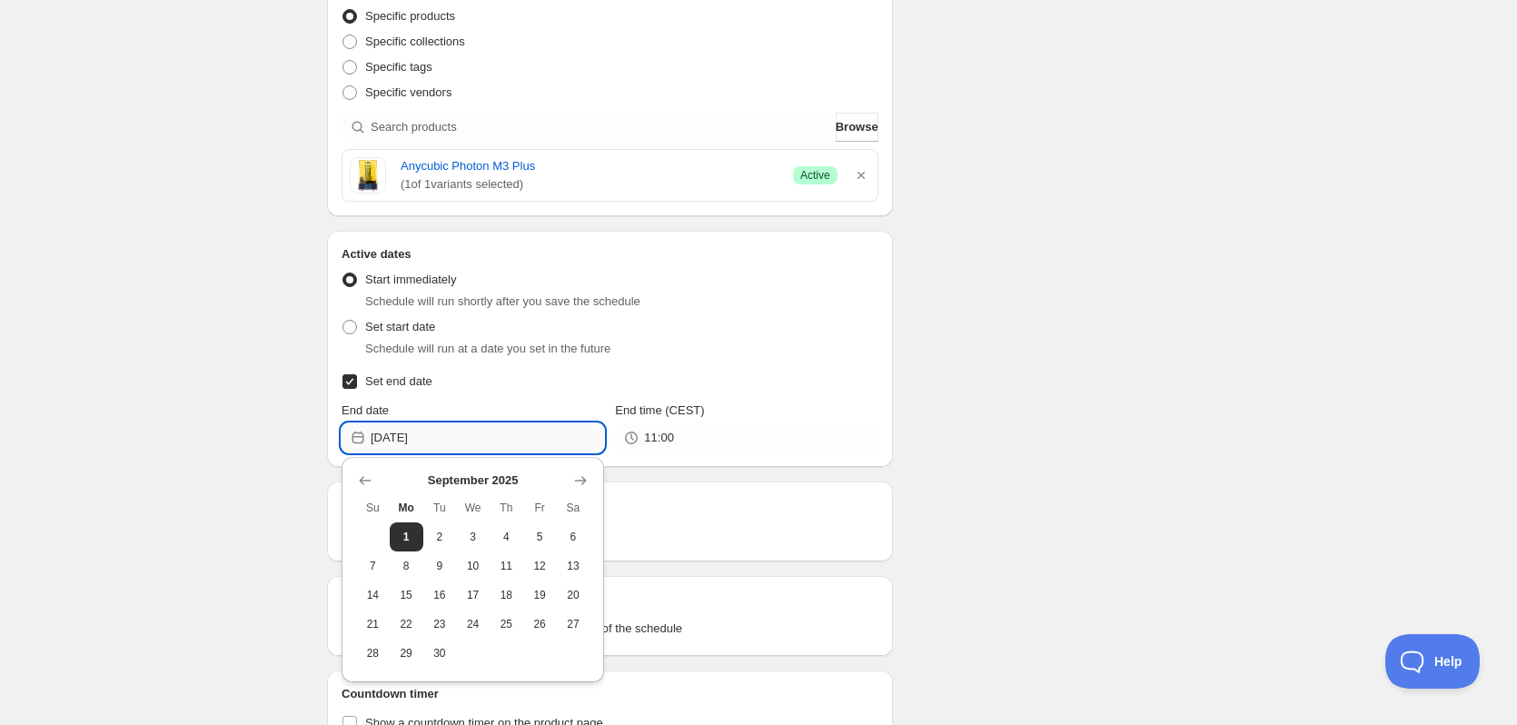
click at [475, 445] on input "2025-09-01" at bounding box center [487, 437] width 233 height 29
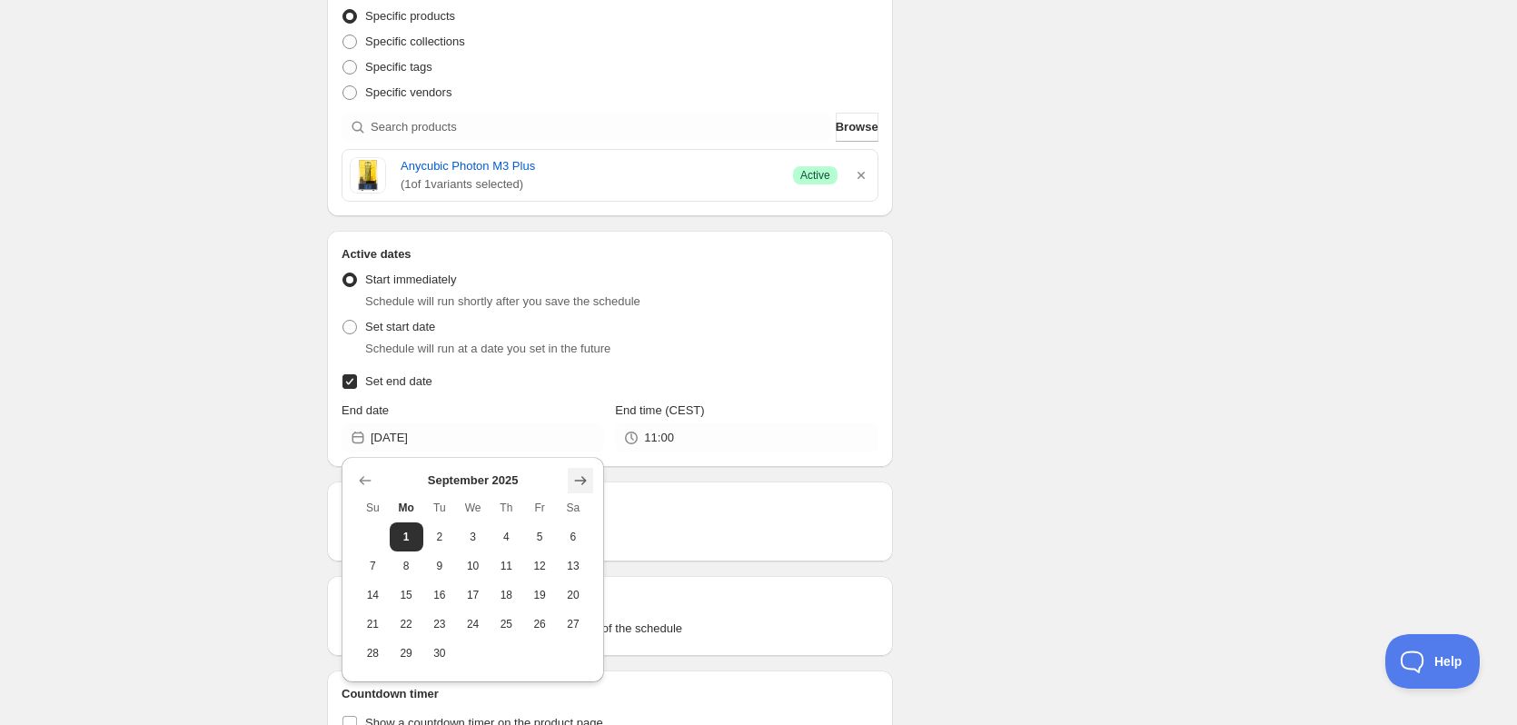
click at [589, 476] on icon "Show next month, October 2025" at bounding box center [580, 480] width 18 height 18
click at [534, 599] on span "17" at bounding box center [539, 595] width 19 height 15
type input "2025-10-17"
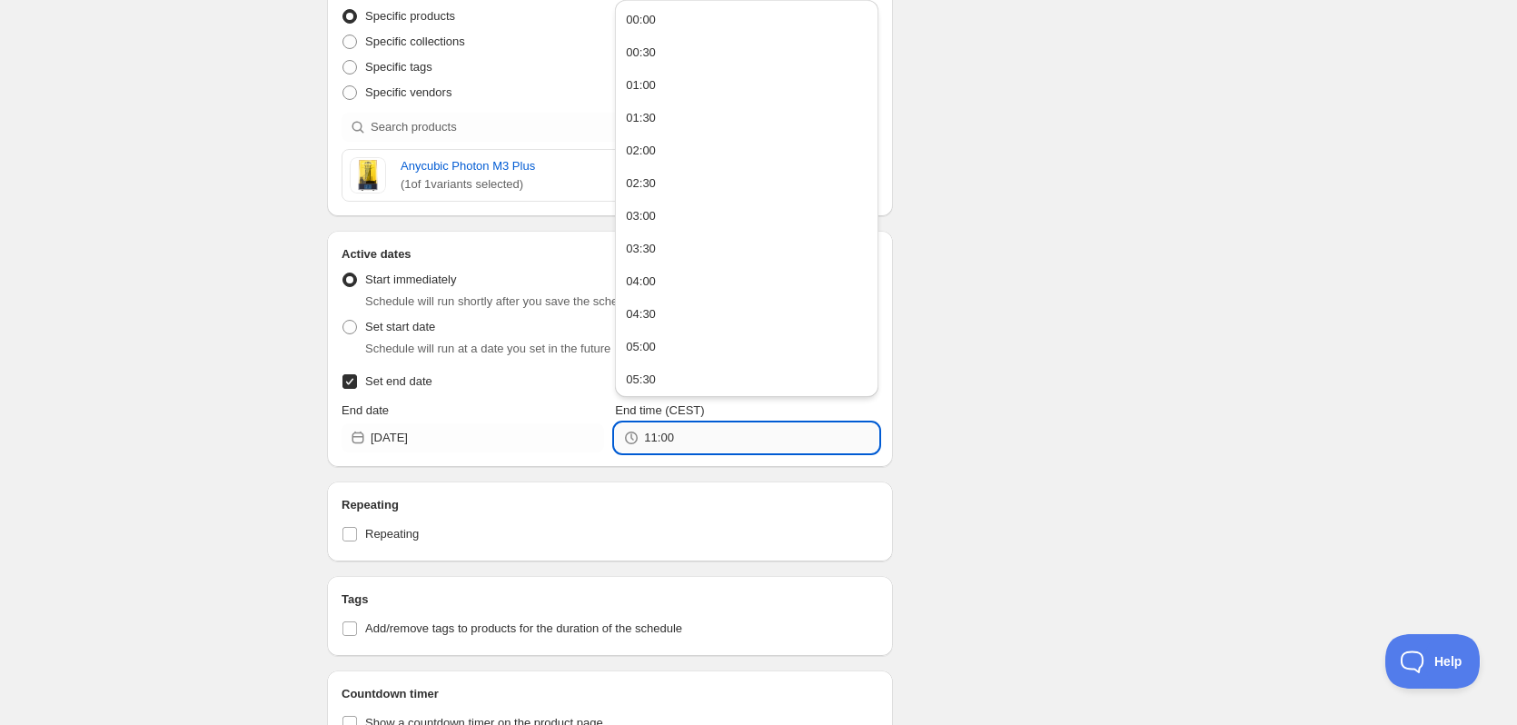
click at [696, 435] on input "11:00" at bounding box center [760, 437] width 233 height 29
type input "23:59"
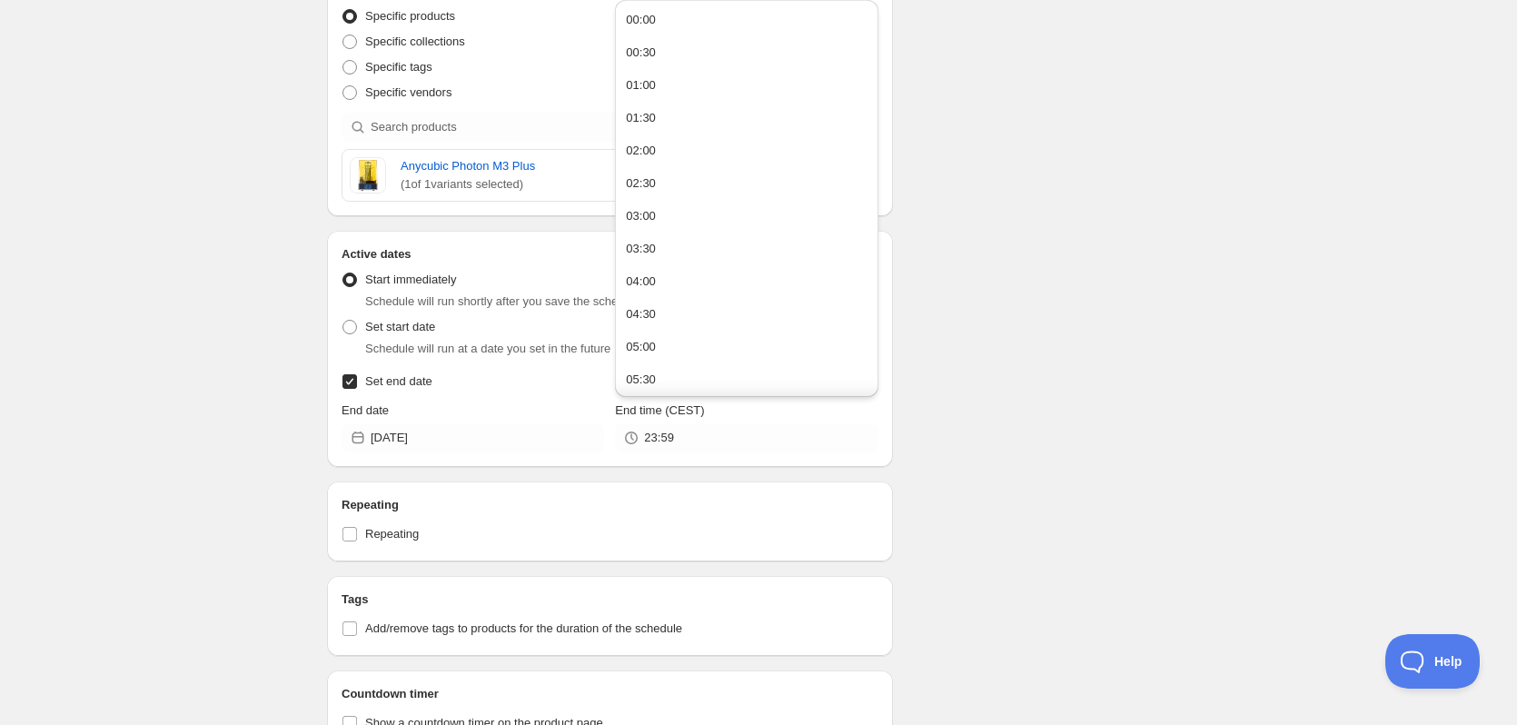
drag, startPoint x: 1190, startPoint y: 353, endPoint x: 1173, endPoint y: 346, distance: 17.9
click at [1189, 351] on div "Efterårstilbud - Photon M3 Plus til 799,-. This page is ready Efterårstilbud - …" at bounding box center [758, 202] width 906 height 1313
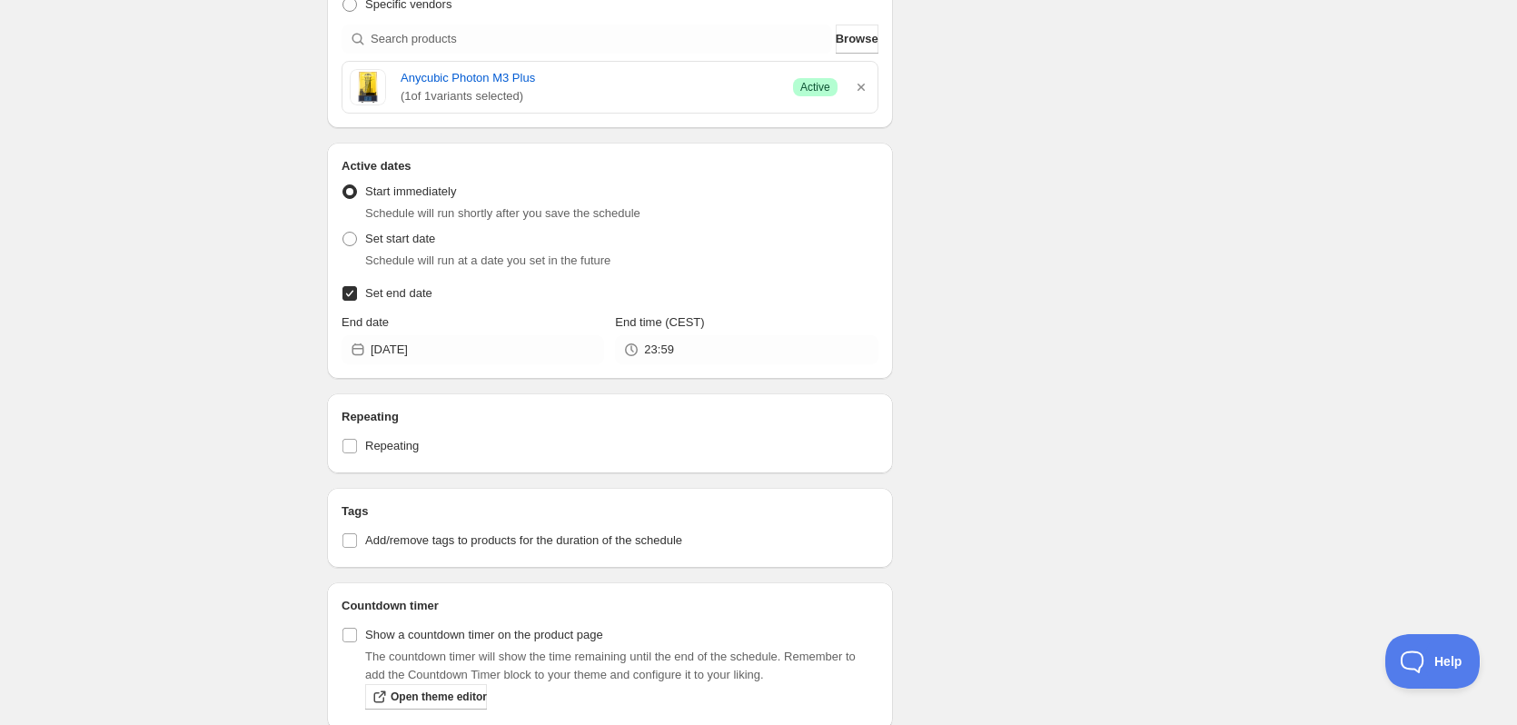
scroll to position [623, 0]
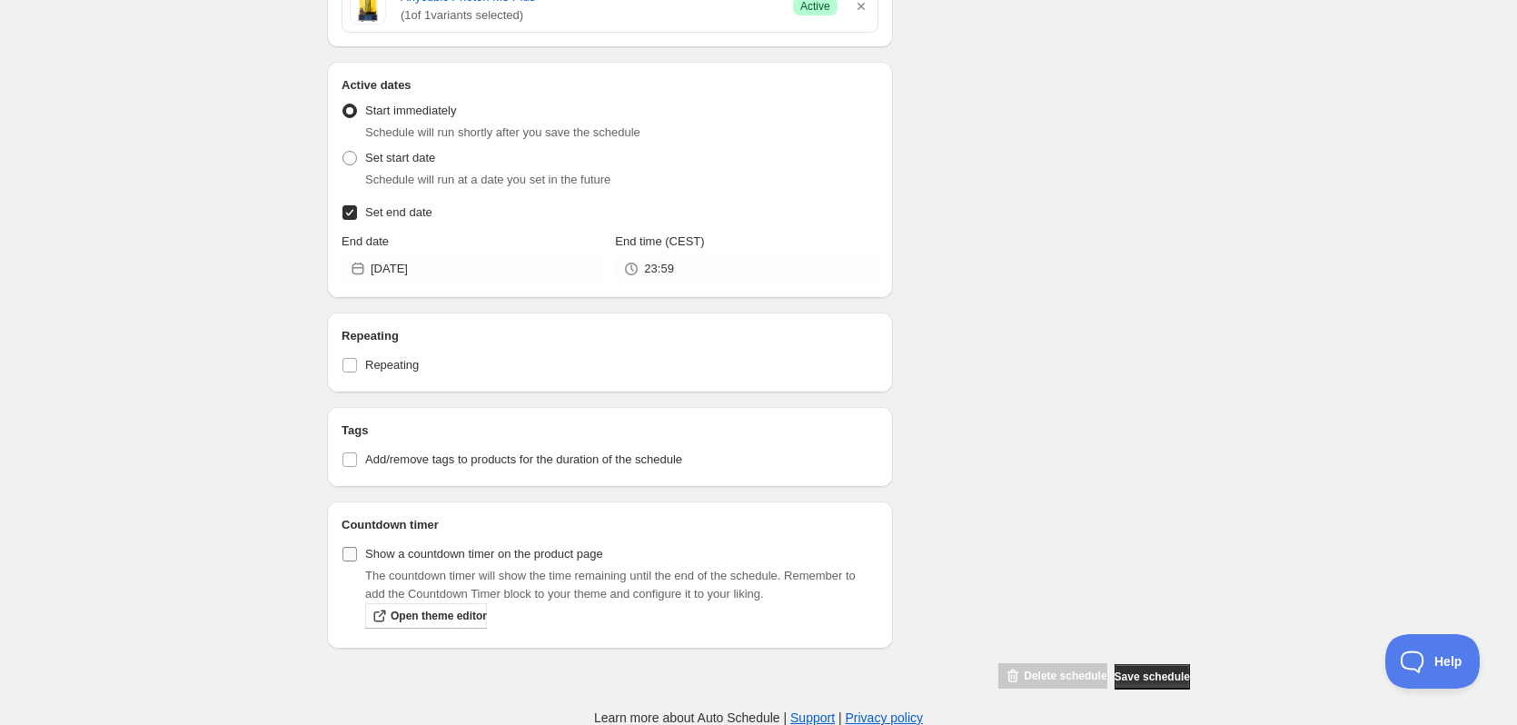
click at [358, 560] on label "Show a countdown timer on the product page" at bounding box center [472, 553] width 262 height 25
click at [357, 560] on input "Show a countdown timer on the product page" at bounding box center [349, 554] width 15 height 15
checkbox input "true"
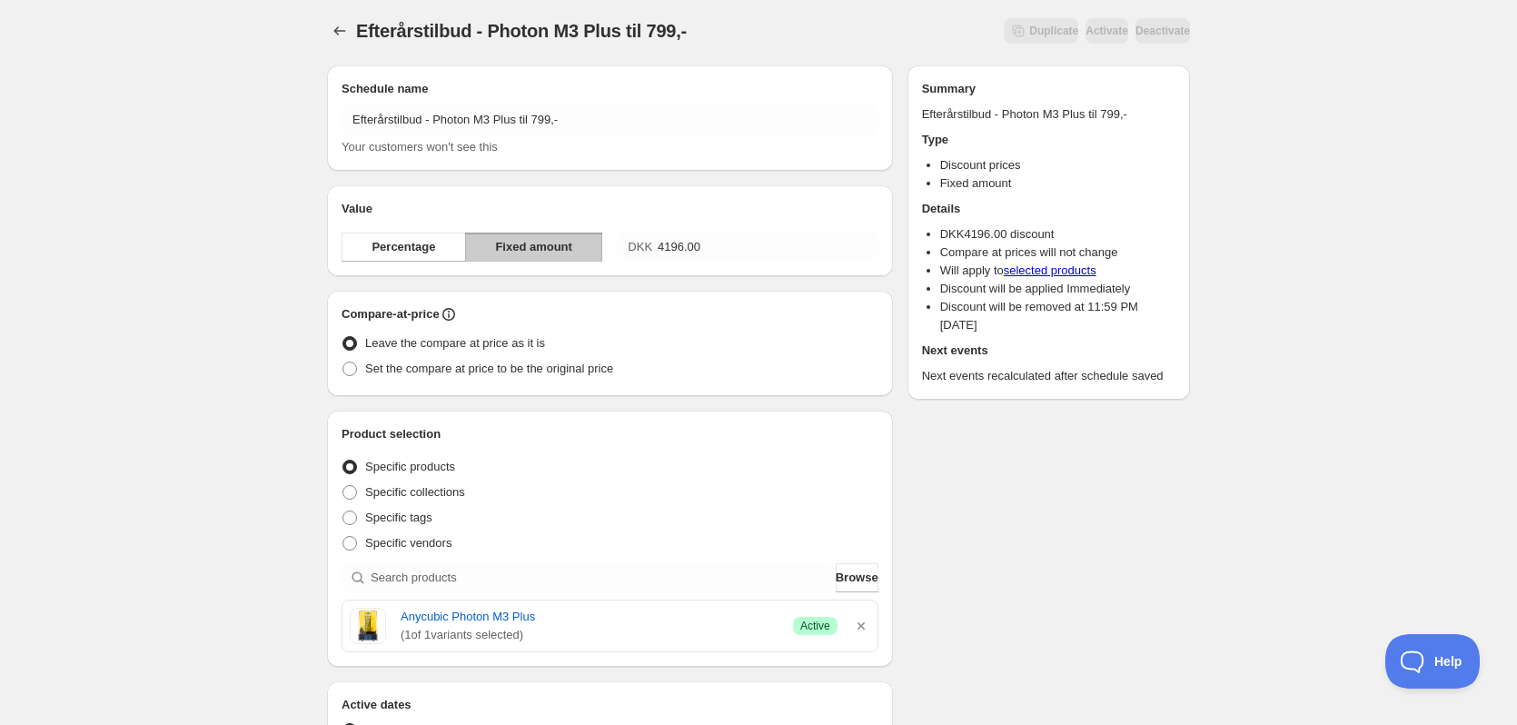
scroll to position [0, 0]
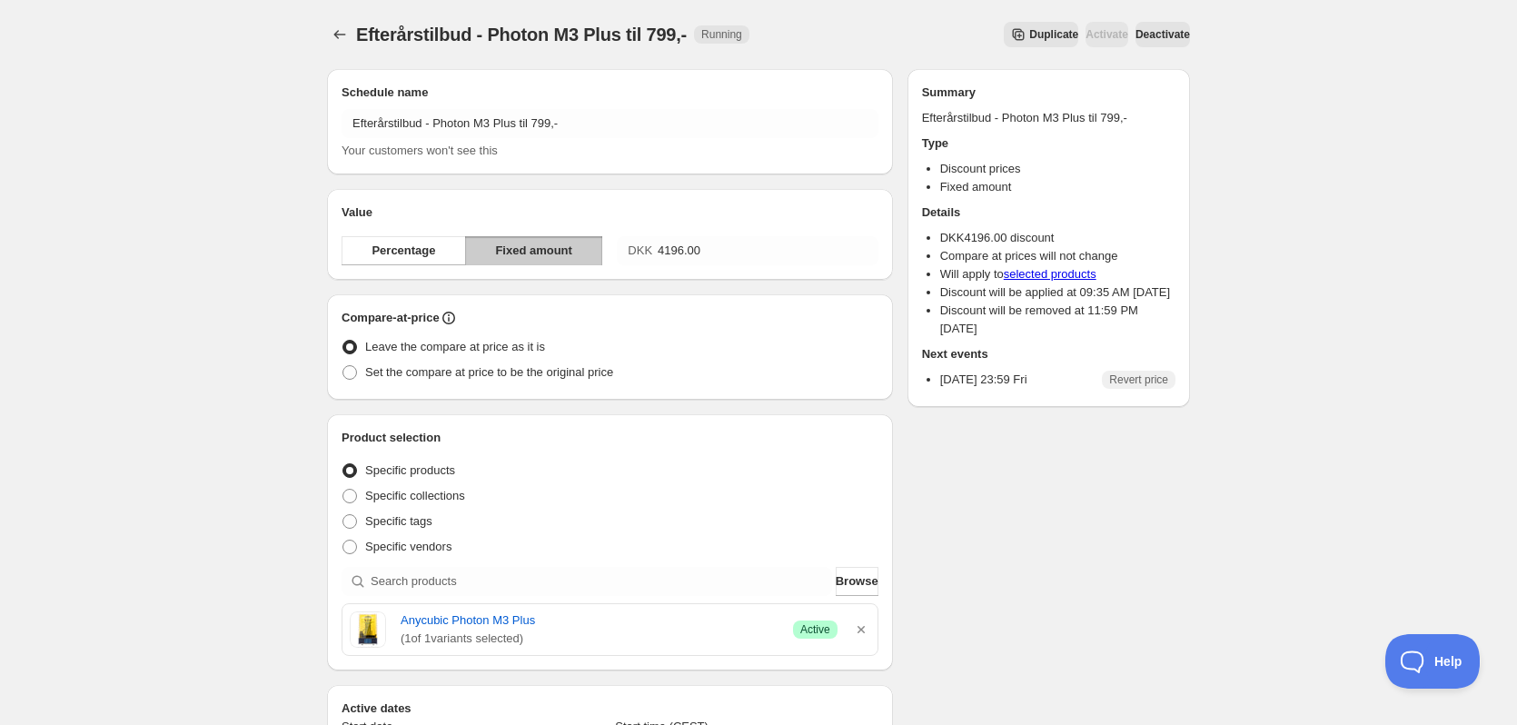
click at [337, 21] on div "Efterårstilbud - Photon M3 Plus til 799,-. This page is ready Efterårstilbud - …" at bounding box center [758, 34] width 863 height 69
click at [337, 25] on button "Schedules" at bounding box center [339, 34] width 25 height 25
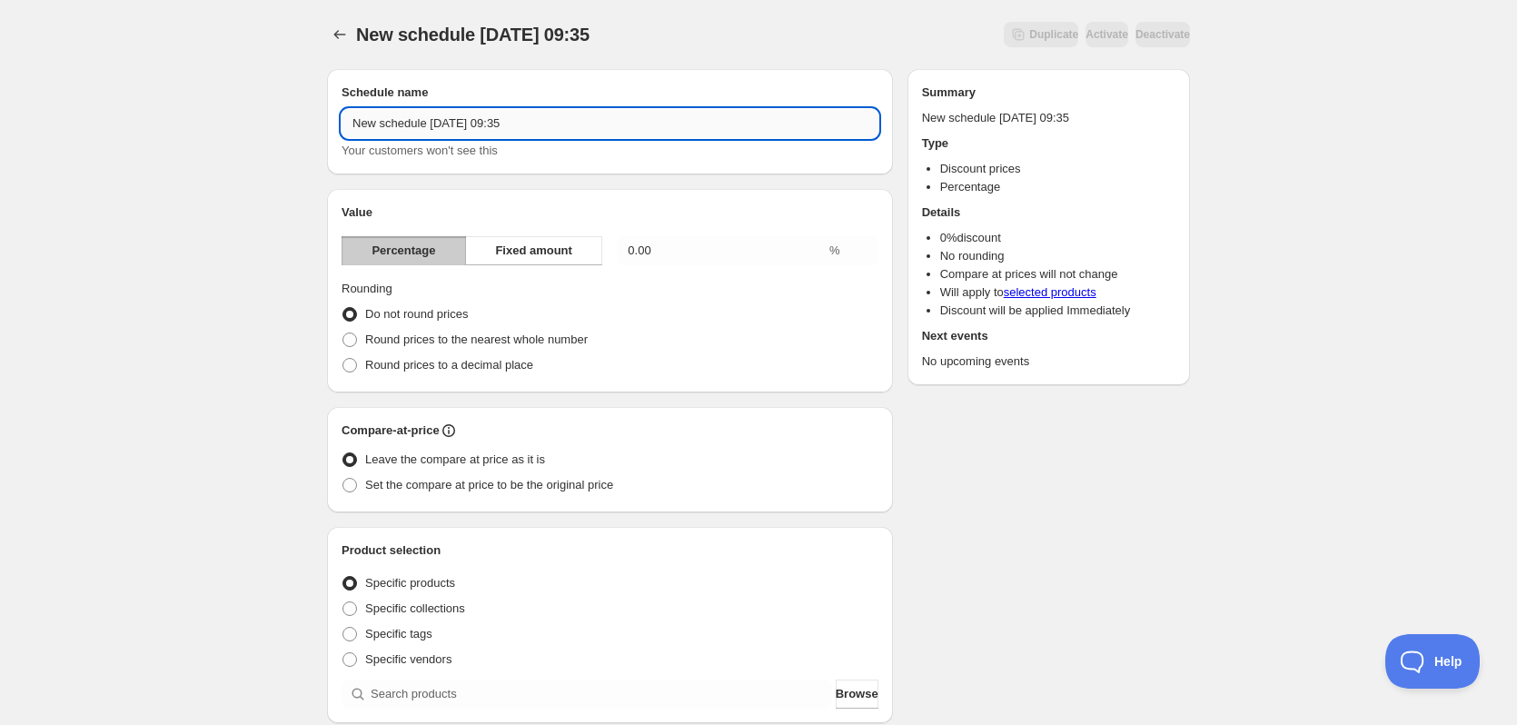
click at [572, 112] on input "New schedule Sep 01 2025 09:35" at bounding box center [609, 123] width 537 height 29
paste input "Efterårstilbud -"
type input "Efterårstilbud - Photon M7 Max til 5599,-"
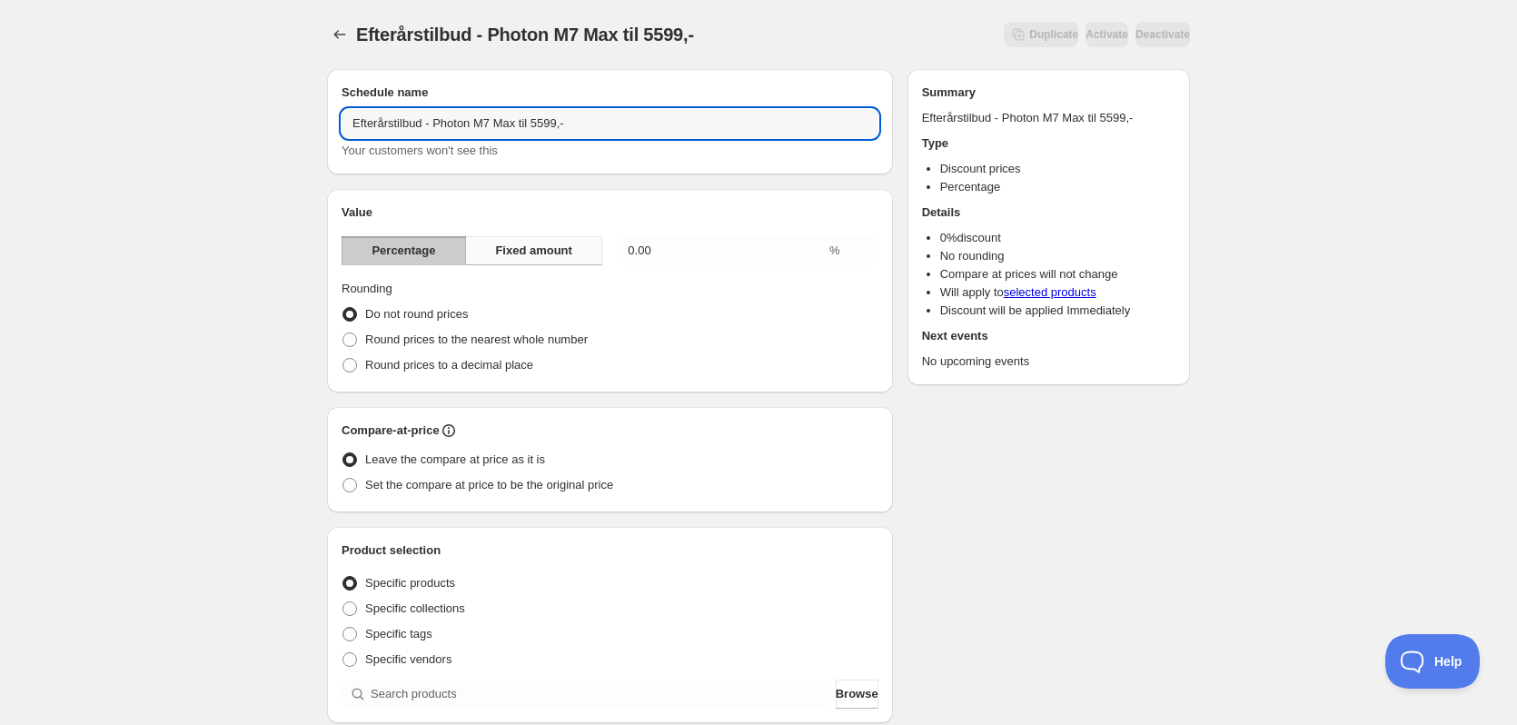
click at [538, 260] on button "Fixed amount" at bounding box center [533, 250] width 137 height 29
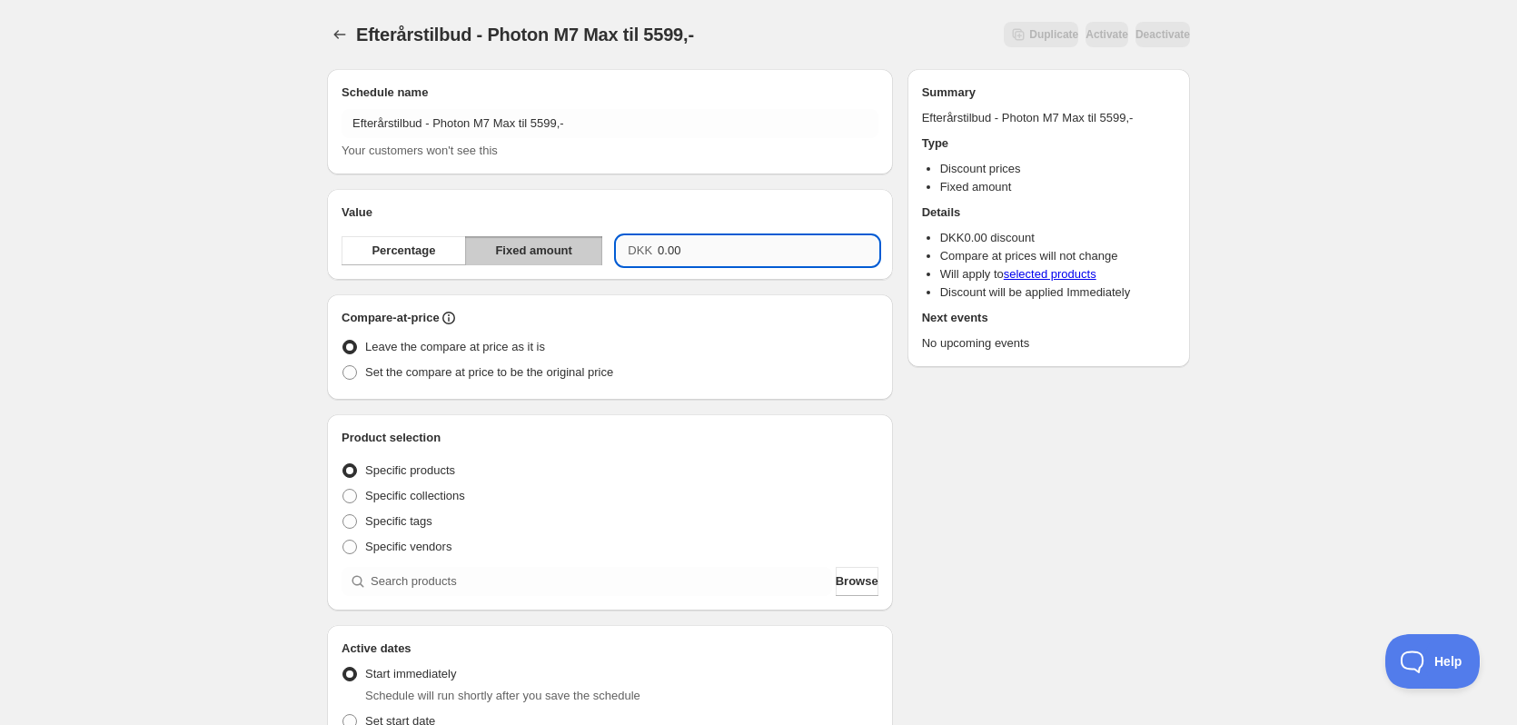
click at [712, 258] on input "0.00" at bounding box center [768, 250] width 221 height 29
type input "296.00"
click at [1282, 223] on div "Efterårstilbud - Photon M7 Max til 5599,-. This page is ready Efterårstilbud - …" at bounding box center [758, 616] width 1517 height 1232
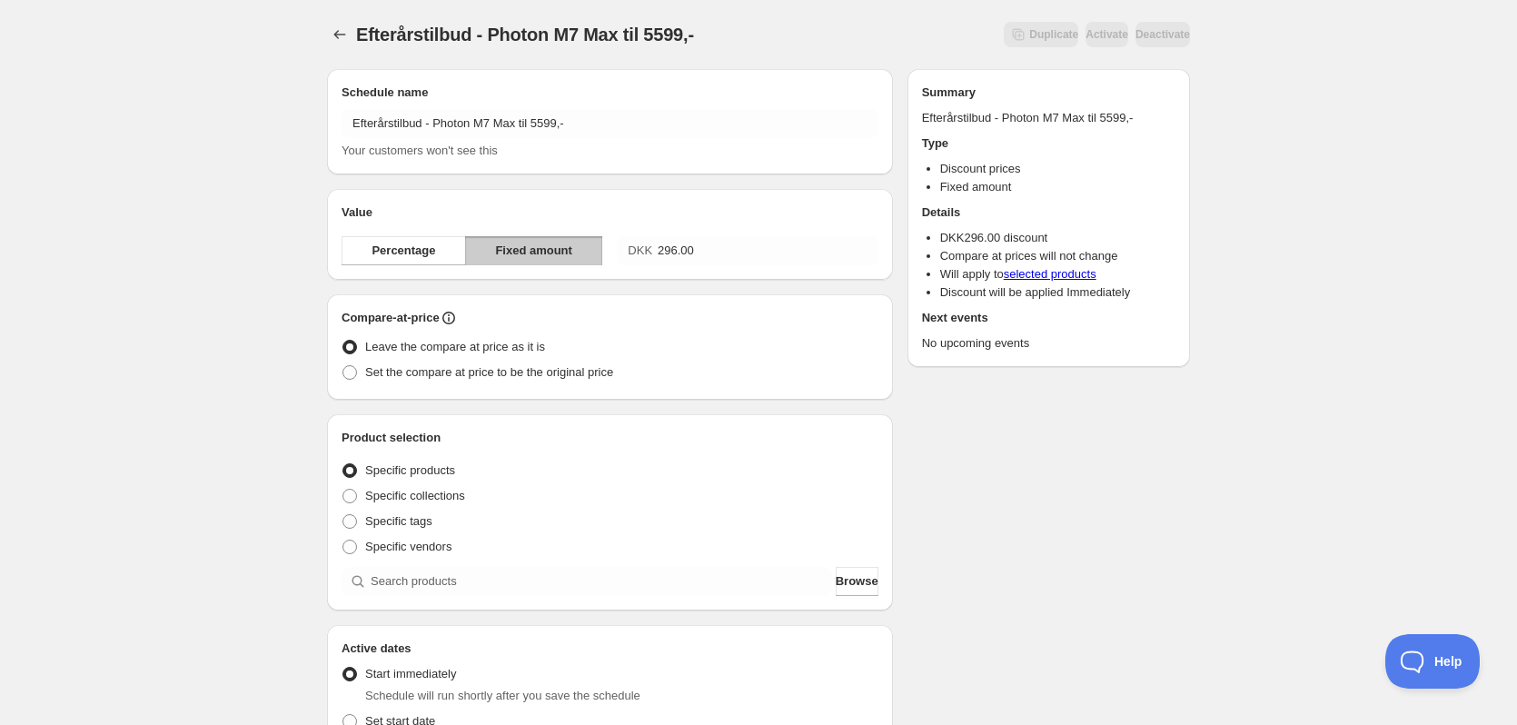
click at [487, 566] on div "Product selection Entity type Specific products Specific collections Specific t…" at bounding box center [609, 512] width 537 height 167
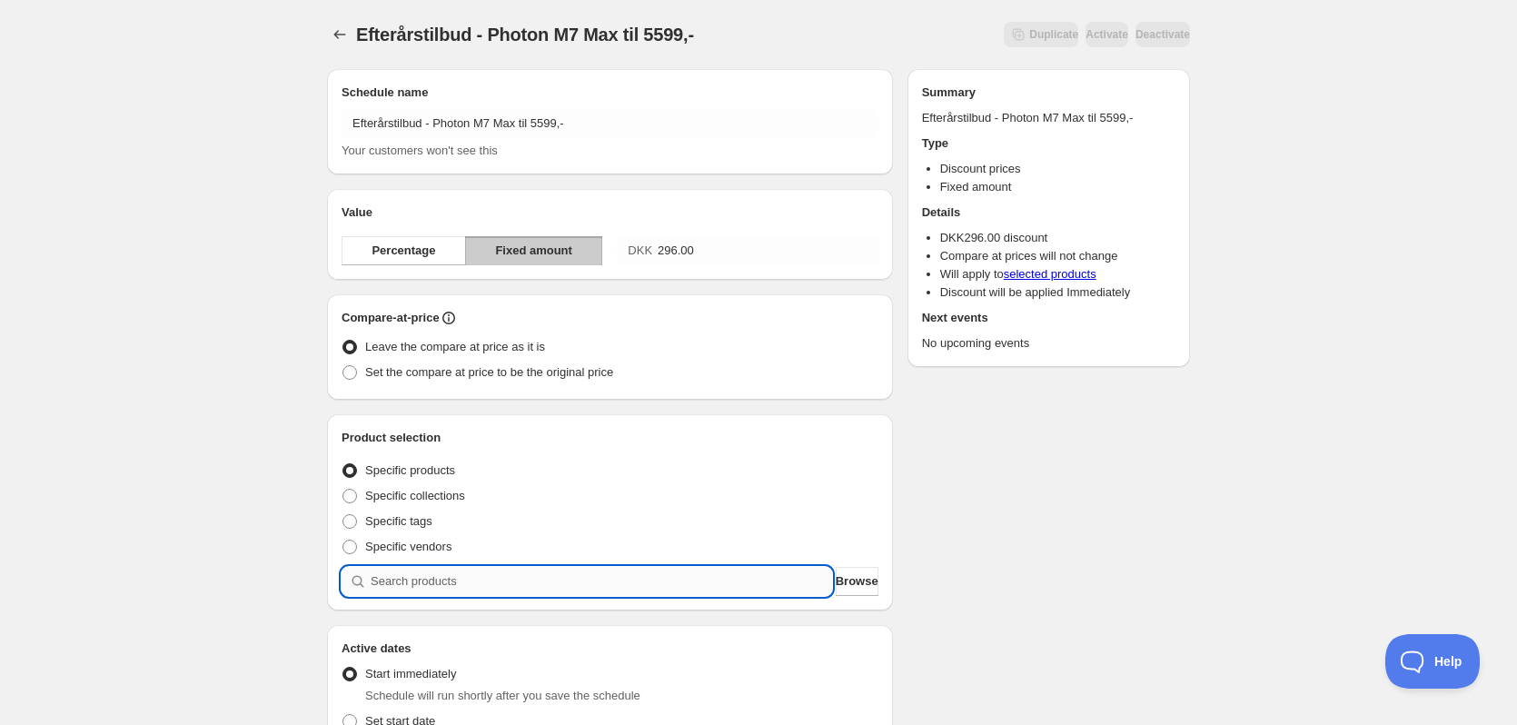
click at [487, 587] on input "search" at bounding box center [601, 581] width 461 height 29
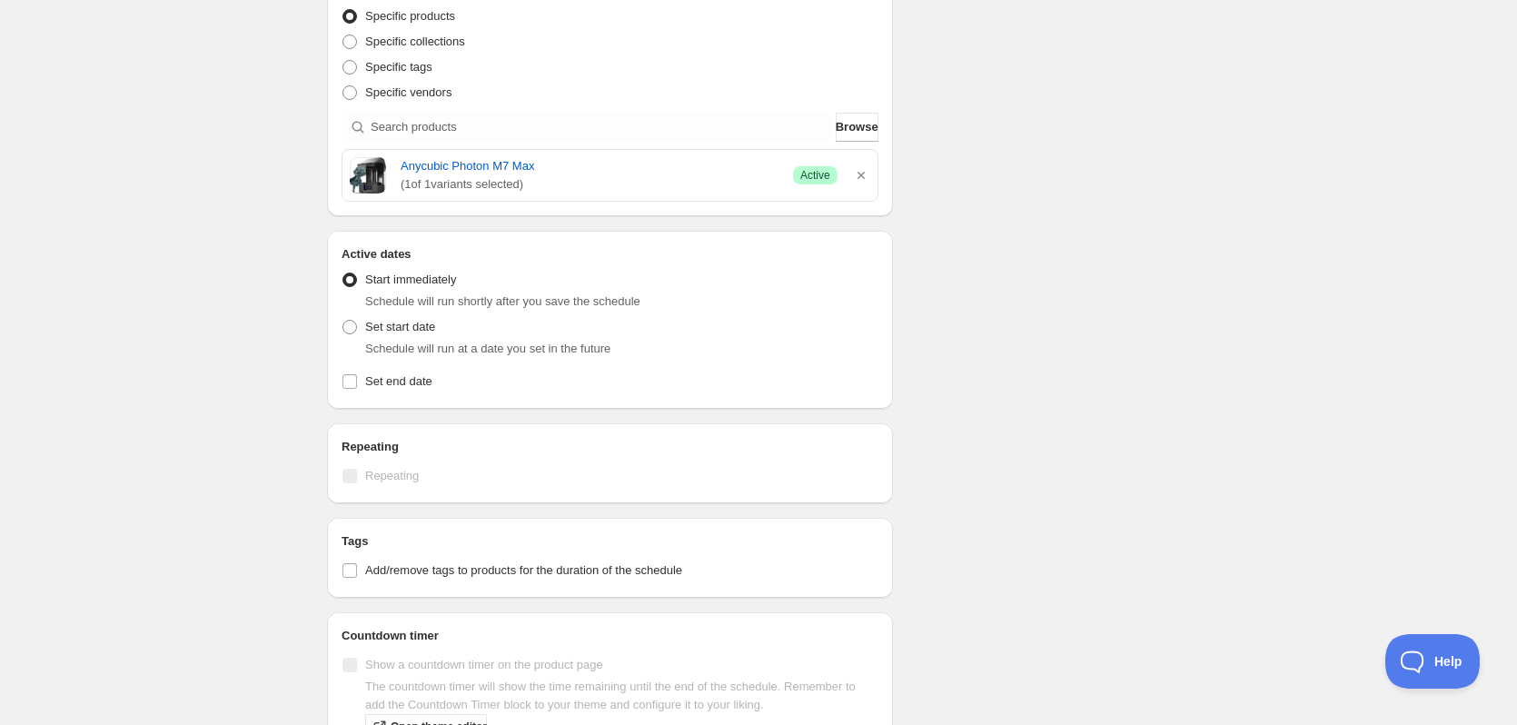
scroll to position [565, 0]
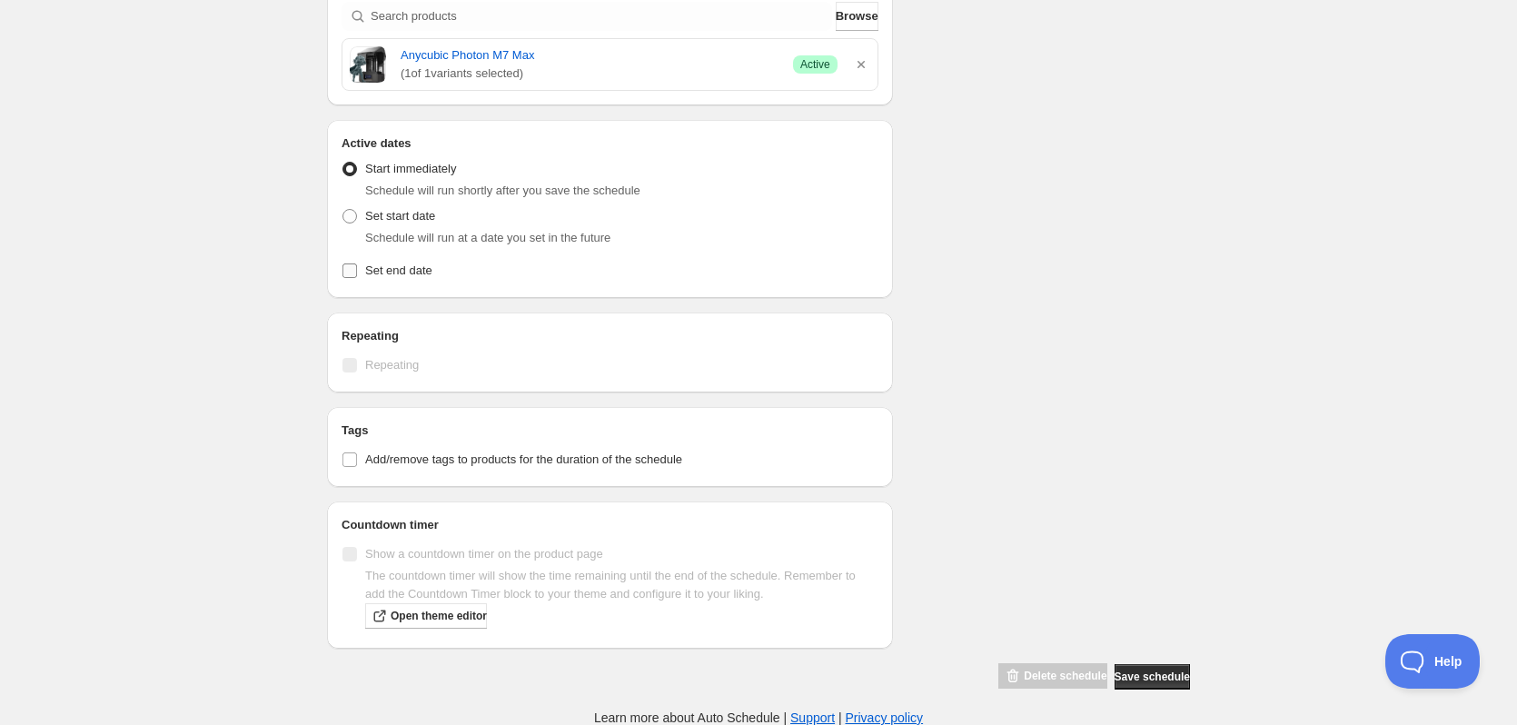
click at [359, 266] on label "Set end date" at bounding box center [609, 270] width 537 height 25
click at [357, 266] on input "Set end date" at bounding box center [349, 270] width 15 height 15
checkbox input "true"
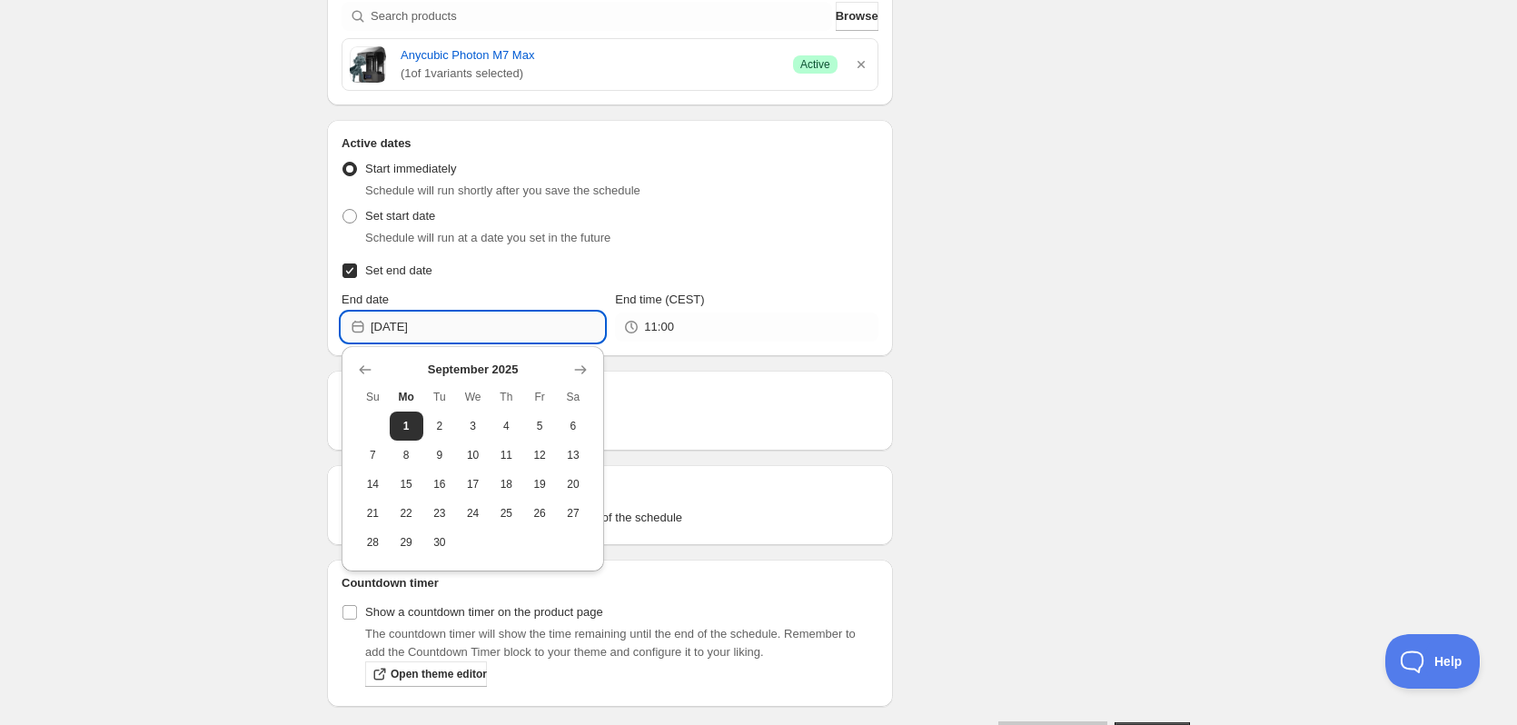
click at [439, 322] on input "2025-09-01" at bounding box center [487, 326] width 233 height 29
click at [450, 536] on button "30" at bounding box center [440, 542] width 34 height 29
type input "2025-09-30"
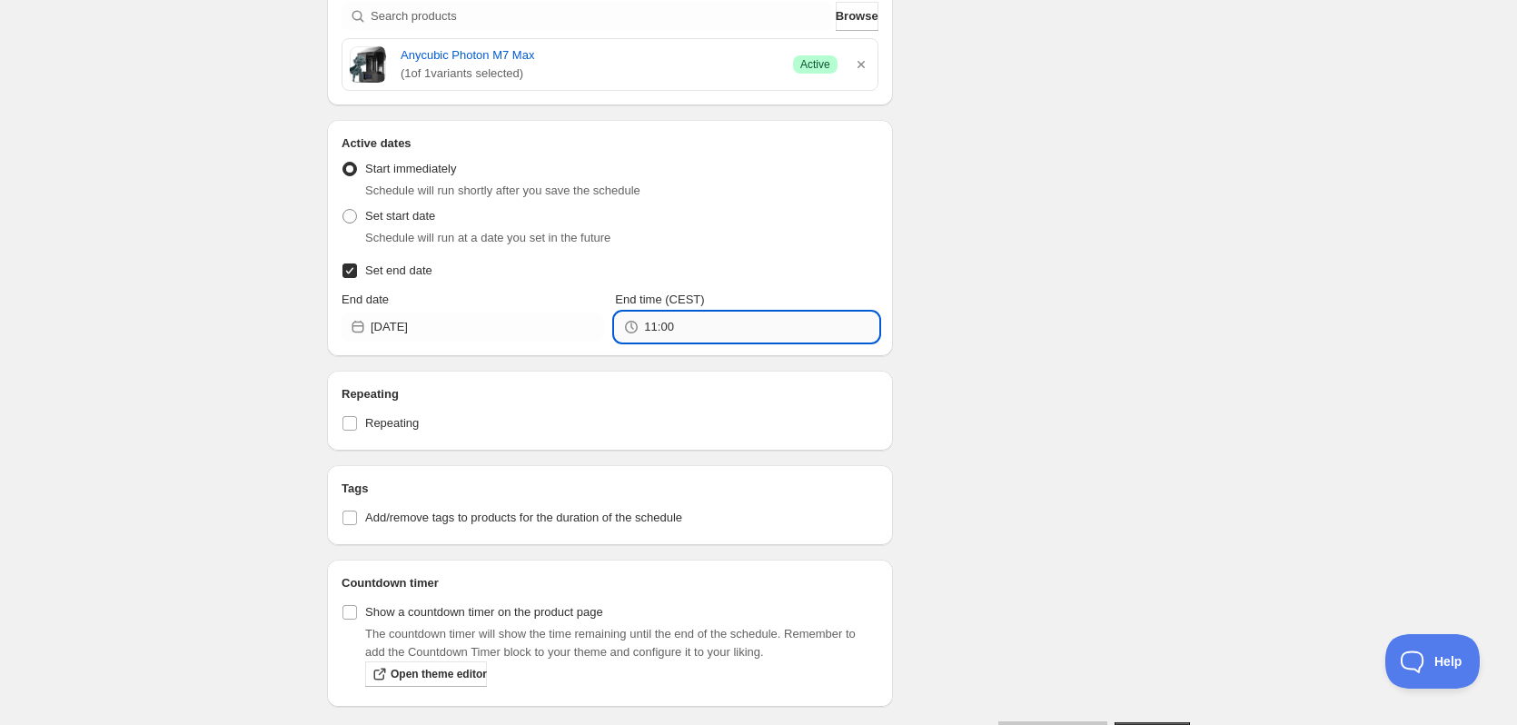
click at [717, 333] on input "11:00" at bounding box center [760, 326] width 233 height 29
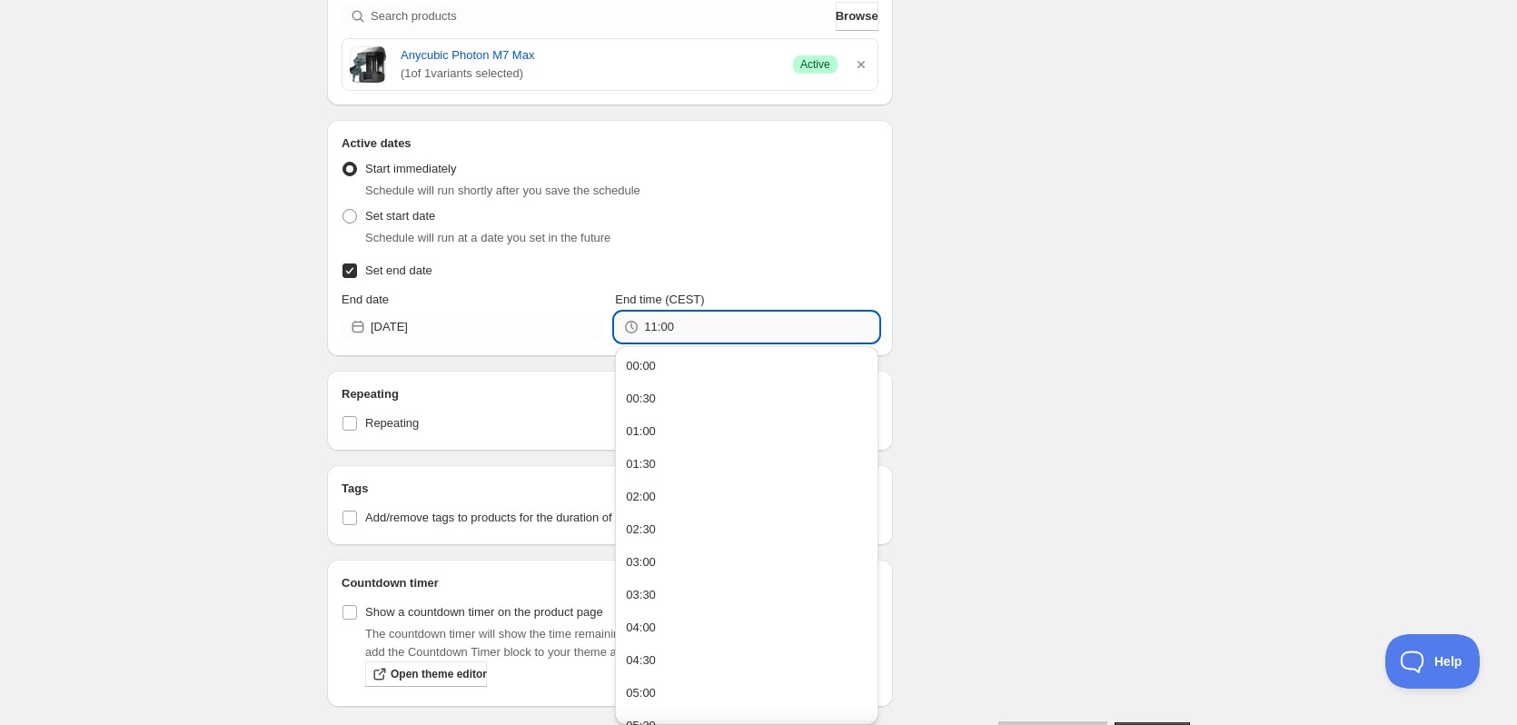
click at [717, 333] on input "11:00" at bounding box center [760, 326] width 233 height 29
type input "23:59"
click at [997, 234] on div "Schedule name Efterårstilbud - Photon M7 Max til 5599,- Your customers won't se…" at bounding box center [750, 119] width 877 height 1259
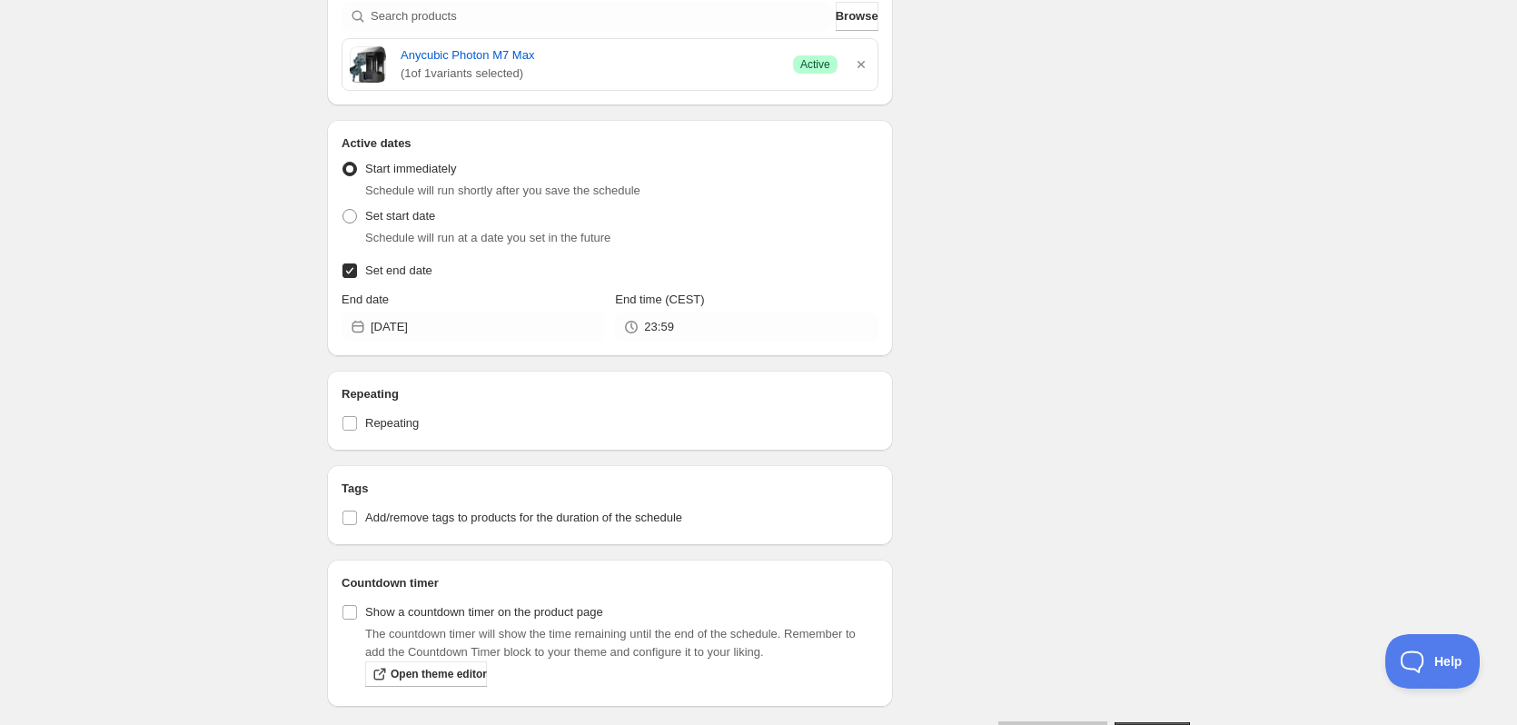
scroll to position [623, 0]
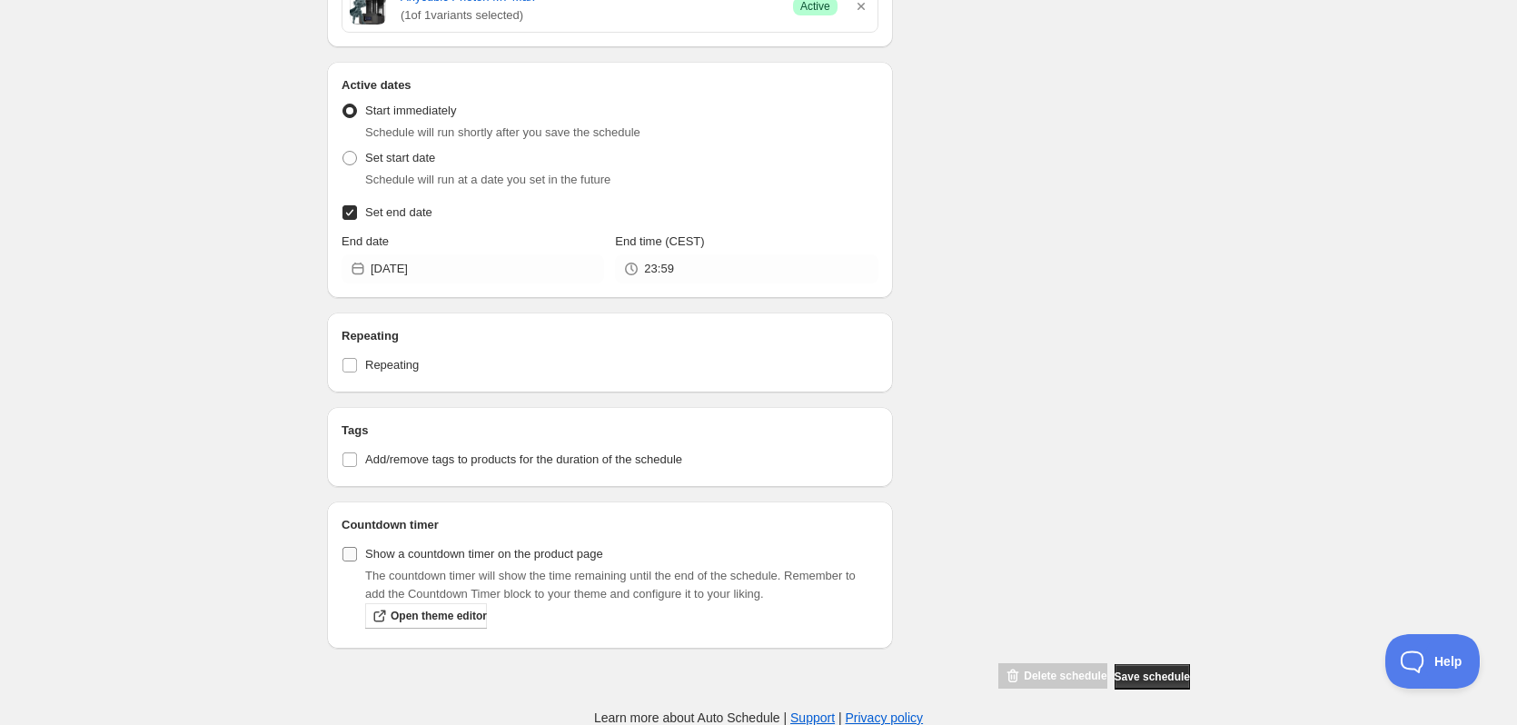
click at [352, 552] on input "Show a countdown timer on the product page" at bounding box center [349, 554] width 15 height 15
checkbox input "true"
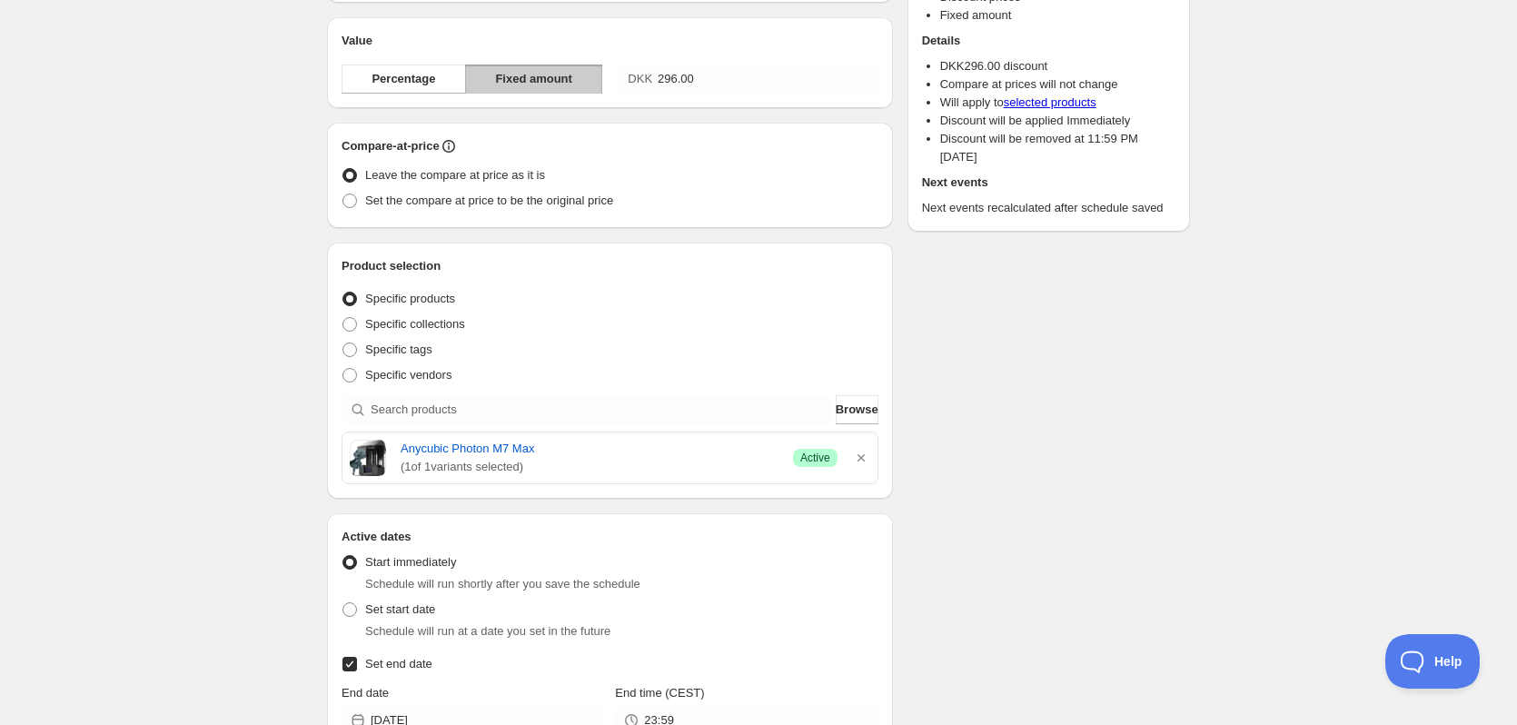
scroll to position [0, 0]
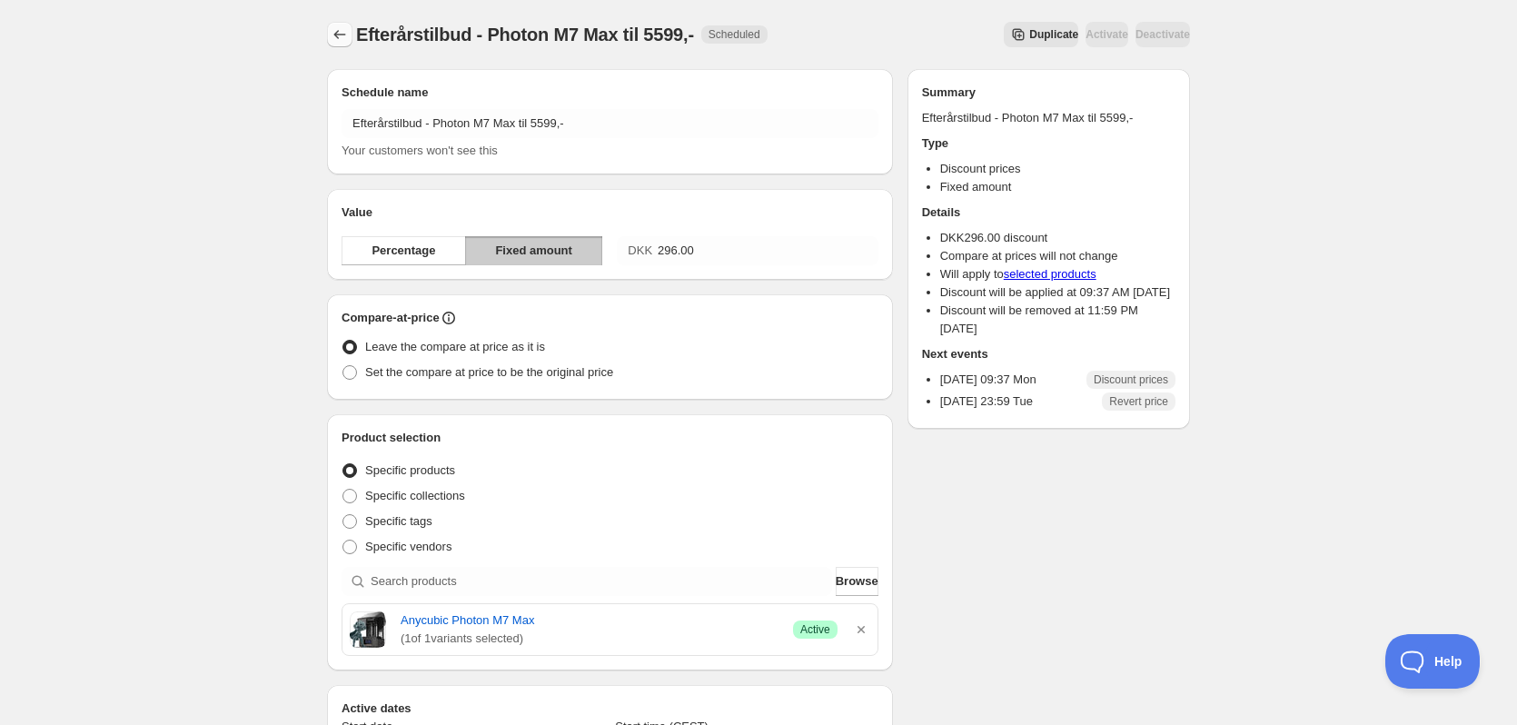
click at [337, 35] on icon "Schedules" at bounding box center [340, 34] width 18 height 18
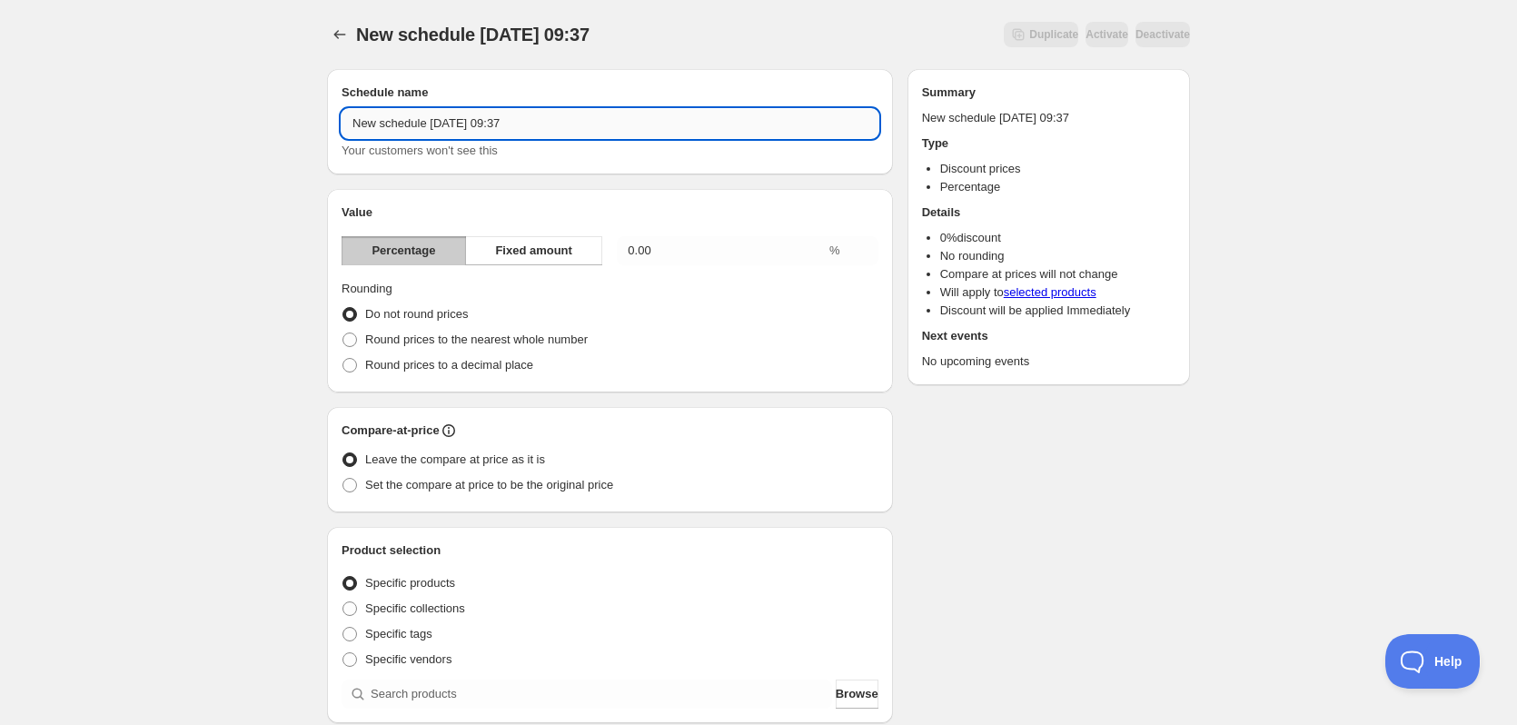
click at [605, 126] on input "New schedule Sep 01 2025 09:37" at bounding box center [609, 123] width 537 height 29
paste input "text"
type input "Efterårstilbud - Photon M7 Pro til 3399,-"
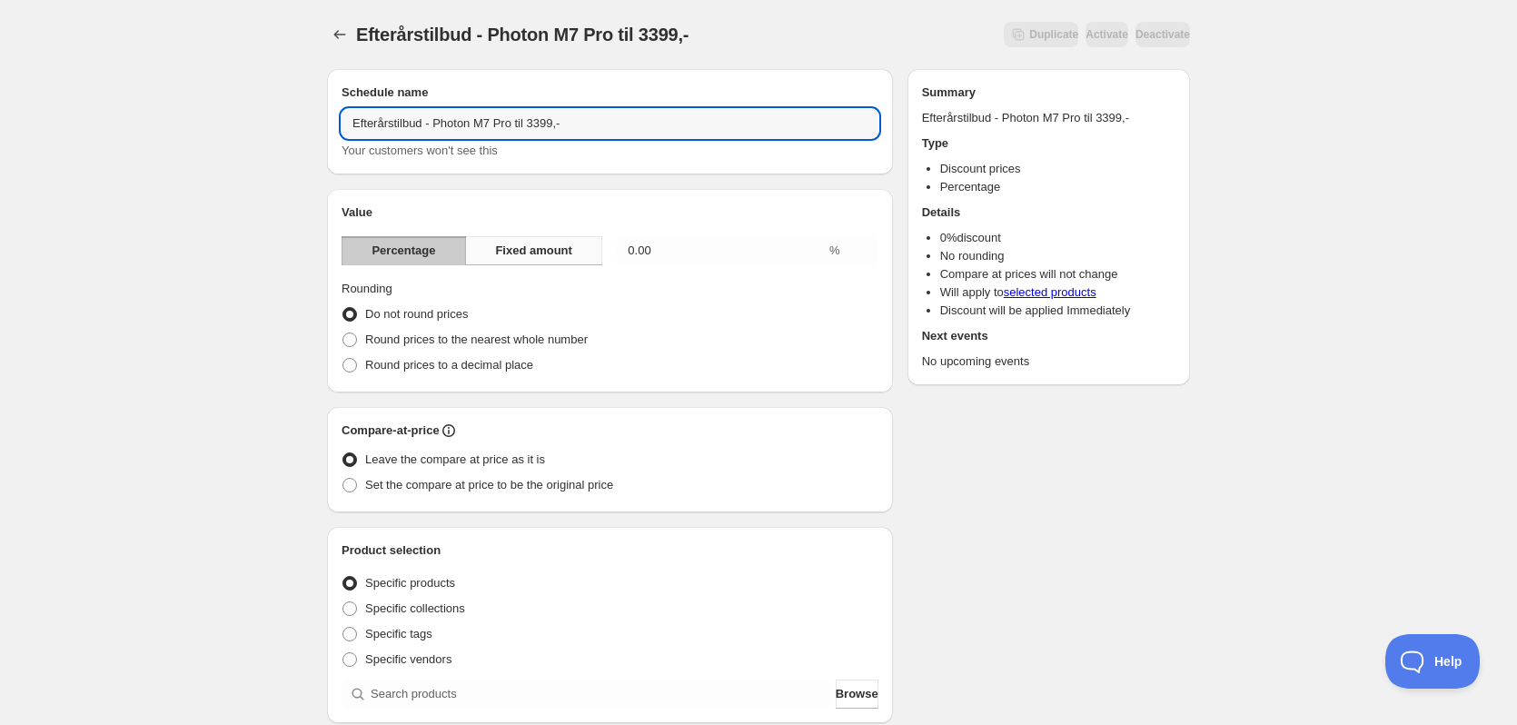
click at [539, 263] on button "Fixed amount" at bounding box center [533, 250] width 137 height 29
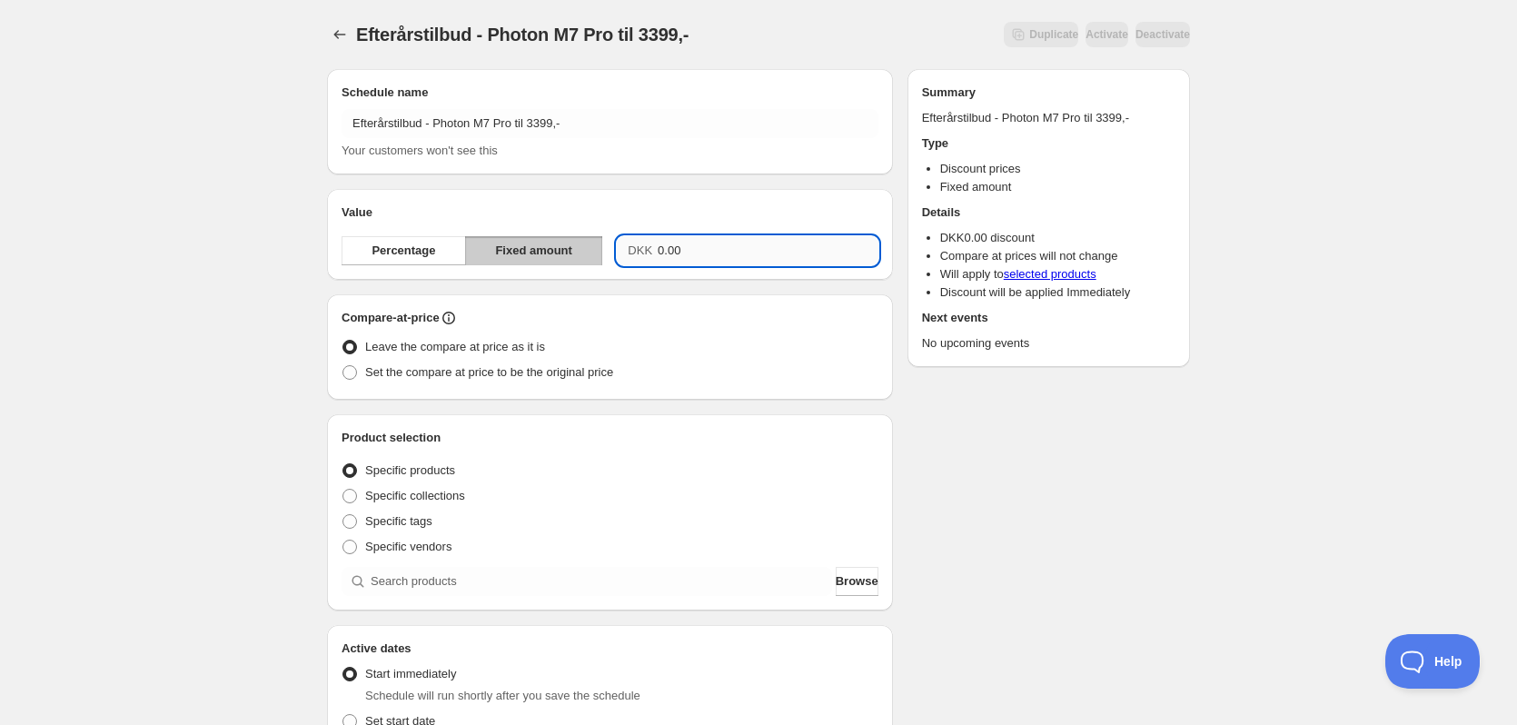
click at [703, 242] on input "0.00" at bounding box center [768, 250] width 221 height 29
type input "296.00"
click at [979, 424] on div "Schedule name Efterårstilbud - Photon M7 Pro til 3399,- Your customers won't se…" at bounding box center [750, 624] width 877 height 1141
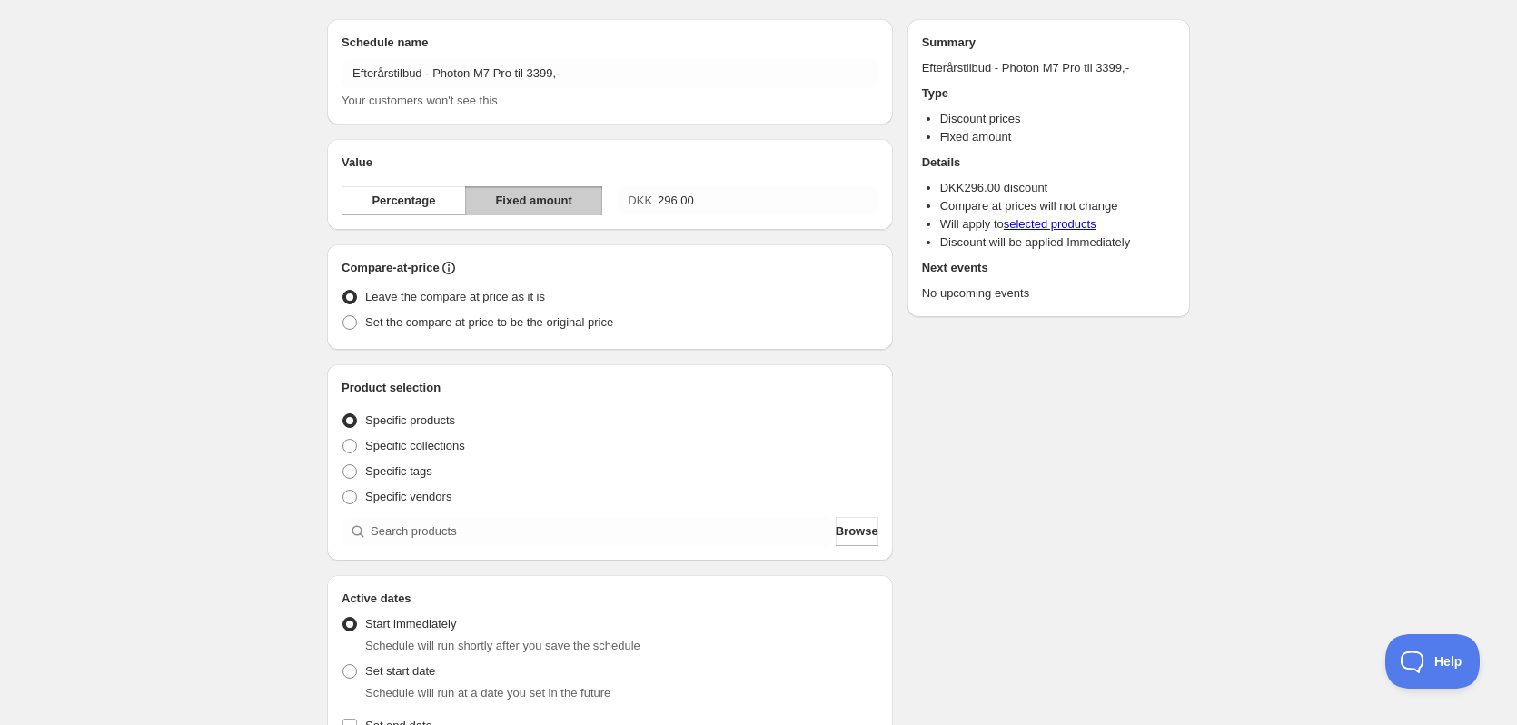
scroll to position [91, 0]
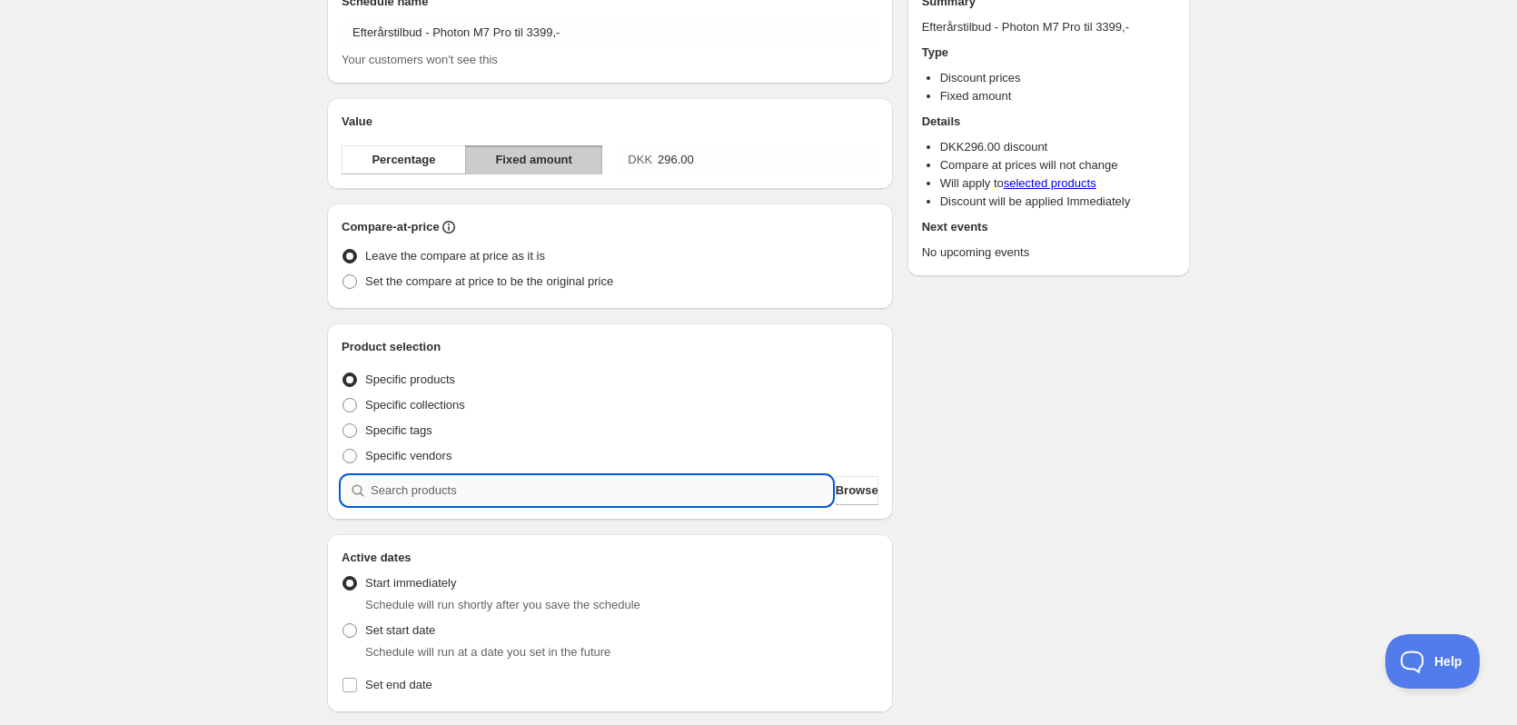
click at [599, 497] on input "search" at bounding box center [601, 490] width 461 height 29
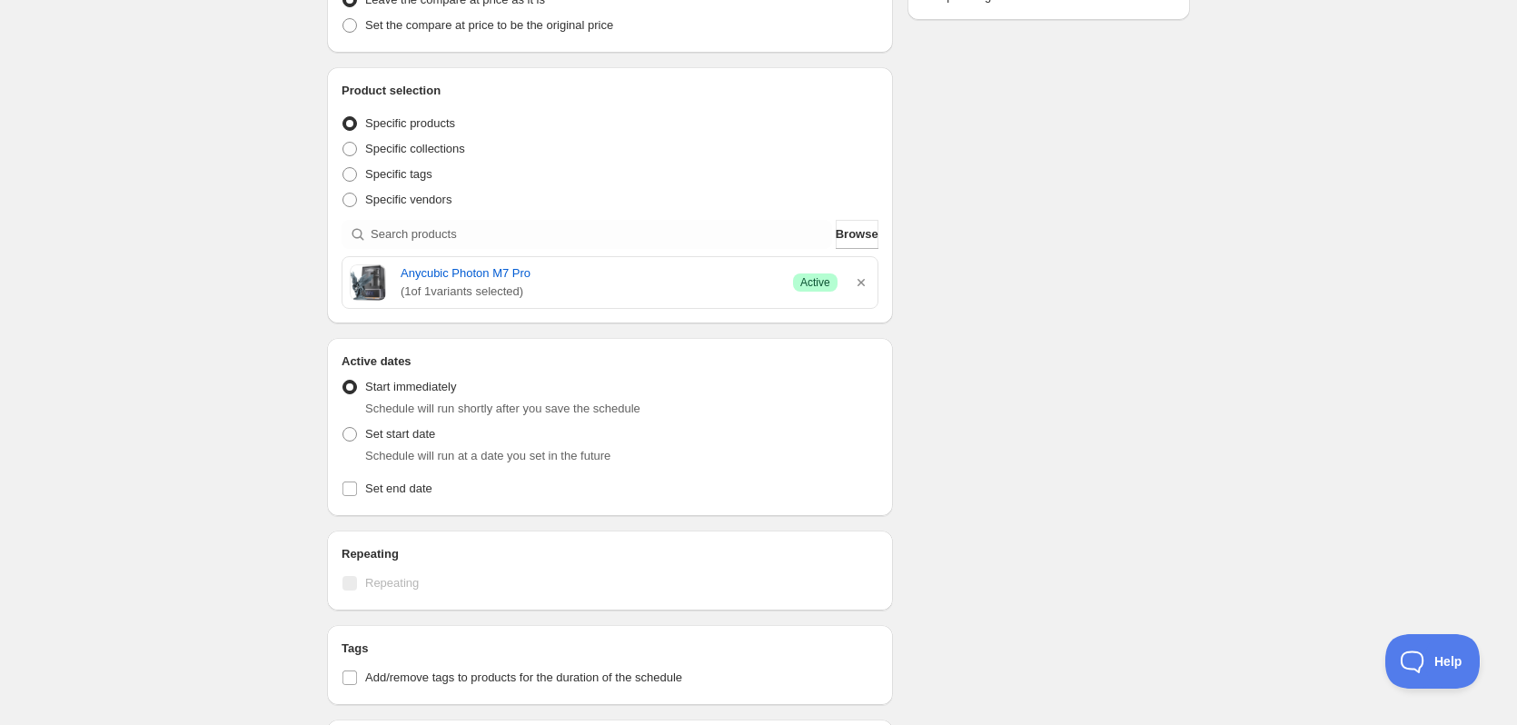
scroll to position [363, 0]
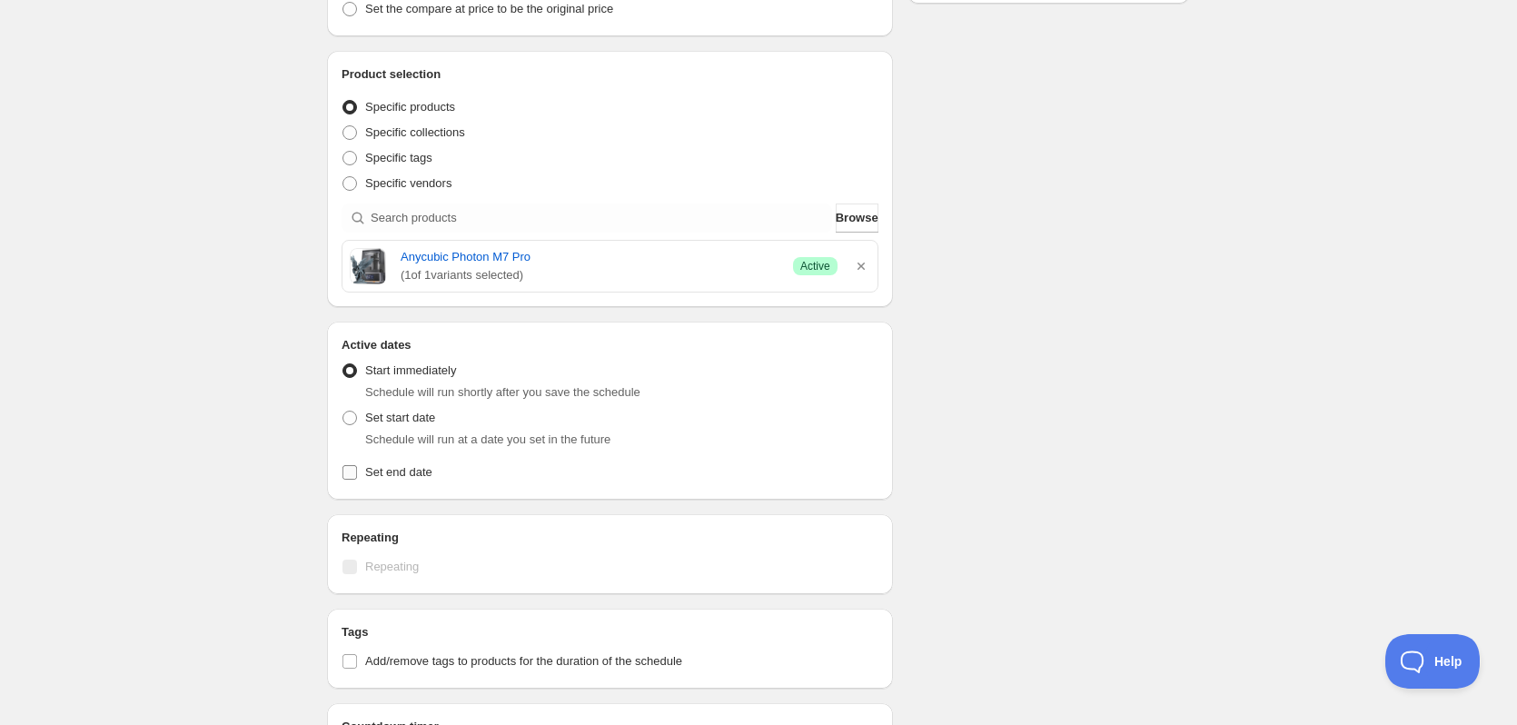
click at [350, 474] on input "Set end date" at bounding box center [349, 472] width 15 height 15
checkbox input "true"
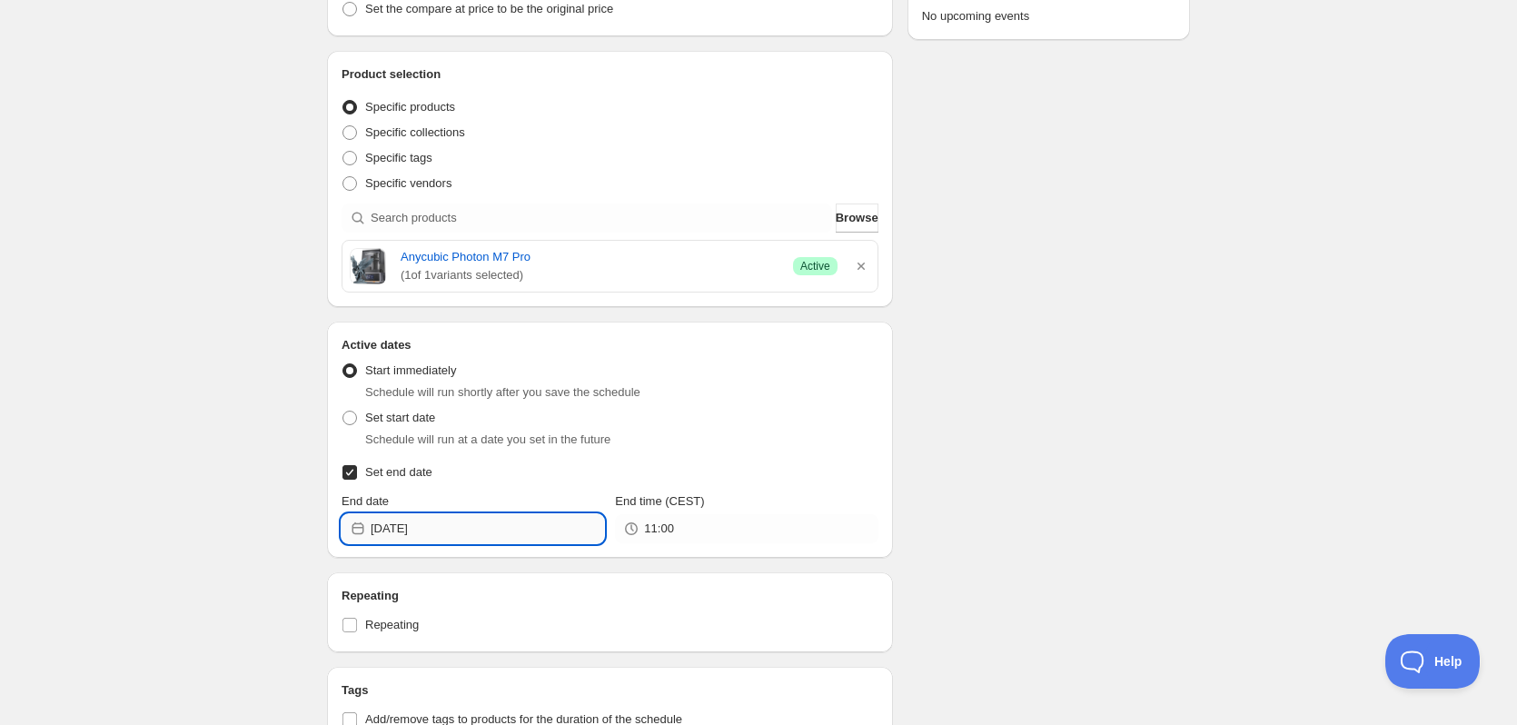
click at [460, 531] on input "2025-09-01" at bounding box center [487, 528] width 233 height 29
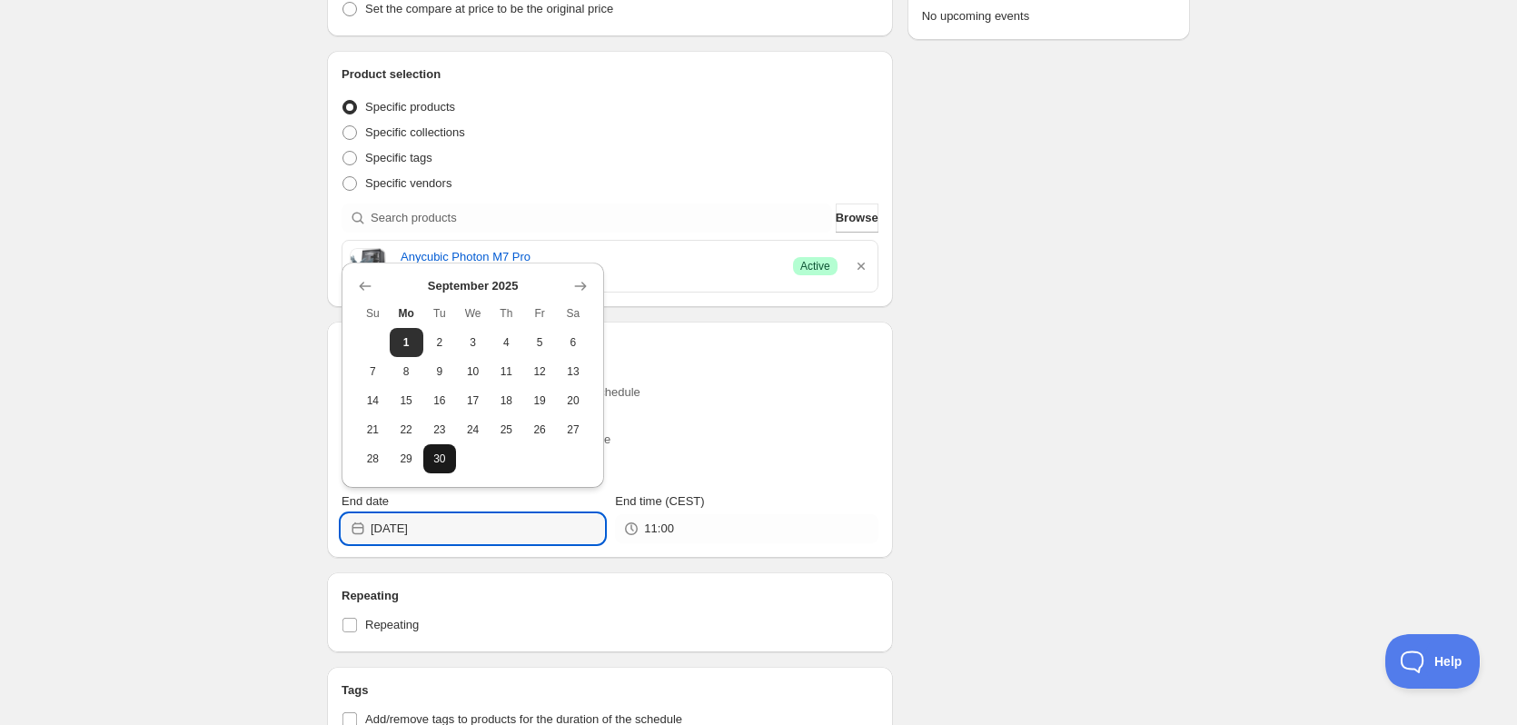
click at [436, 457] on span "30" at bounding box center [440, 458] width 19 height 15
type input "2025-09-30"
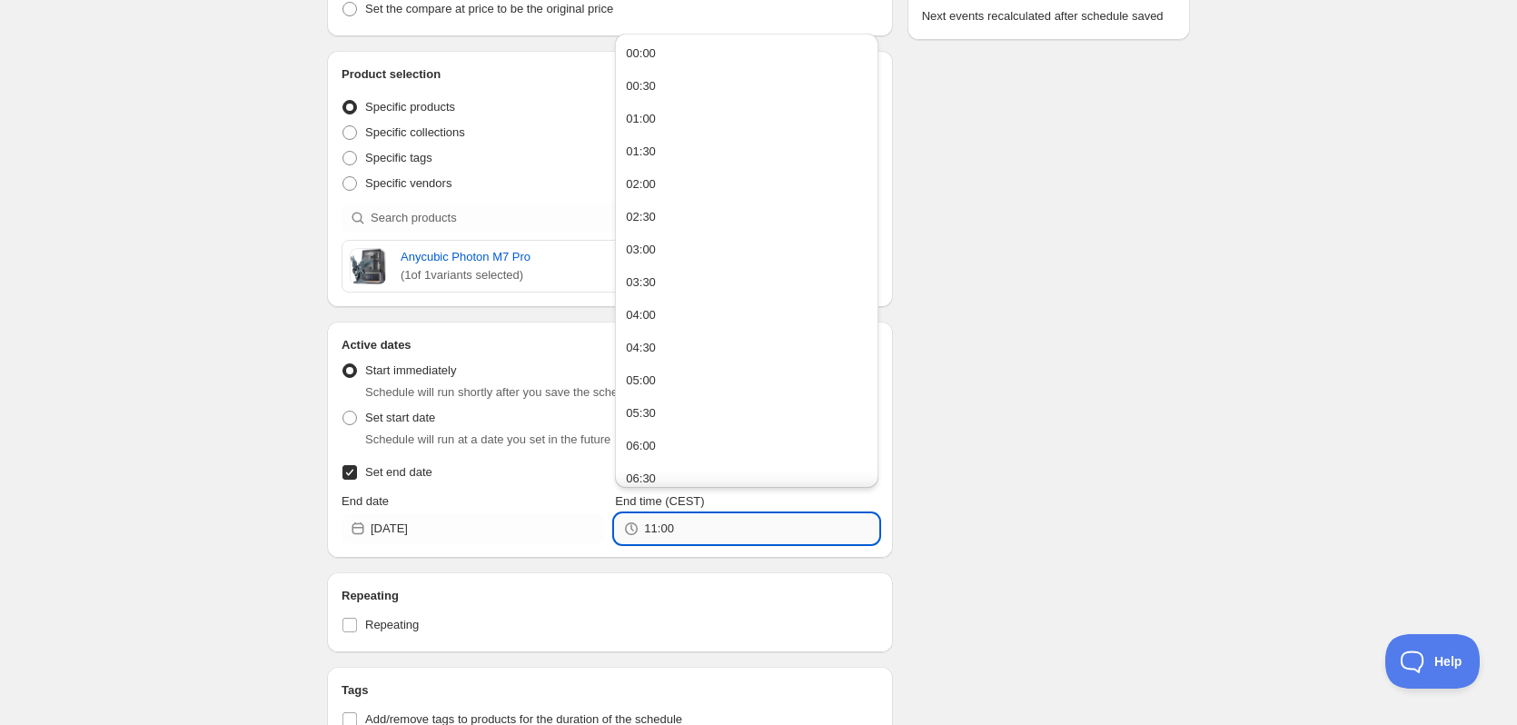
click at [670, 532] on input "11:00" at bounding box center [760, 528] width 233 height 29
type input "23:59"
click at [1096, 430] on div "Schedule name Efterårstilbud - Photon M7 Pro til 3399,- Your customers won't se…" at bounding box center [750, 320] width 877 height 1259
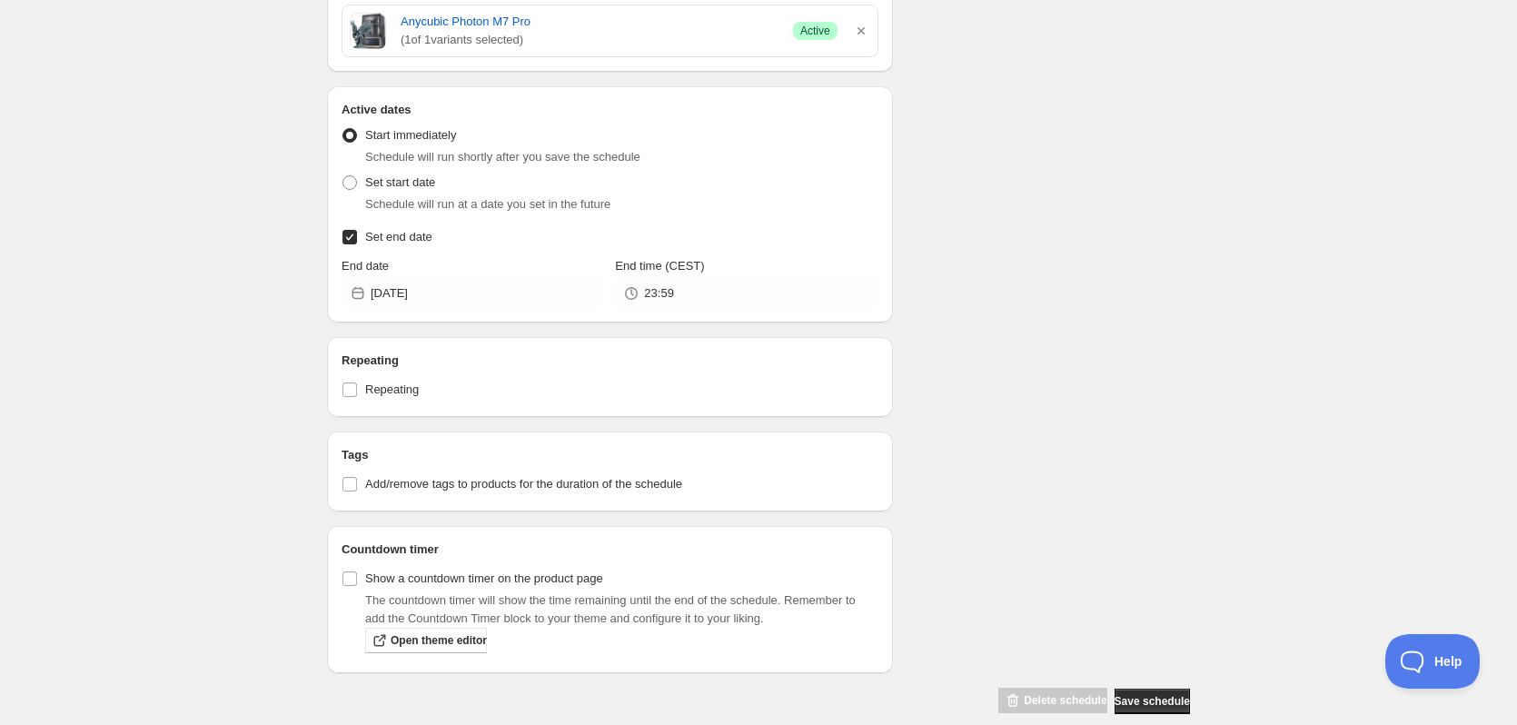
scroll to position [623, 0]
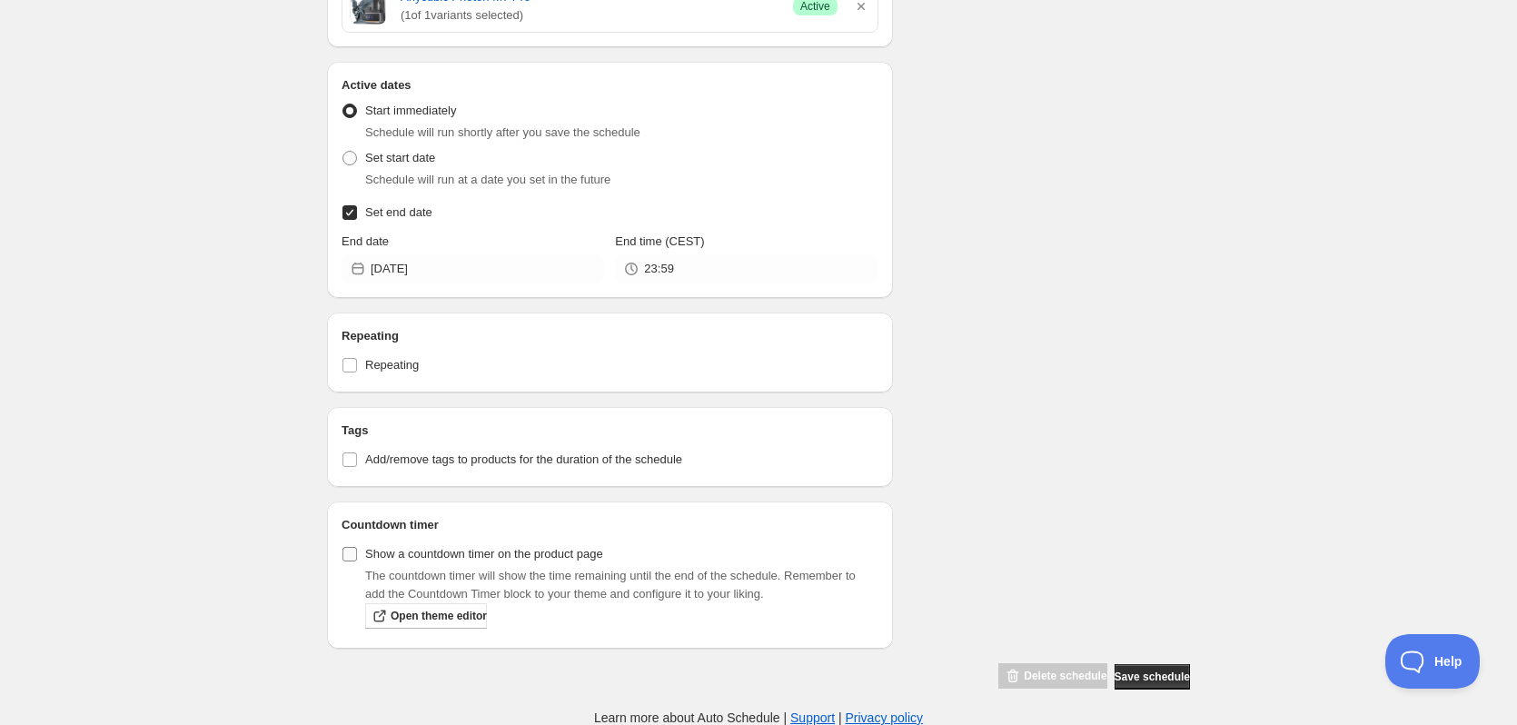
click at [358, 554] on label "Show a countdown timer on the product page" at bounding box center [472, 553] width 262 height 25
click at [357, 554] on input "Show a countdown timer on the product page" at bounding box center [349, 554] width 15 height 15
checkbox input "true"
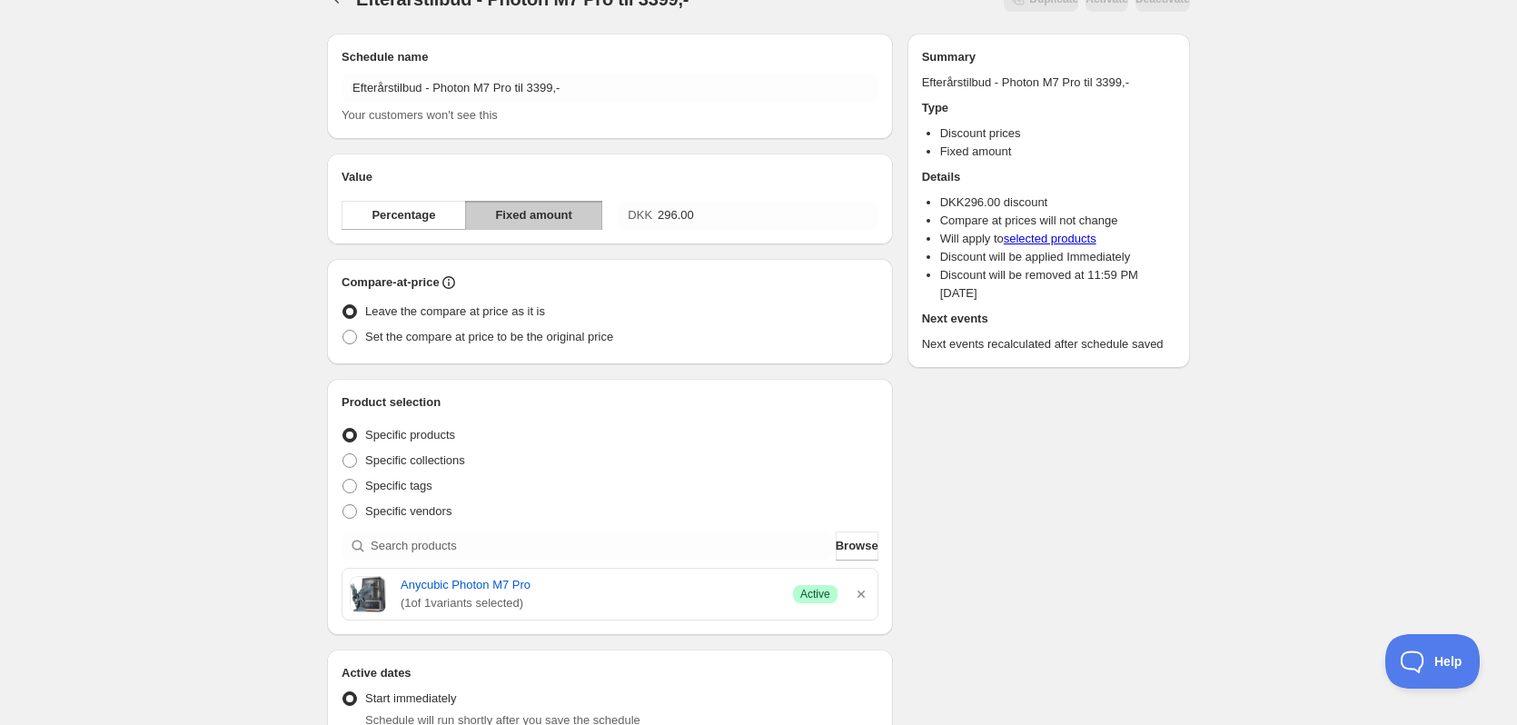
scroll to position [0, 0]
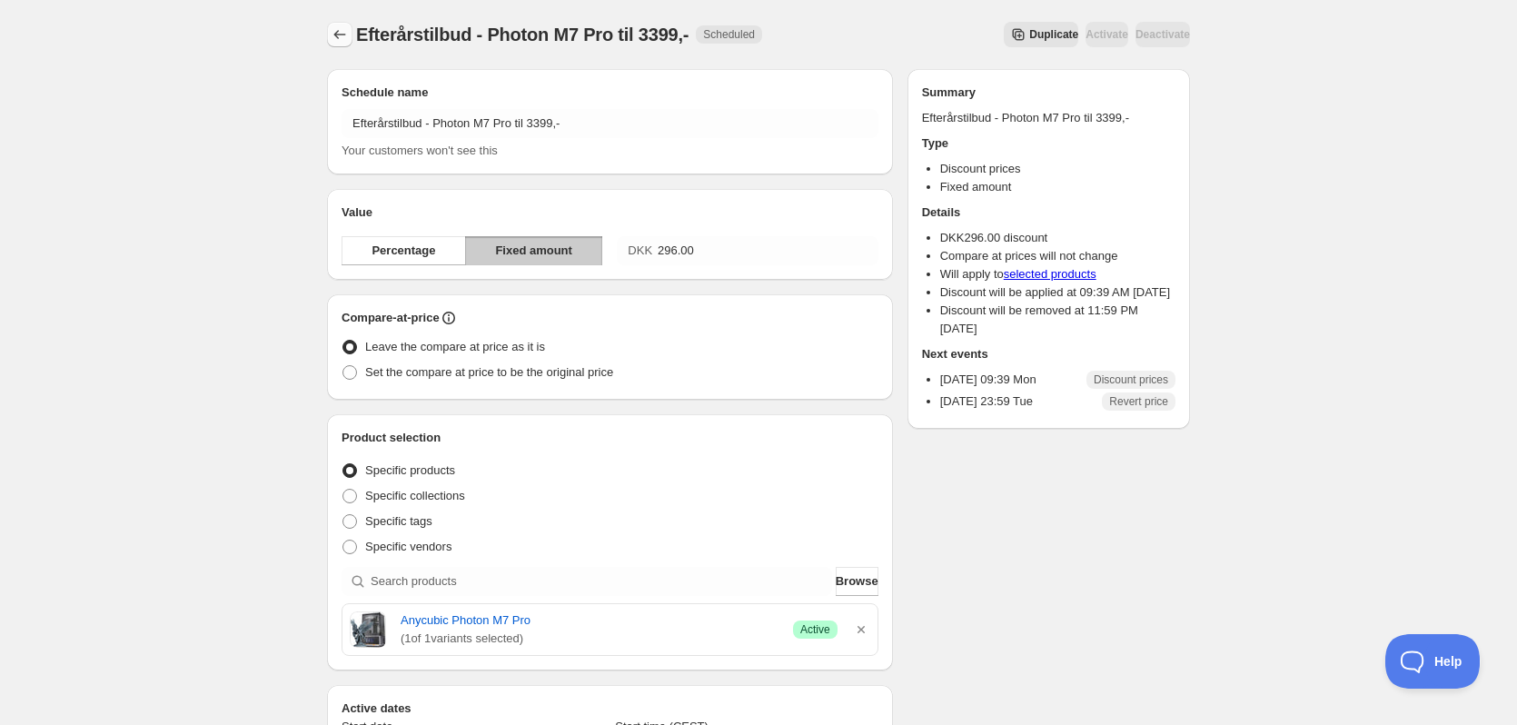
click at [341, 28] on icon "Schedules" at bounding box center [340, 34] width 18 height 18
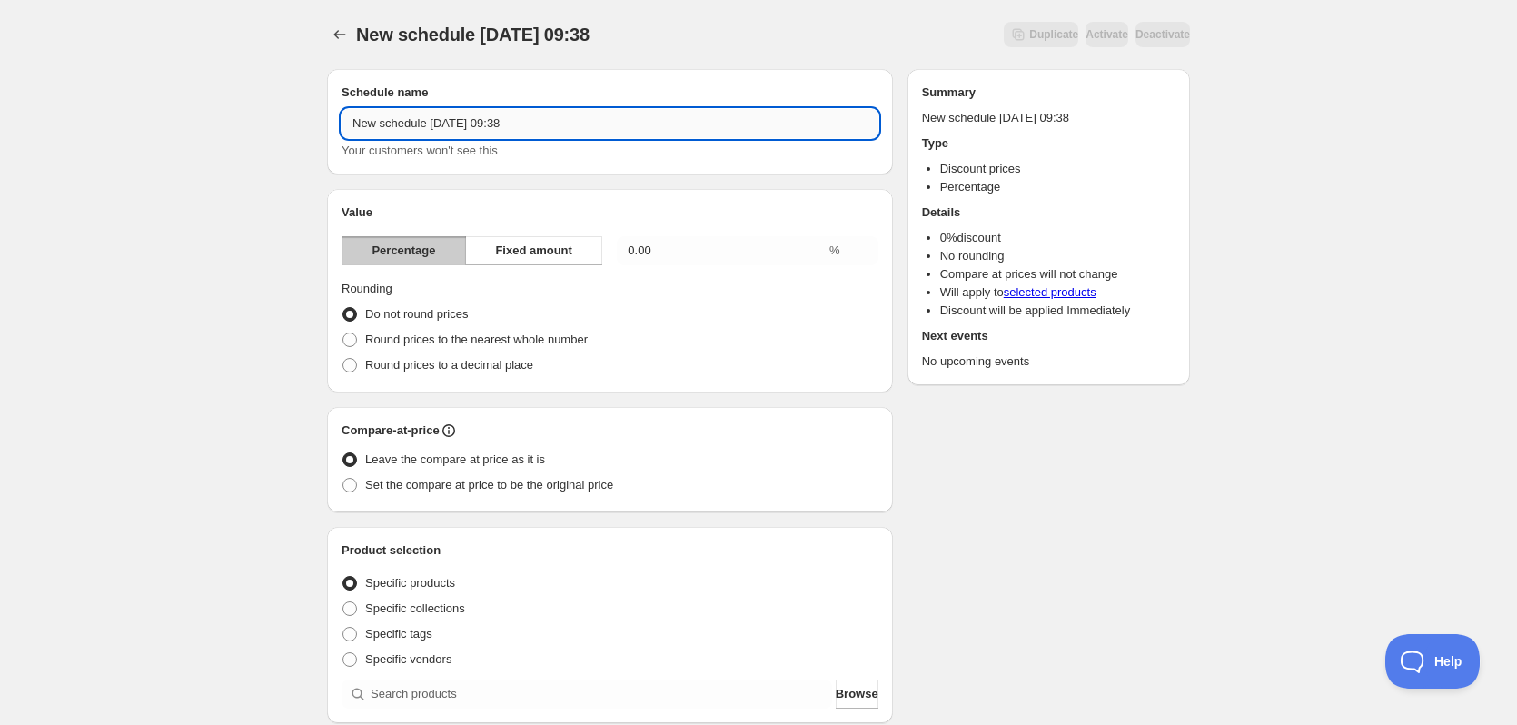
click at [552, 128] on input "New schedule Sep 01 2025 09:38" at bounding box center [609, 123] width 537 height 29
paste input "text"
click at [552, 128] on input "Efterårstilbud -" at bounding box center [609, 123] width 537 height 29
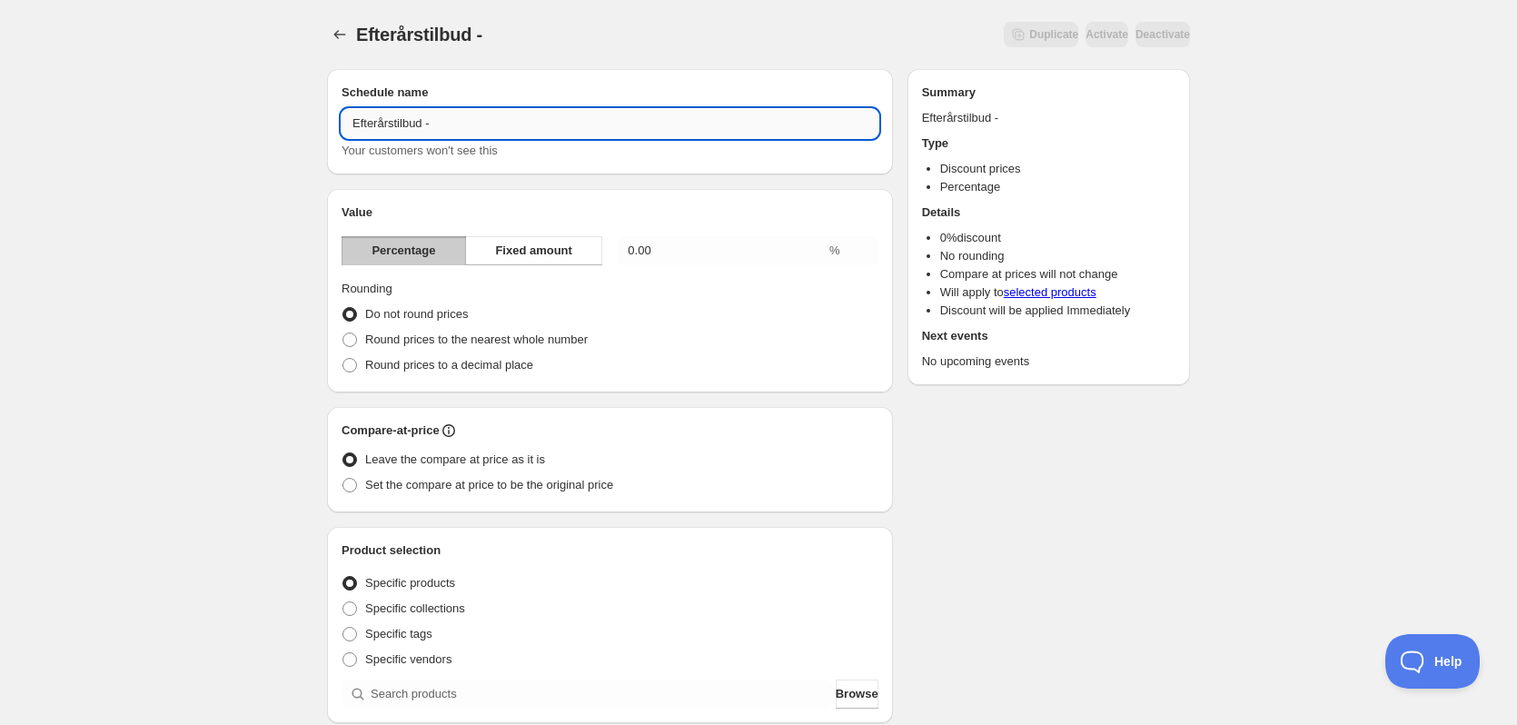
click at [552, 128] on input "Efterårstilbud -" at bounding box center [609, 123] width 537 height 29
type input "Efterårstilbud - Photon Mono 4 til 1099,-"
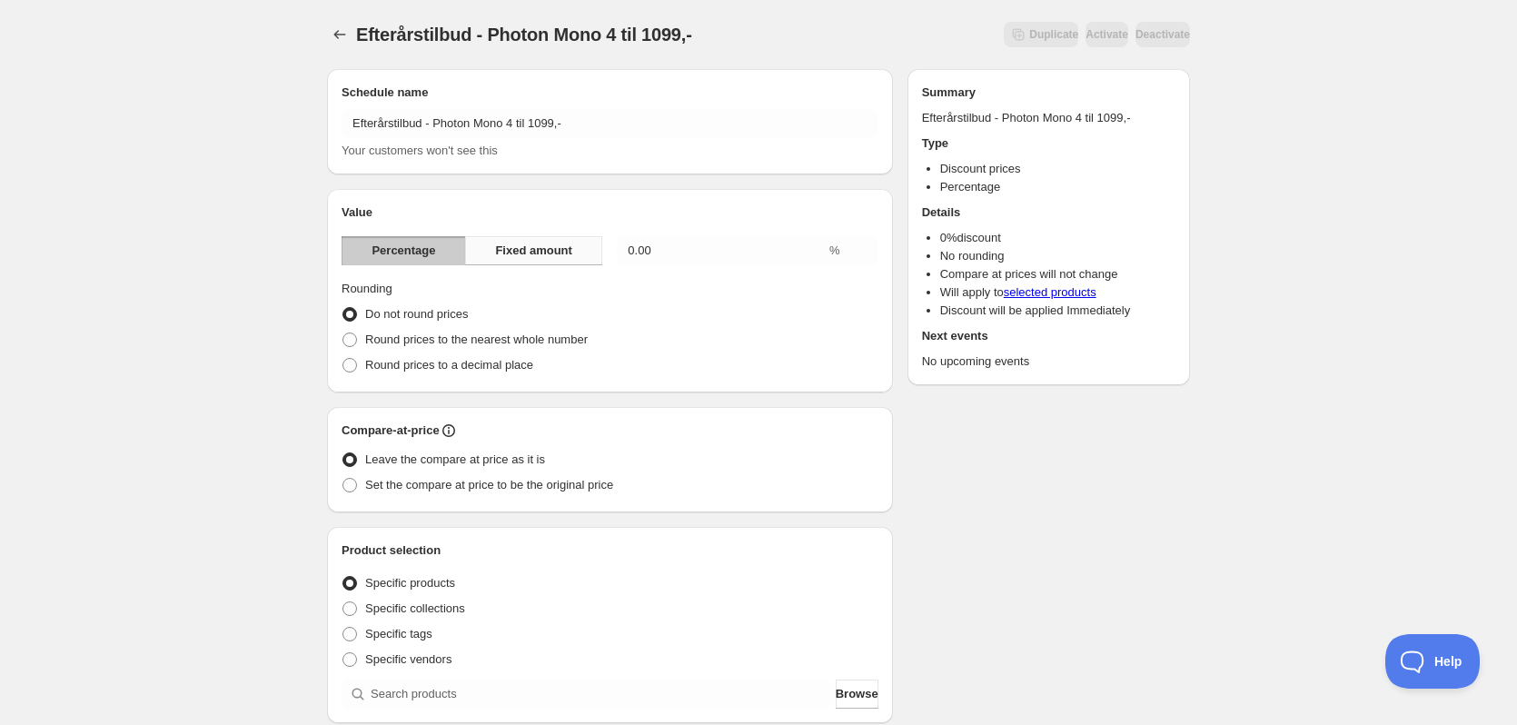
click at [526, 253] on span "Fixed amount" at bounding box center [533, 251] width 77 height 18
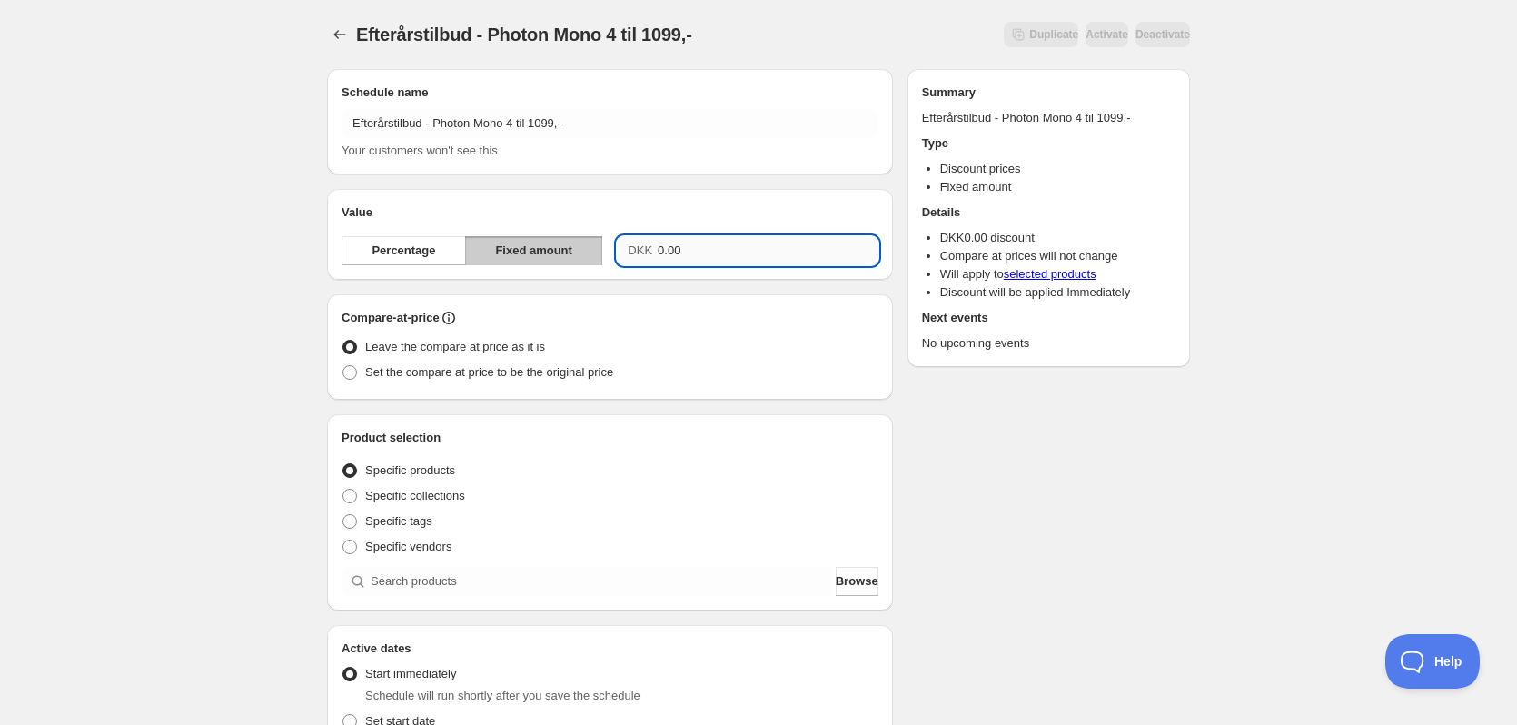
click at [702, 251] on input "0.00" at bounding box center [768, 250] width 221 height 29
type input "396.00"
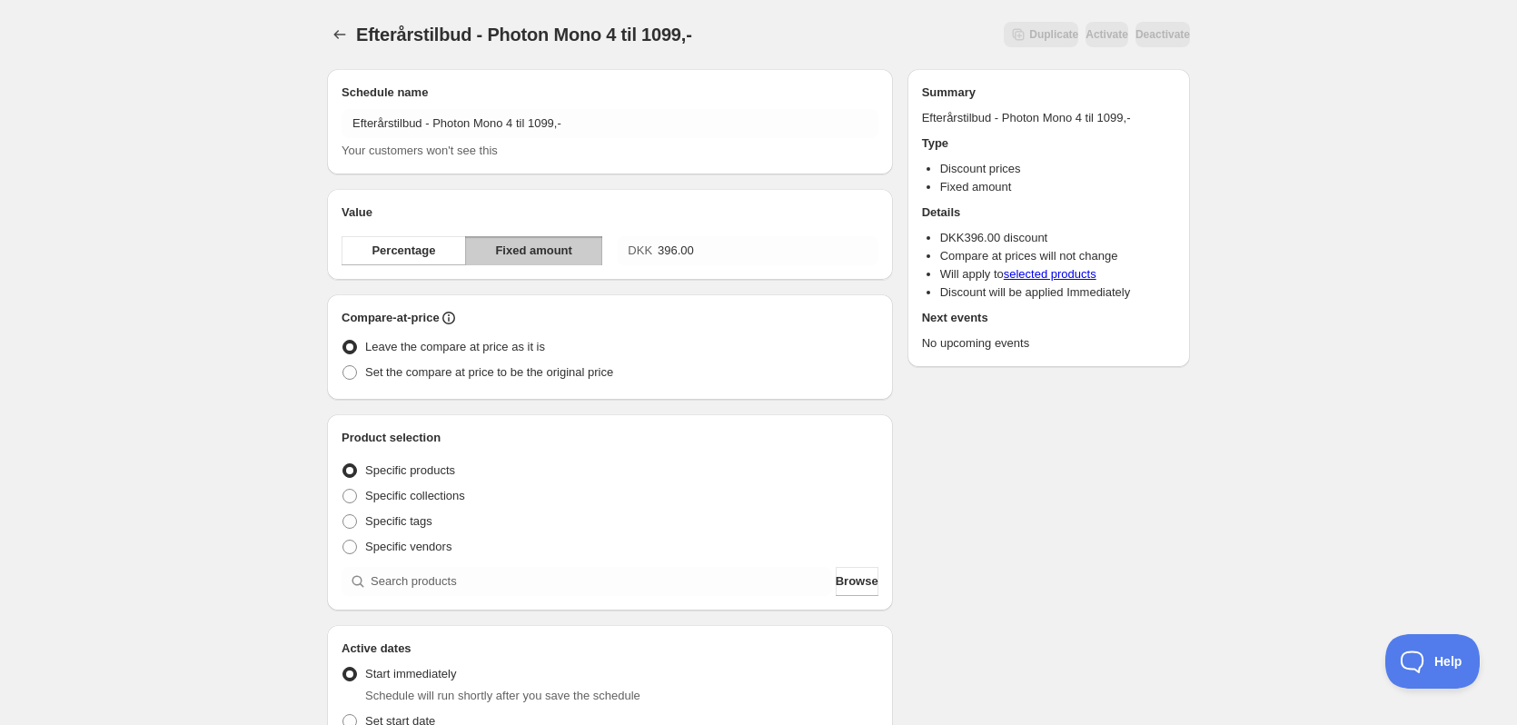
click at [1084, 444] on div "Schedule name Efterårstilbud - Photon Mono 4 til 1099,- Your customers won't se…" at bounding box center [750, 624] width 877 height 1141
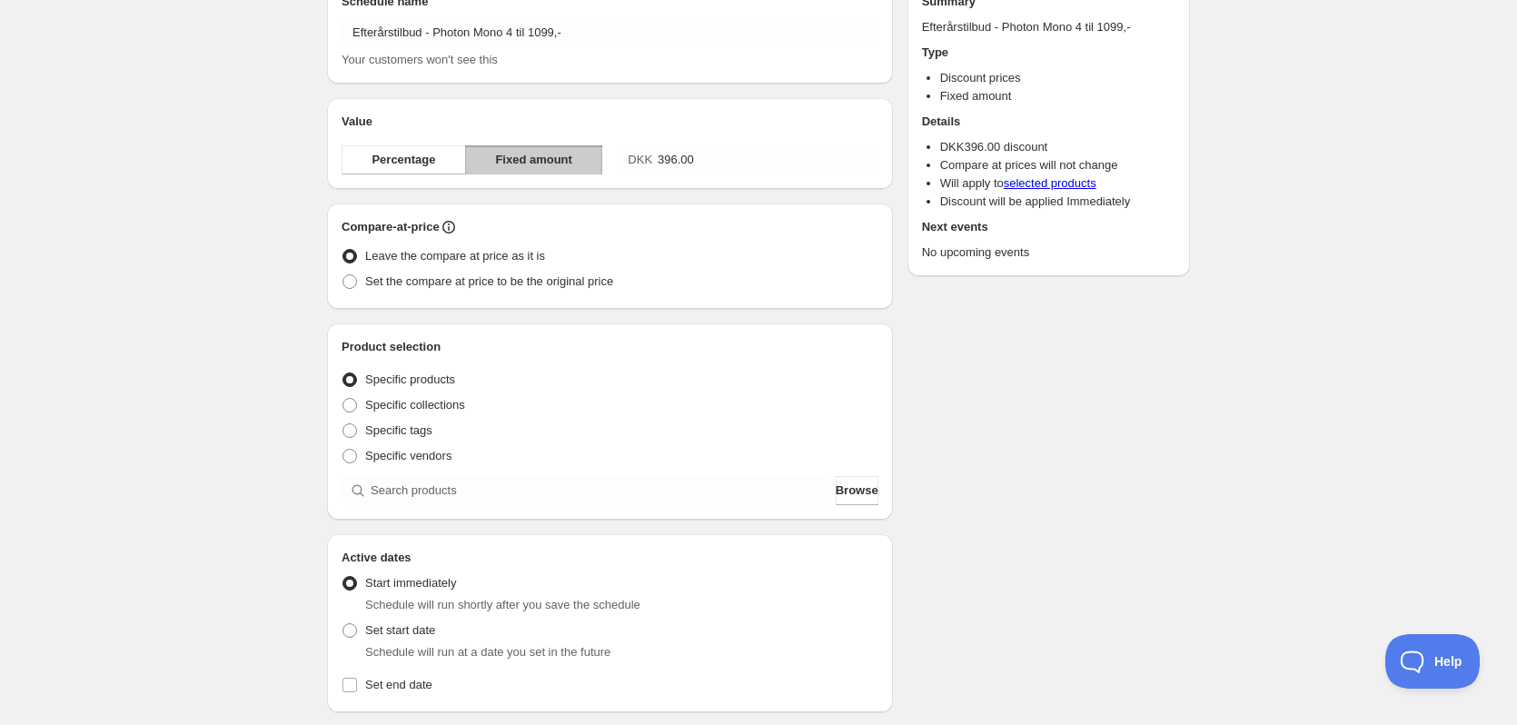
scroll to position [182, 0]
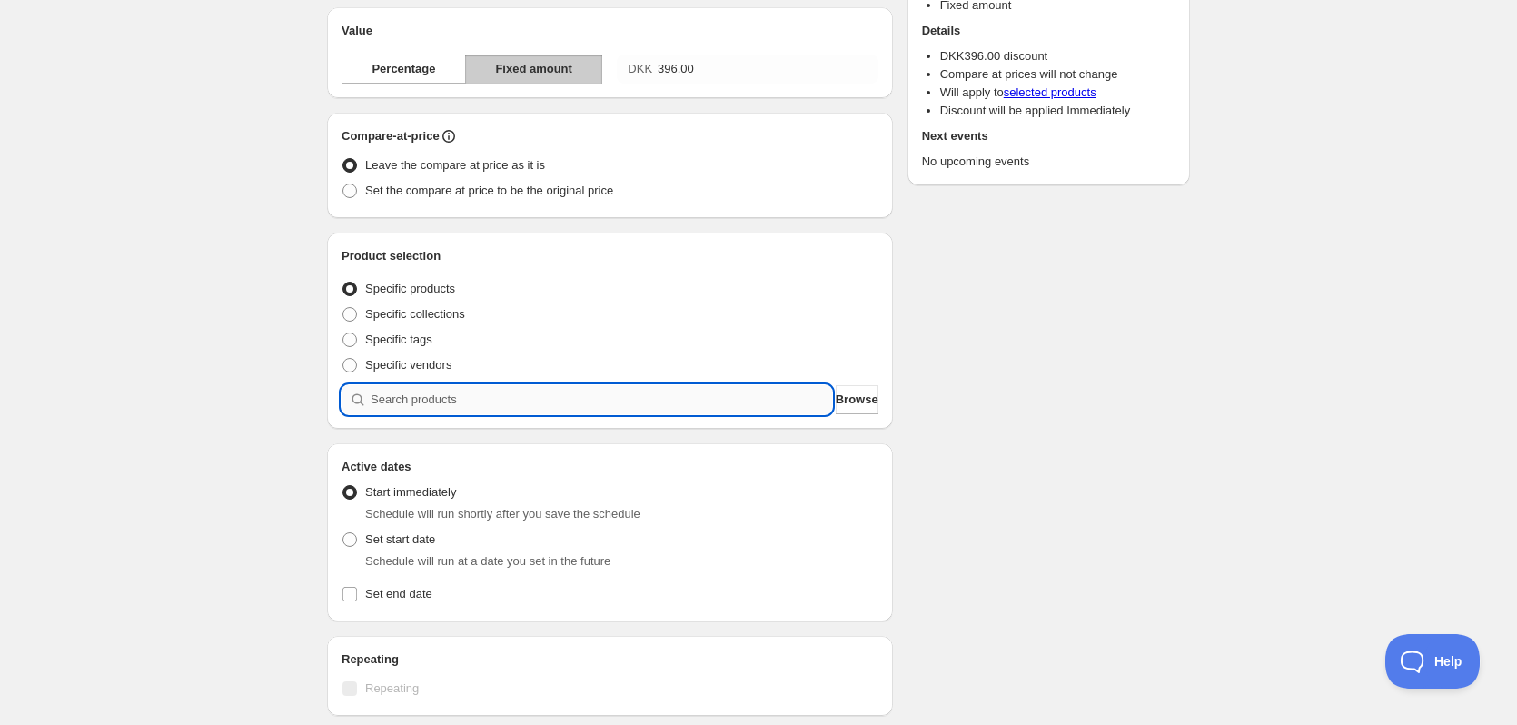
click at [500, 400] on input "search" at bounding box center [601, 399] width 461 height 29
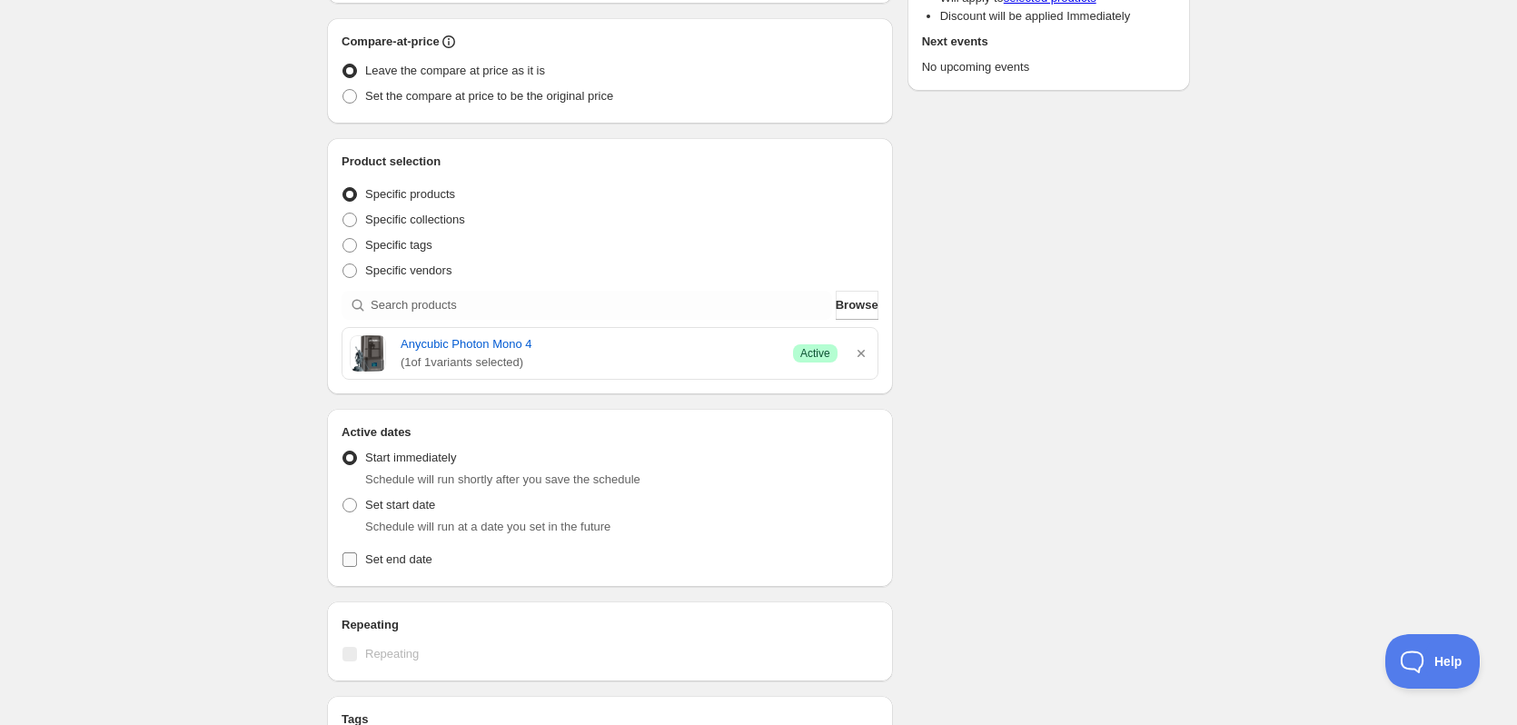
scroll to position [363, 0]
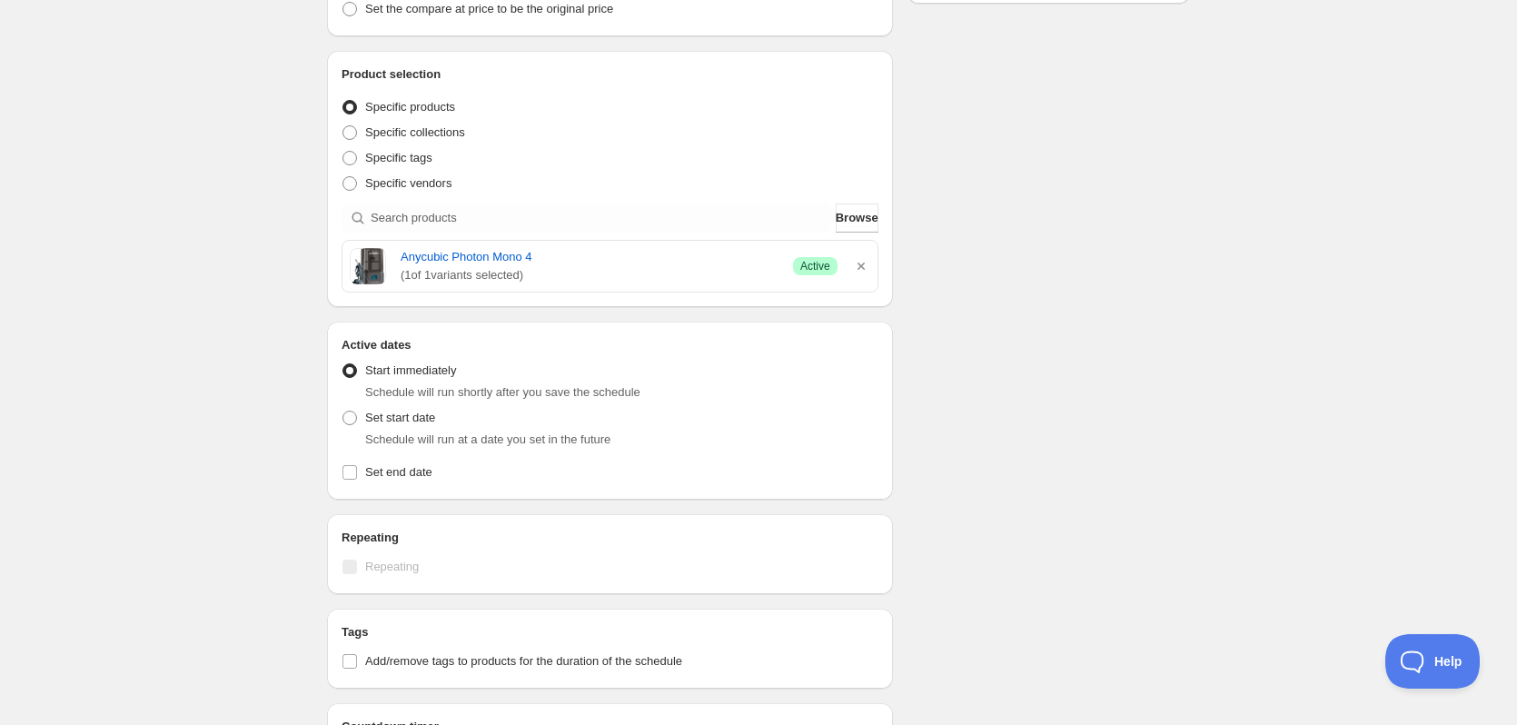
click at [341, 467] on div "Active dates Active Date Type Start immediately Schedule will run shortly after…" at bounding box center [610, 411] width 566 height 178
click at [360, 475] on label "Set end date" at bounding box center [609, 472] width 537 height 25
click at [357, 475] on input "Set end date" at bounding box center [349, 472] width 15 height 15
checkbox input "true"
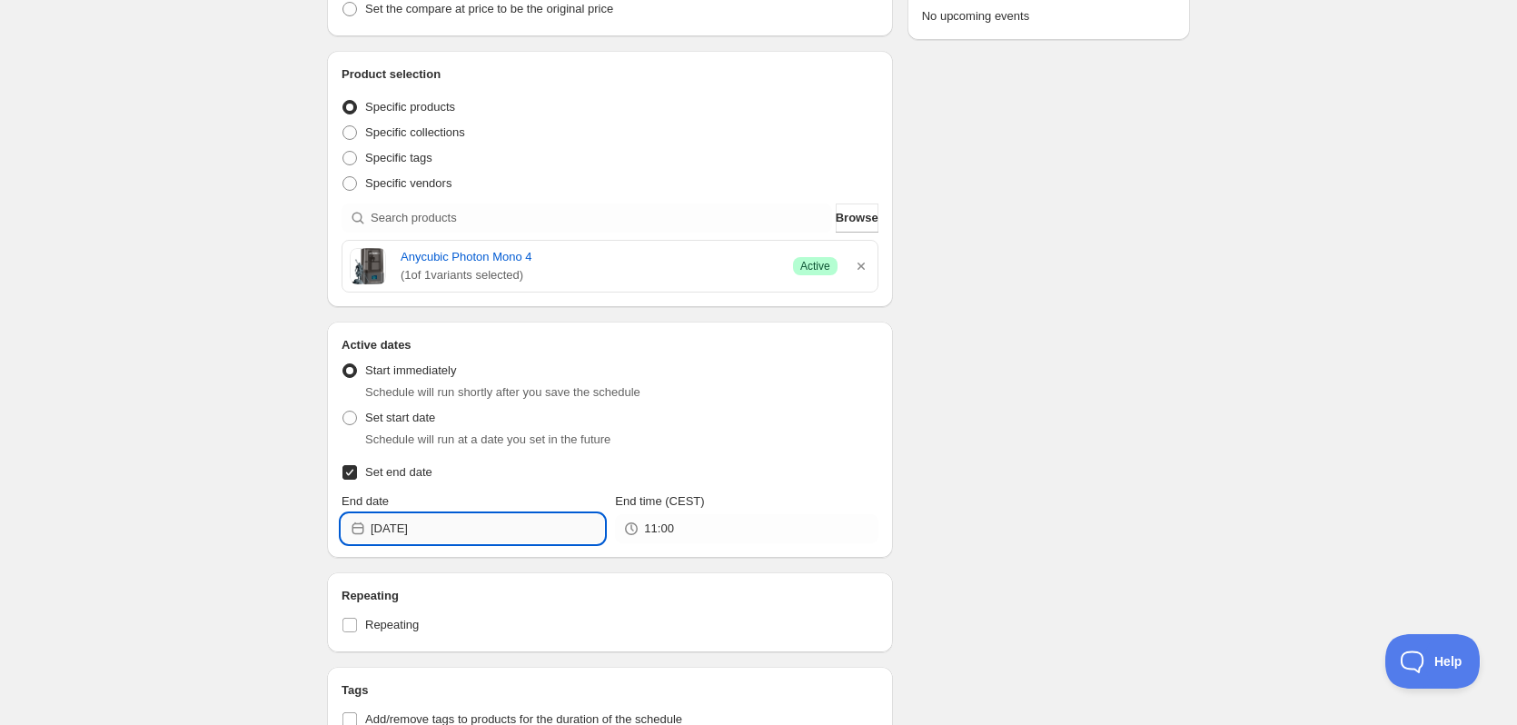
click at [490, 531] on input "2025-09-01" at bounding box center [487, 528] width 233 height 29
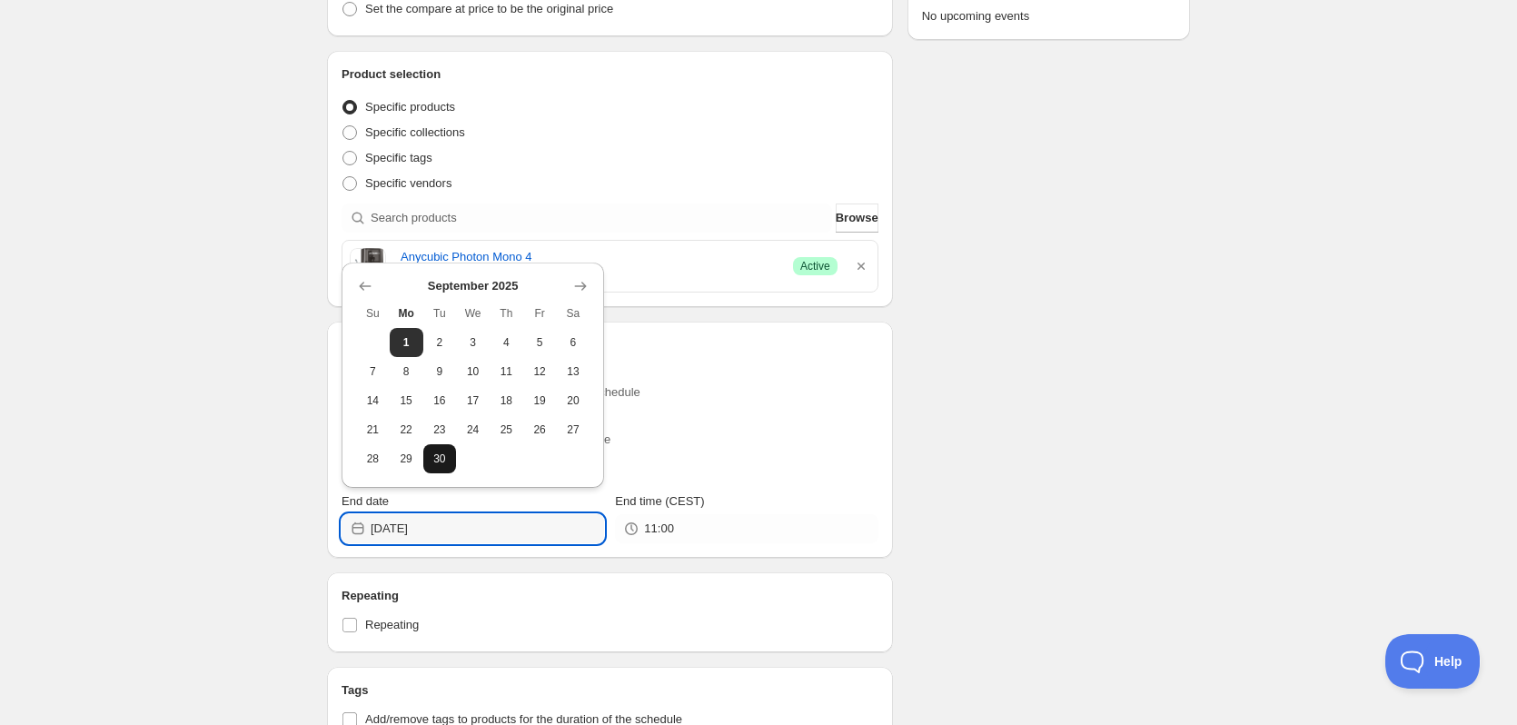
click at [440, 469] on button "30" at bounding box center [440, 458] width 34 height 29
type input "2025-09-30"
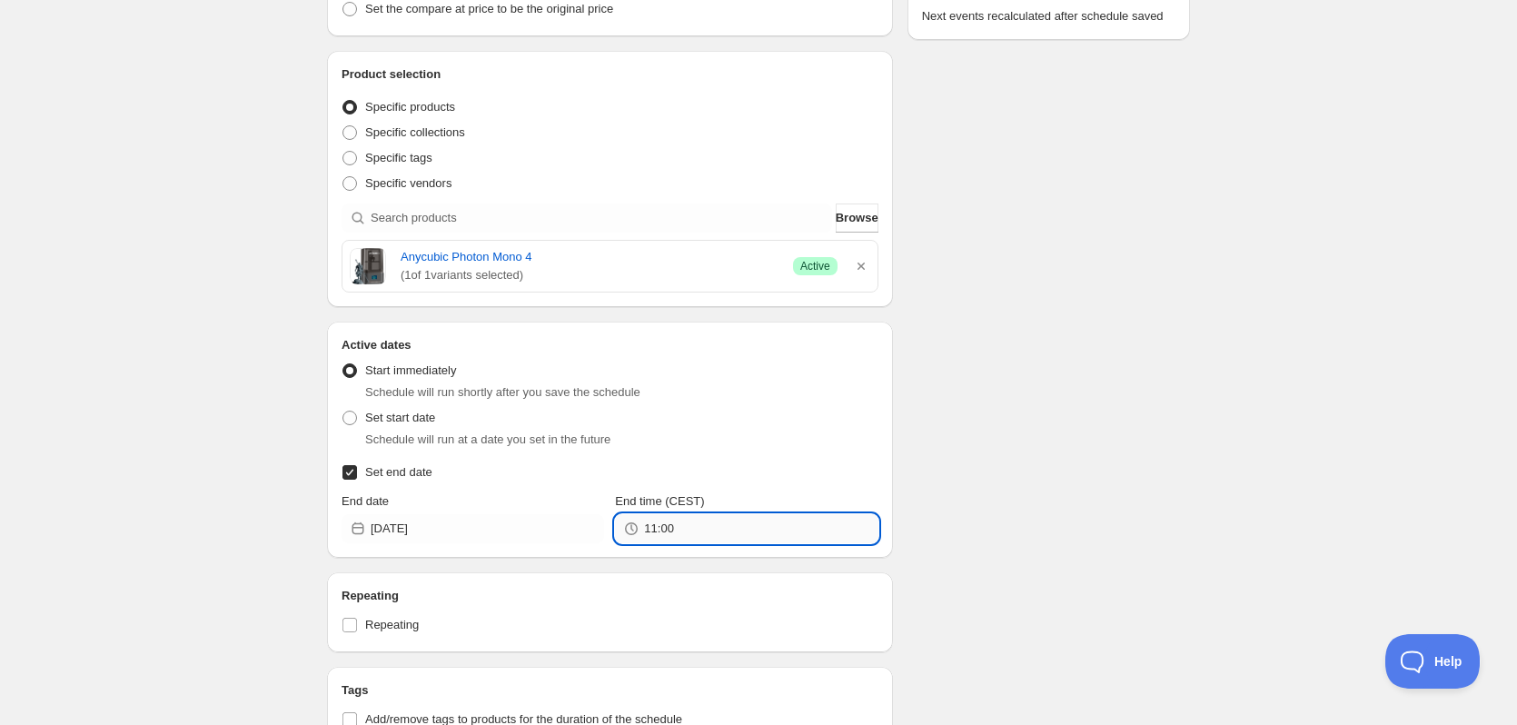
click at [745, 539] on input "11:00" at bounding box center [760, 528] width 233 height 29
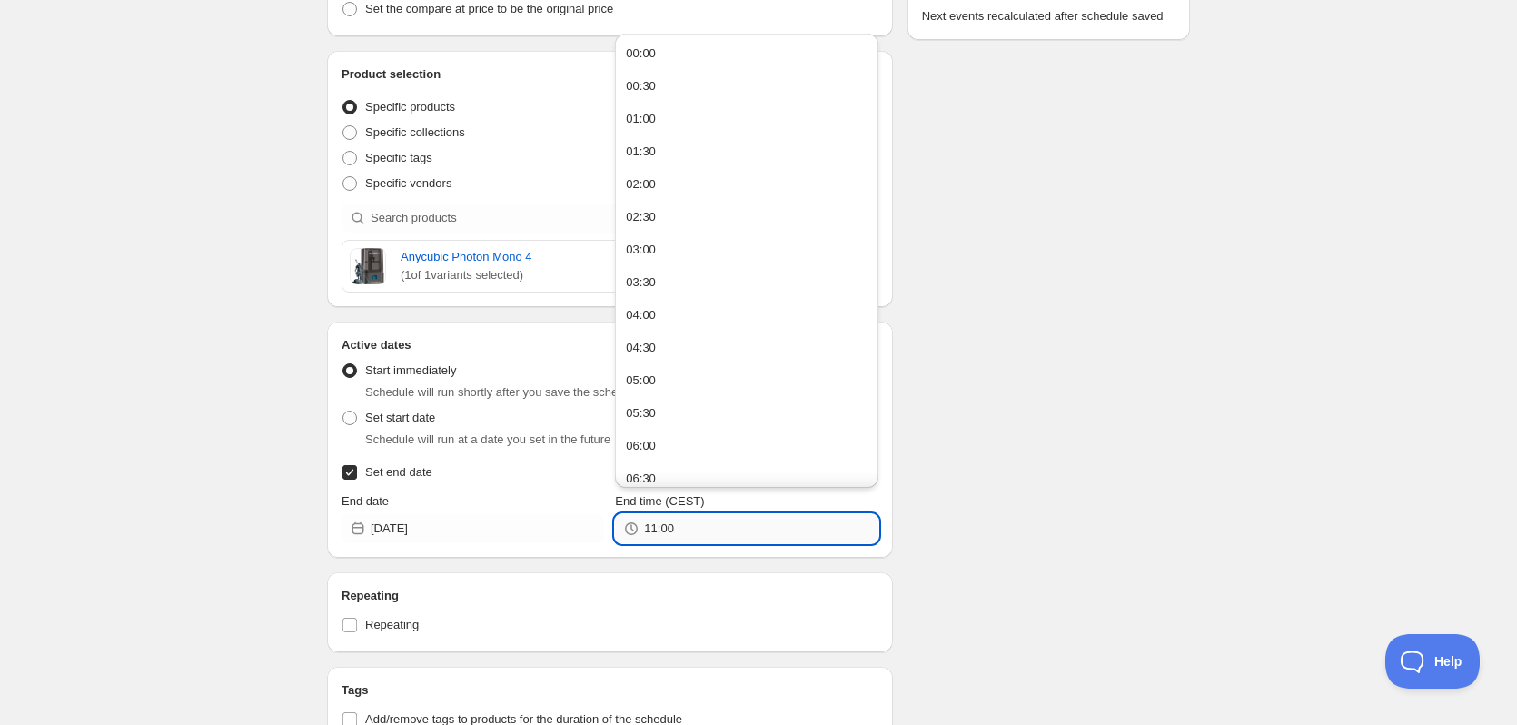
click at [745, 539] on input "11:00" at bounding box center [760, 528] width 233 height 29
click at [742, 534] on input "11:00" at bounding box center [760, 528] width 233 height 29
click at [739, 533] on input "11:00" at bounding box center [760, 528] width 233 height 29
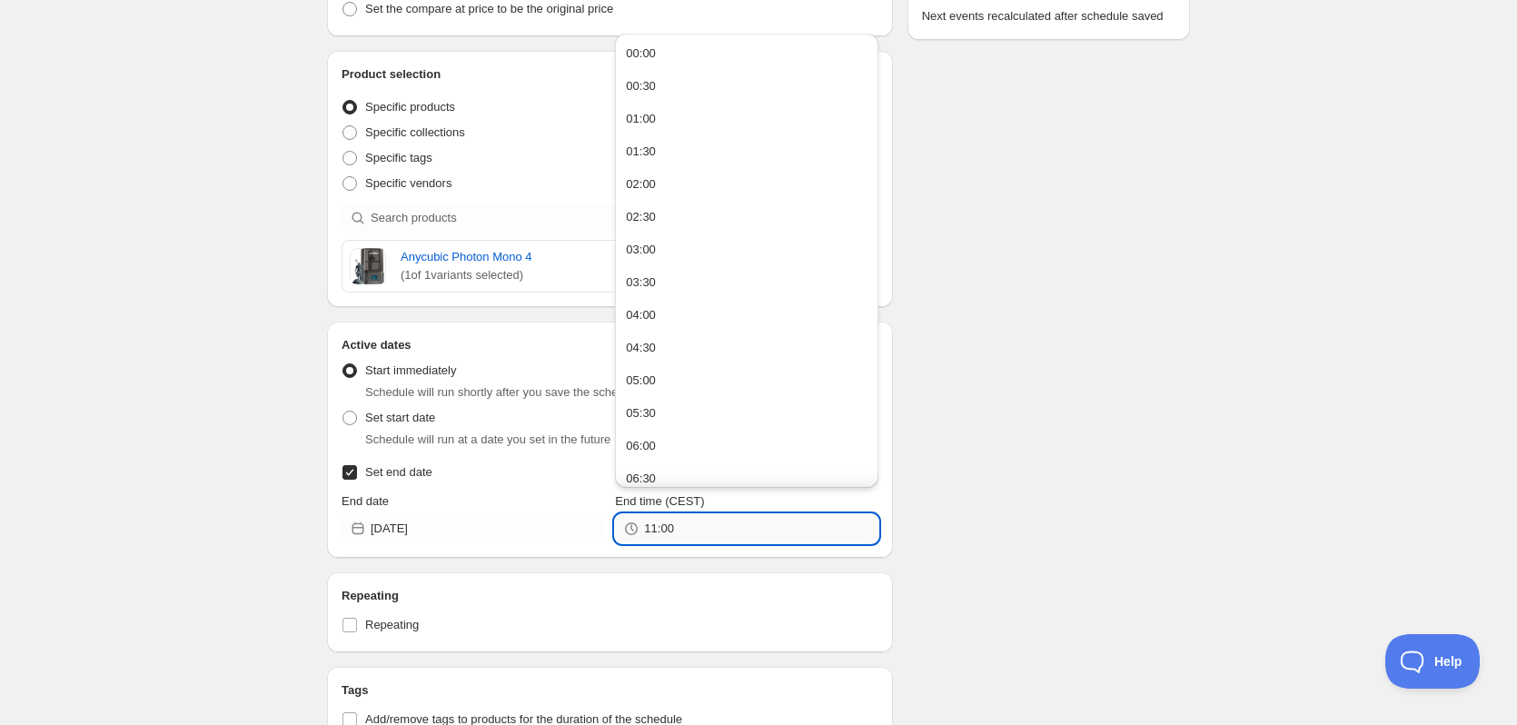
click at [739, 533] on input "11:00" at bounding box center [760, 528] width 233 height 29
type input "23:59"
click at [989, 514] on div "Schedule name Efterårstilbud - Photon Mono 4 til 1099,- Your customers won't se…" at bounding box center [750, 320] width 877 height 1259
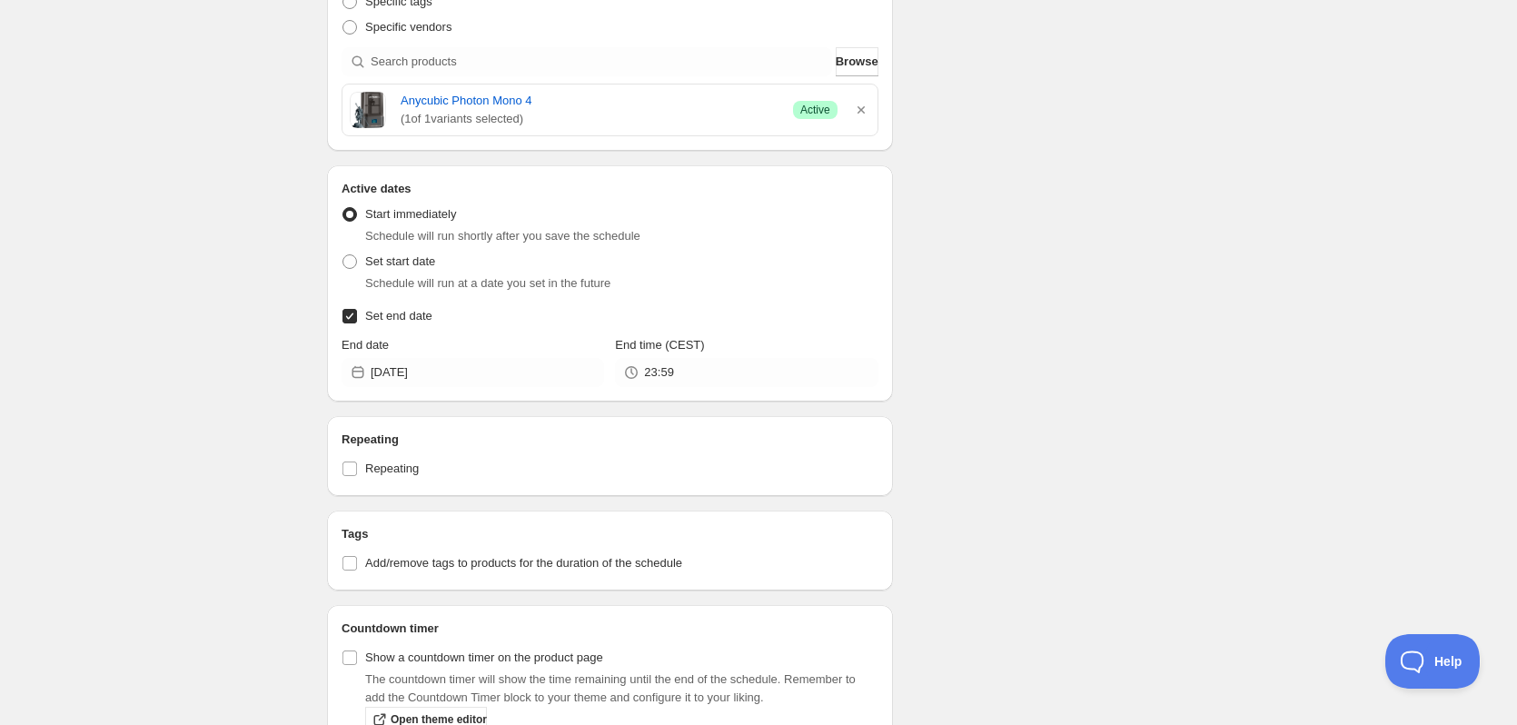
scroll to position [623, 0]
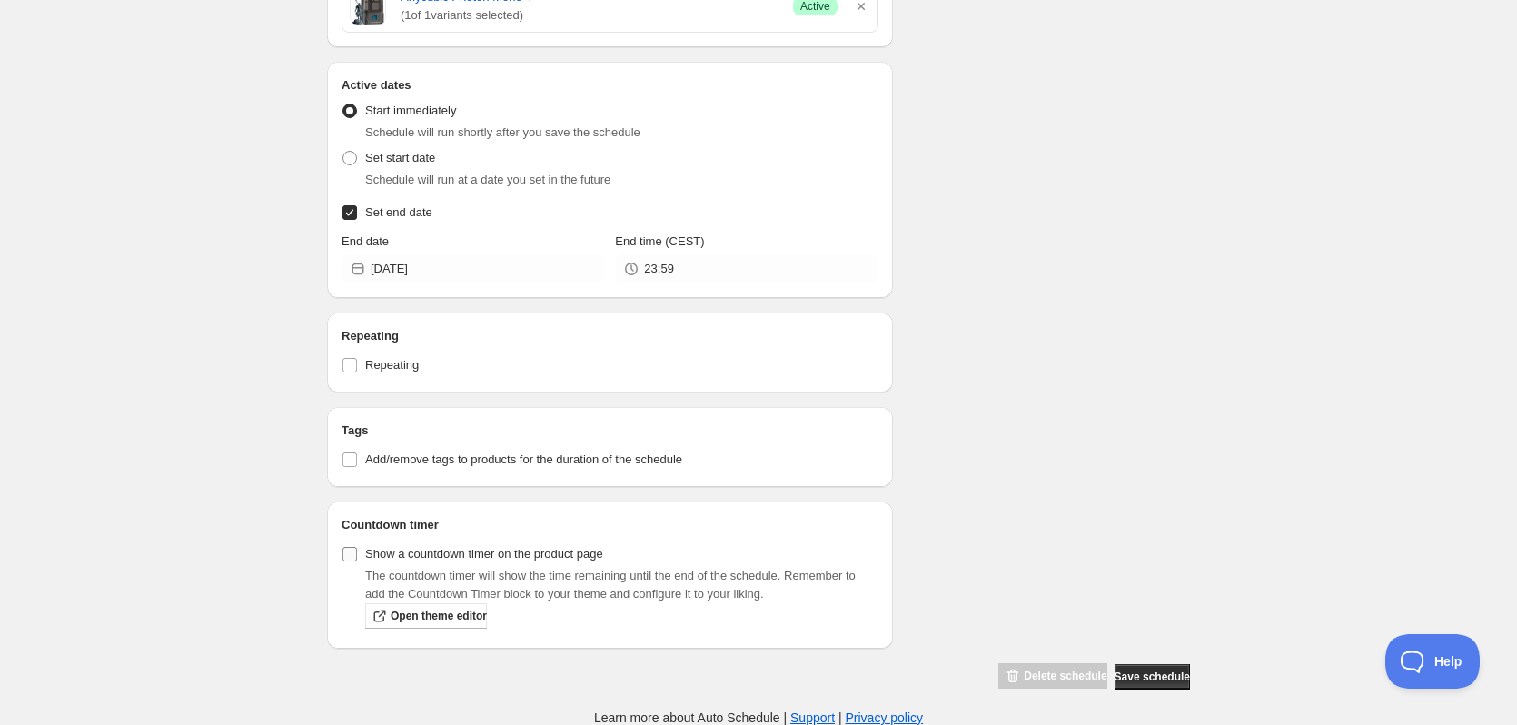
click at [347, 550] on input "Show a countdown timer on the product page" at bounding box center [349, 554] width 15 height 15
checkbox input "true"
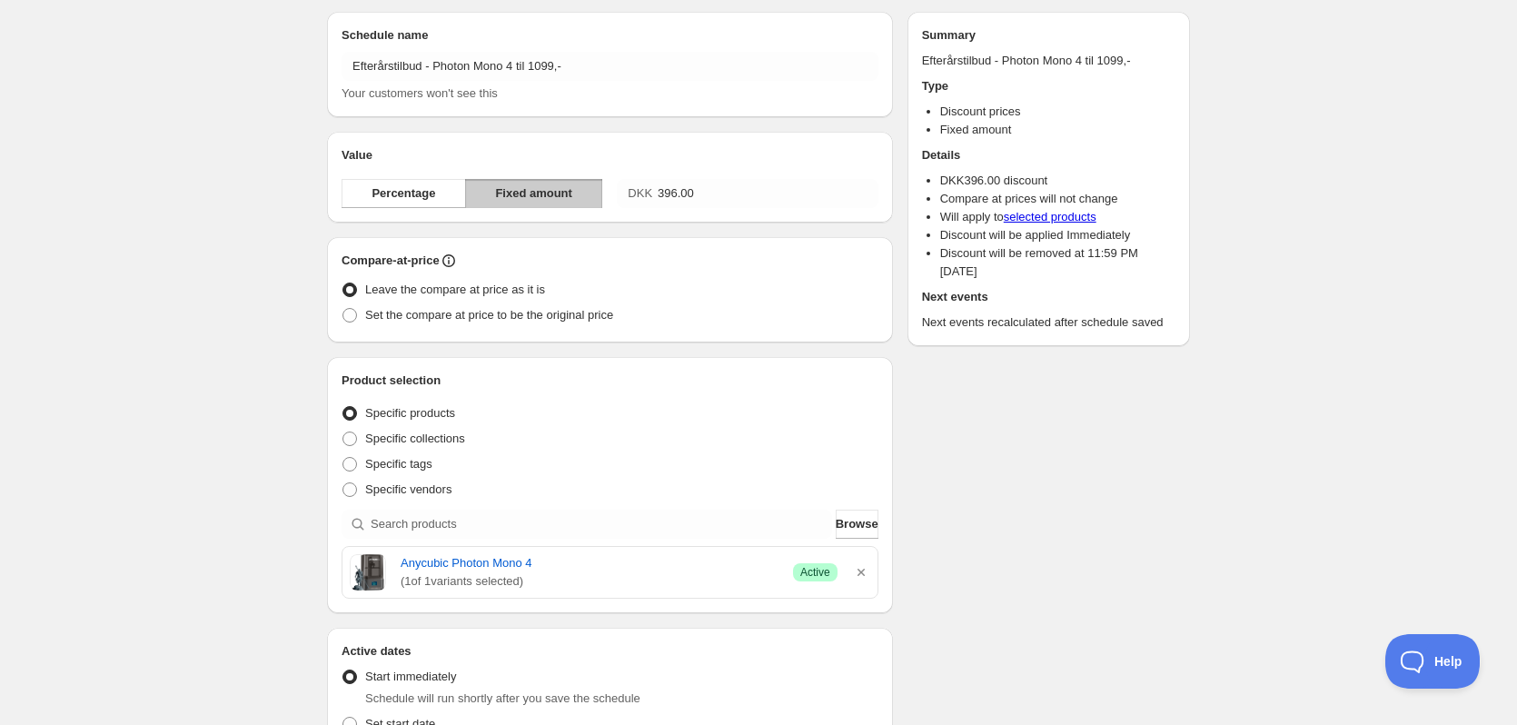
scroll to position [0, 0]
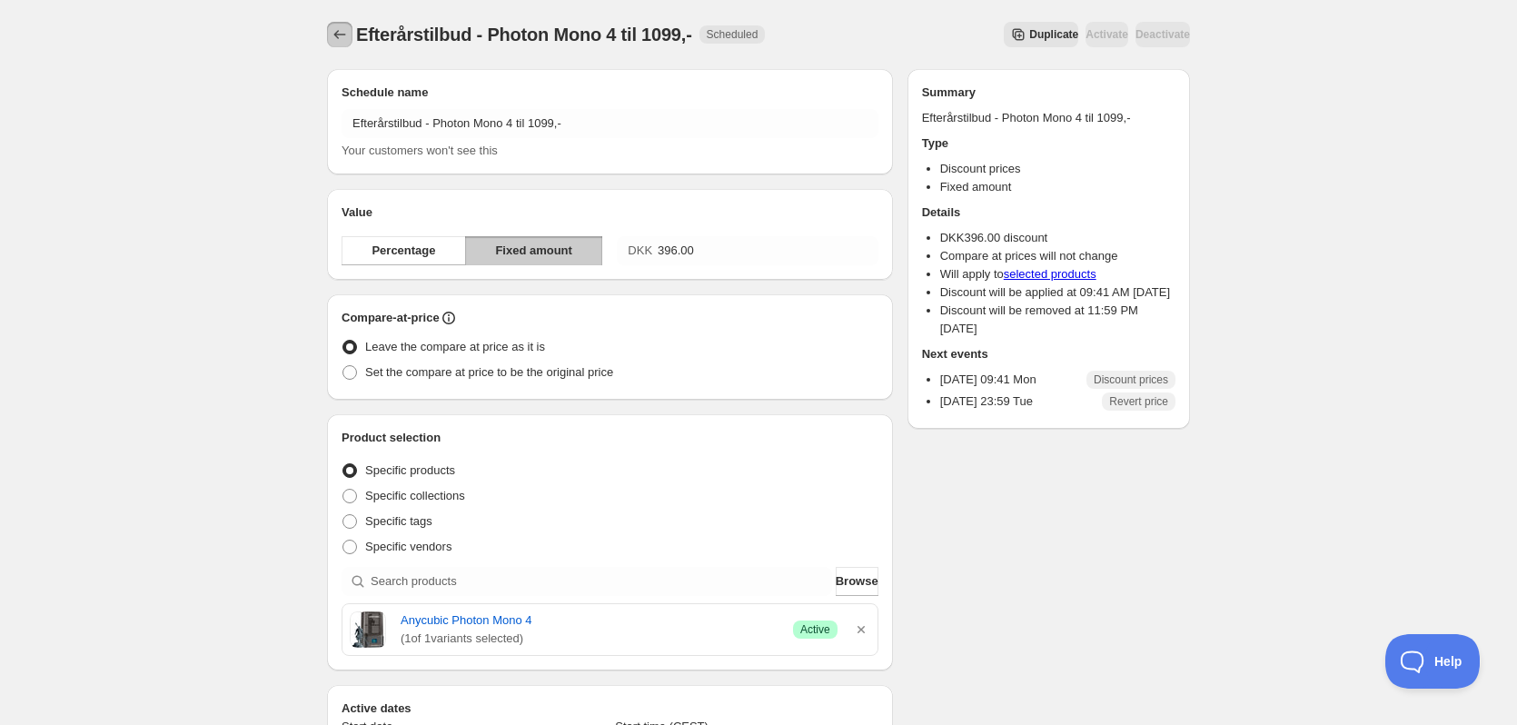
click at [340, 34] on icon "Schedules" at bounding box center [340, 34] width 18 height 18
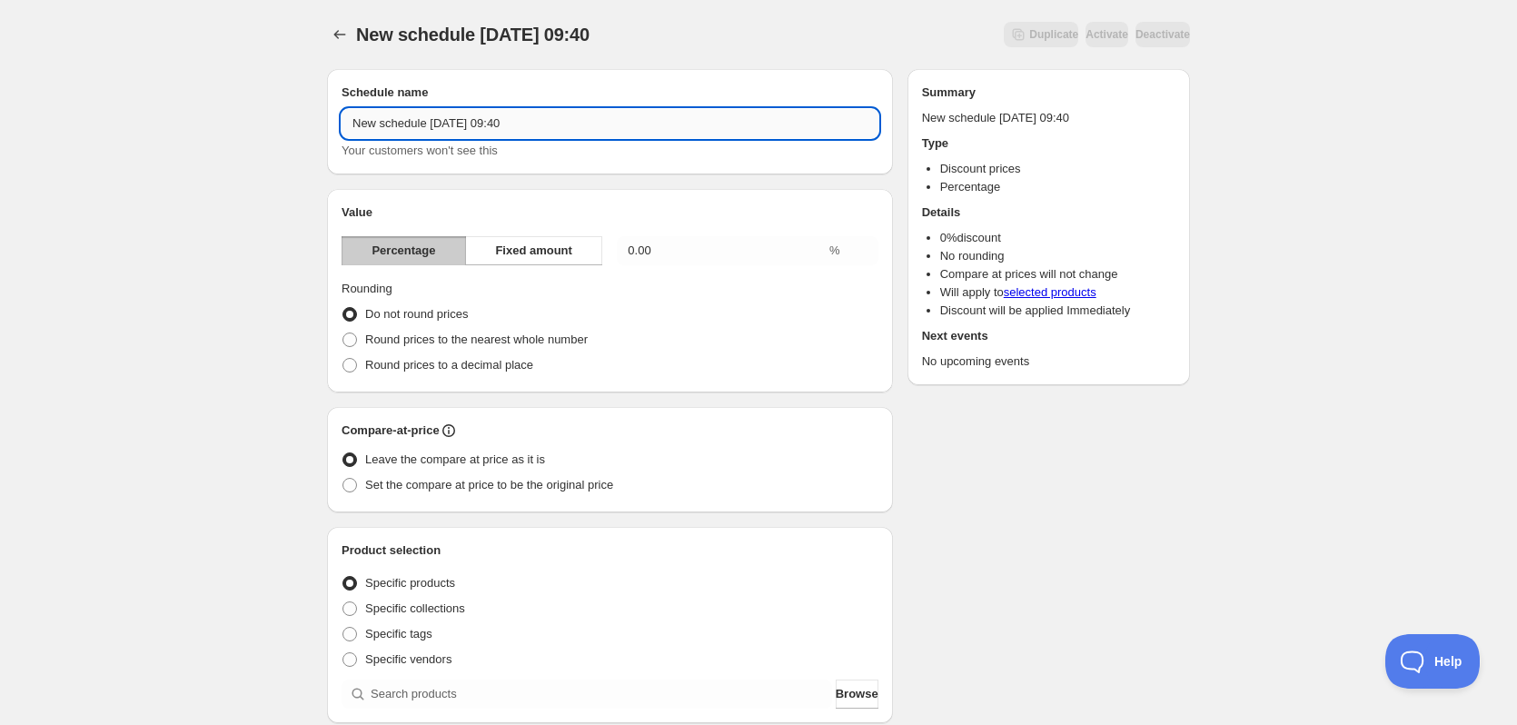
click at [668, 123] on input "New schedule Sep 01 2025 09:40" at bounding box center [609, 123] width 537 height 29
paste input "Efterårstilbud -"
type input "Efterårstilbud - Photon Mono 4 Ultra til 1599,-"
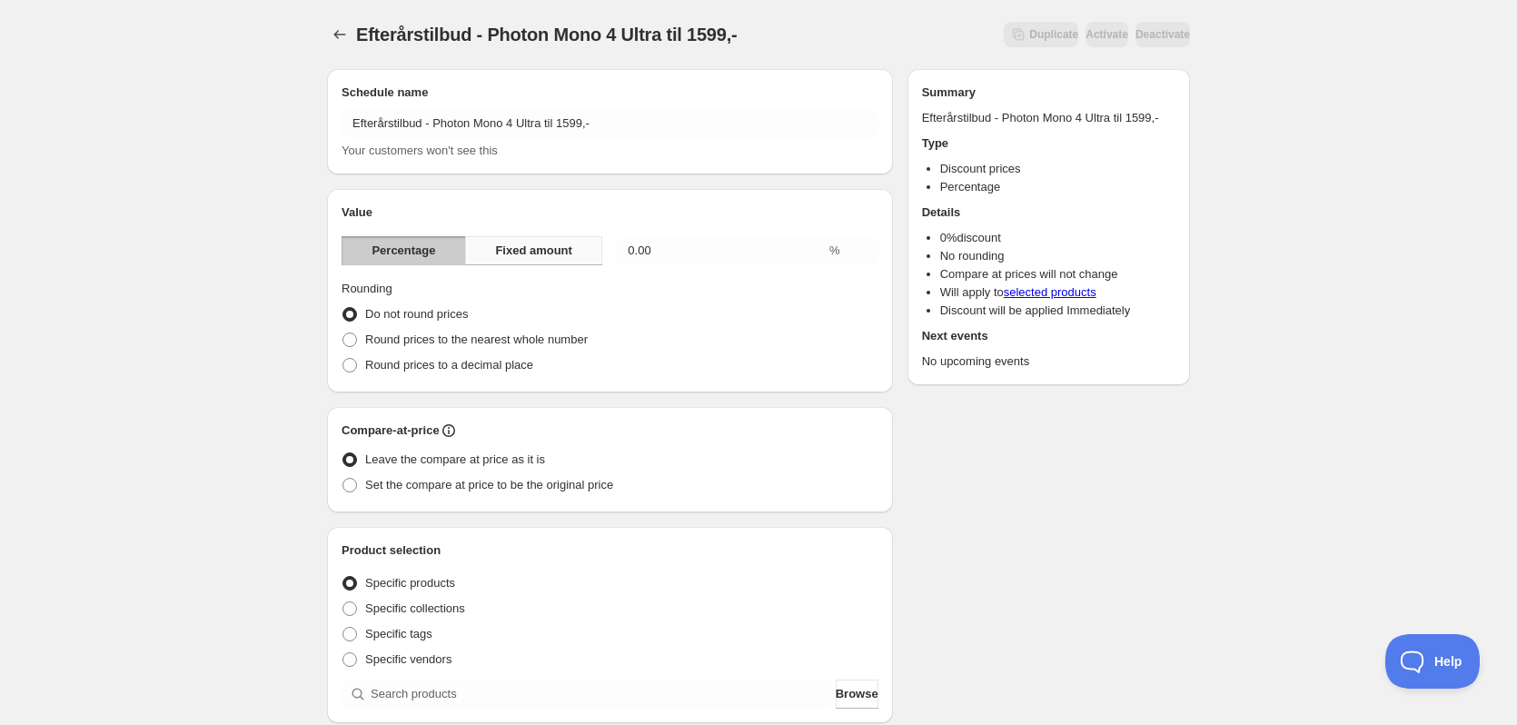
click at [569, 259] on span "Fixed amount" at bounding box center [533, 251] width 77 height 18
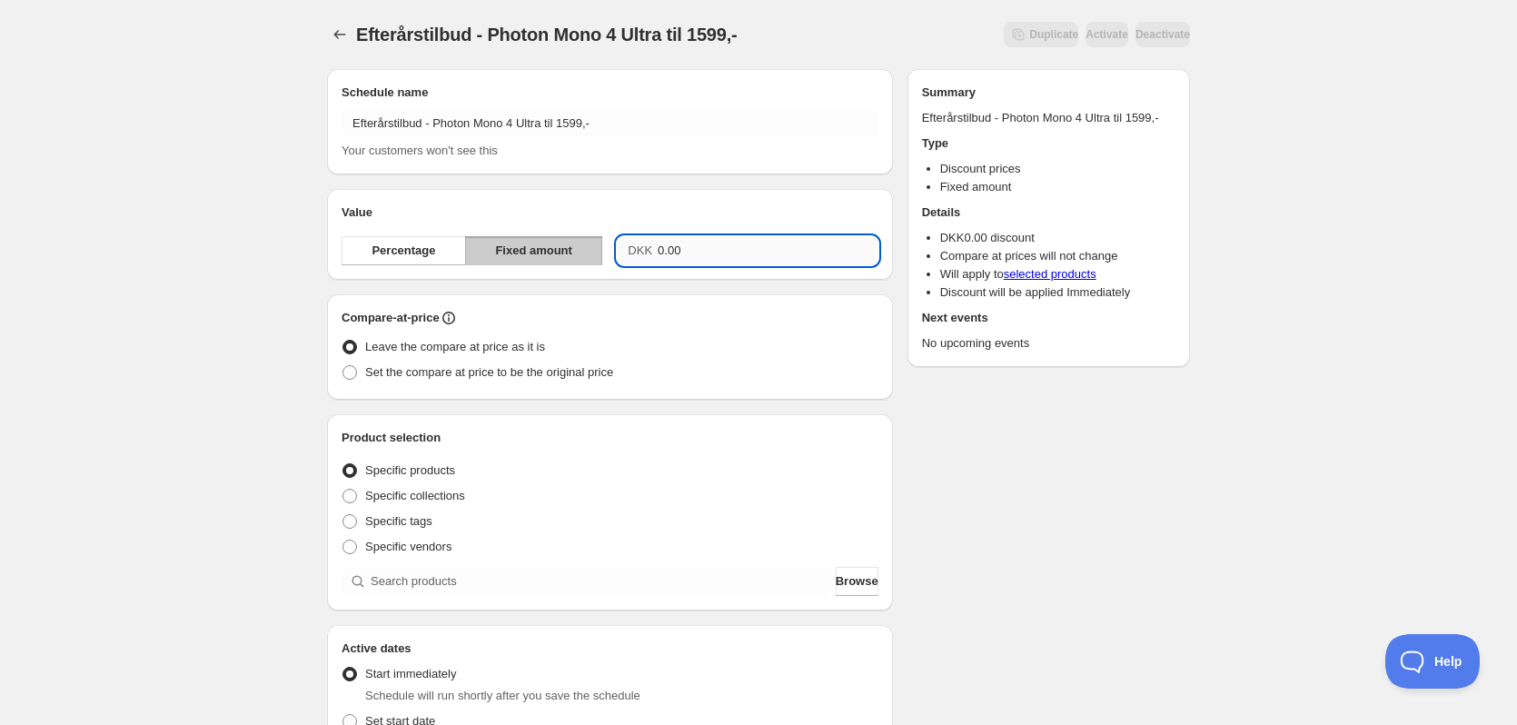
click at [700, 263] on input "0.00" at bounding box center [768, 250] width 221 height 29
type input "396.00"
click at [1166, 496] on div "Schedule name Efterårstilbud - Photon Mono 4 Ultra til 1599,- Your customers wo…" at bounding box center [750, 624] width 877 height 1141
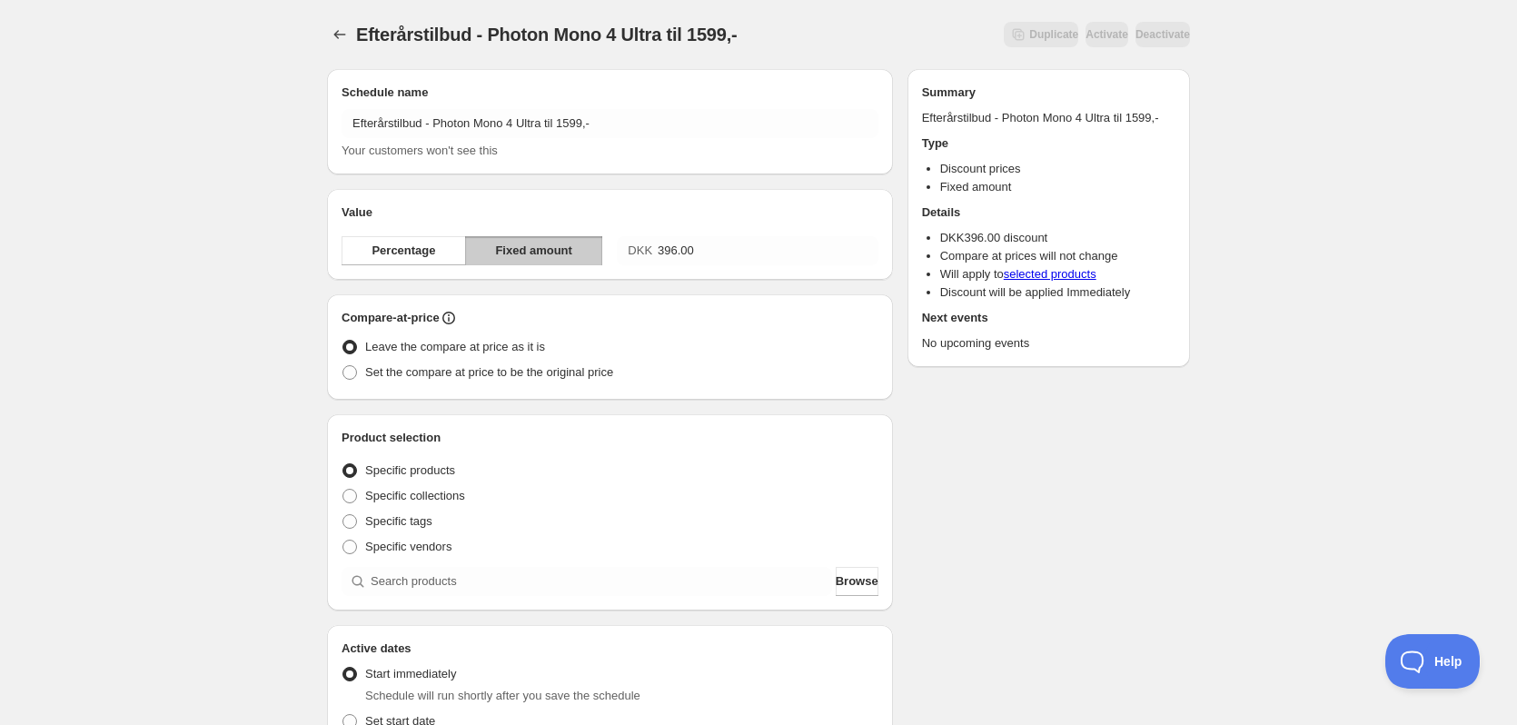
scroll to position [272, 0]
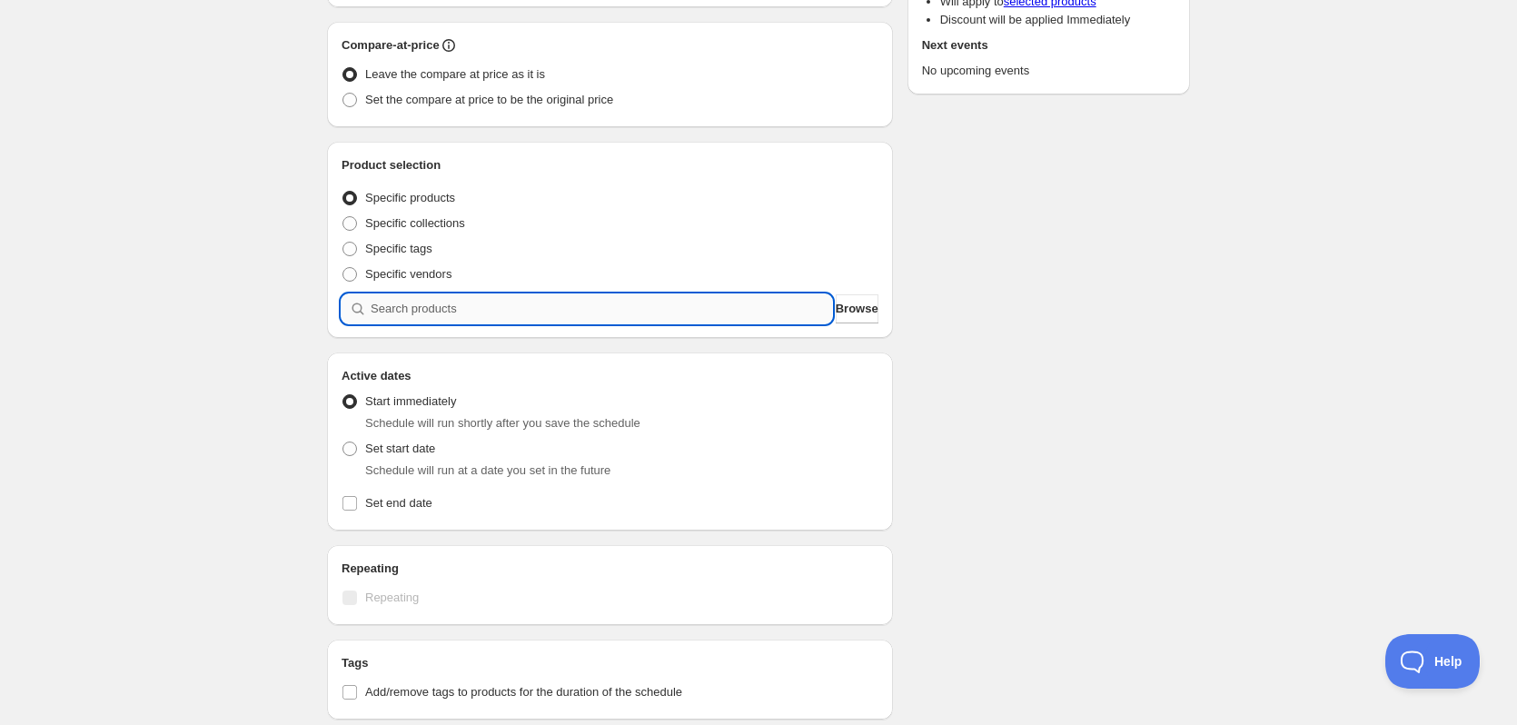
click at [416, 300] on input "search" at bounding box center [601, 308] width 461 height 29
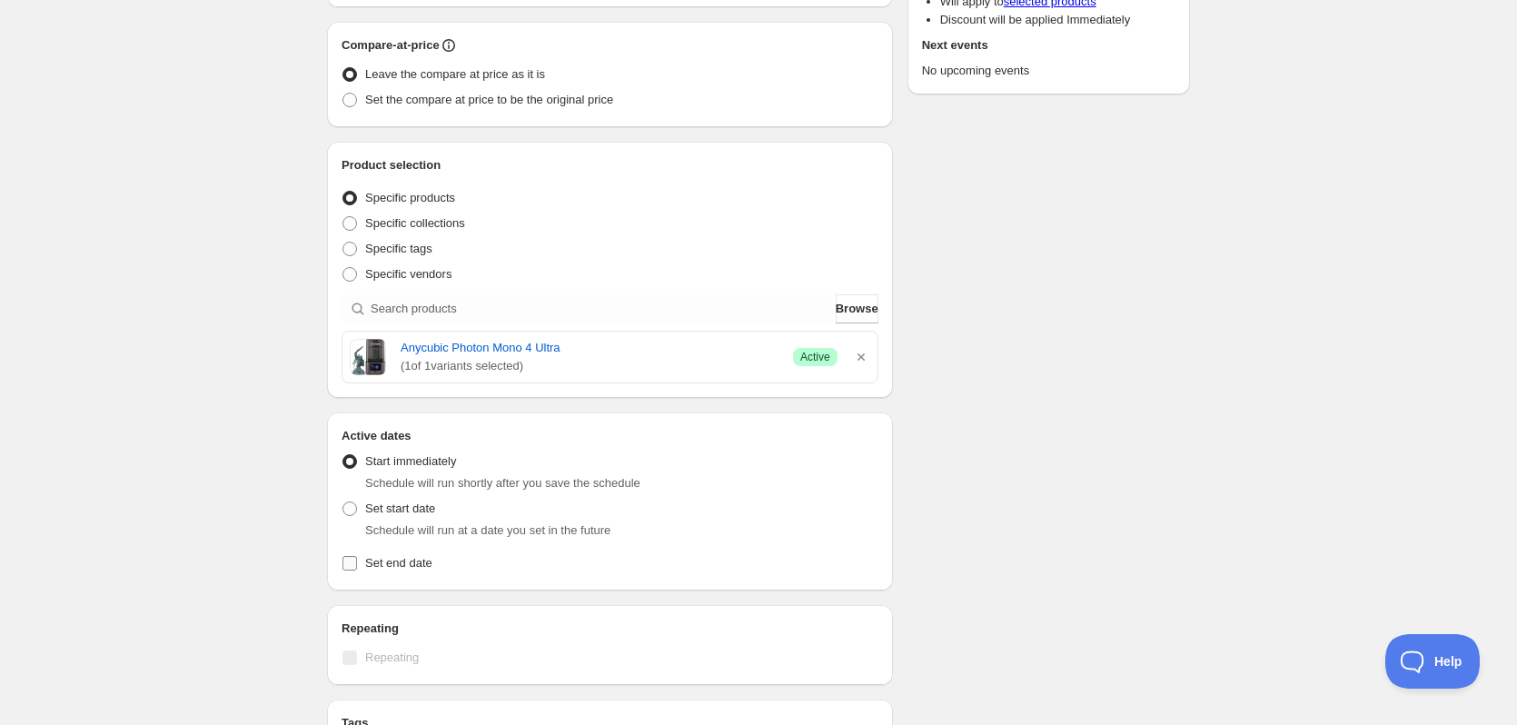
click at [402, 569] on span "Set end date" at bounding box center [398, 563] width 67 height 14
click at [357, 569] on input "Set end date" at bounding box center [349, 563] width 15 height 15
checkbox input "true"
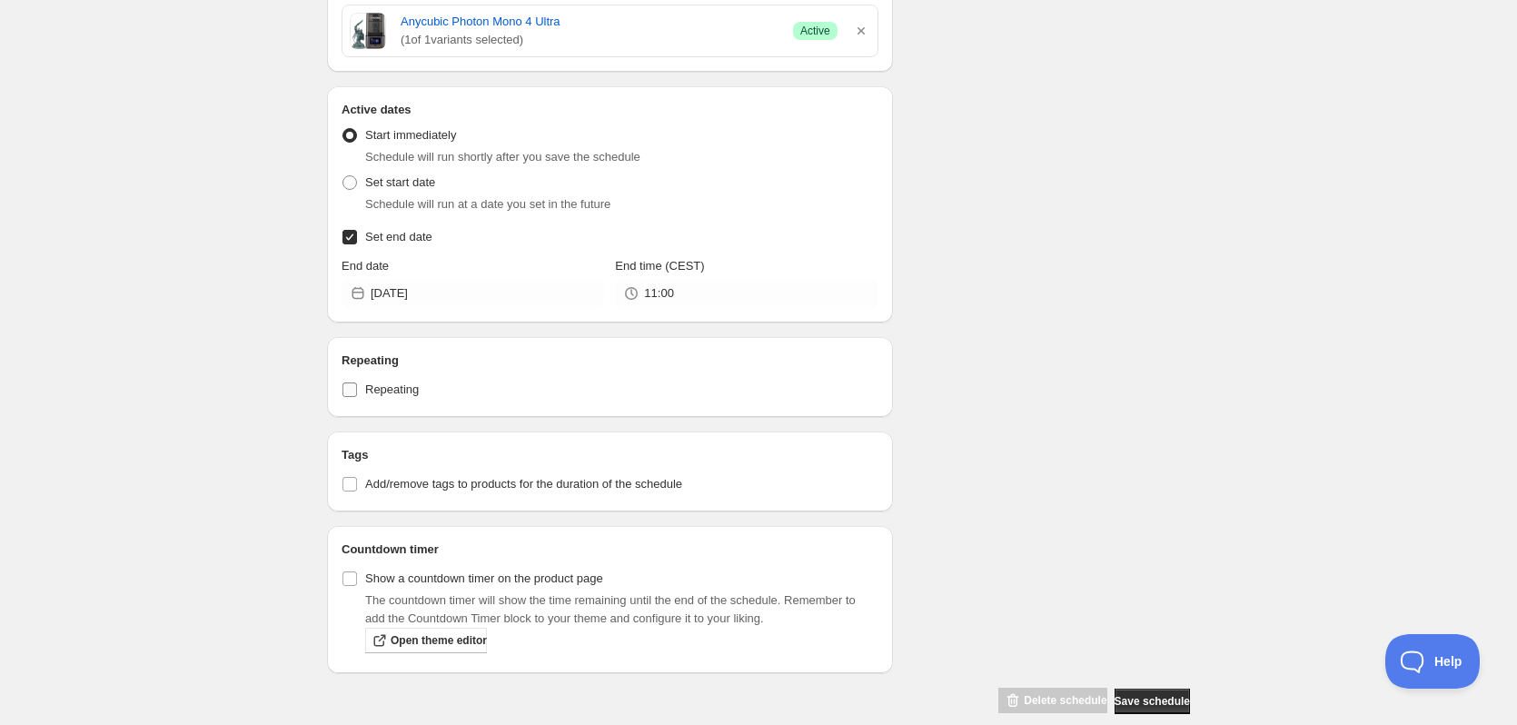
scroll to position [623, 0]
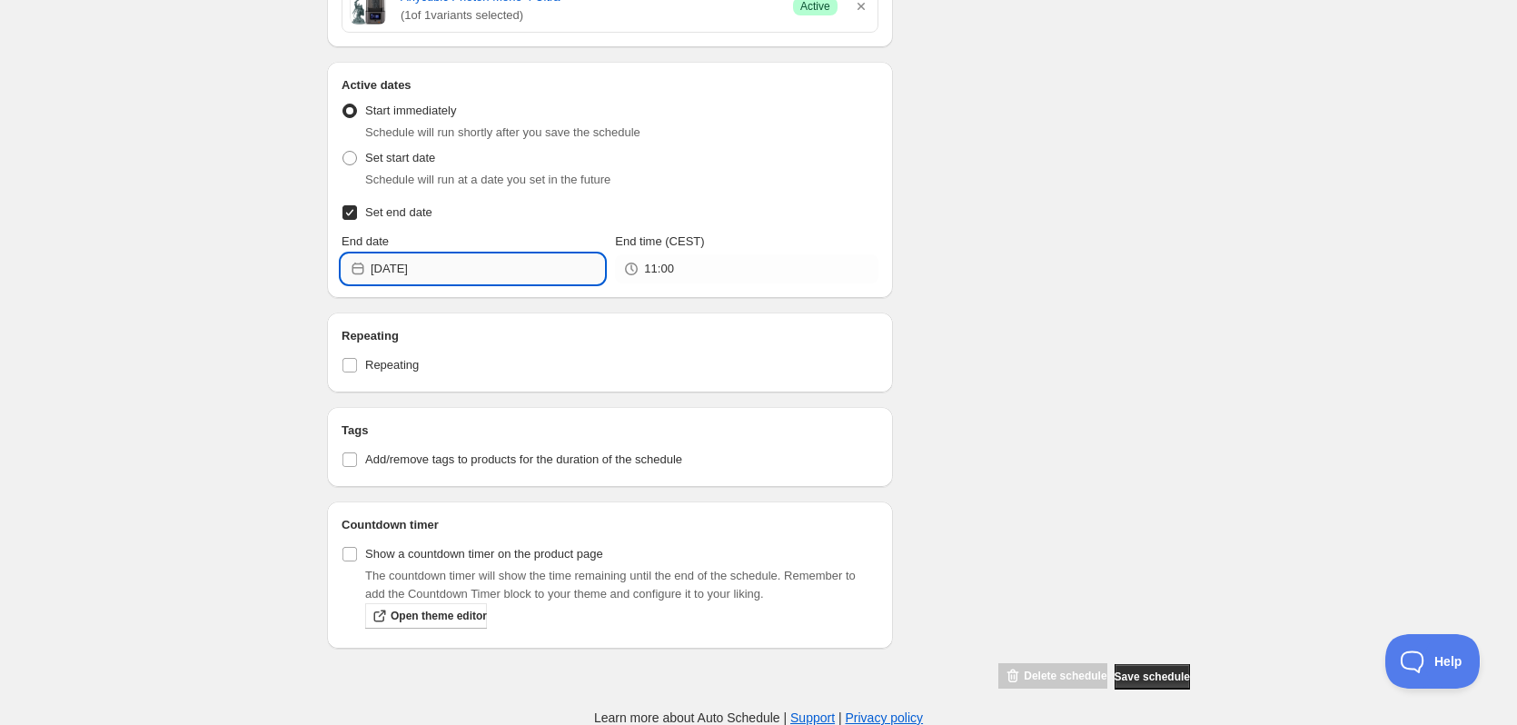
click at [533, 265] on input "2025-09-01" at bounding box center [487, 268] width 233 height 29
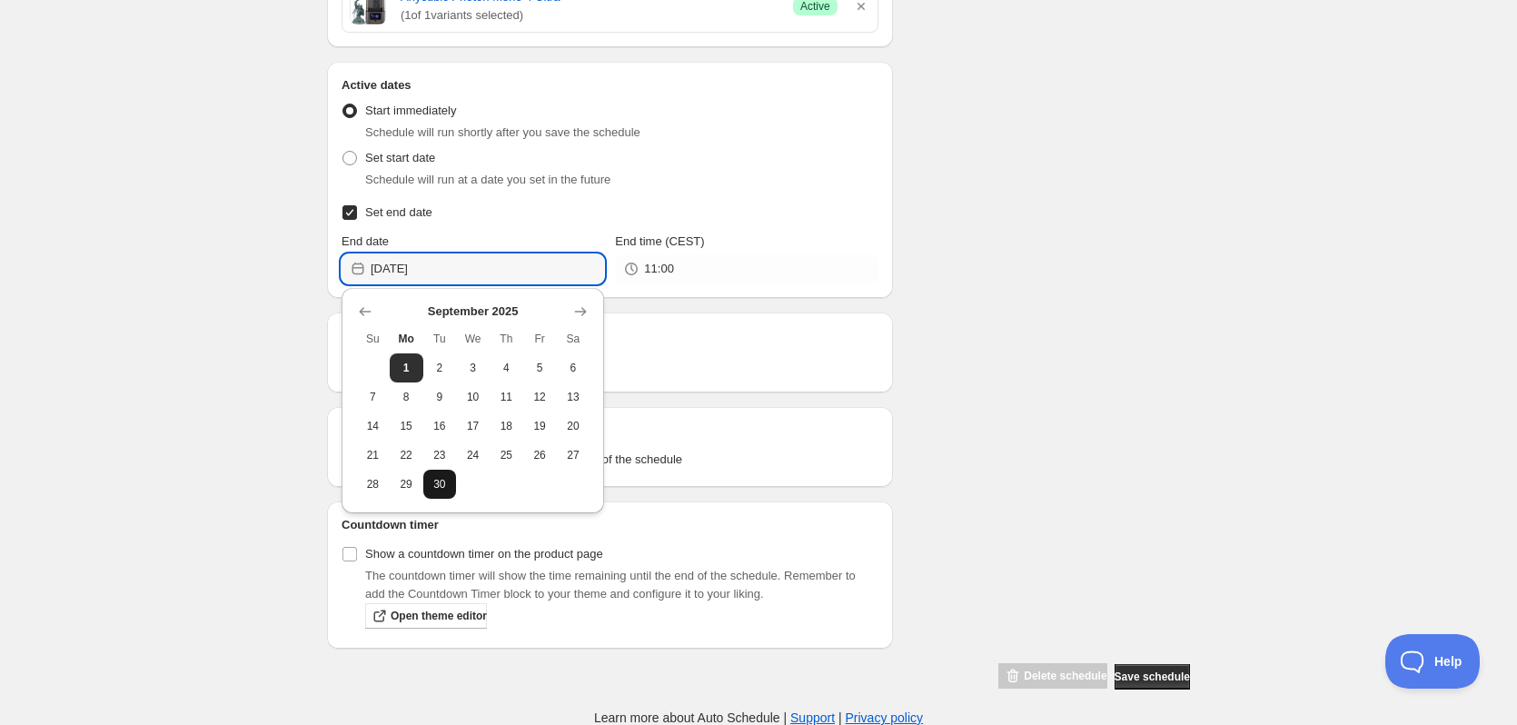
click at [447, 480] on span "30" at bounding box center [440, 484] width 19 height 15
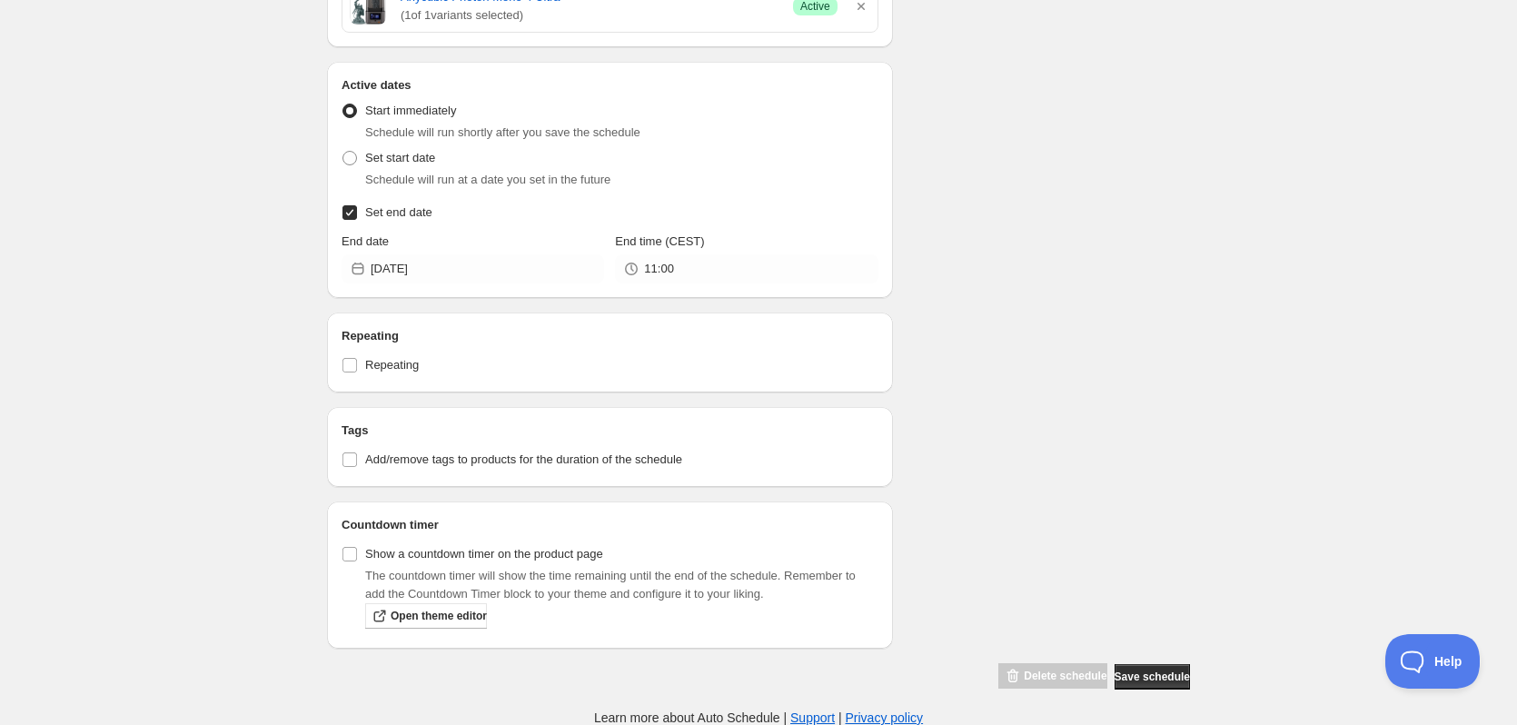
type input "2025-09-30"
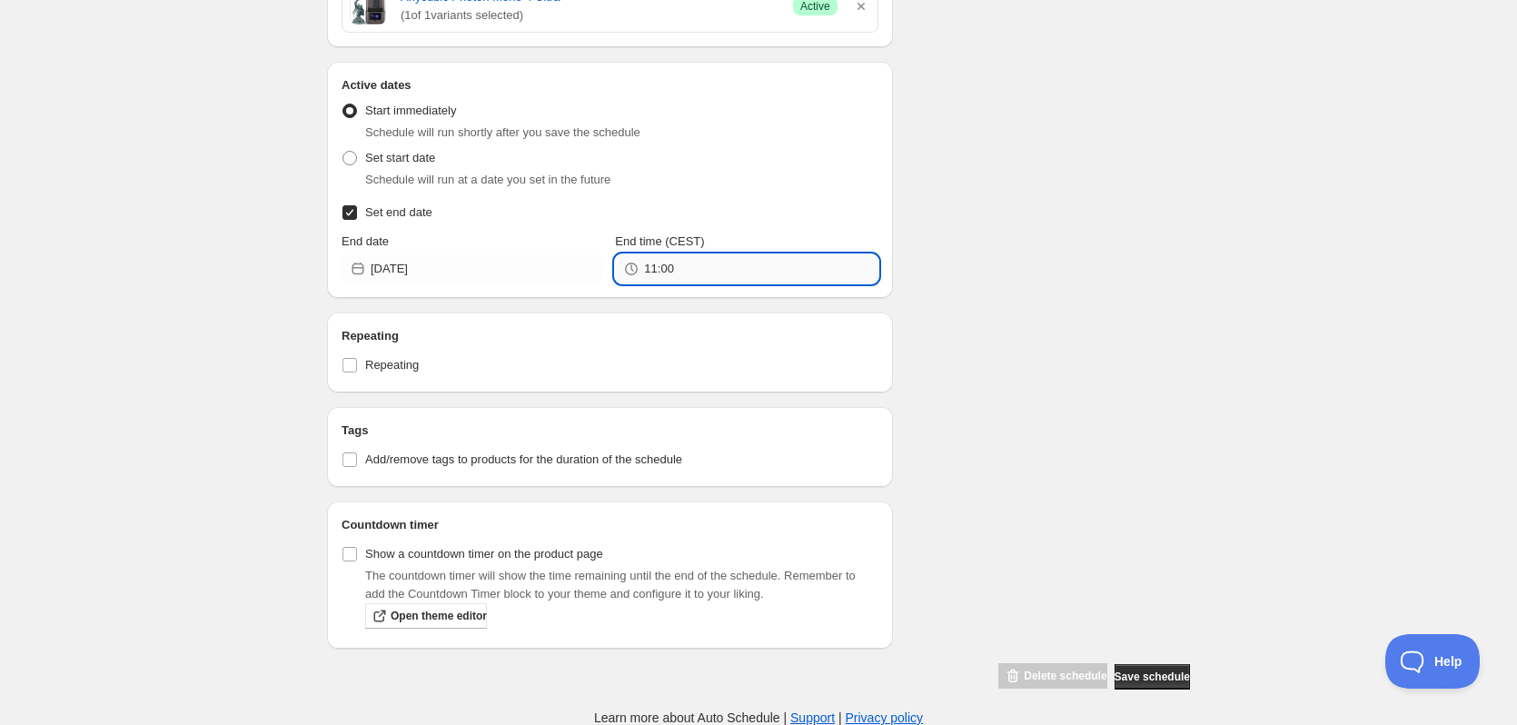
click at [736, 266] on input "11:00" at bounding box center [760, 268] width 233 height 29
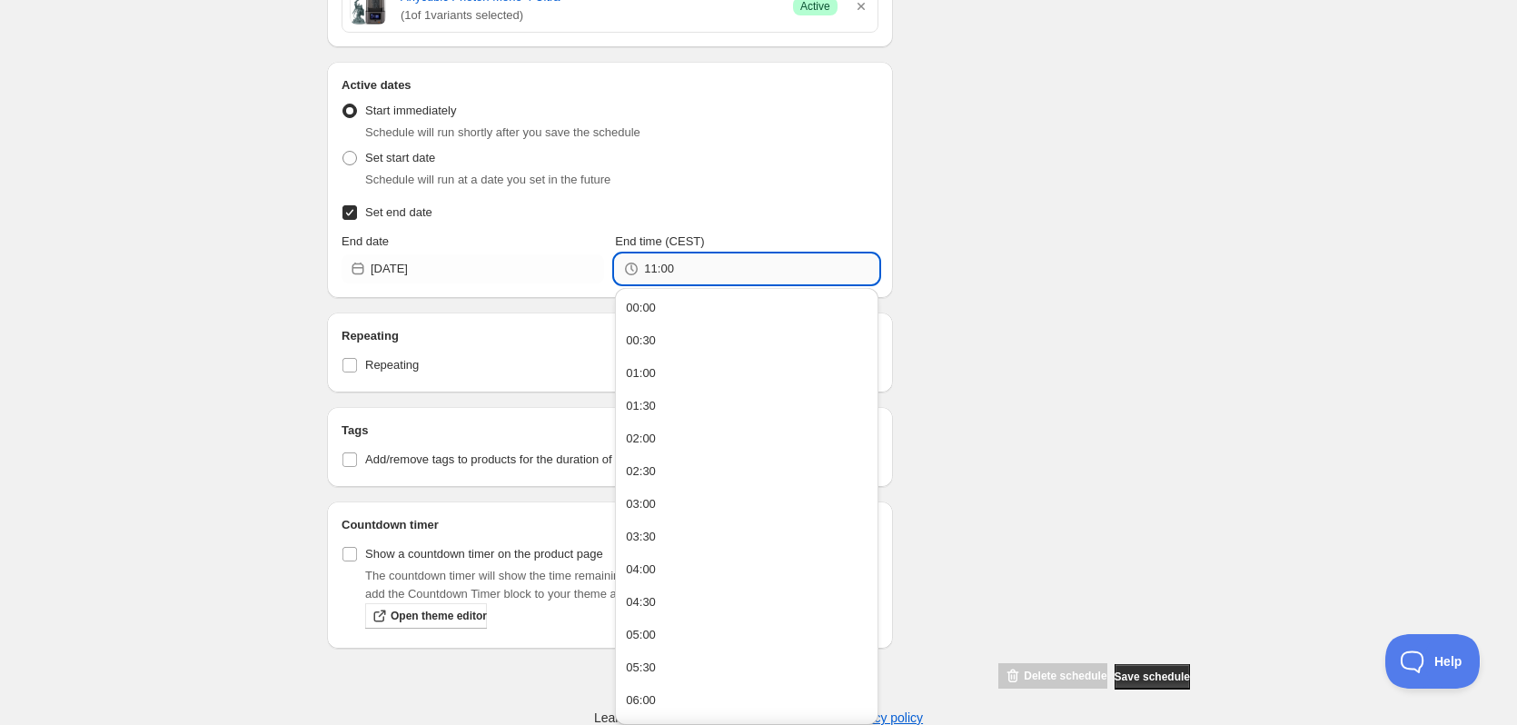
click at [736, 266] on input "11:00" at bounding box center [760, 268] width 233 height 29
type input "23:59"
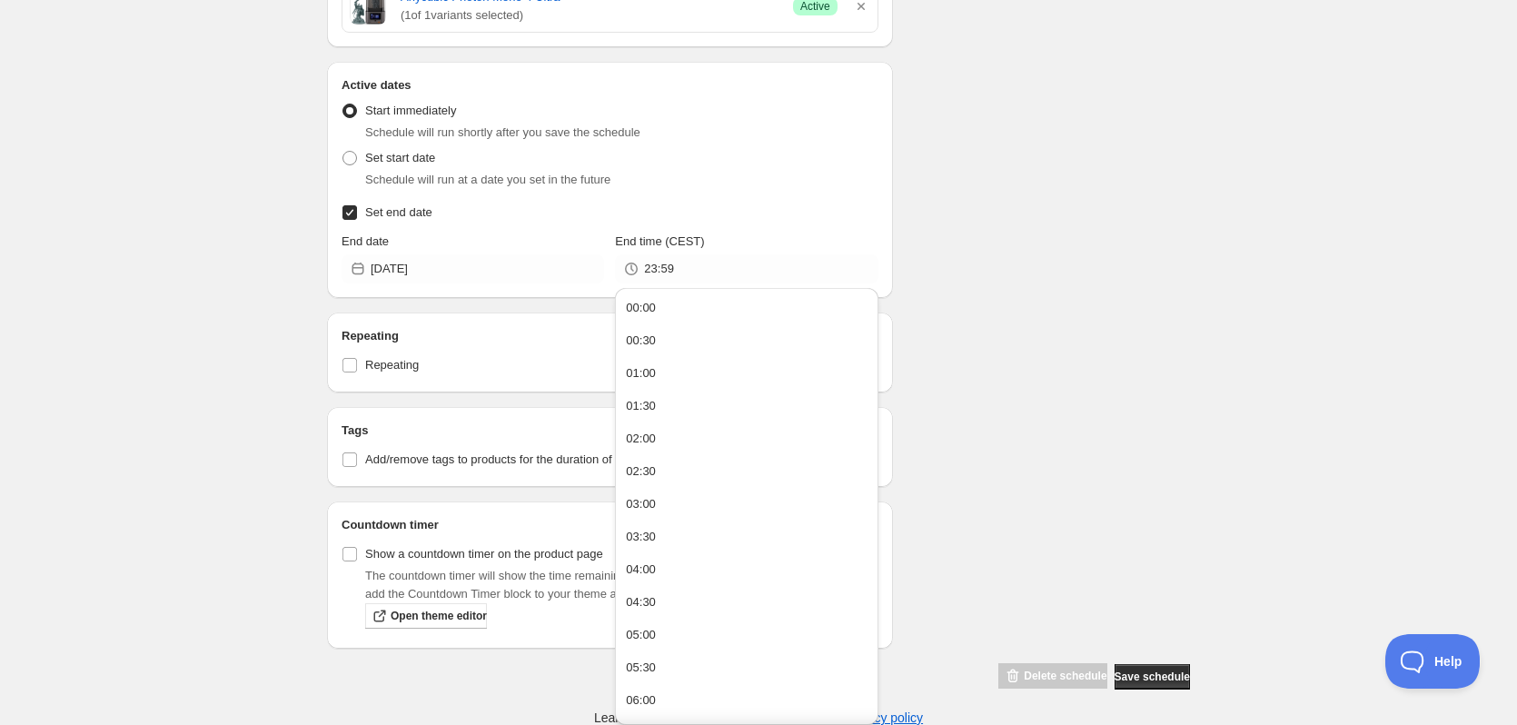
click at [931, 237] on div "Schedule name Efterårstilbud - Photon Mono 4 Ultra til 1599,- Your customers wo…" at bounding box center [750, 60] width 877 height 1259
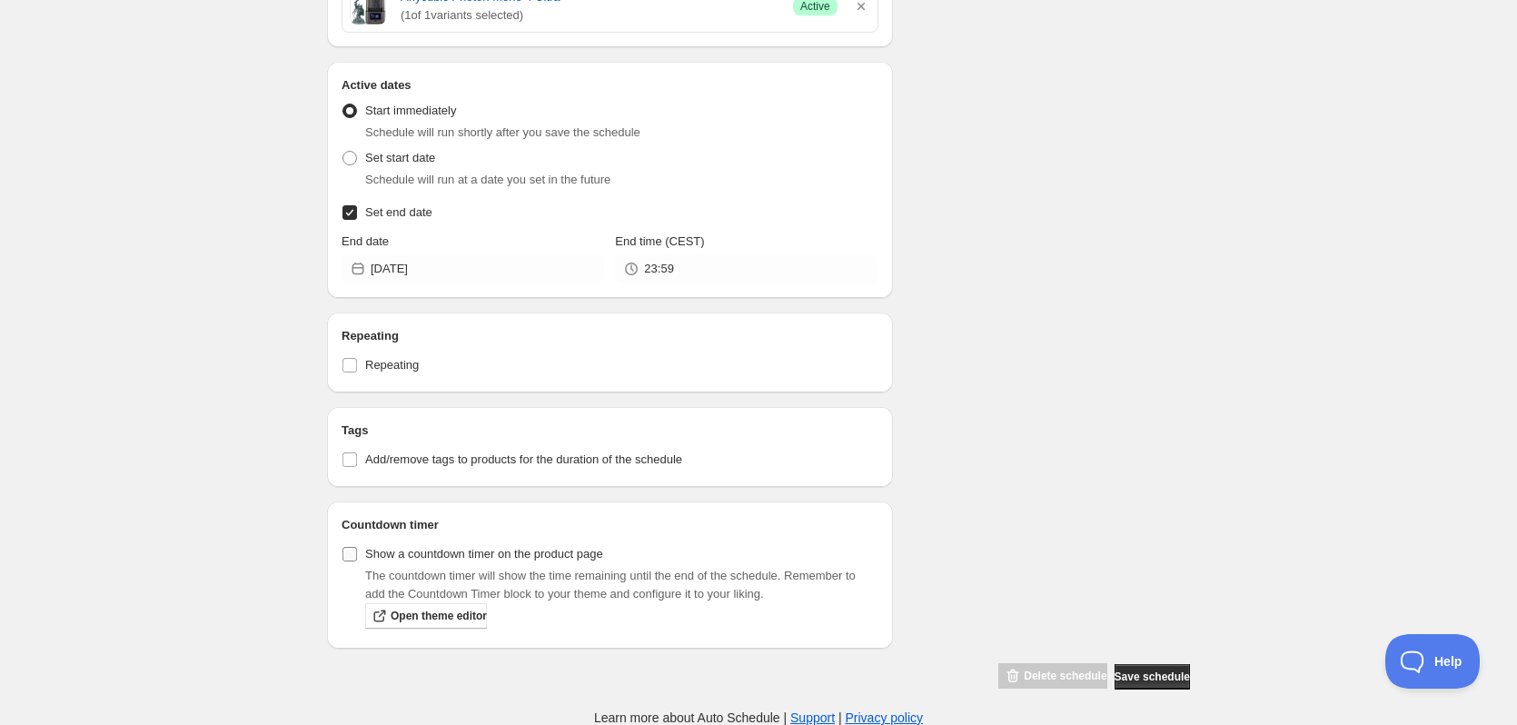
click at [347, 552] on input "Show a countdown timer on the product page" at bounding box center [349, 554] width 15 height 15
checkbox input "true"
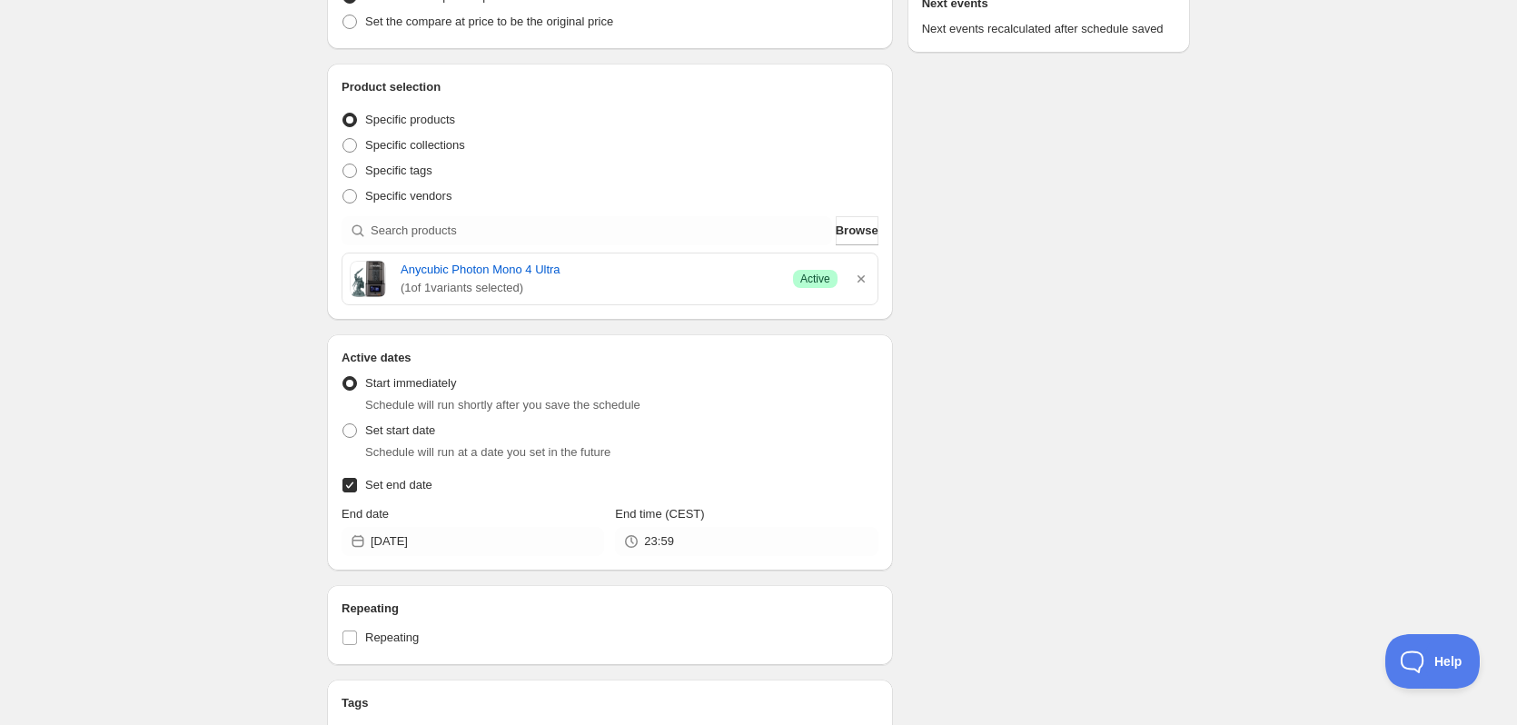
scroll to position [0, 0]
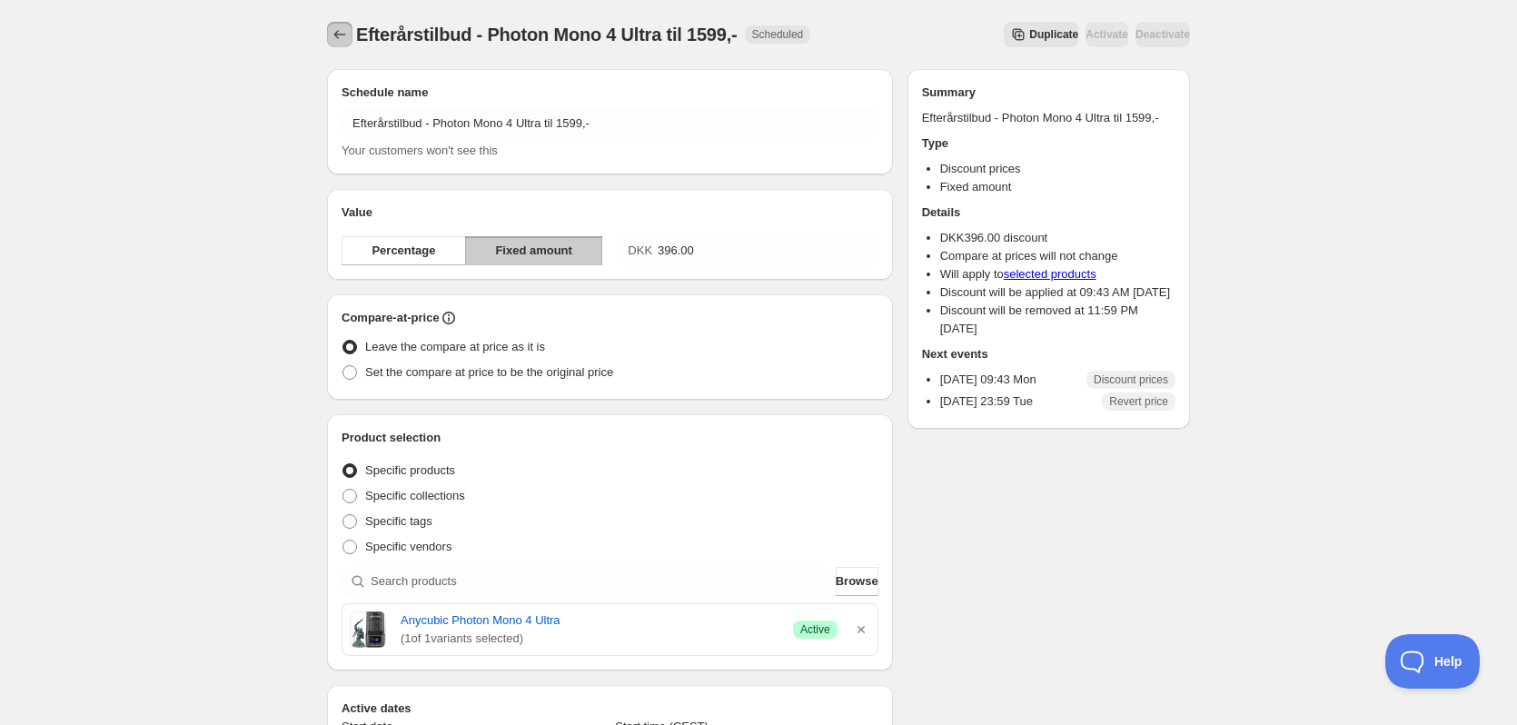
click at [341, 38] on icon "Schedules" at bounding box center [340, 34] width 18 height 18
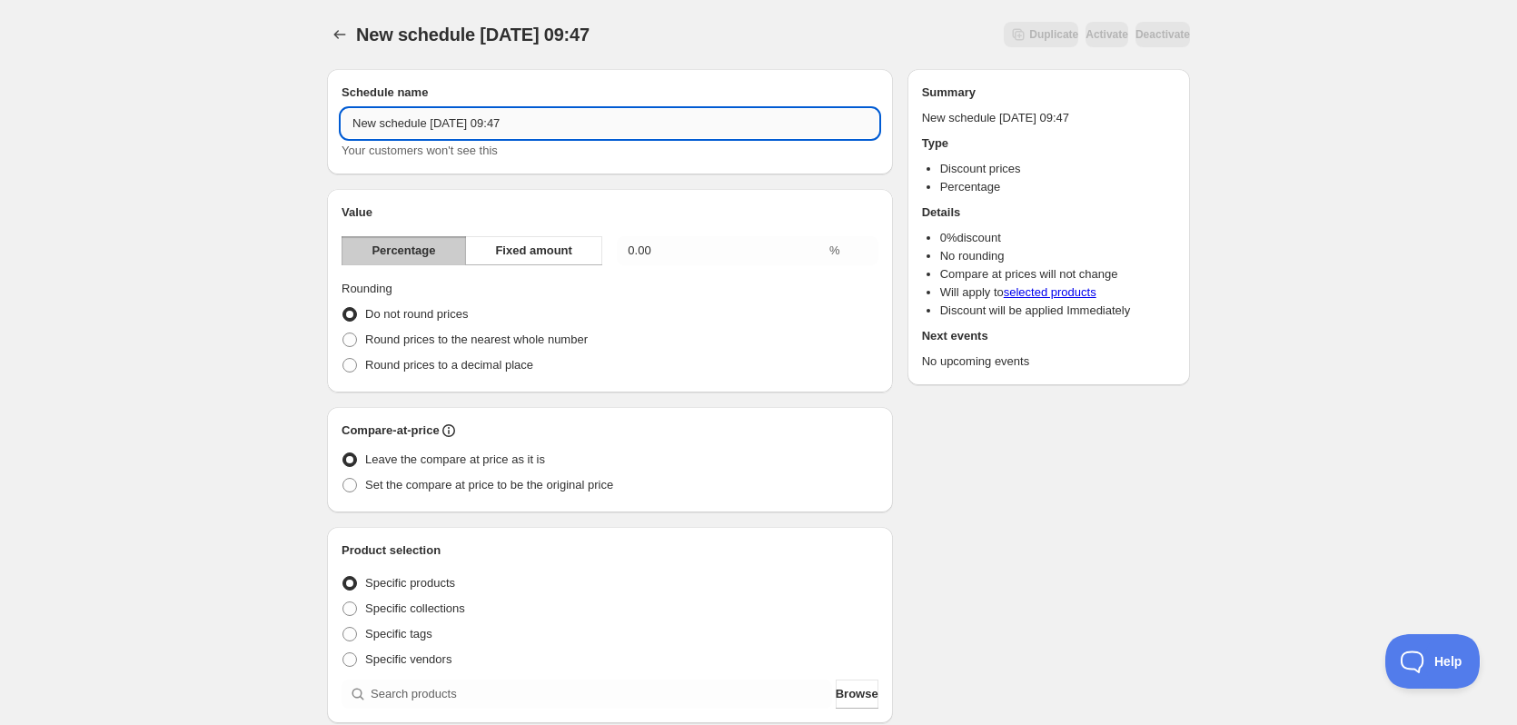
click at [552, 127] on input "New schedule Sep 01 2025 09:47" at bounding box center [609, 123] width 537 height 29
paste input "text"
type input "Efterårstilbud - Photon Mono X 6Ks til 1499,-"
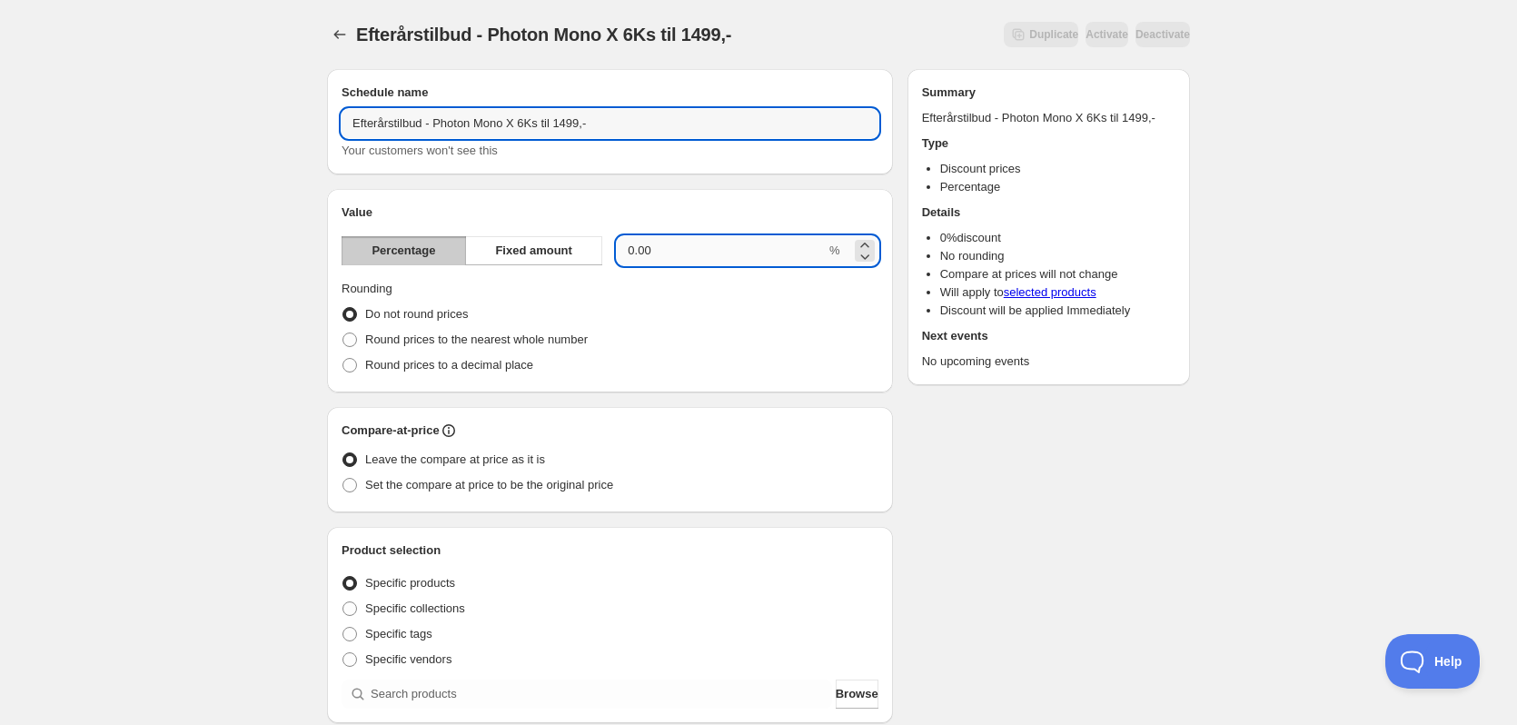
click at [683, 256] on input "0.00" at bounding box center [721, 250] width 209 height 29
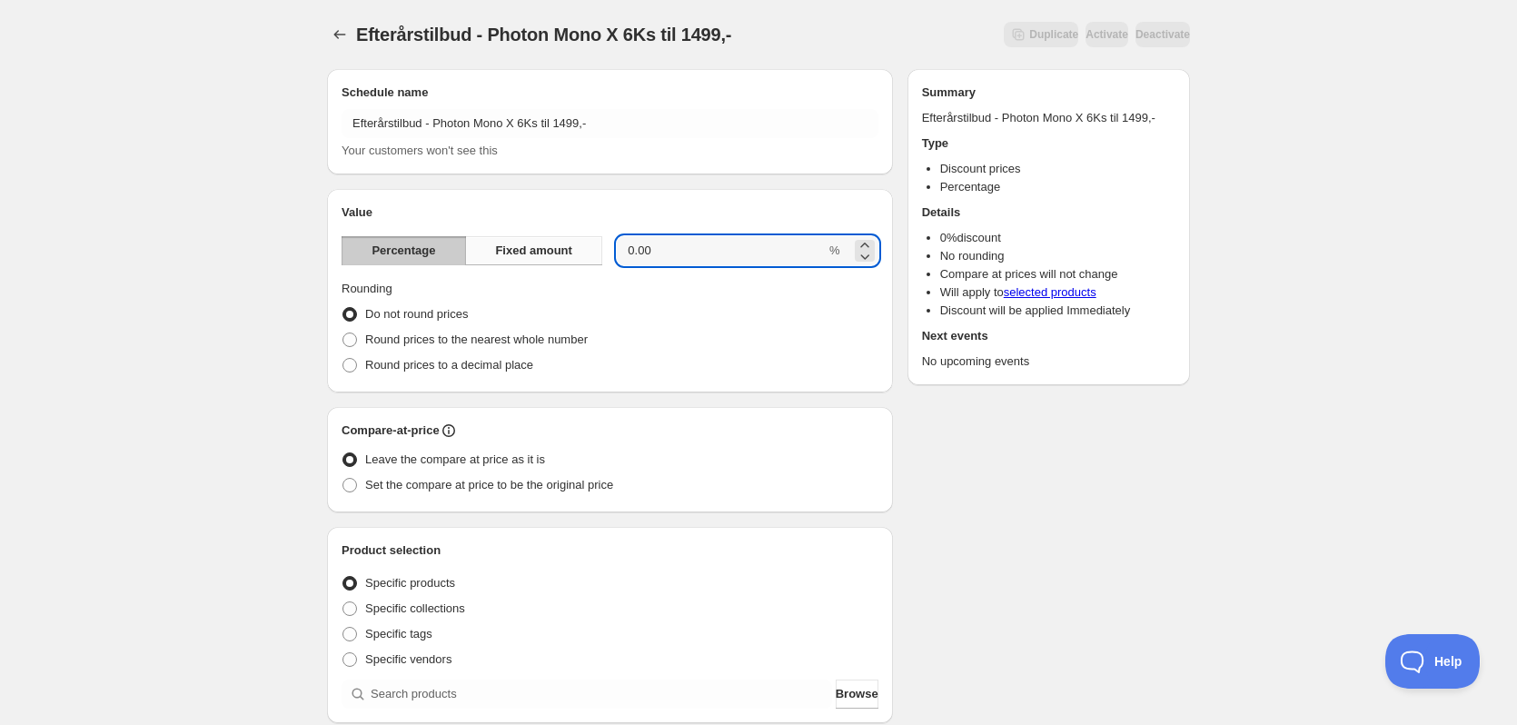
click at [568, 255] on span "Fixed amount" at bounding box center [533, 251] width 77 height 18
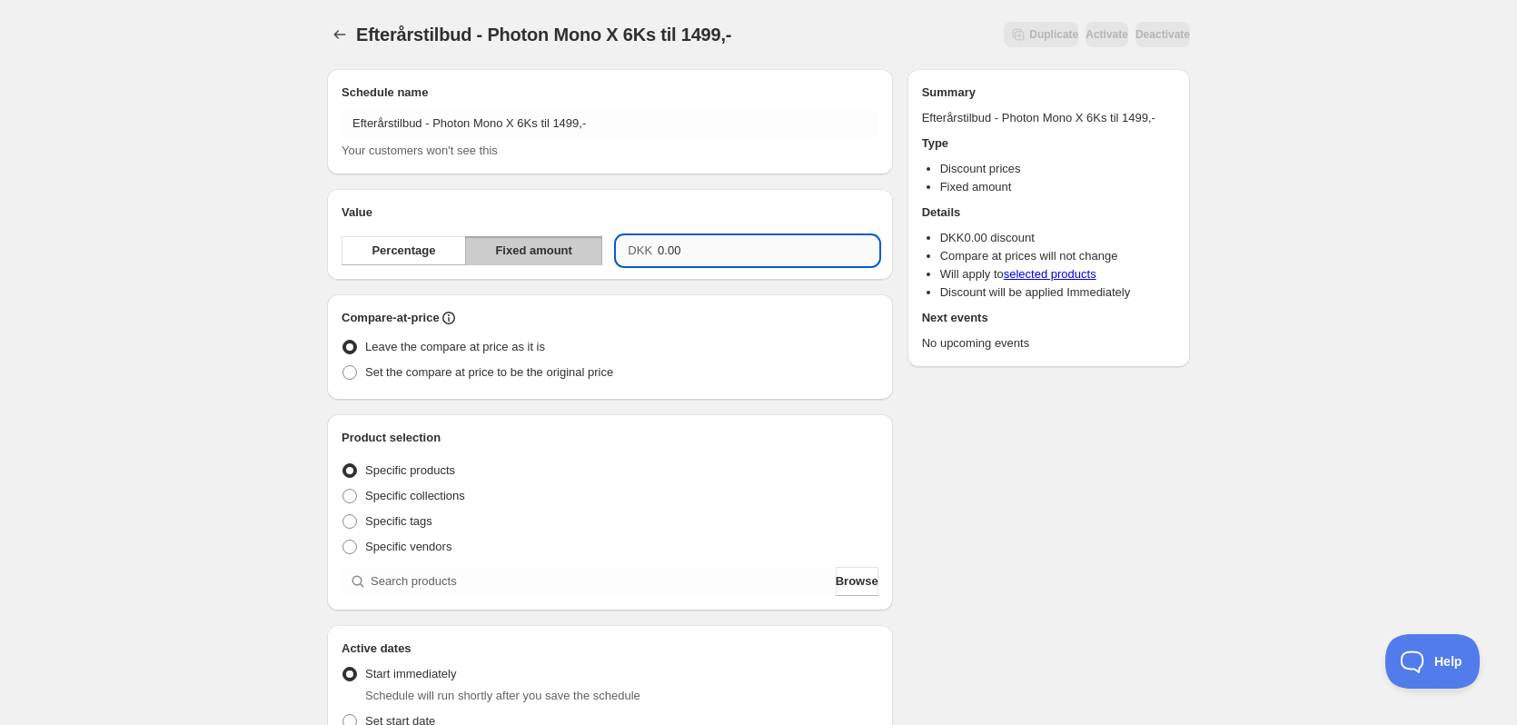
click at [683, 249] on input "0.00" at bounding box center [768, 250] width 221 height 29
type input "1996.00"
click at [1039, 479] on div "Schedule name Efterårstilbud - Photon Mono X 6Ks til 1499,- Your customers won'…" at bounding box center [750, 624] width 877 height 1141
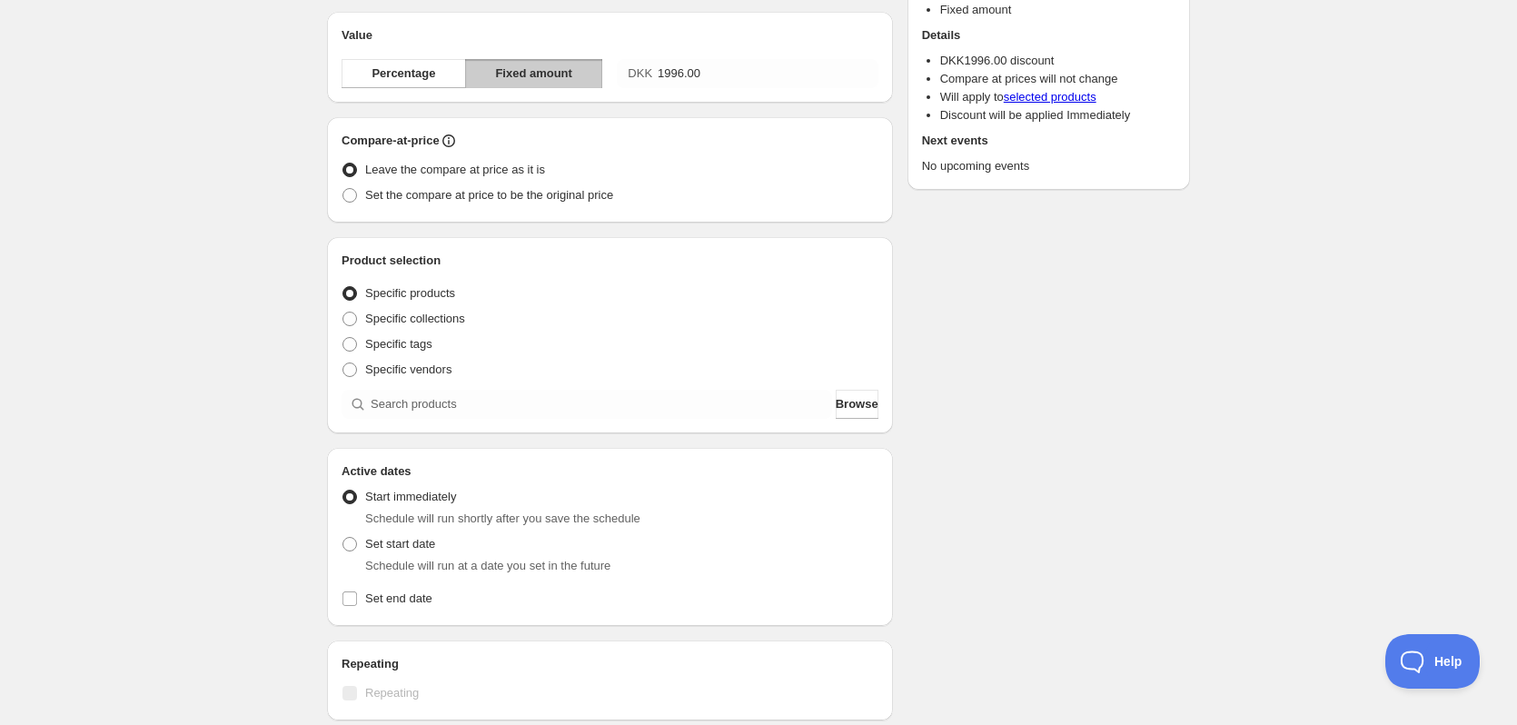
scroll to position [182, 0]
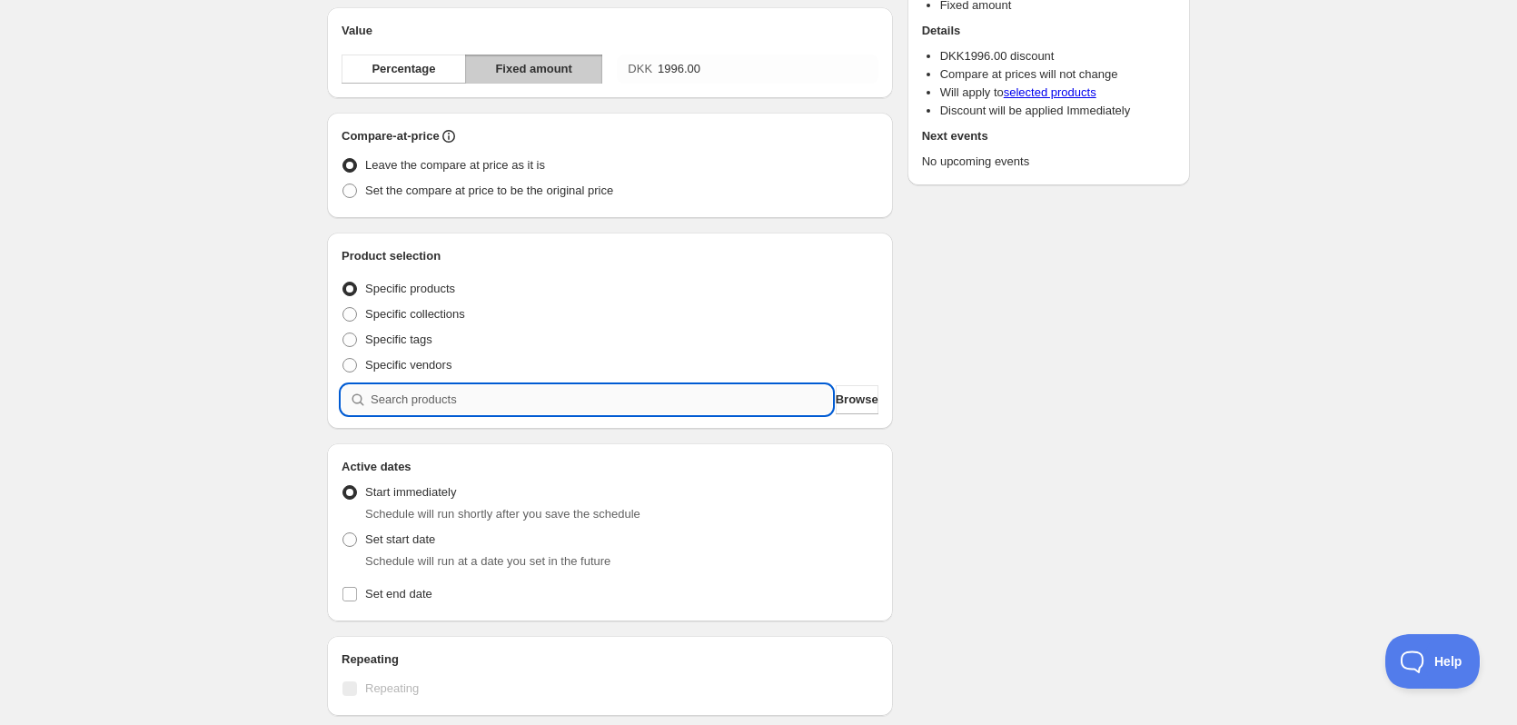
click at [708, 410] on input "search" at bounding box center [601, 399] width 461 height 29
type input "P"
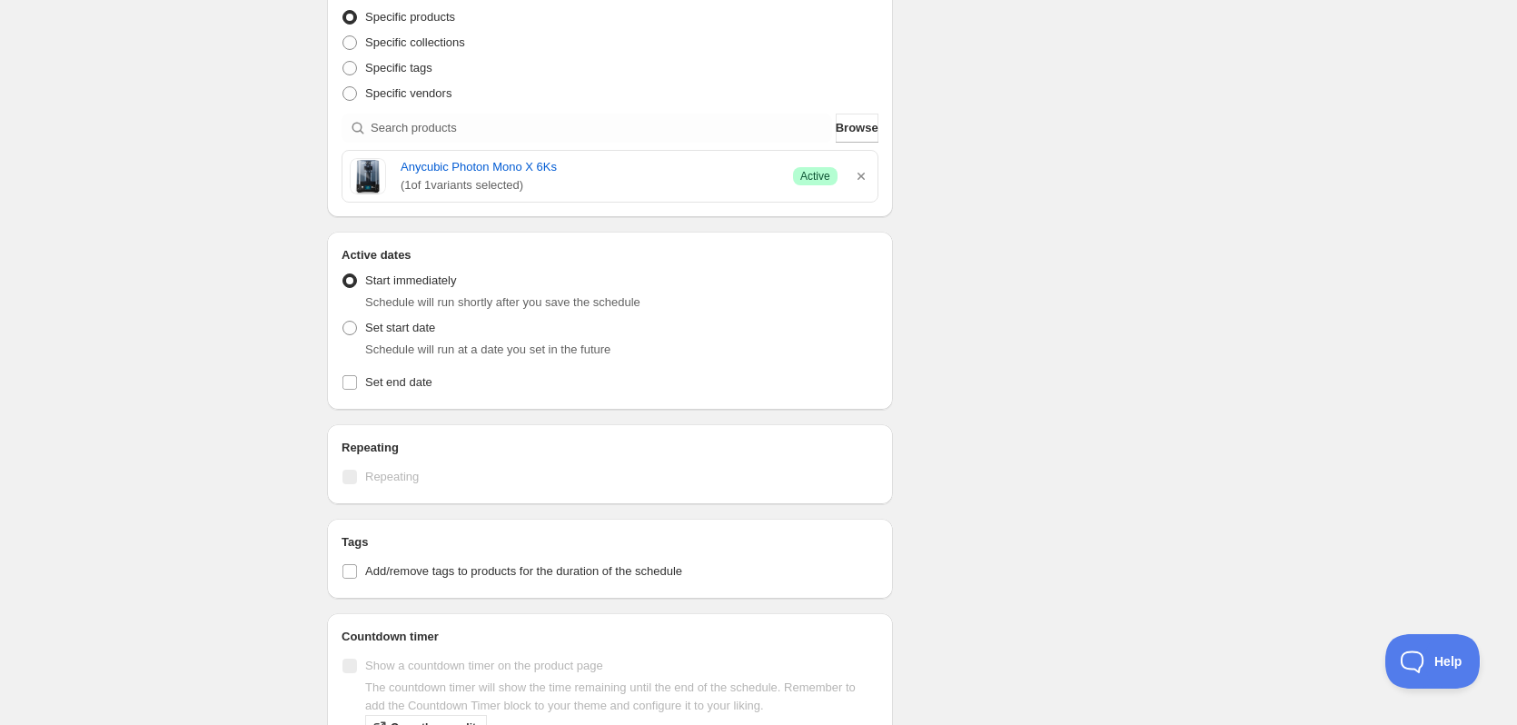
scroll to position [454, 0]
click at [367, 379] on span "Set end date" at bounding box center [398, 381] width 67 height 14
click at [357, 379] on input "Set end date" at bounding box center [349, 381] width 15 height 15
checkbox input "true"
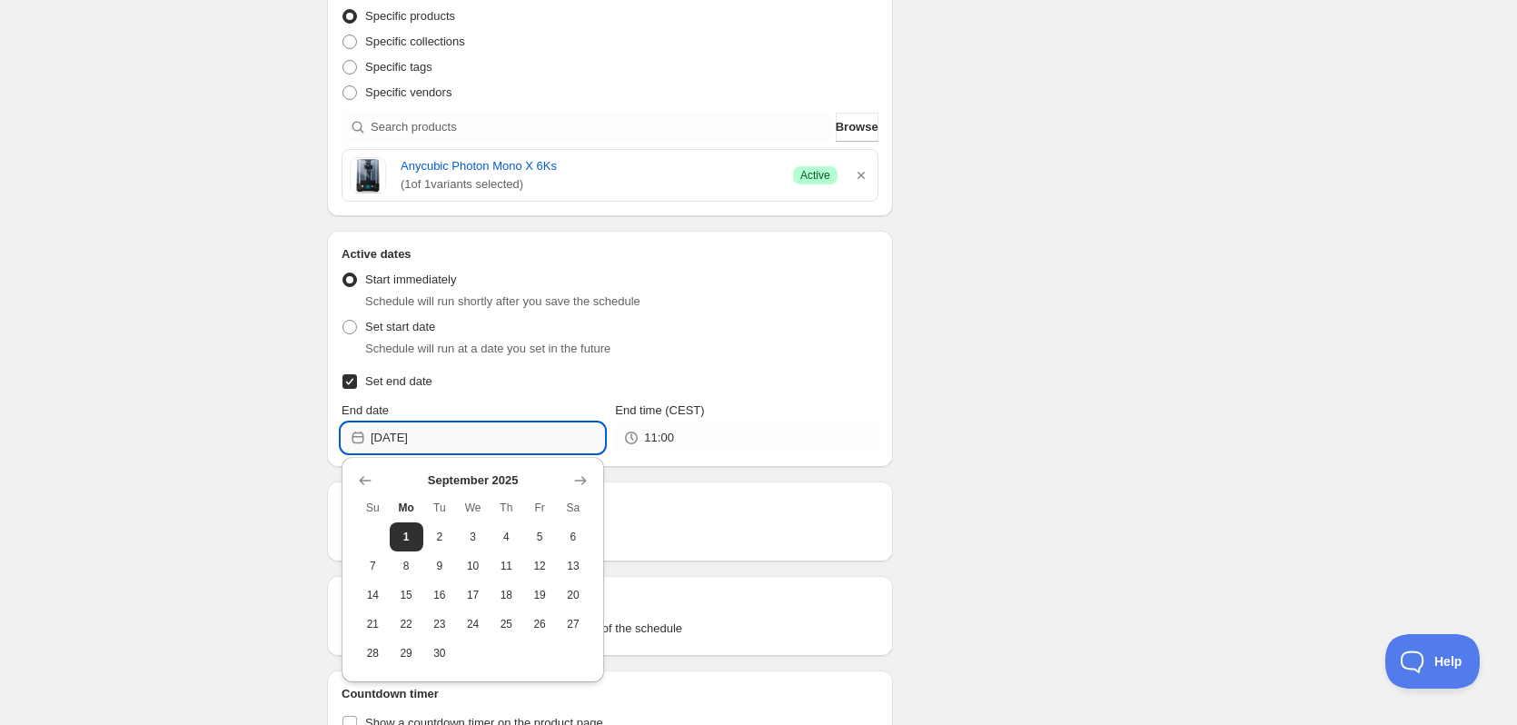
click at [475, 440] on input "2025-09-01" at bounding box center [487, 437] width 233 height 29
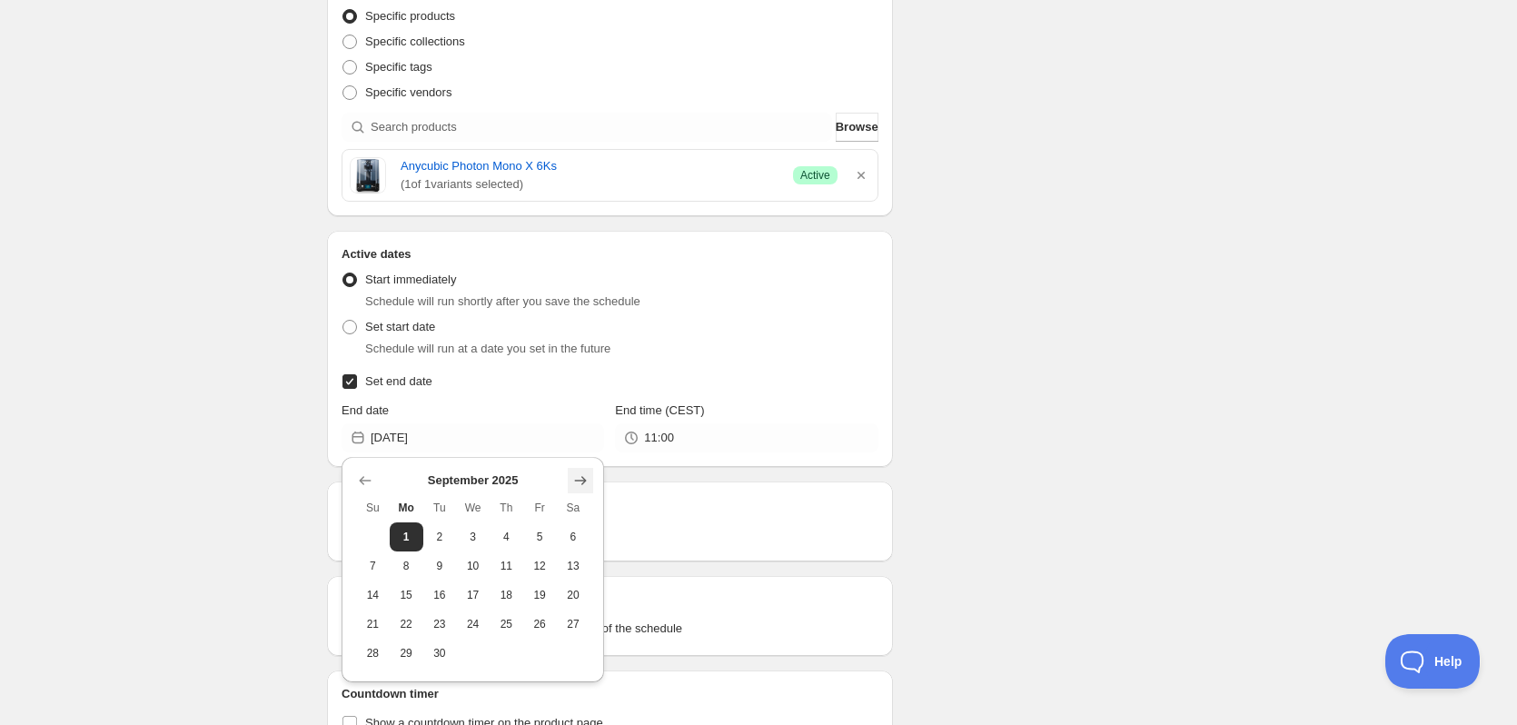
click at [576, 480] on icon "Show next month, October 2025" at bounding box center [580, 480] width 18 height 18
click at [539, 567] on span "10" at bounding box center [539, 566] width 19 height 15
type input "2025-10-10"
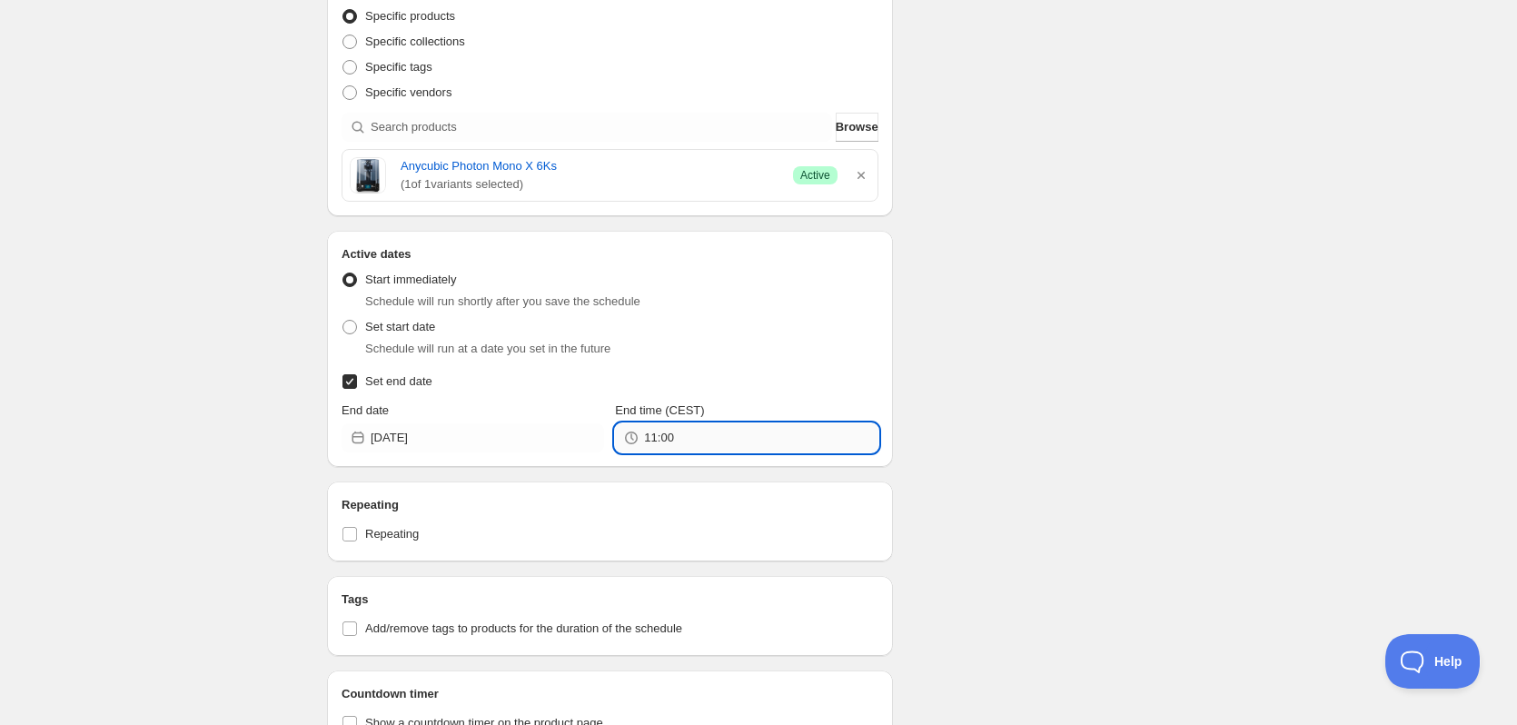
click at [714, 440] on input "11:00" at bounding box center [760, 437] width 233 height 29
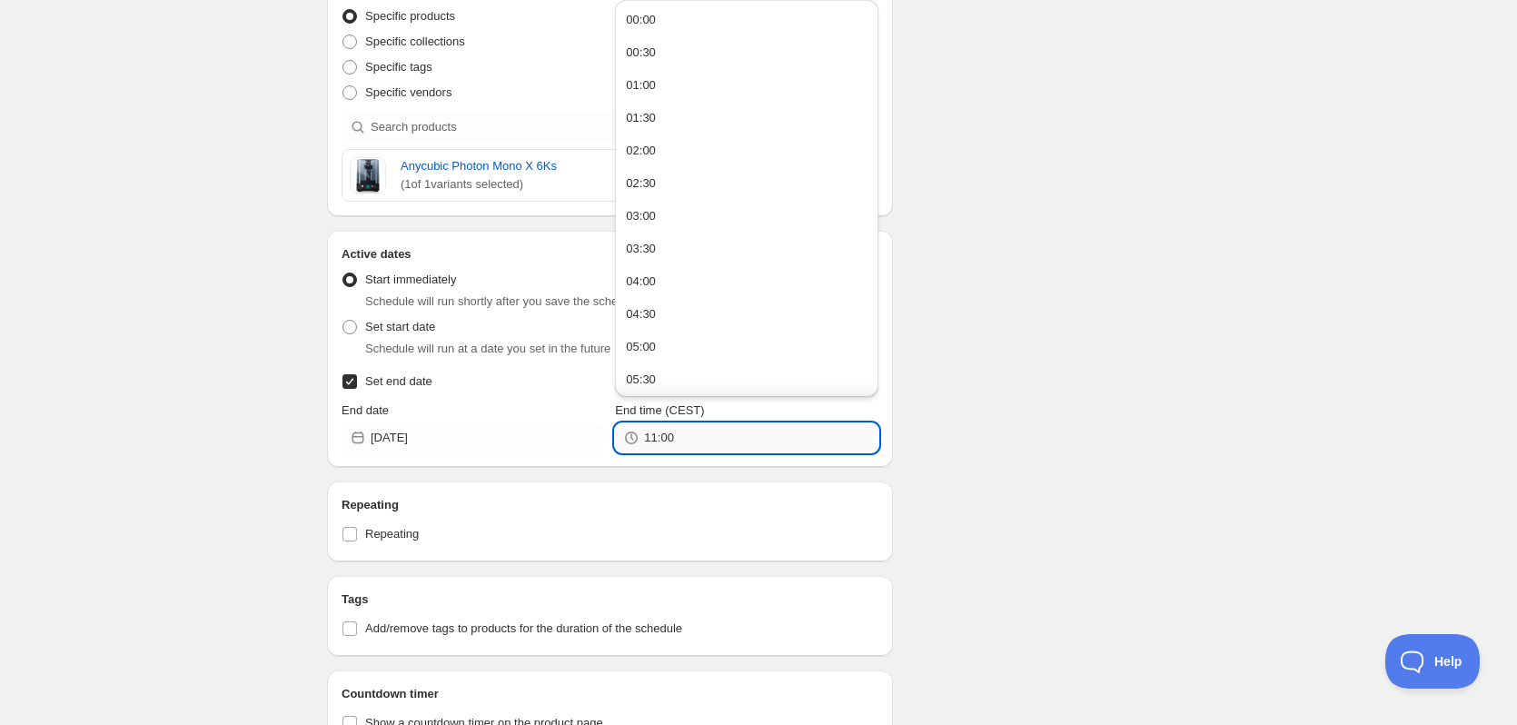
click at [714, 440] on input "11:00" at bounding box center [760, 437] width 233 height 29
type input "23:59"
click at [1086, 429] on div "Schedule name Efterårstilbud - Photon Mono X 6Ks til 1499,- Your customers won'…" at bounding box center [750, 229] width 877 height 1259
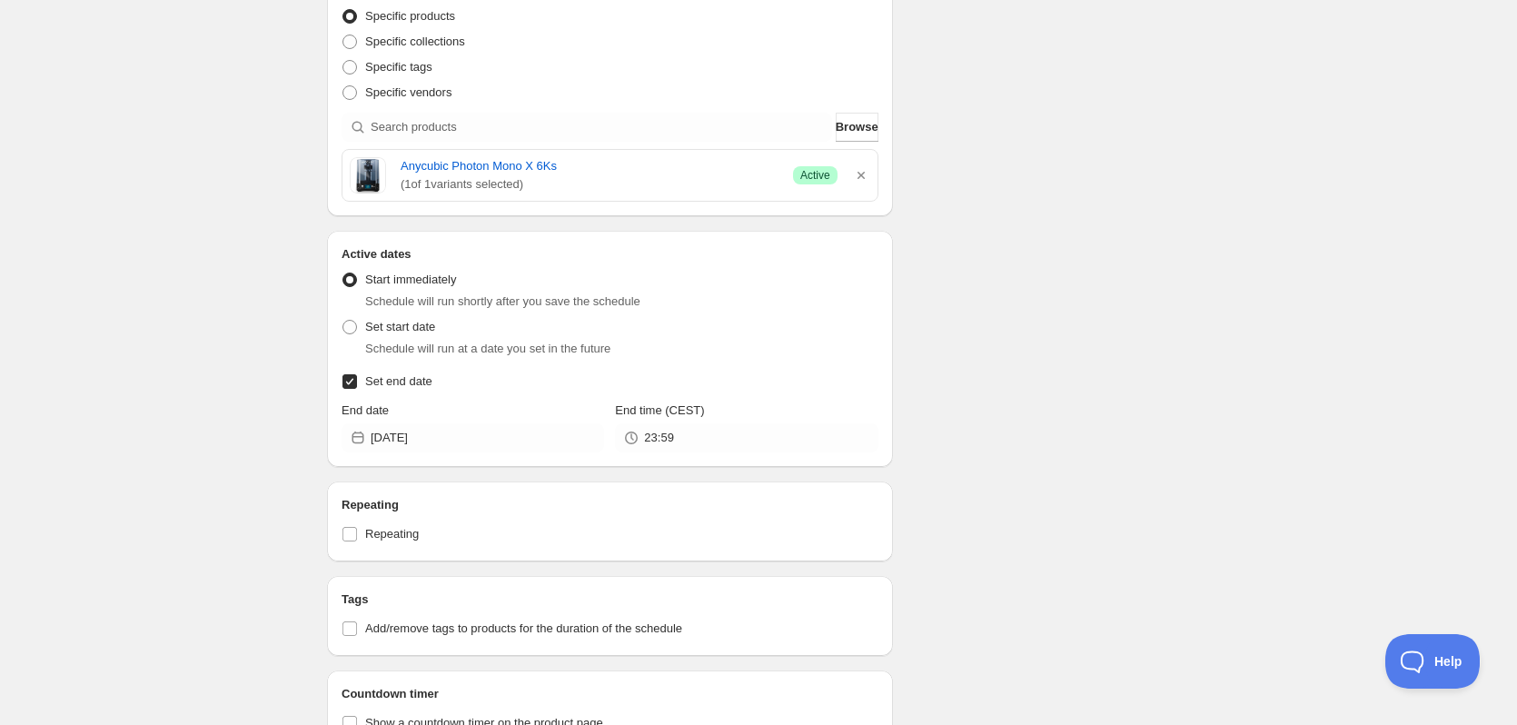
scroll to position [623, 0]
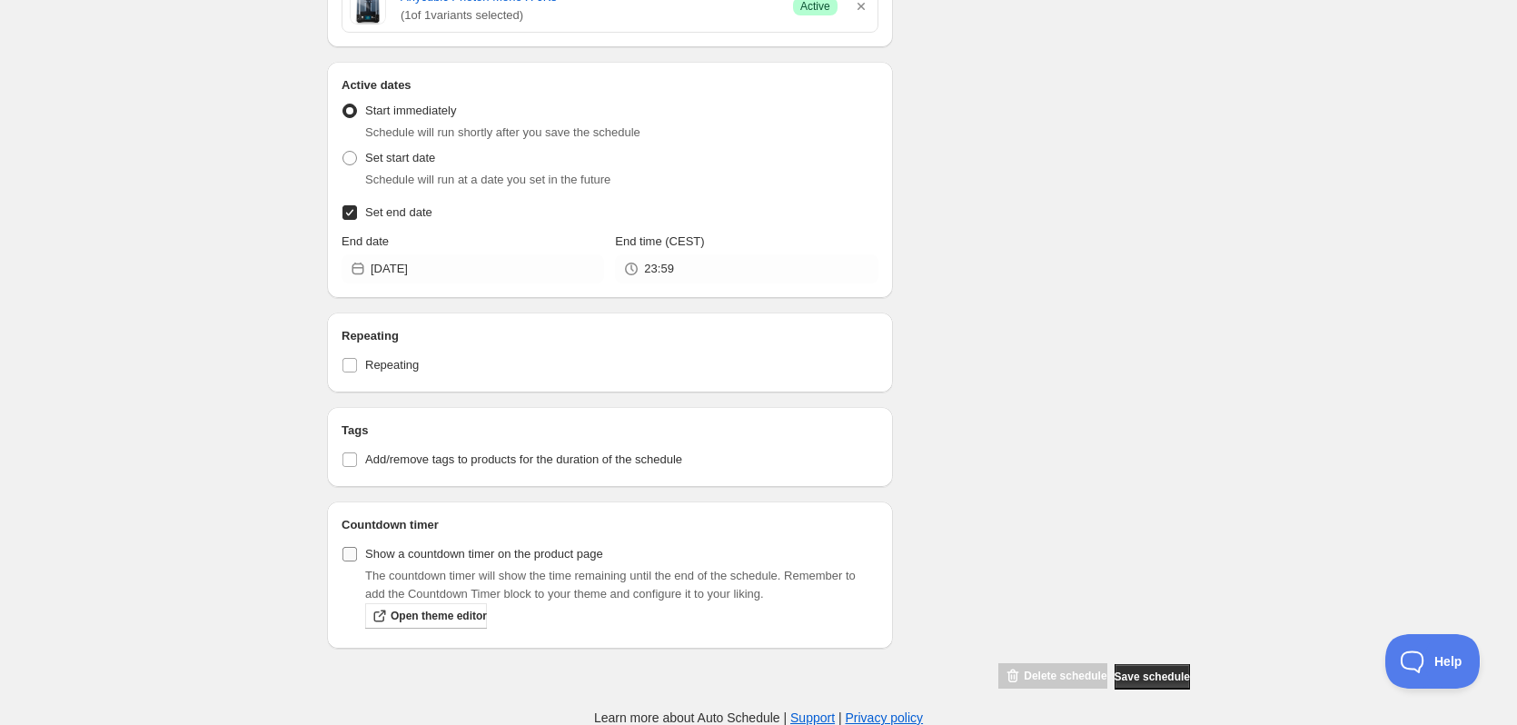
click at [361, 559] on label "Show a countdown timer on the product page" at bounding box center [472, 553] width 262 height 25
click at [357, 559] on input "Show a countdown timer on the product page" at bounding box center [349, 554] width 15 height 15
checkbox input "true"
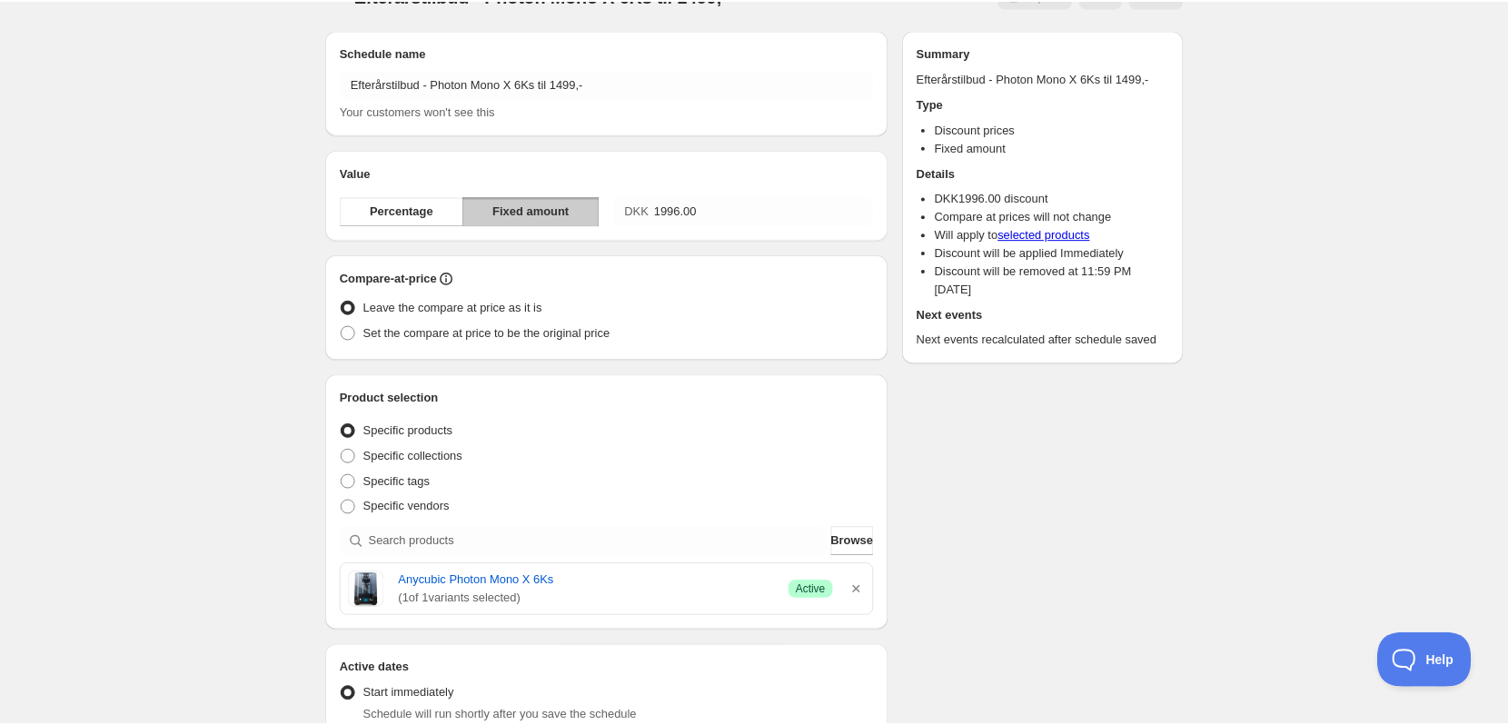
scroll to position [0, 0]
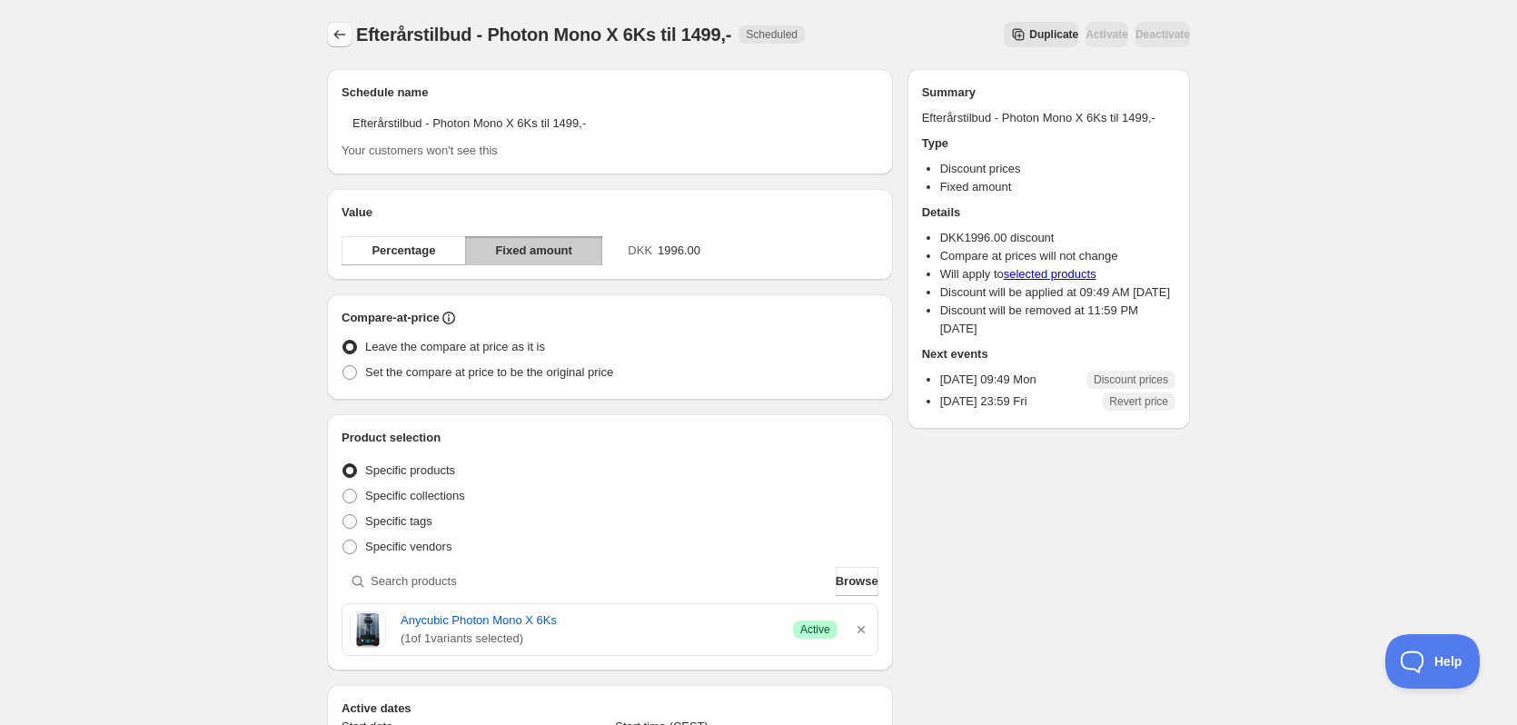
click at [343, 36] on icon "Schedules" at bounding box center [340, 34] width 18 height 18
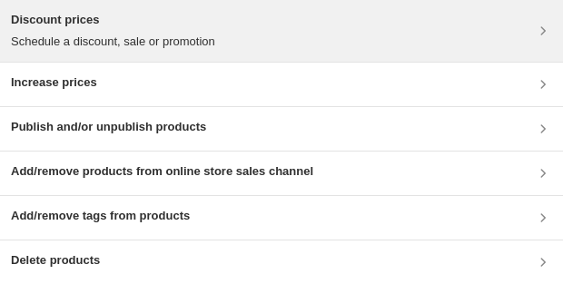
click at [351, 28] on div "Discount prices Schedule a discount, sale or promotion" at bounding box center [281, 31] width 541 height 40
click at [317, 32] on div "Discount prices Schedule a discount, sale or promotion" at bounding box center [281, 31] width 541 height 40
click at [290, 31] on div "Discount prices Schedule a discount, sale or promotion" at bounding box center [281, 31] width 541 height 40
click at [247, 33] on div "Discount prices Schedule a discount, sale or promotion" at bounding box center [281, 31] width 541 height 40
click at [261, 46] on div "Discount prices Schedule a discount, sale or promotion" at bounding box center [281, 31] width 541 height 40
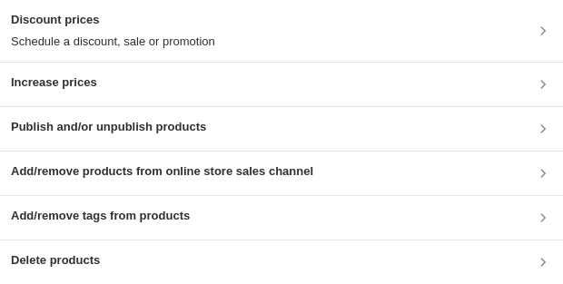
click at [304, 31] on div "Discount prices Schedule a discount, sale or promotion" at bounding box center [281, 31] width 541 height 40
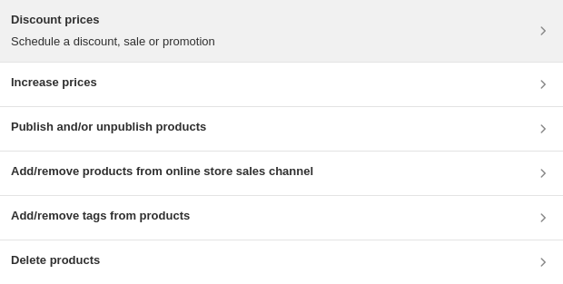
click at [224, 34] on div "Discount prices Schedule a discount, sale or promotion" at bounding box center [281, 31] width 541 height 40
click at [207, 37] on p "Schedule a discount, sale or promotion" at bounding box center [113, 42] width 204 height 18
click at [329, 32] on div "Discount prices Schedule a discount, sale or promotion" at bounding box center [281, 31] width 541 height 40
click at [421, 10] on div "Discount prices Schedule a discount, sale or promotion" at bounding box center [281, 31] width 563 height 62
click at [216, 24] on div "Discount prices Schedule a discount, sale or promotion" at bounding box center [281, 31] width 541 height 40
